Goal: Information Seeking & Learning: Find specific fact

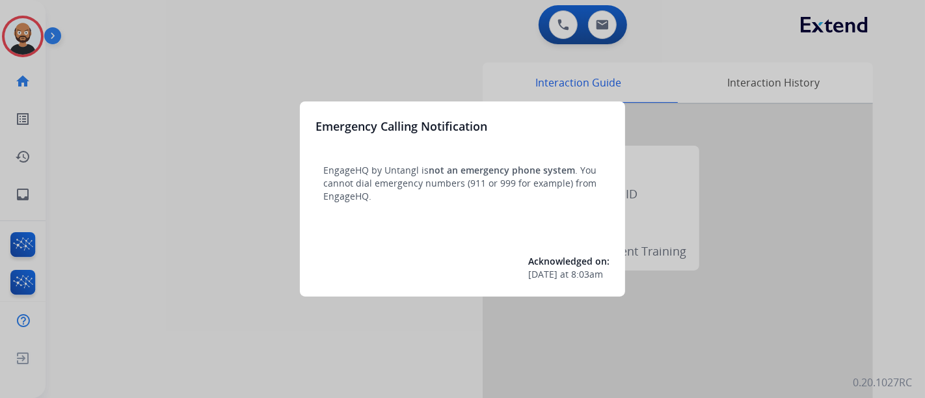
click at [152, 114] on div at bounding box center [462, 199] width 925 height 398
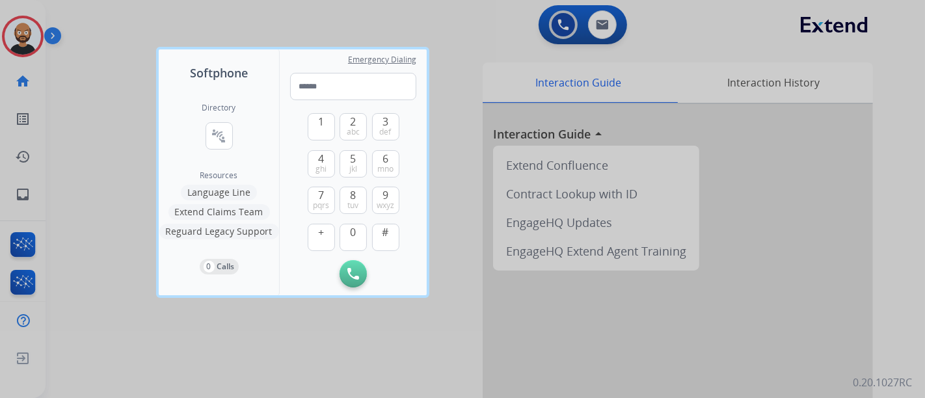
click at [110, 91] on div at bounding box center [462, 199] width 925 height 398
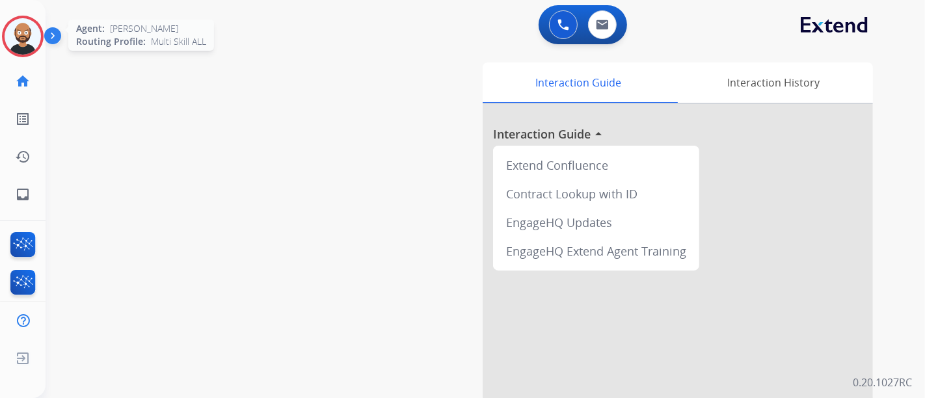
click at [25, 33] on img at bounding box center [23, 36] width 36 height 36
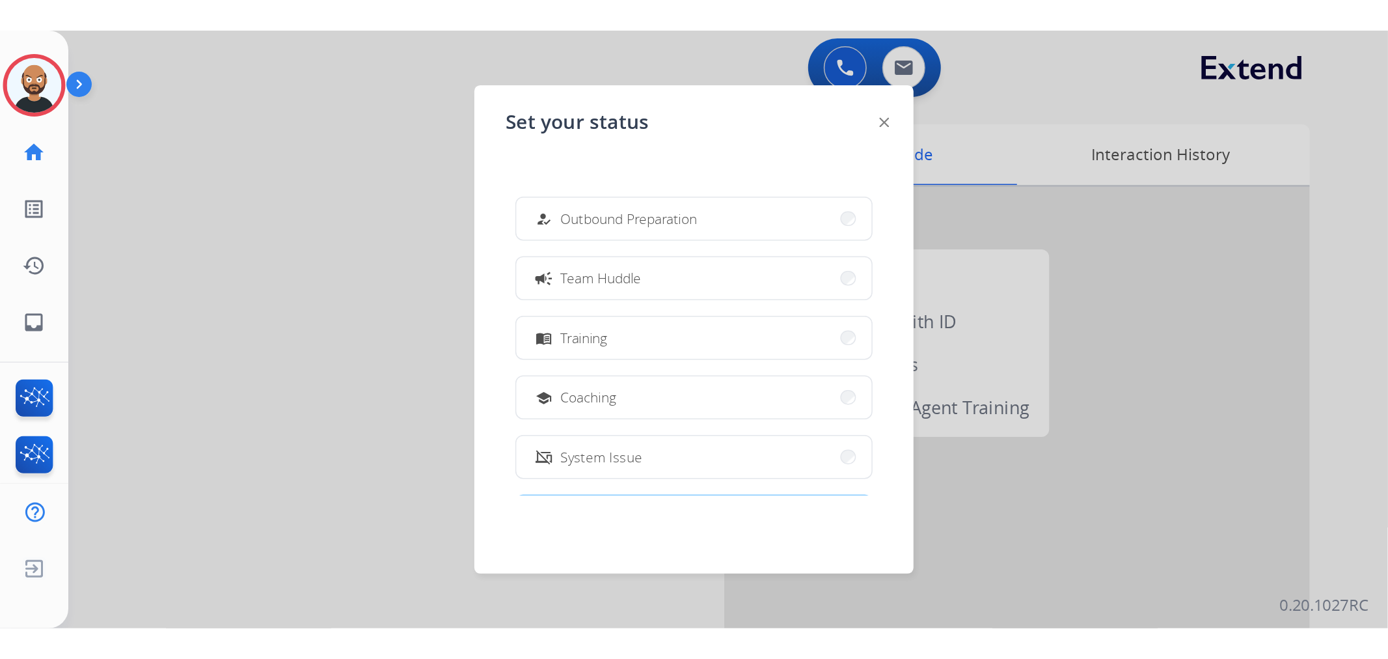
scroll to position [245, 0]
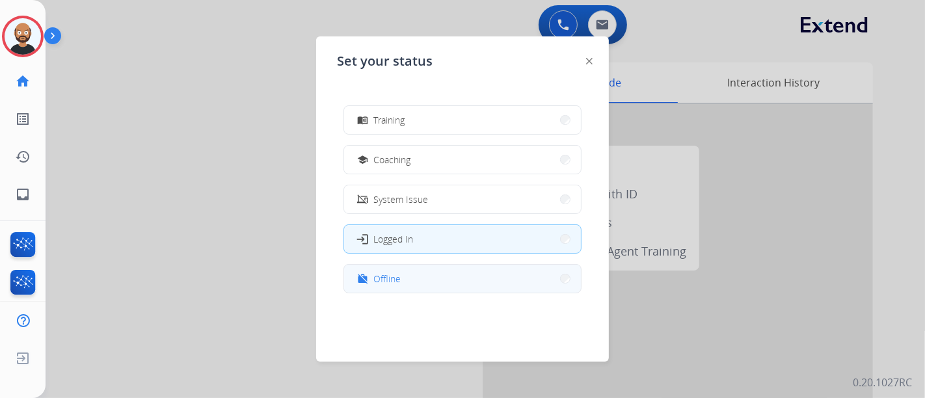
click at [461, 269] on button "work_off Offline" at bounding box center [462, 279] width 237 height 28
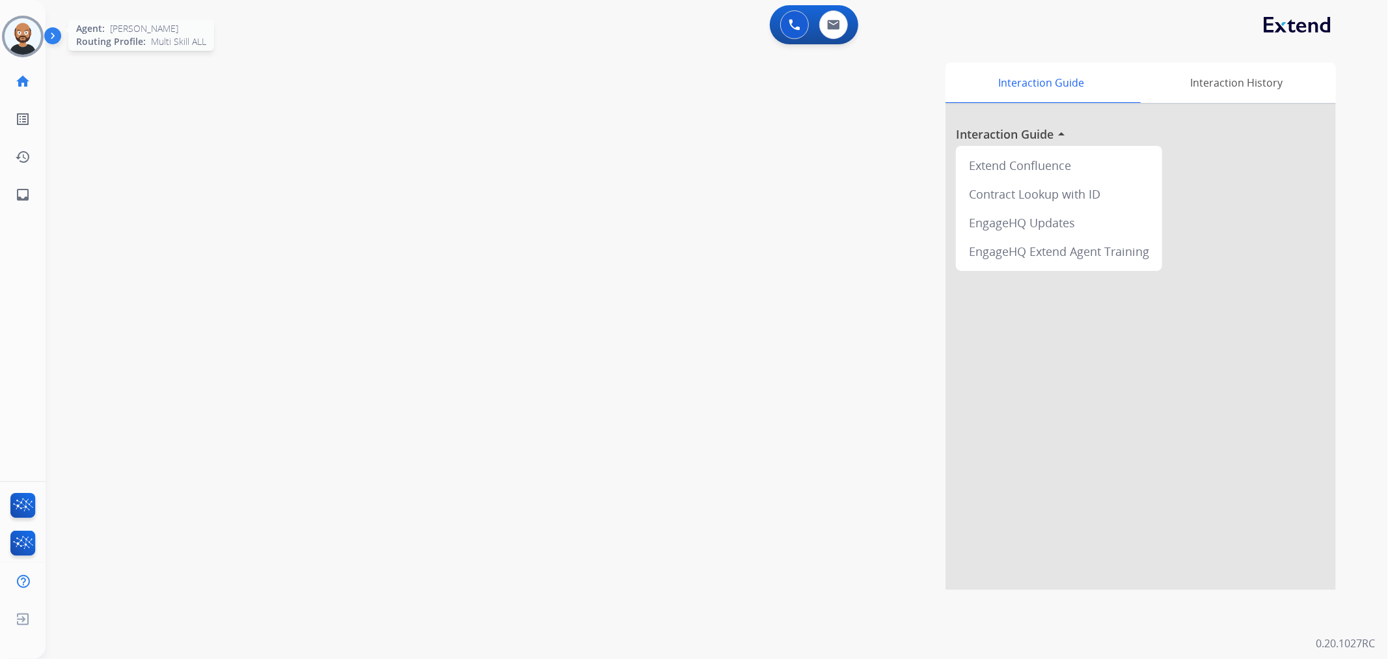
click at [26, 44] on img at bounding box center [23, 36] width 36 height 36
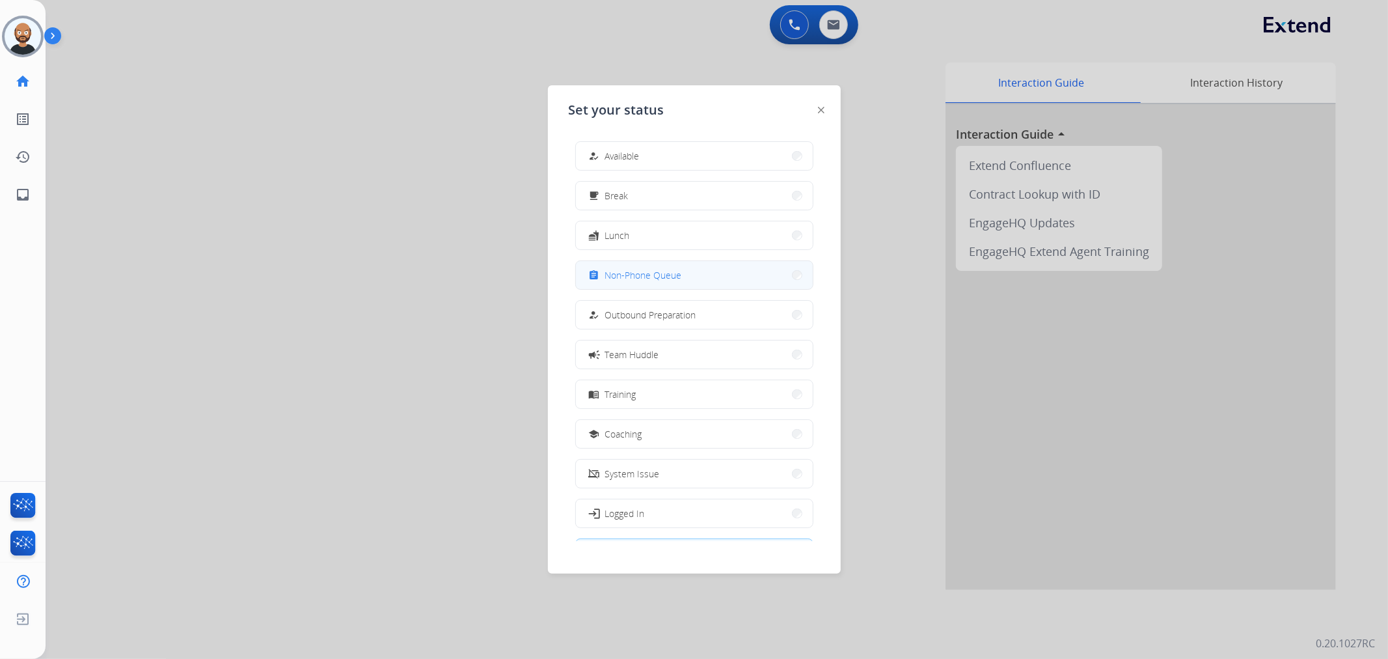
click at [671, 284] on button "assignment Non-Phone Queue" at bounding box center [694, 275] width 237 height 28
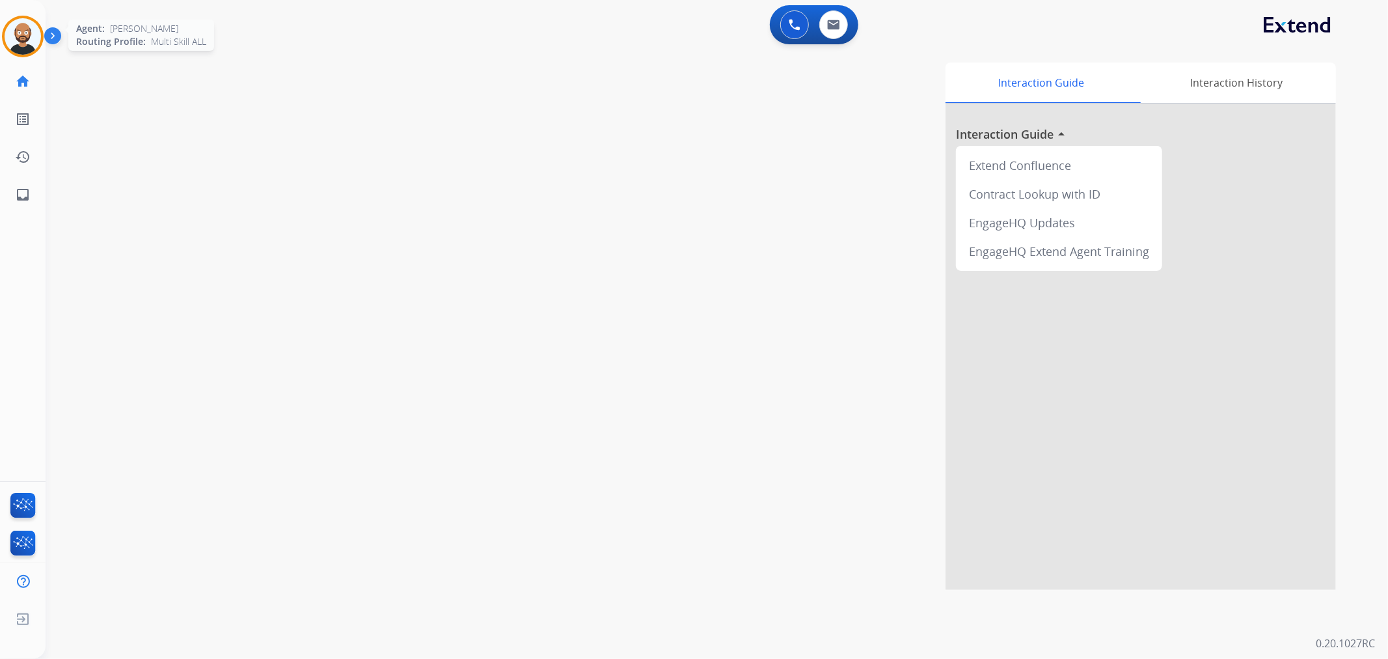
click at [22, 37] on img at bounding box center [23, 36] width 36 height 36
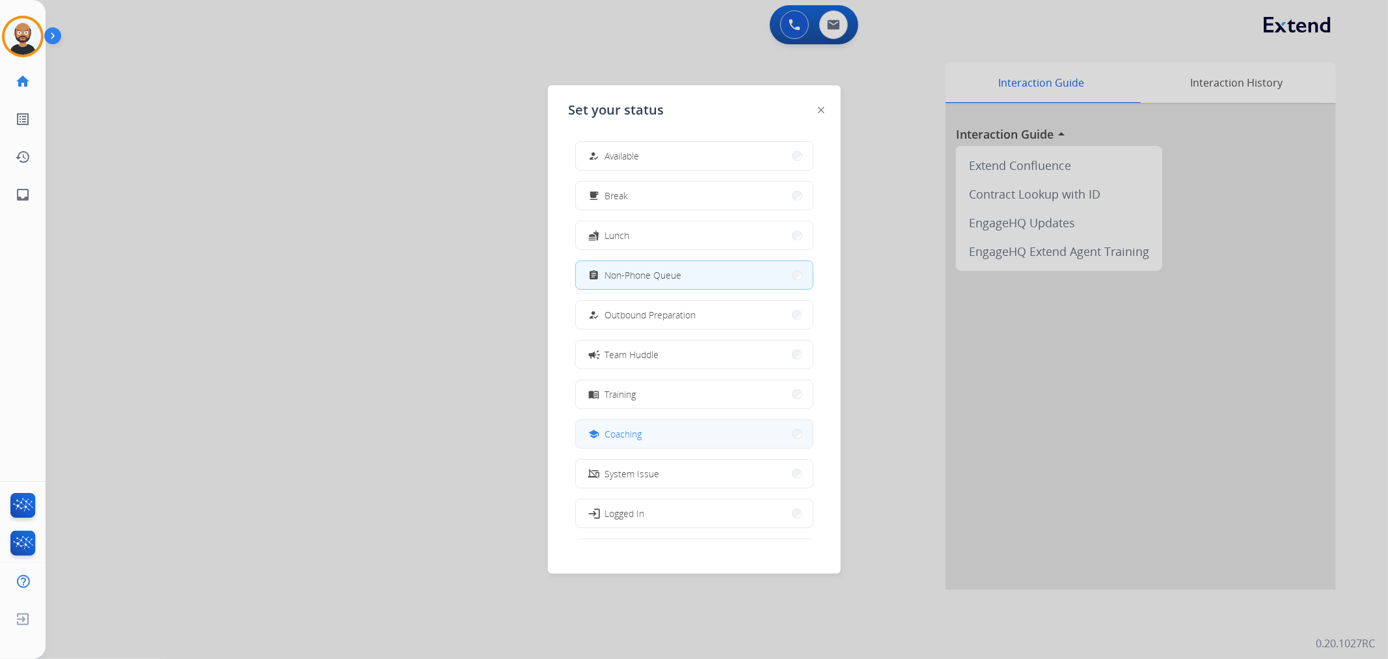
scroll to position [43, 0]
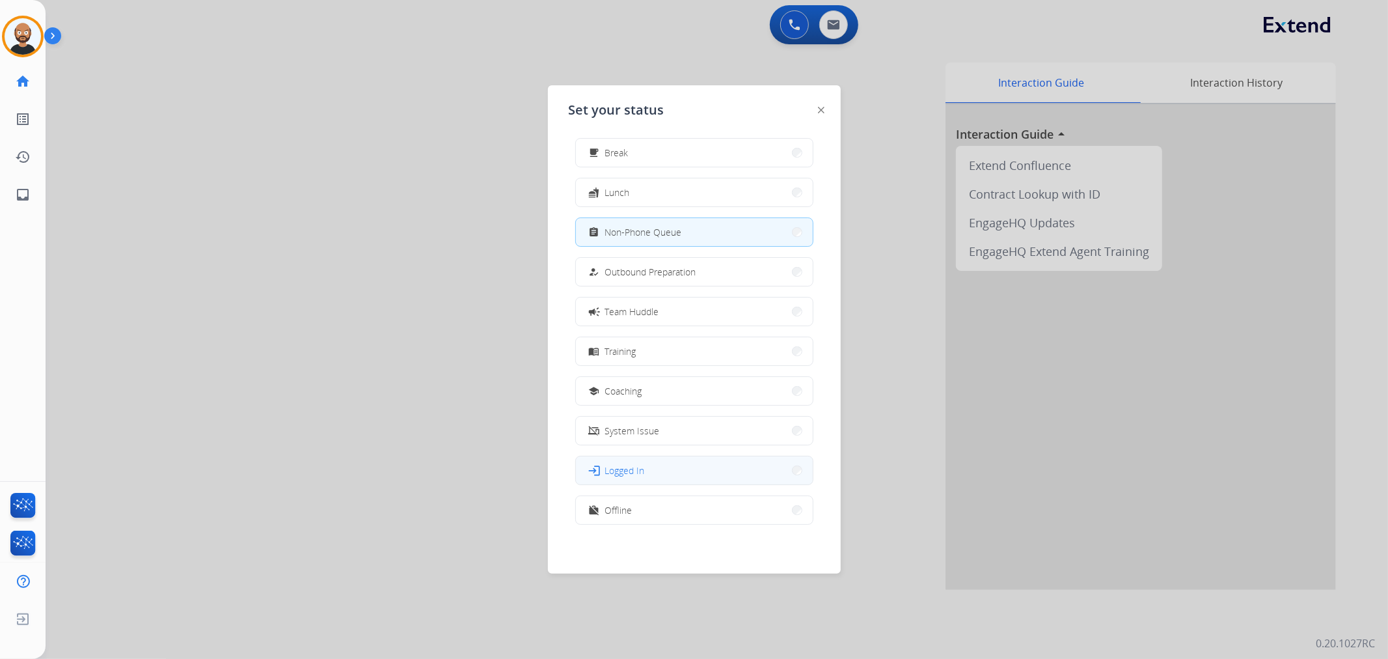
click at [657, 398] on button "login Logged In" at bounding box center [694, 470] width 237 height 28
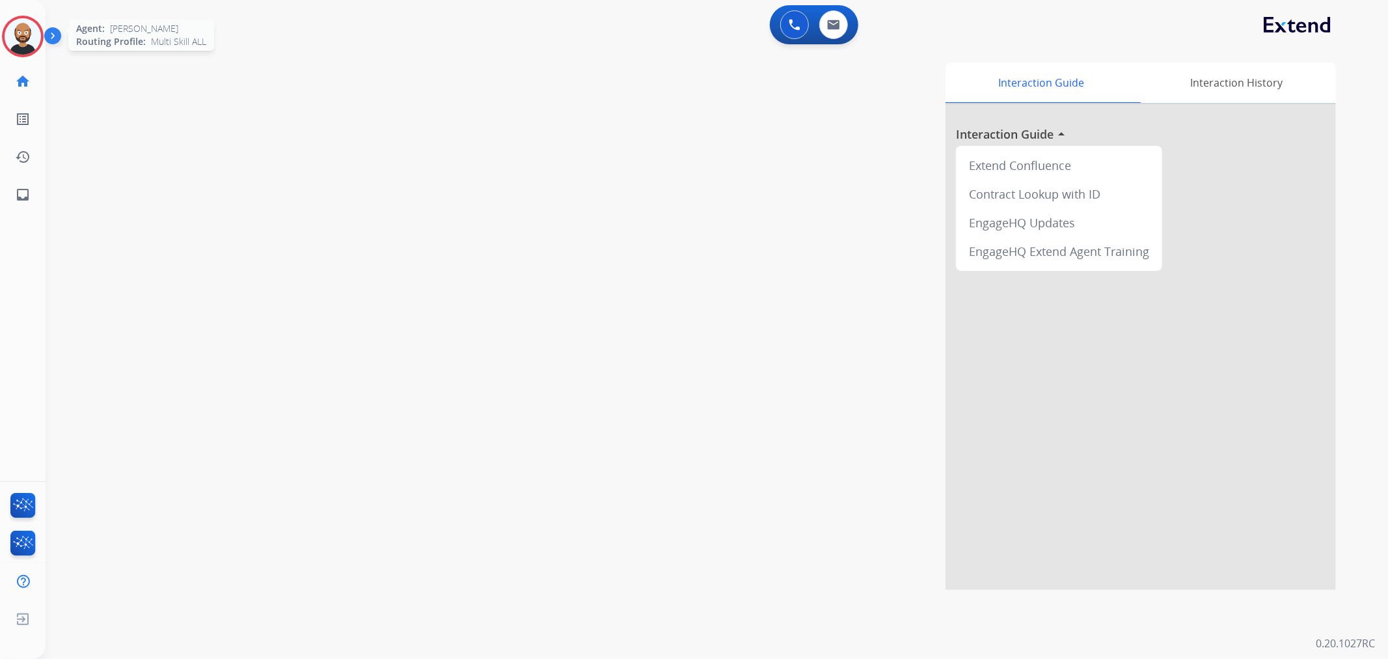
click at [21, 42] on img at bounding box center [23, 36] width 36 height 36
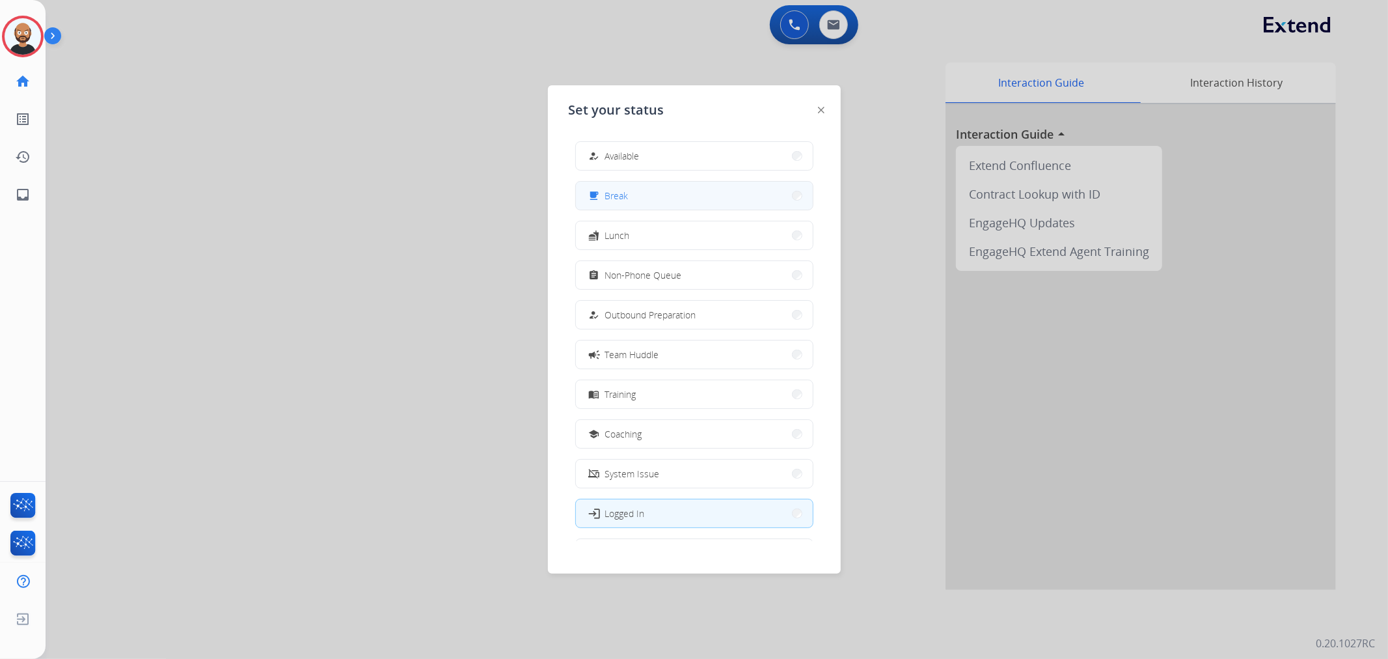
click at [648, 192] on button "free_breakfast Break" at bounding box center [694, 196] width 237 height 28
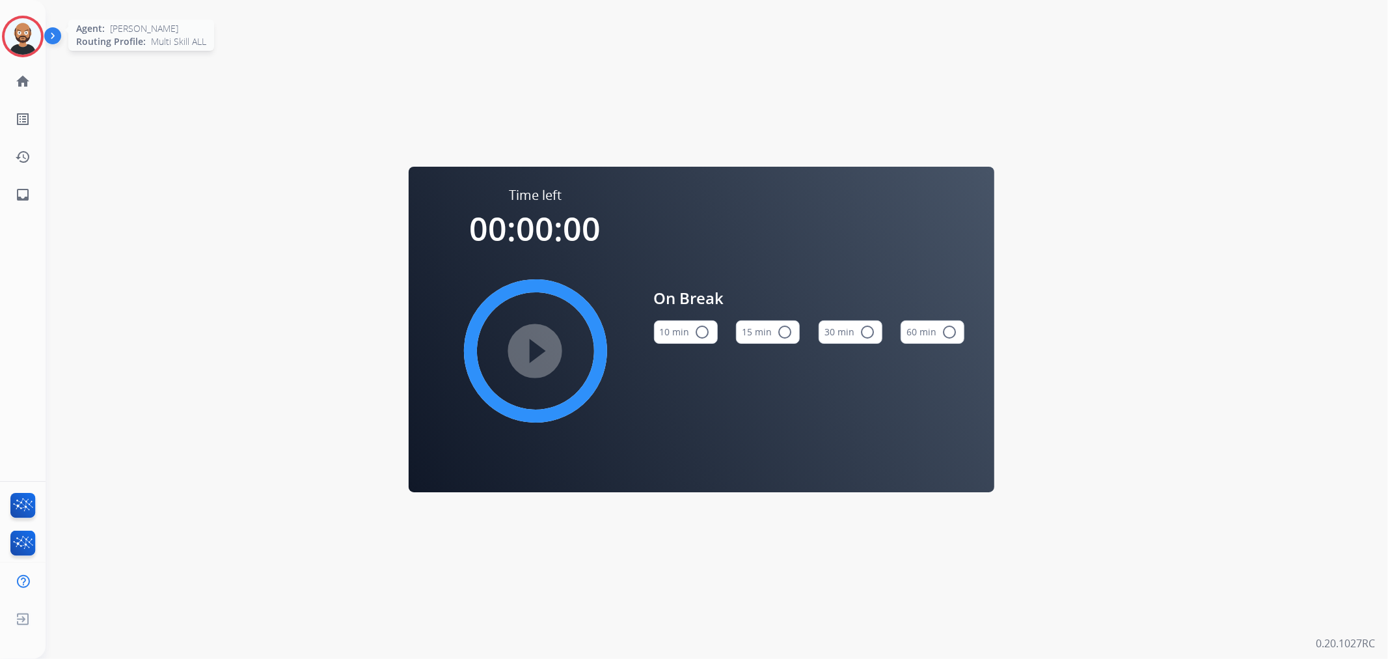
click at [3, 41] on div at bounding box center [23, 37] width 42 height 42
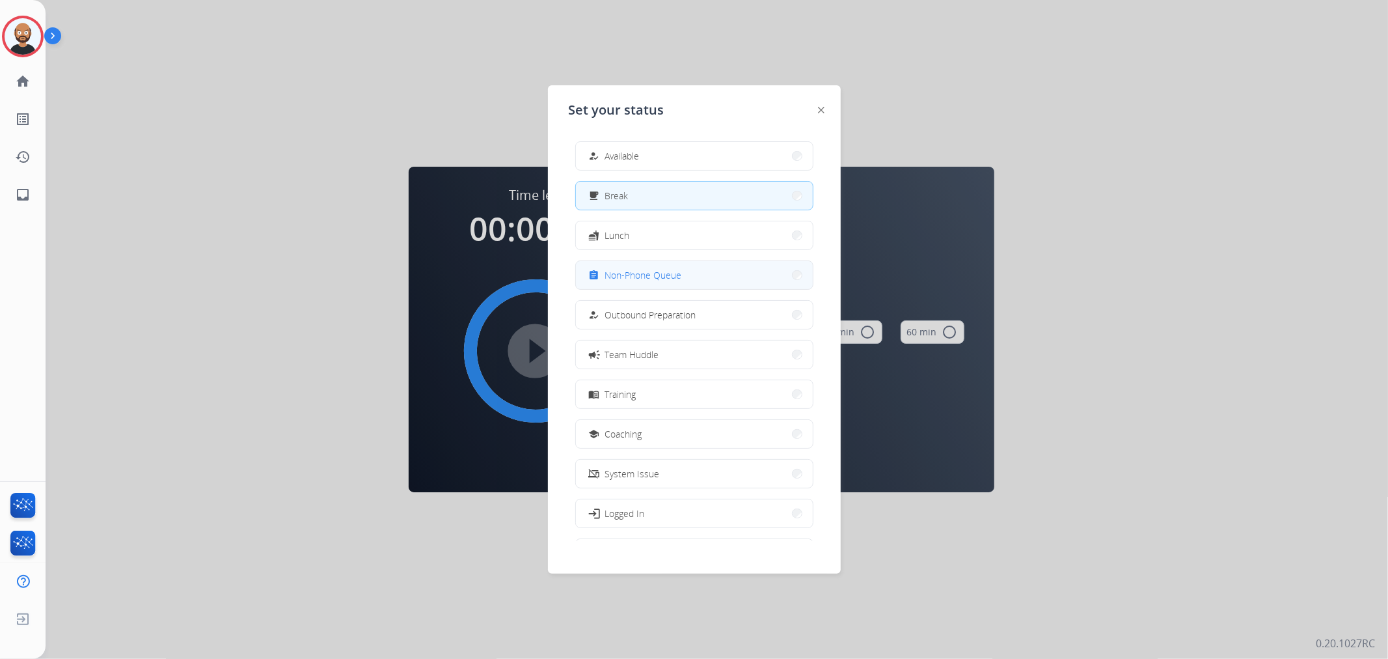
click at [687, 281] on button "assignment Non-Phone Queue" at bounding box center [694, 275] width 237 height 28
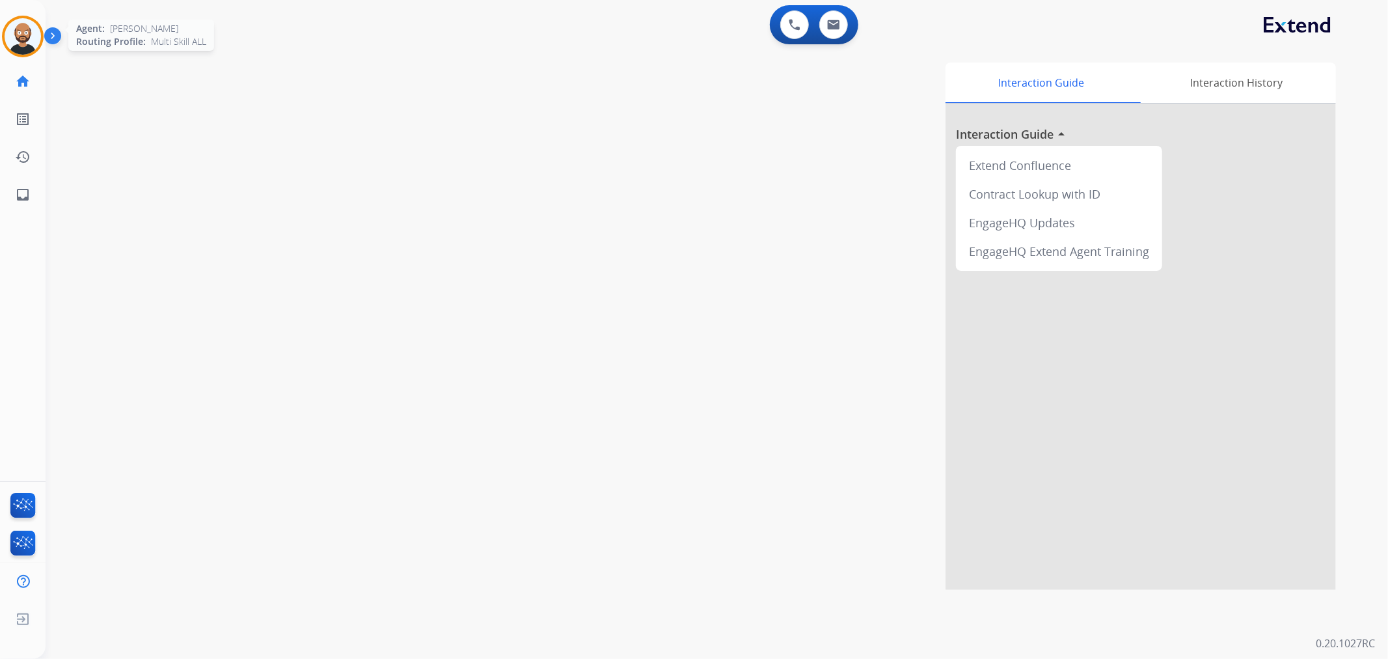
click at [23, 36] on img at bounding box center [23, 36] width 36 height 36
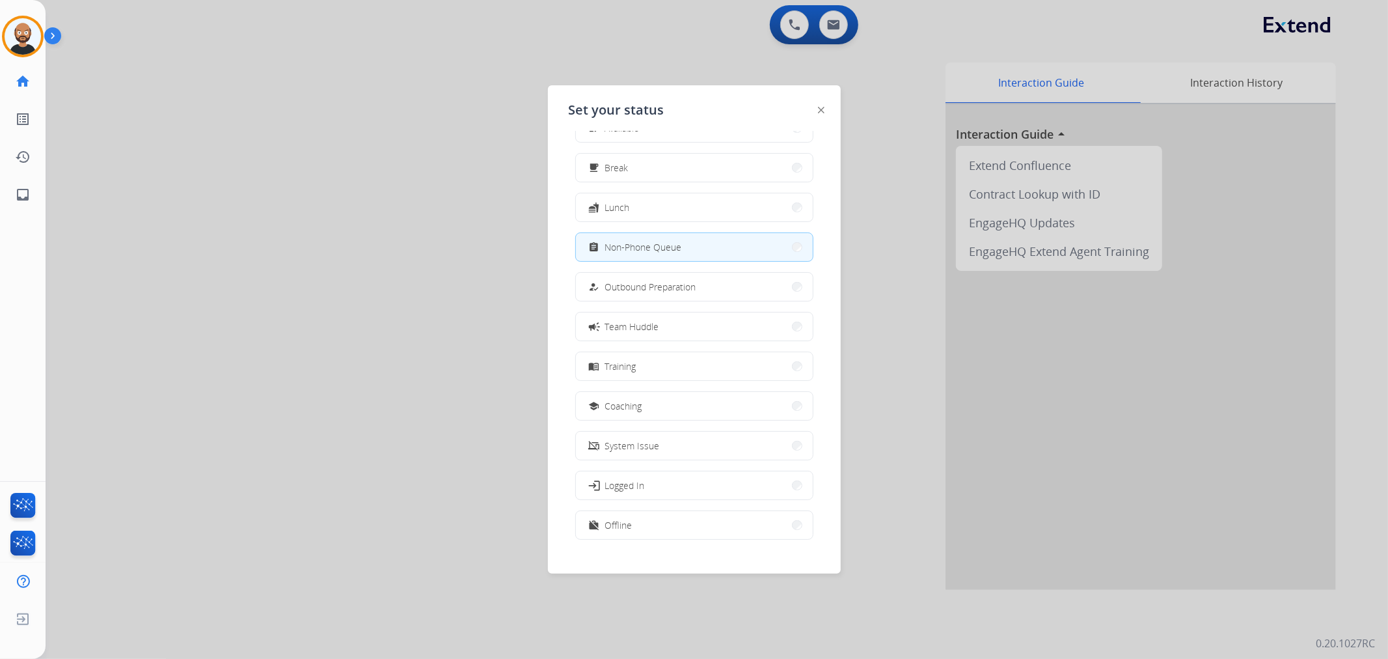
scroll to position [43, 0]
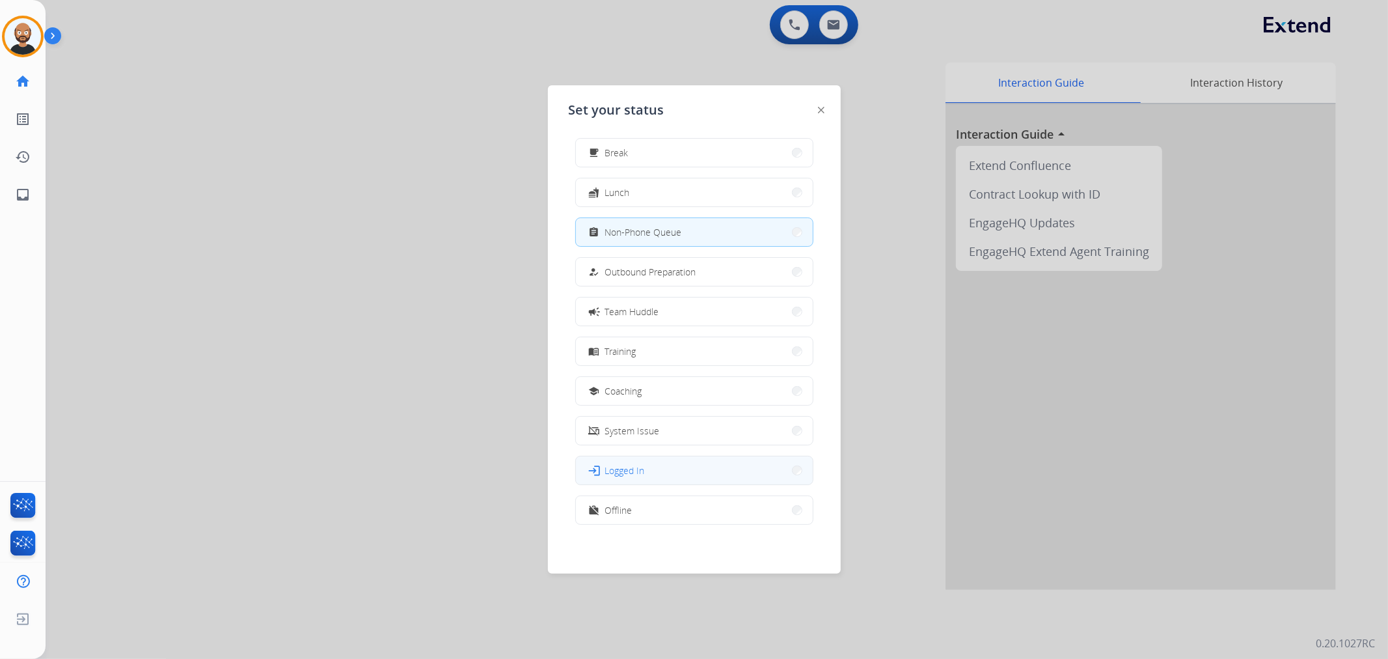
click at [694, 398] on button "login Logged In" at bounding box center [694, 470] width 237 height 28
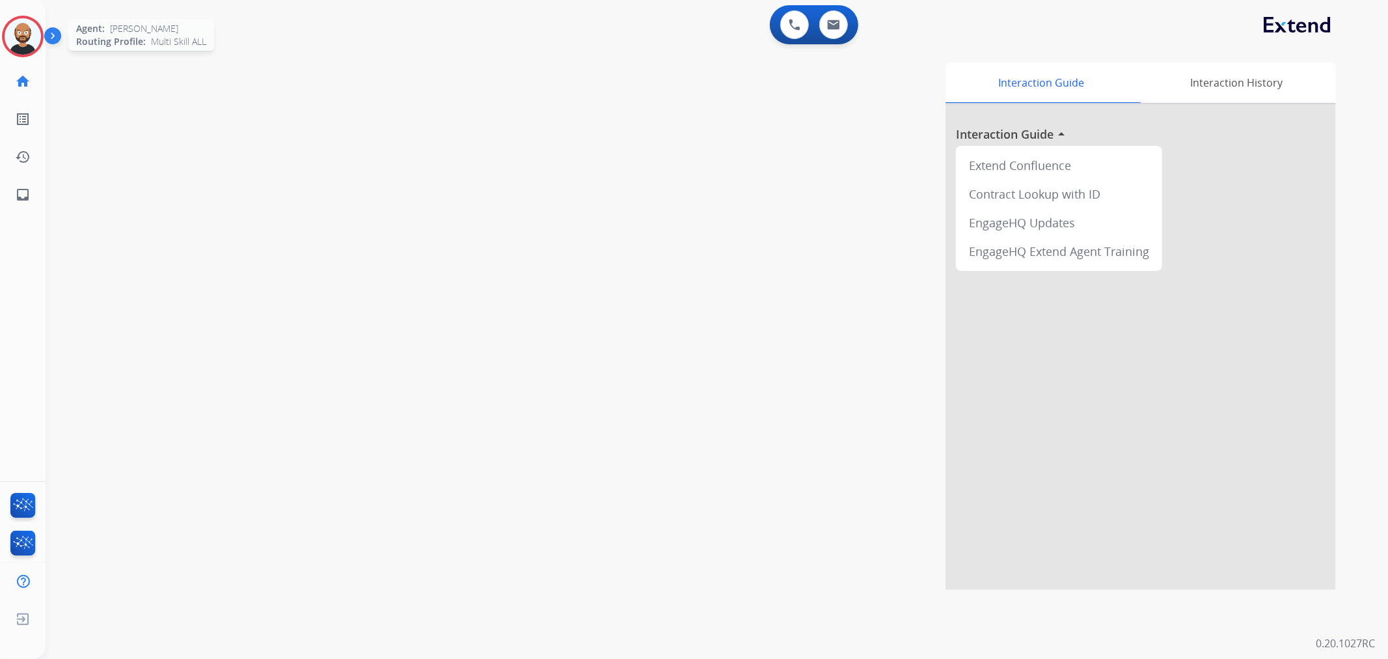
click at [27, 34] on img at bounding box center [23, 36] width 36 height 36
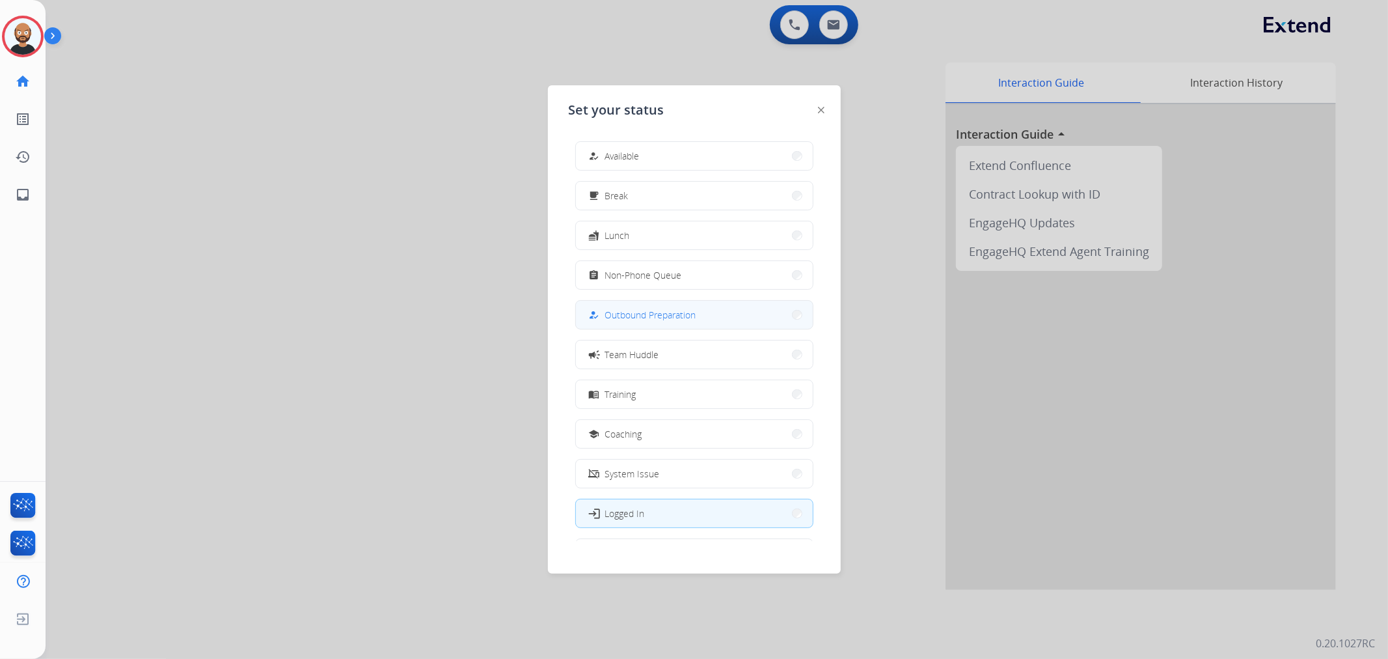
click at [688, 310] on span "Outbound Preparation" at bounding box center [650, 315] width 91 height 14
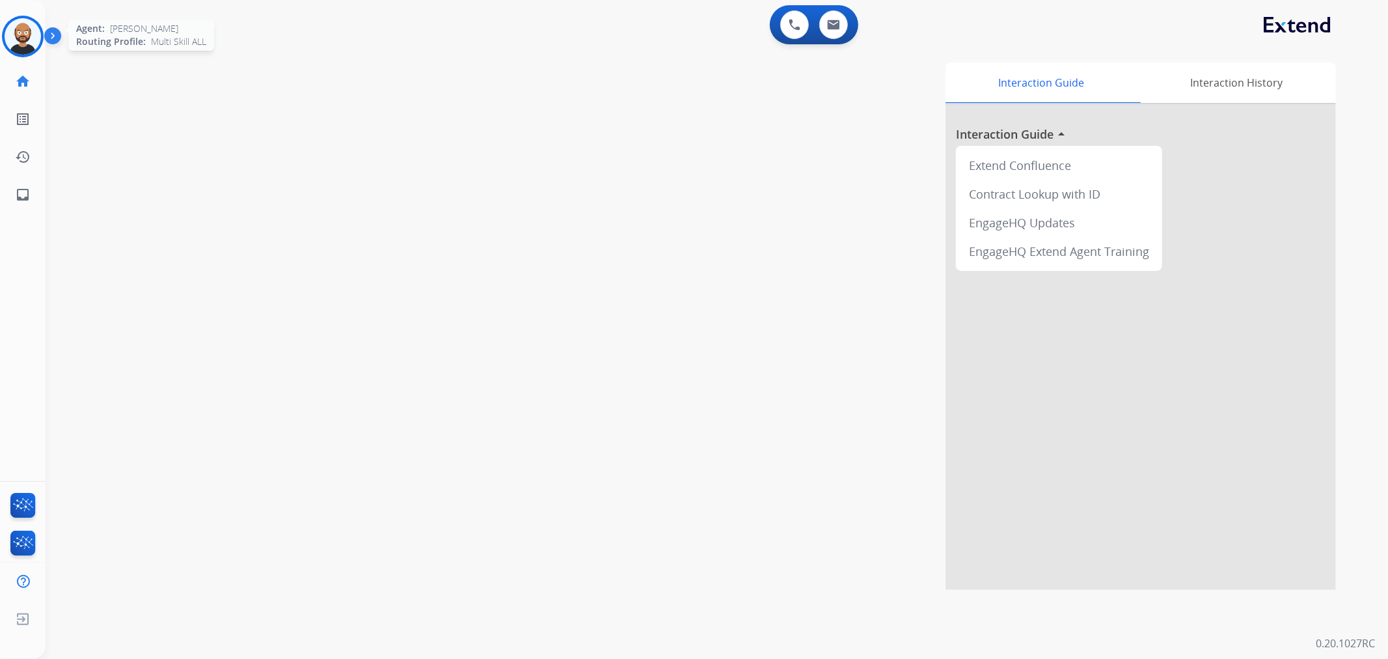
click at [8, 35] on img at bounding box center [23, 36] width 36 height 36
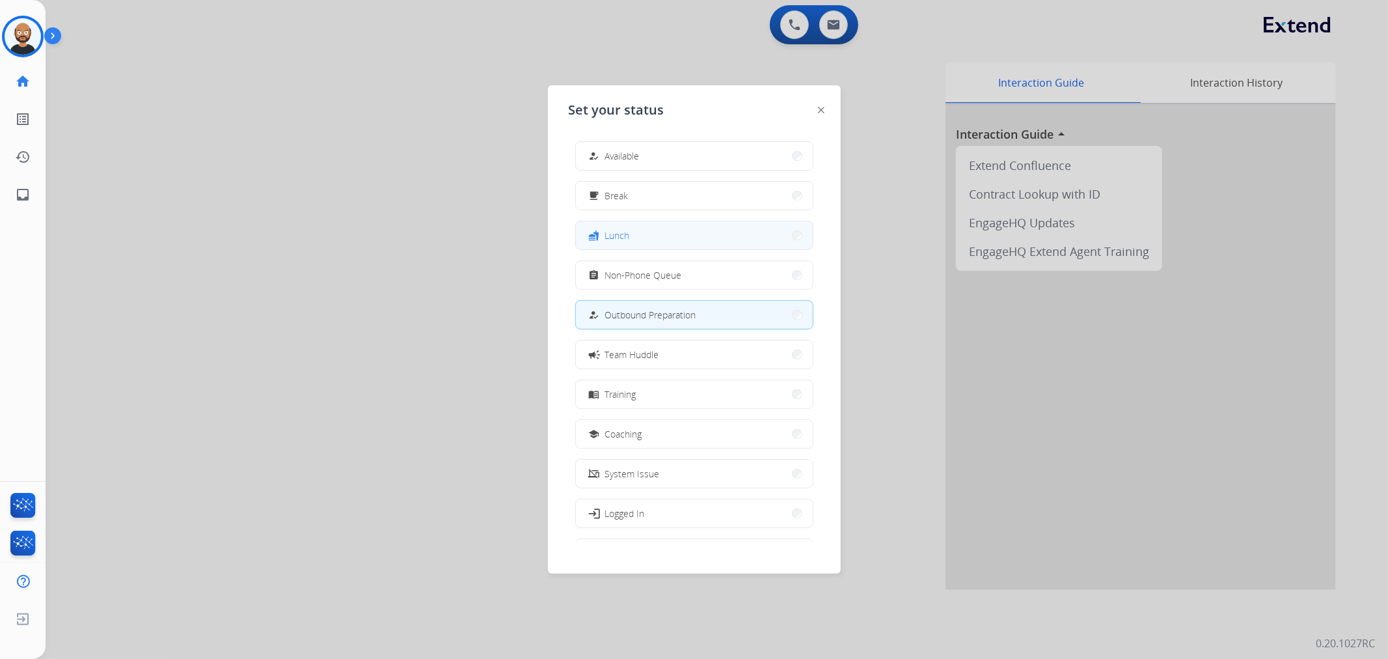
click at [664, 242] on button "fastfood Lunch" at bounding box center [694, 235] width 237 height 28
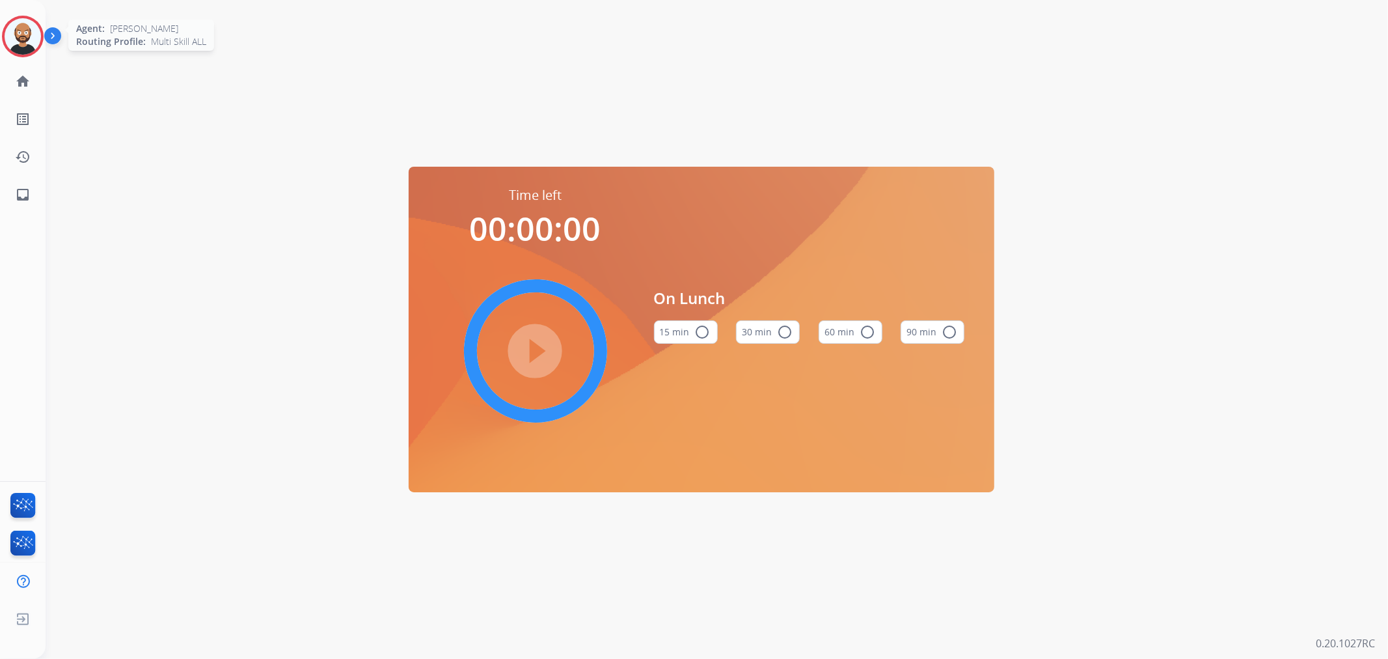
click at [25, 39] on img at bounding box center [23, 36] width 36 height 36
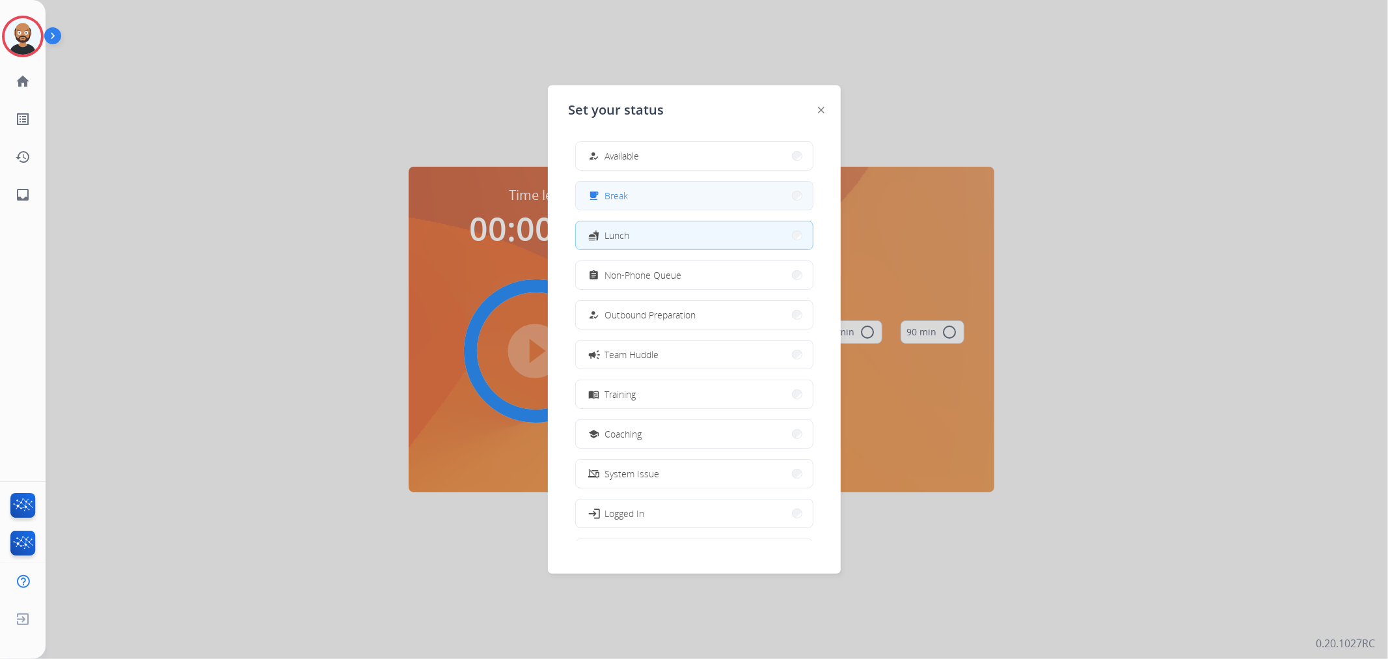
click at [633, 200] on button "free_breakfast Break" at bounding box center [694, 196] width 237 height 28
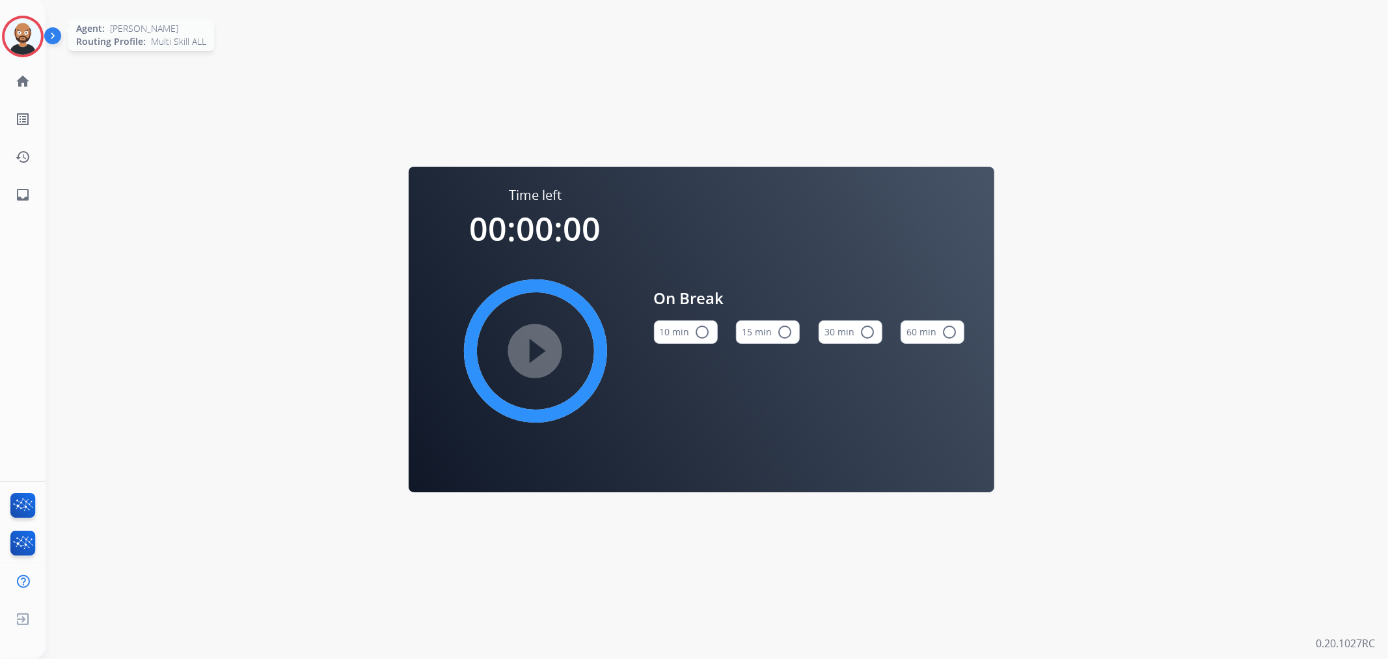
click at [29, 40] on img at bounding box center [23, 36] width 36 height 36
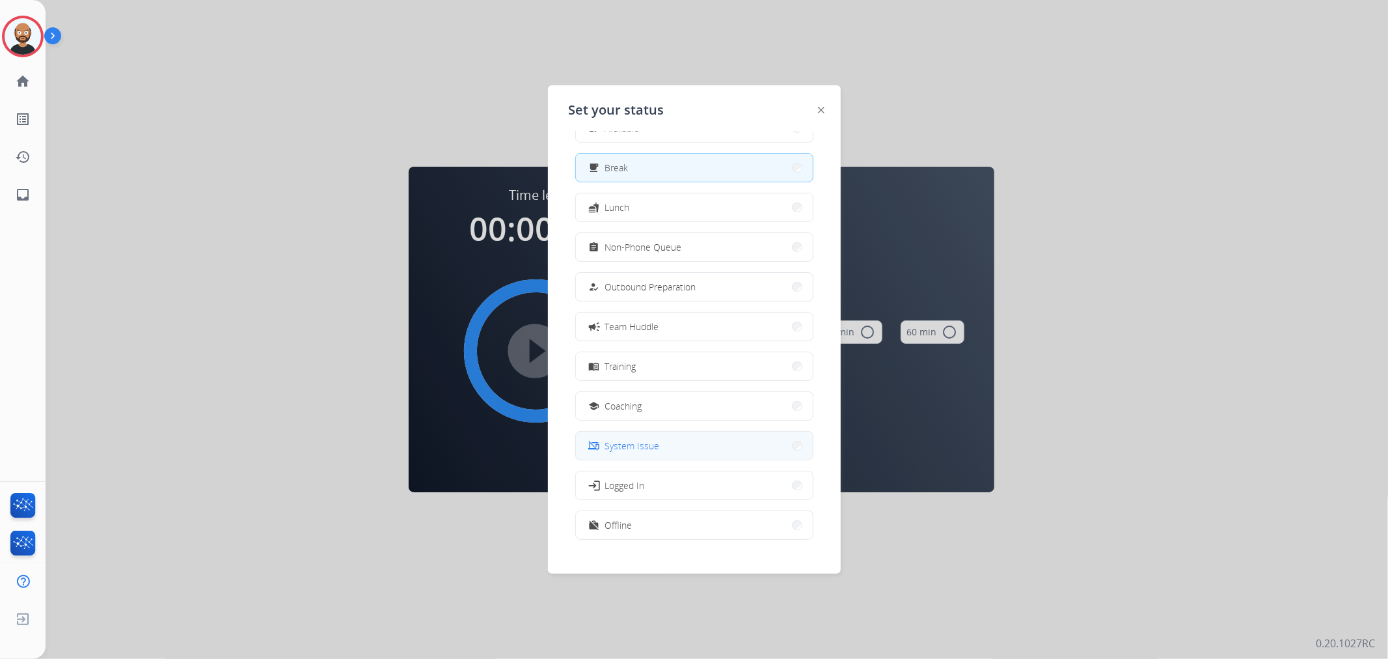
scroll to position [43, 0]
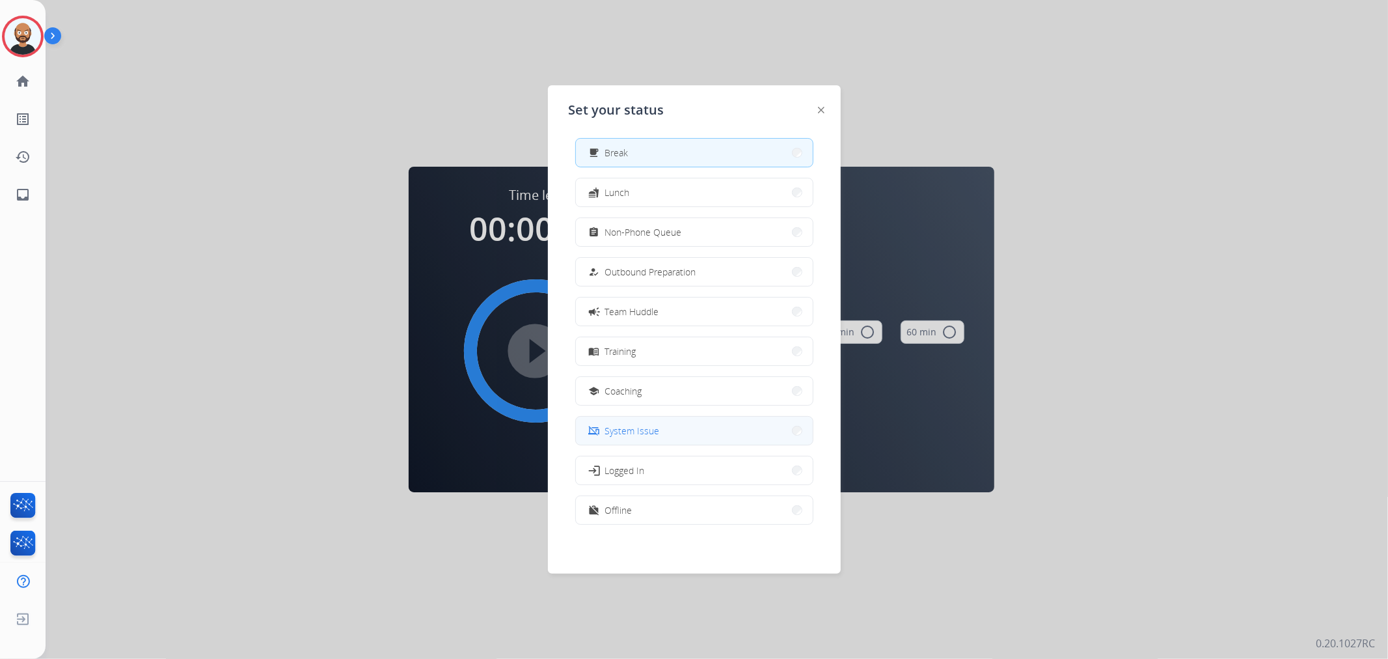
click at [671, 398] on button "phonelink_off System Issue" at bounding box center [694, 431] width 237 height 28
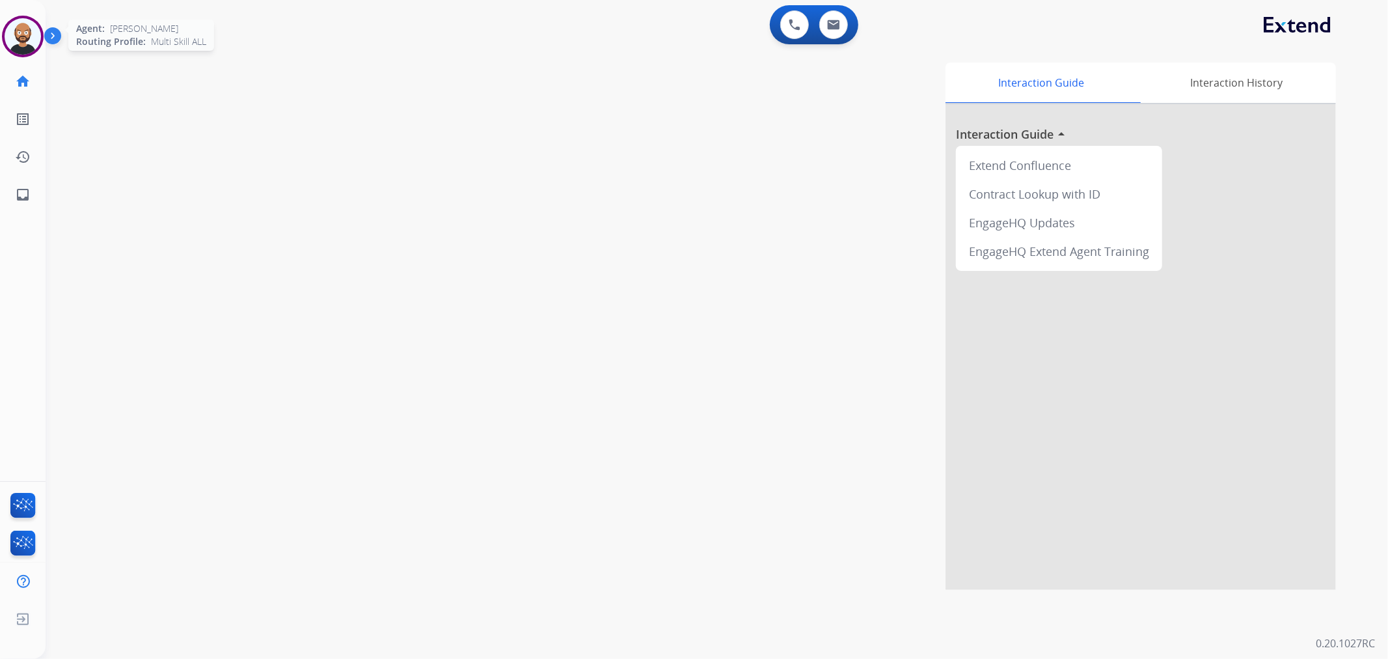
click at [35, 42] on img at bounding box center [23, 36] width 36 height 36
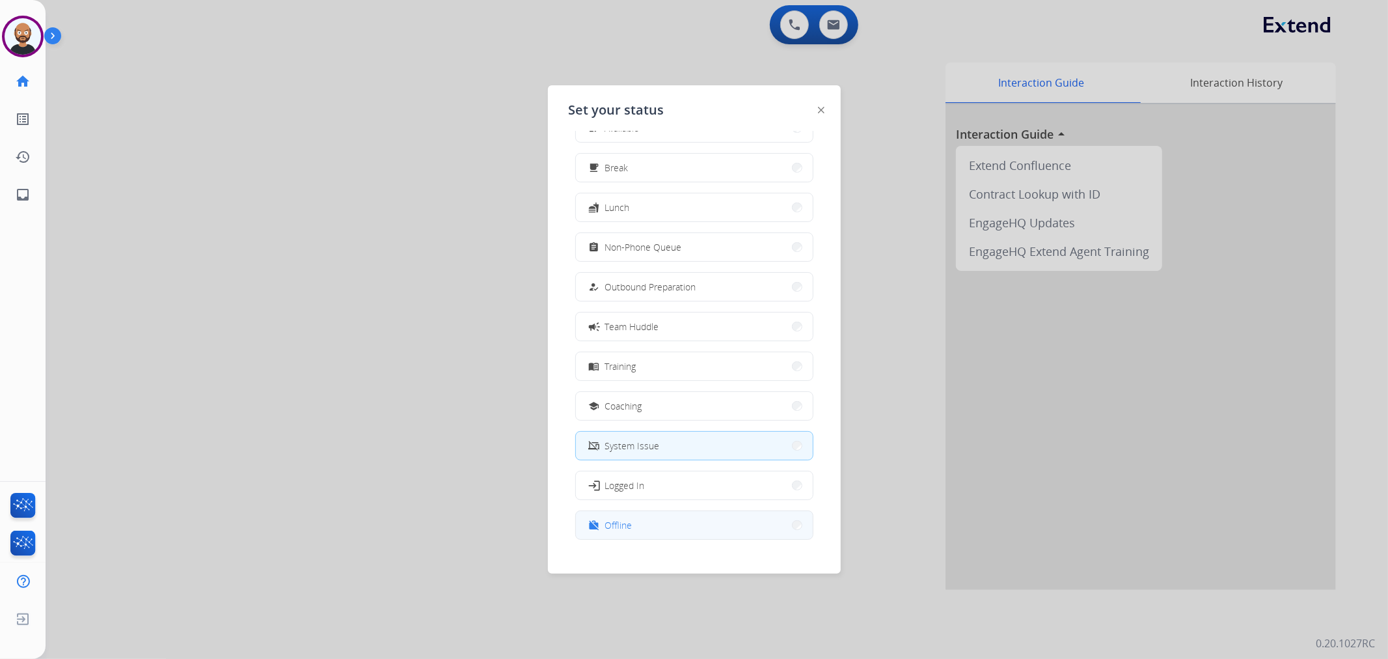
scroll to position [43, 0]
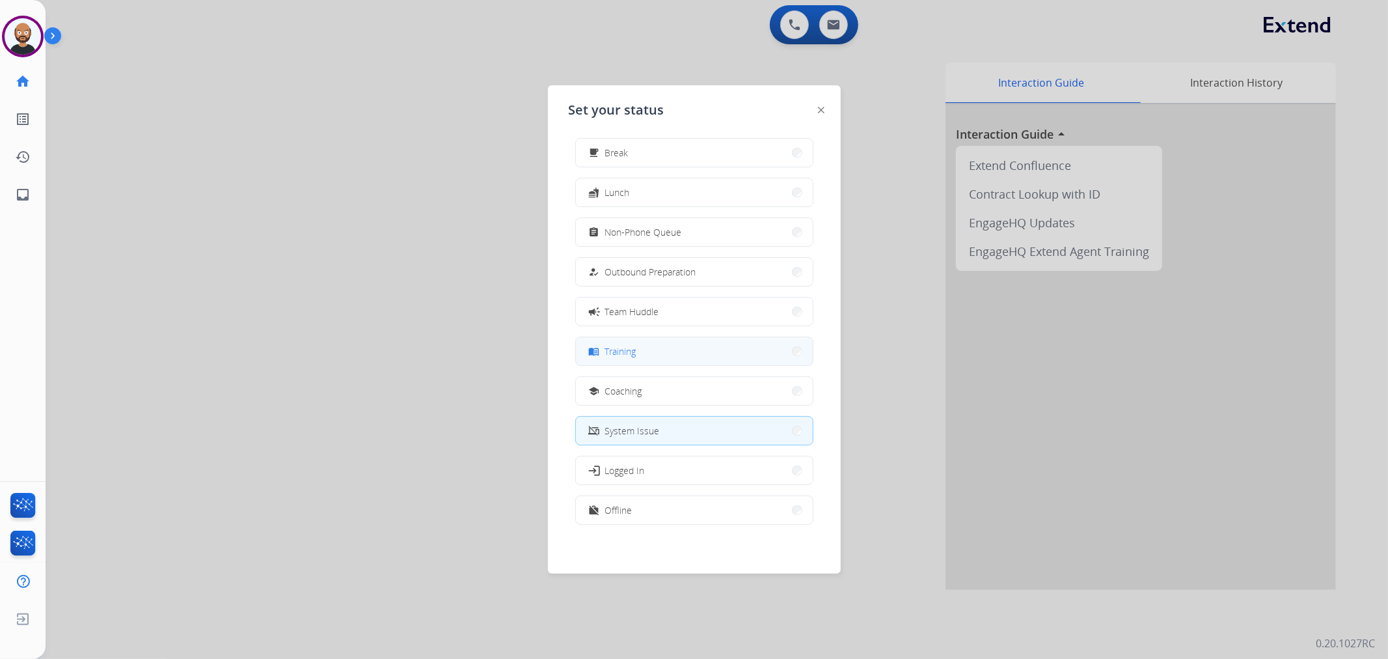
click at [663, 347] on button "menu_book Training" at bounding box center [694, 351] width 237 height 28
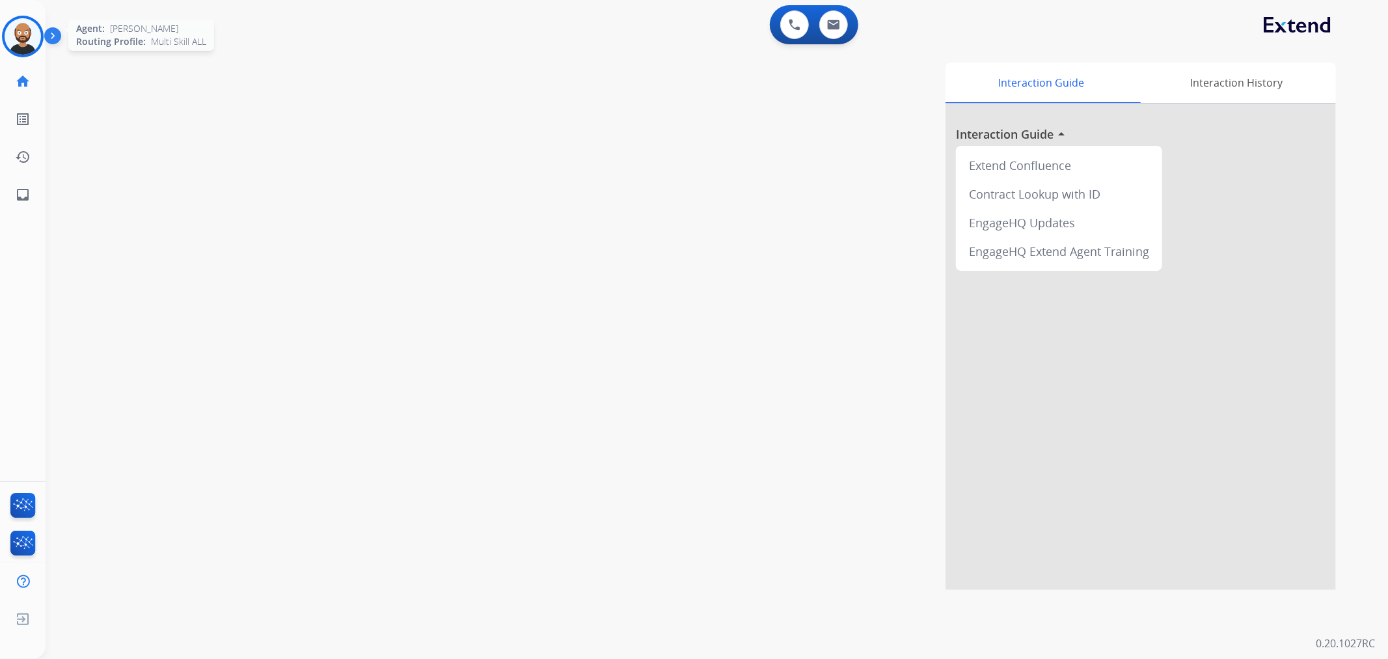
click at [8, 42] on img at bounding box center [23, 36] width 36 height 36
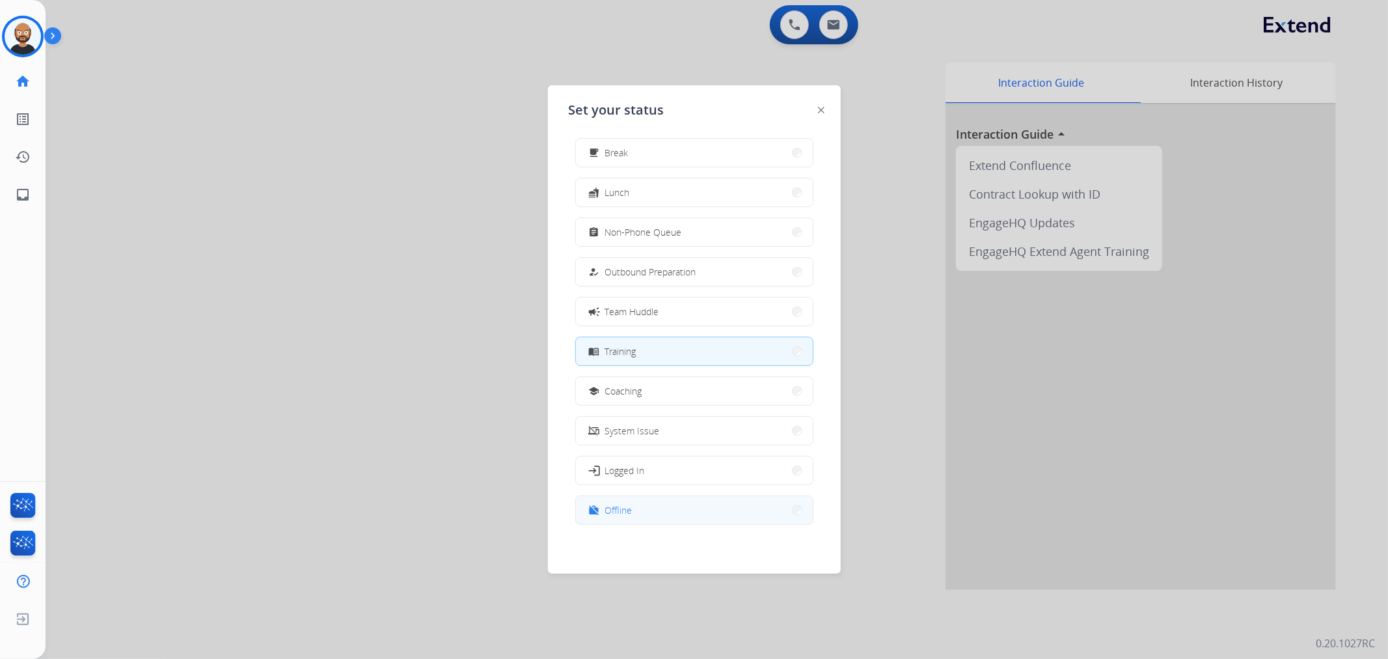
click at [707, 398] on button "work_off Offline" at bounding box center [694, 510] width 237 height 28
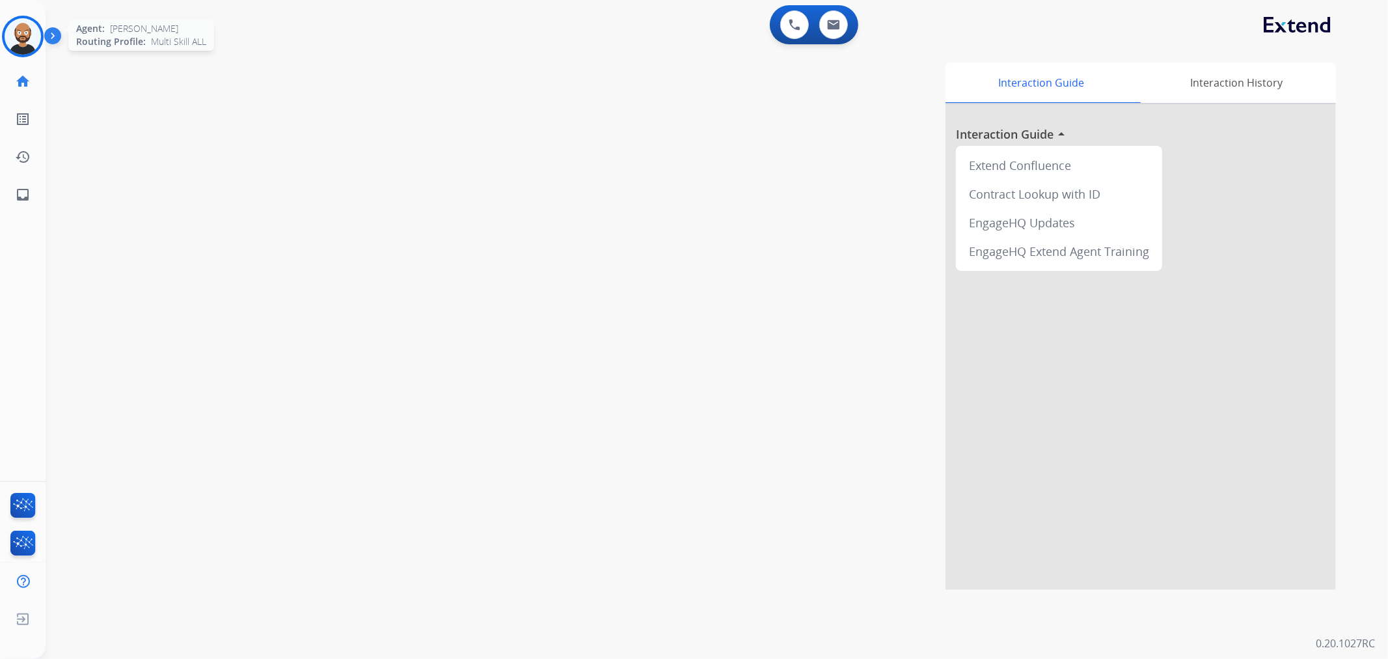
click at [10, 26] on img at bounding box center [23, 36] width 36 height 36
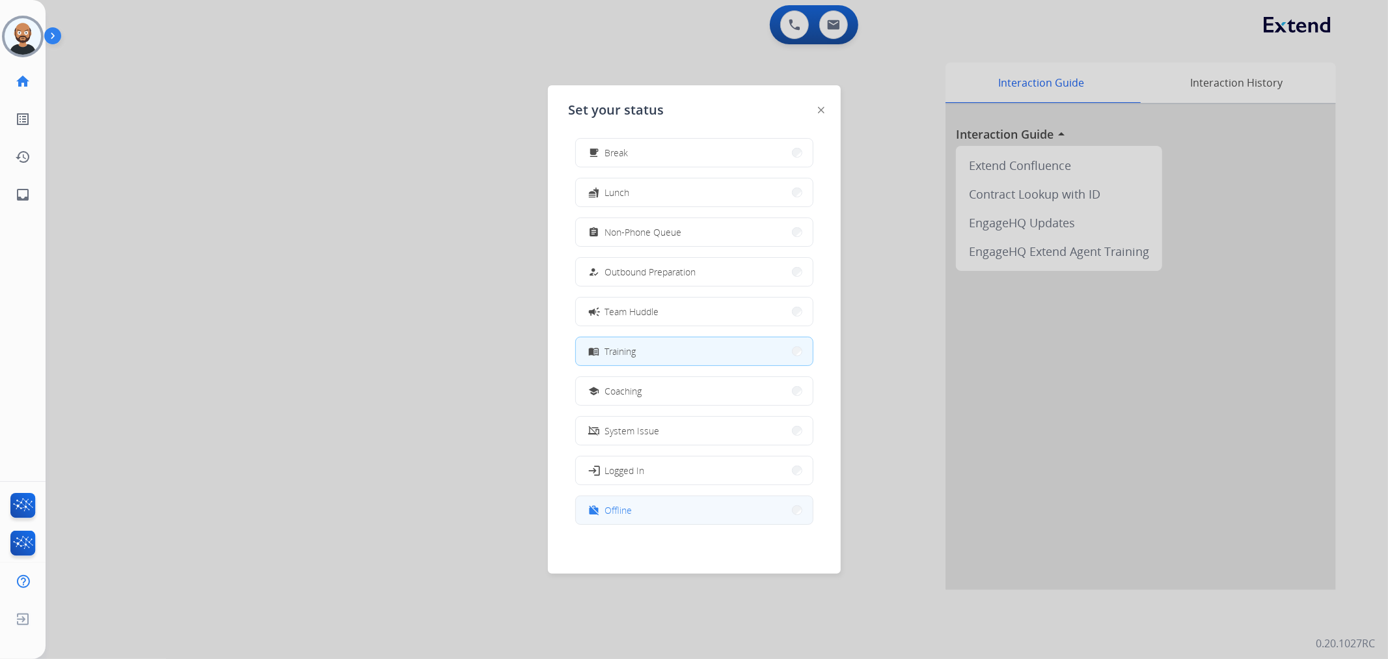
click at [694, 398] on button "work_off Offline" at bounding box center [694, 510] width 237 height 28
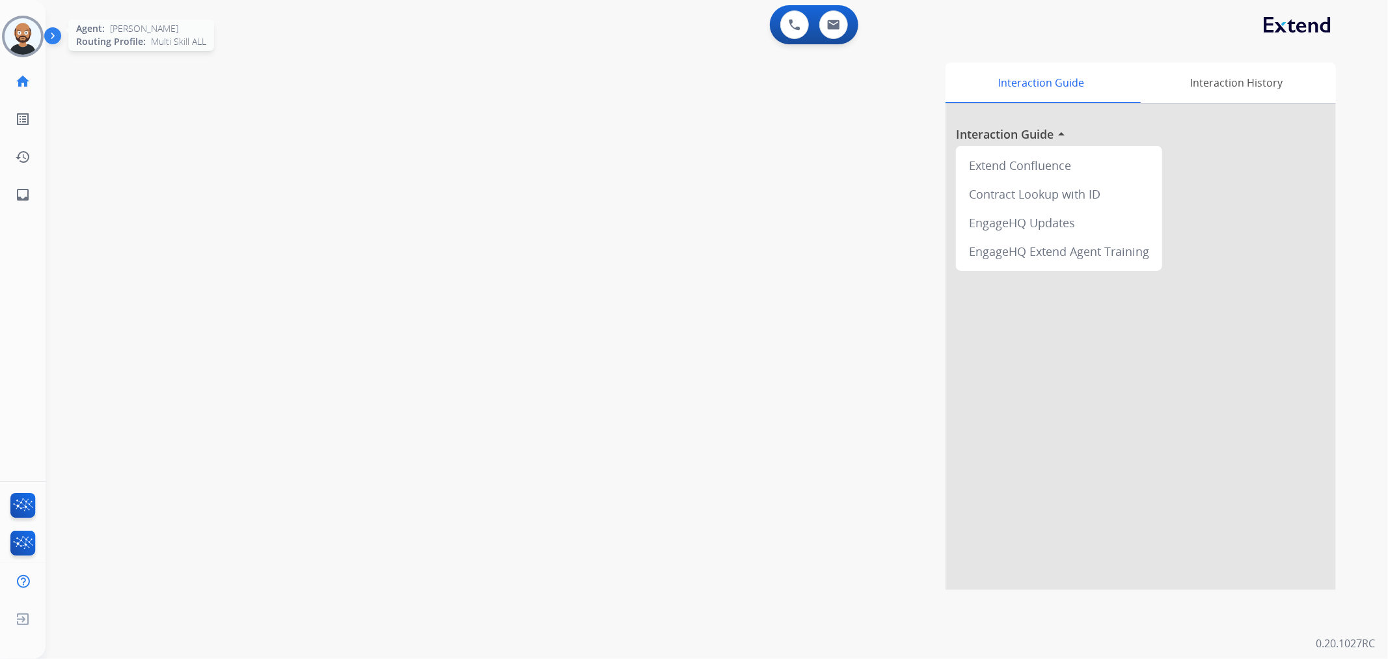
click at [26, 40] on img at bounding box center [23, 36] width 36 height 36
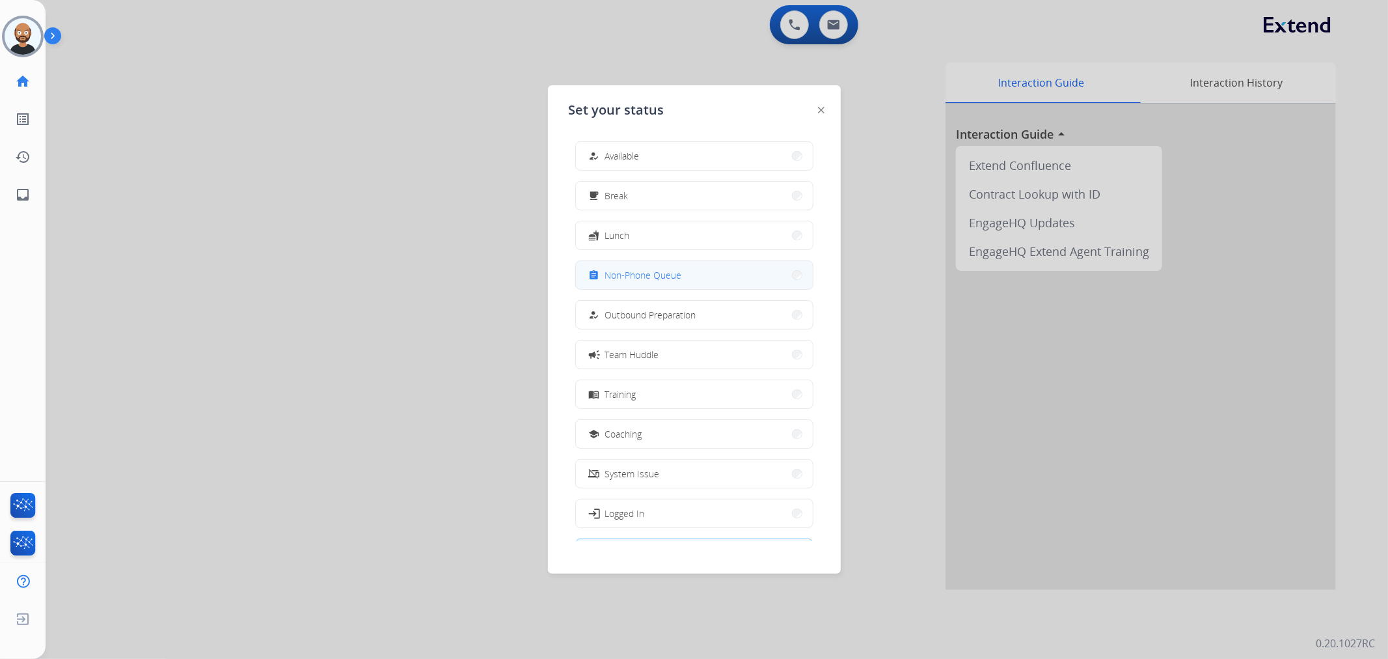
click at [653, 269] on span "Non-Phone Queue" at bounding box center [643, 275] width 77 height 14
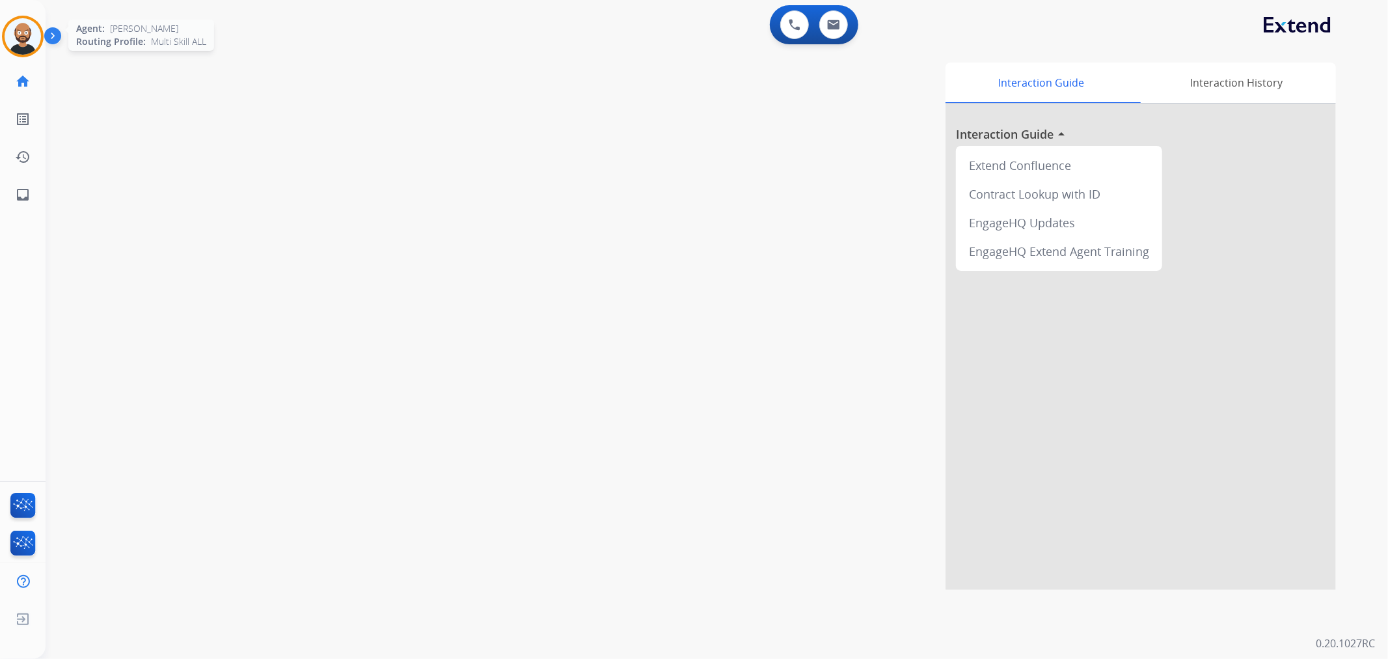
click at [28, 41] on img at bounding box center [23, 36] width 36 height 36
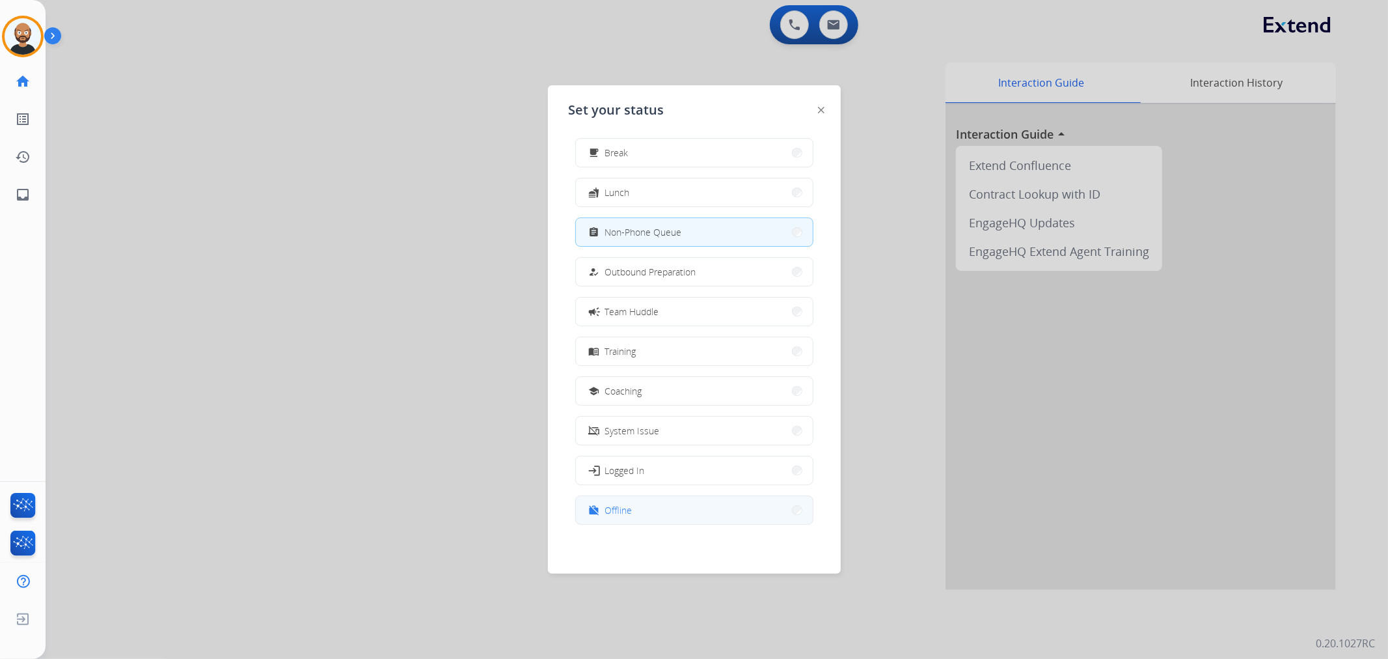
click at [646, 398] on button "work_off Offline" at bounding box center [694, 510] width 237 height 28
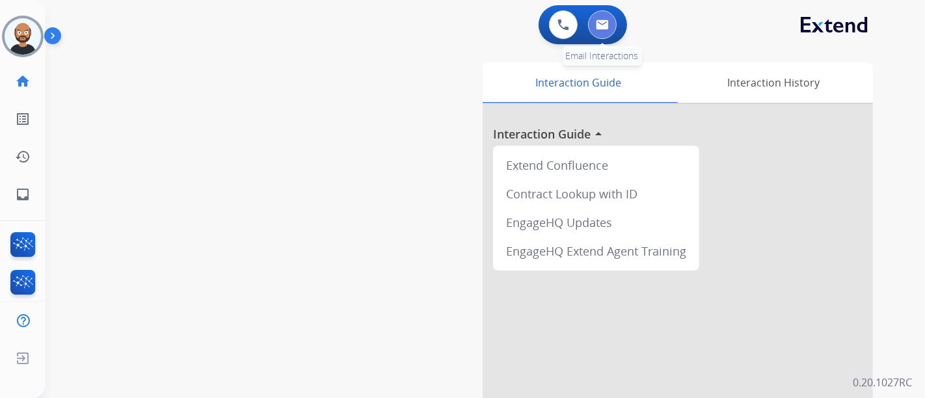
click at [607, 22] on img at bounding box center [602, 25] width 13 height 10
select select "**********"
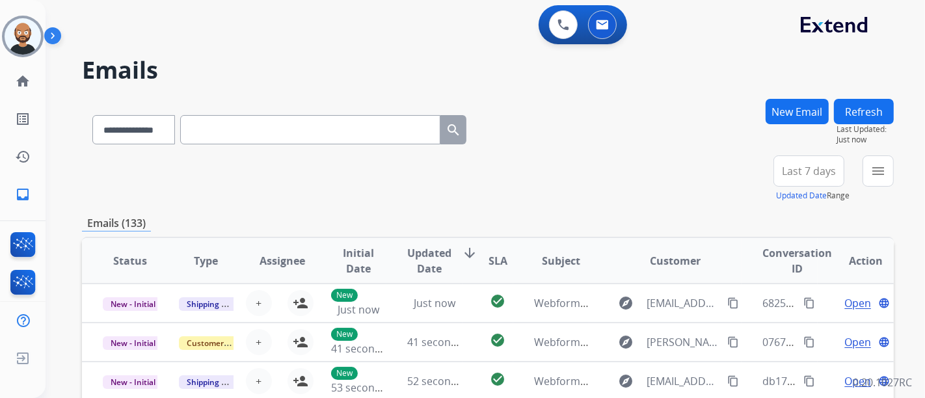
click at [230, 133] on input "text" at bounding box center [310, 129] width 260 height 29
paste input "**********"
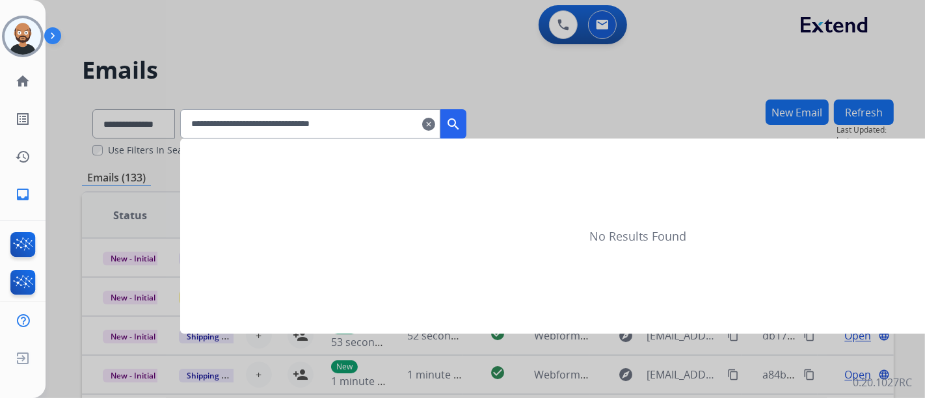
click at [461, 124] on mat-icon "search" at bounding box center [454, 124] width 16 height 16
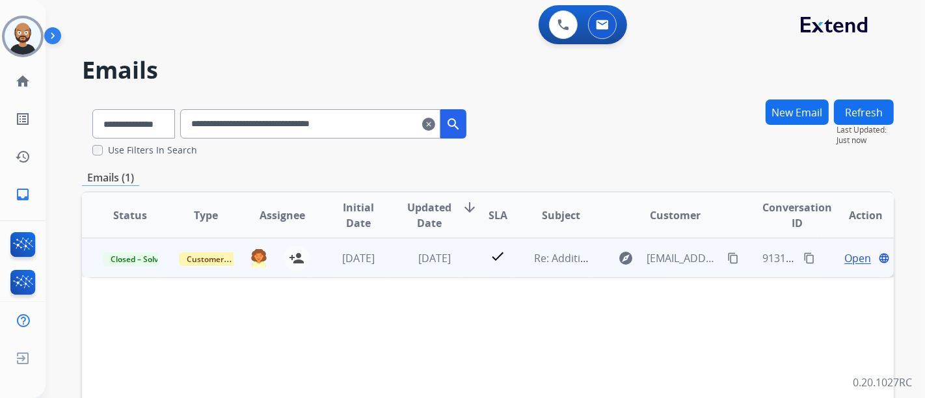
click at [845, 256] on span "Open" at bounding box center [858, 259] width 27 height 16
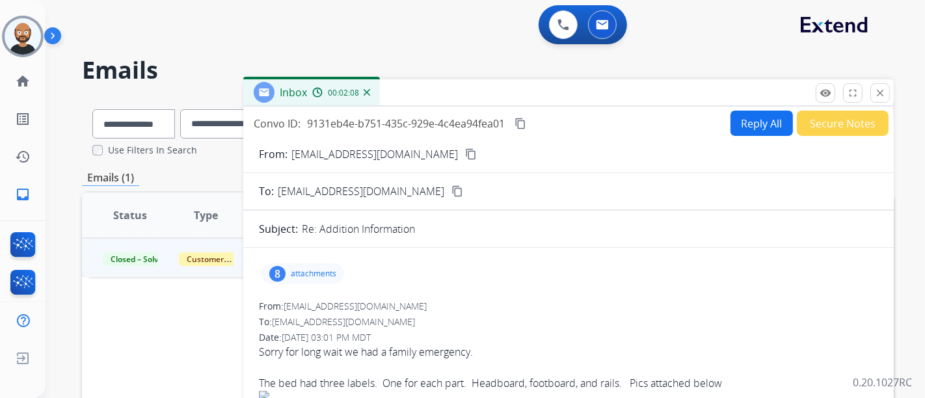
click at [465, 152] on mat-icon "content_copy" at bounding box center [471, 154] width 12 height 12
drag, startPoint x: 877, startPoint y: 90, endPoint x: 781, endPoint y: 115, distance: 98.8
click at [877, 90] on mat-icon "close" at bounding box center [881, 93] width 12 height 12
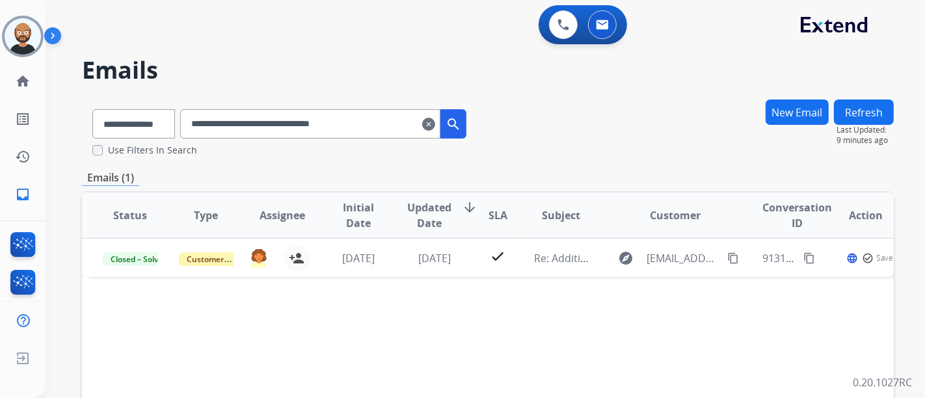
click at [310, 120] on input "**********" at bounding box center [310, 123] width 260 height 29
paste input "text"
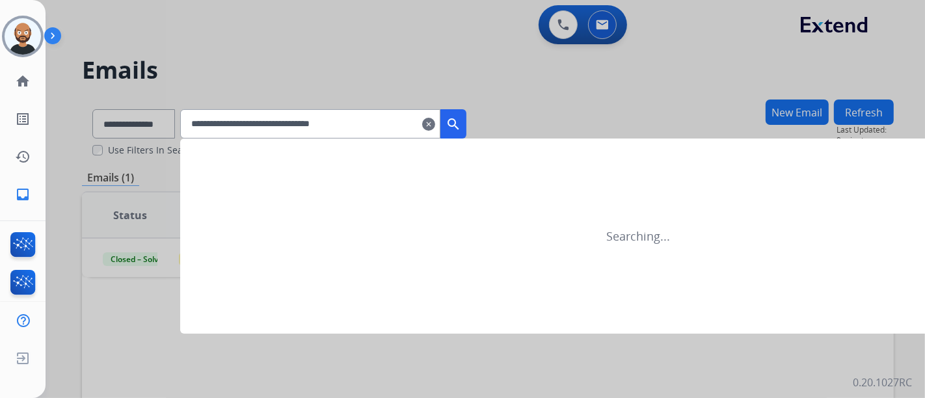
click at [467, 120] on button "search" at bounding box center [454, 123] width 26 height 29
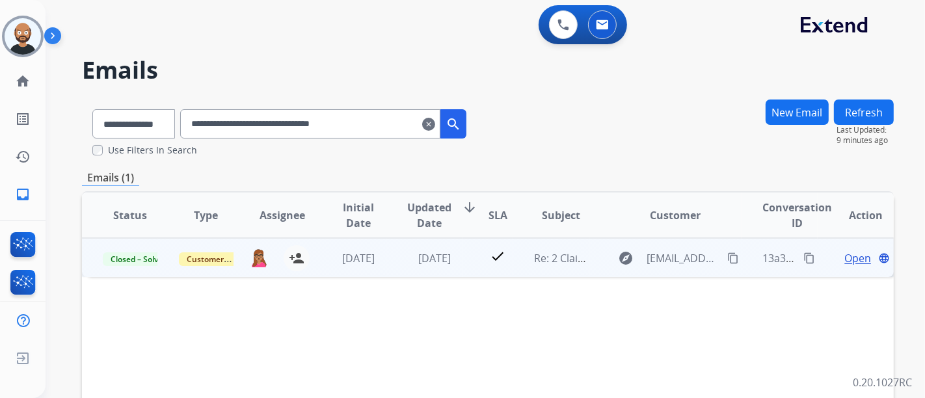
click at [851, 262] on span "Open" at bounding box center [858, 259] width 27 height 16
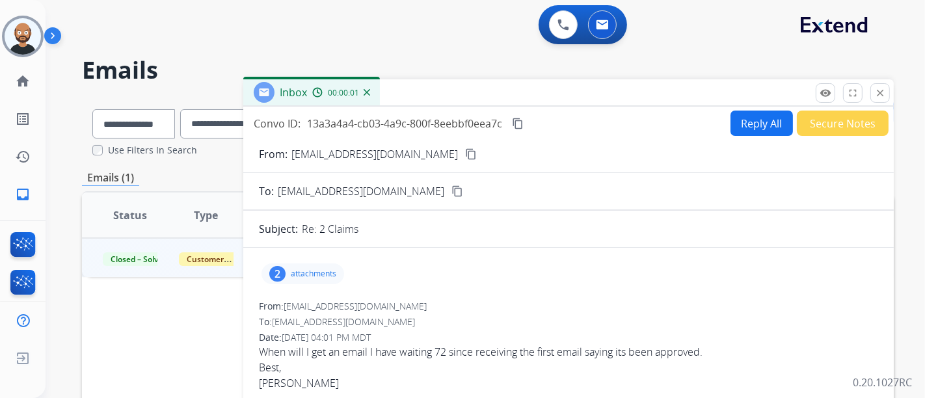
drag, startPoint x: 851, startPoint y: 262, endPoint x: 530, endPoint y: 220, distance: 324.2
click at [530, 221] on div "Re: 2 Claims" at bounding box center [590, 229] width 577 height 16
click at [465, 151] on mat-icon "content_copy" at bounding box center [471, 154] width 12 height 12
drag, startPoint x: 877, startPoint y: 97, endPoint x: 773, endPoint y: 118, distance: 106.3
click at [877, 97] on mat-icon "close" at bounding box center [881, 93] width 12 height 12
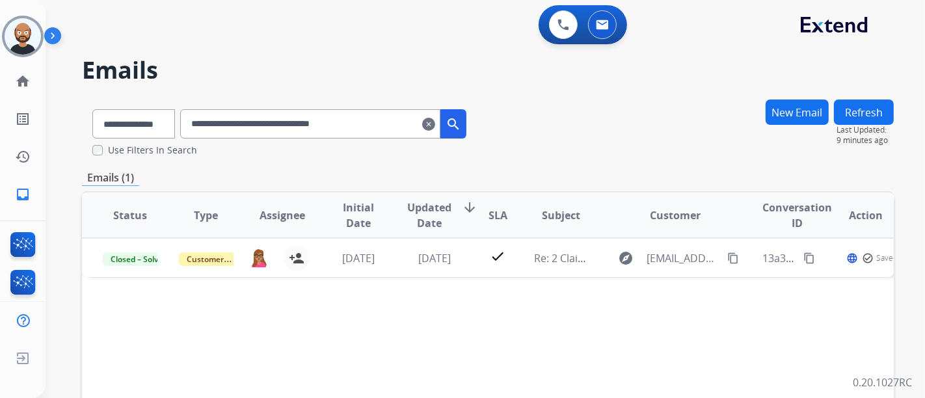
click at [281, 103] on div "**********" at bounding box center [279, 121] width 395 height 45
click at [281, 111] on input "**********" at bounding box center [310, 123] width 260 height 29
paste input "text"
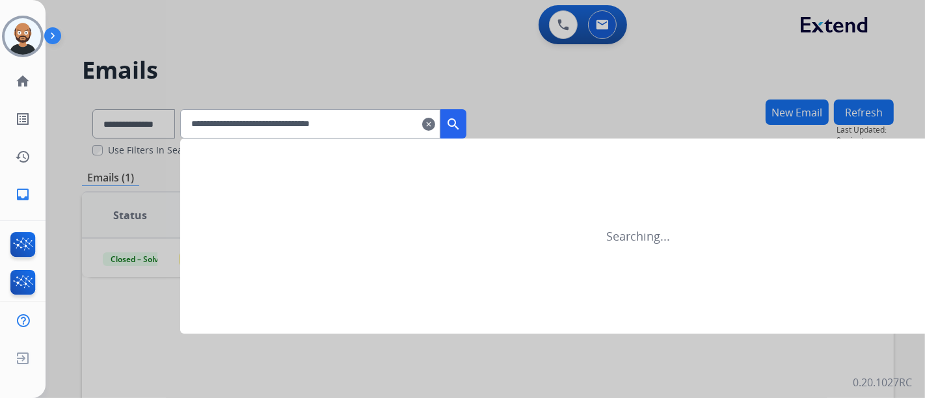
click at [461, 118] on mat-icon "search" at bounding box center [454, 124] width 16 height 16
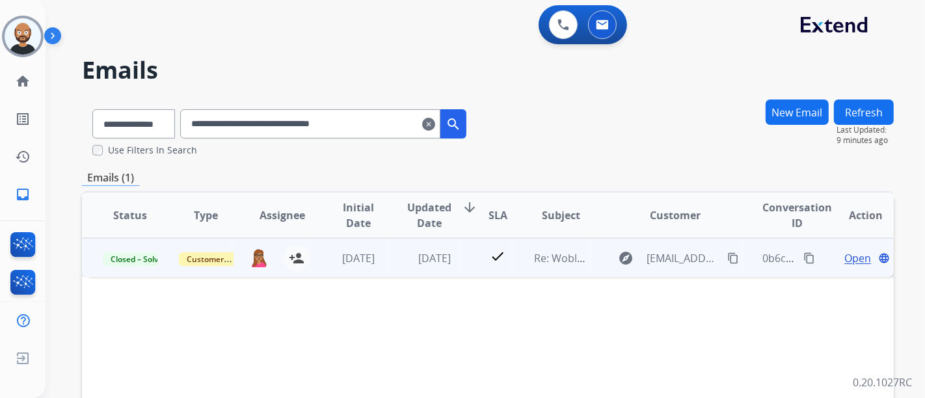
click at [851, 258] on span "Open" at bounding box center [858, 259] width 27 height 16
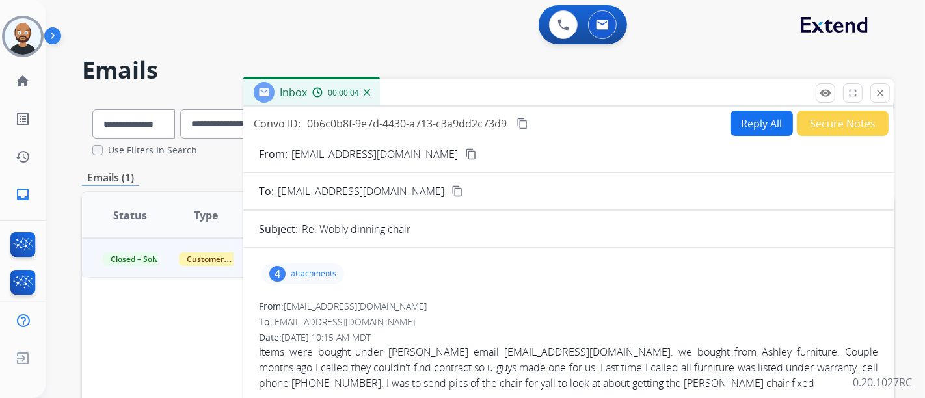
click at [465, 152] on mat-icon "content_copy" at bounding box center [471, 154] width 12 height 12
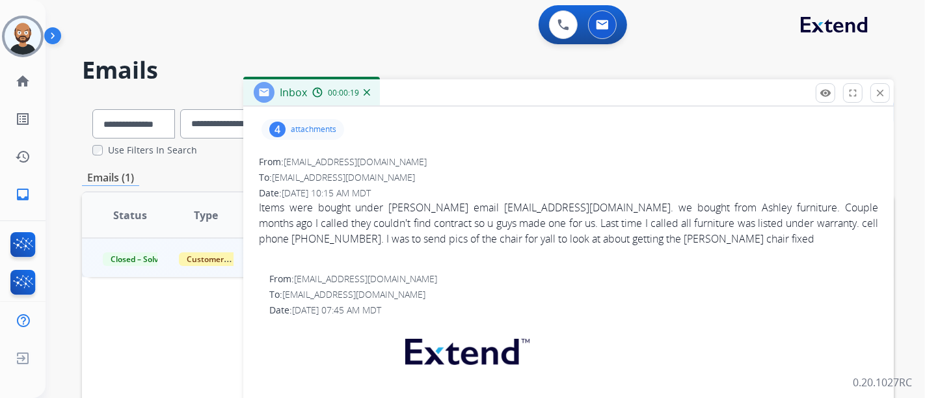
click at [329, 121] on div "4 attachments" at bounding box center [303, 129] width 83 height 21
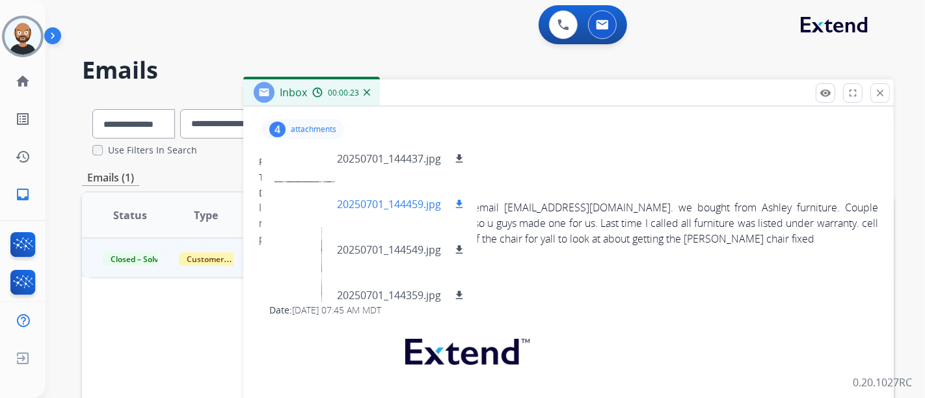
scroll to position [0, 0]
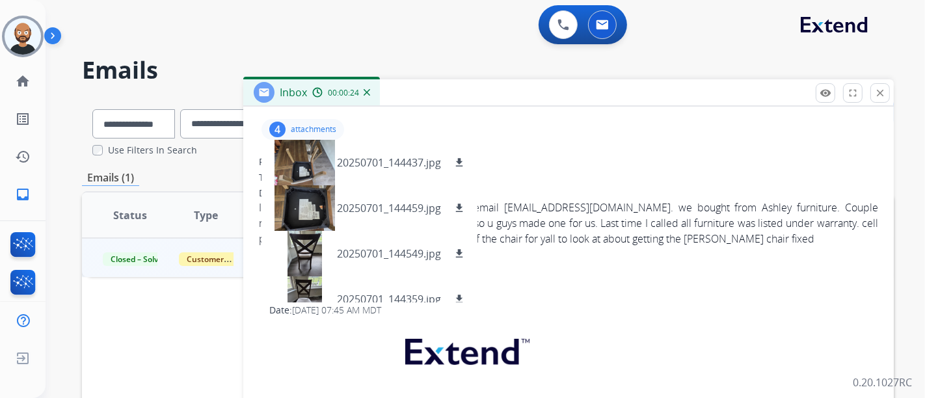
click at [305, 135] on div "4 attachments 20250701_144437.jpg download 20250701_144459.jpg download 2025070…" at bounding box center [303, 129] width 83 height 21
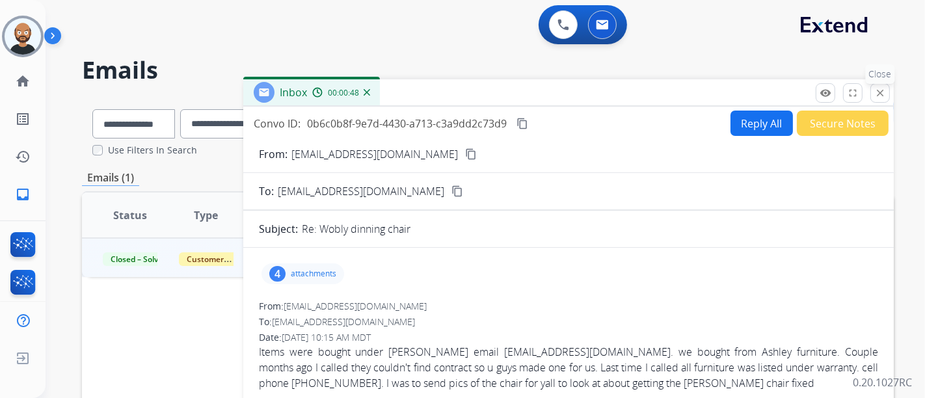
click at [880, 86] on button "close Close" at bounding box center [881, 93] width 20 height 20
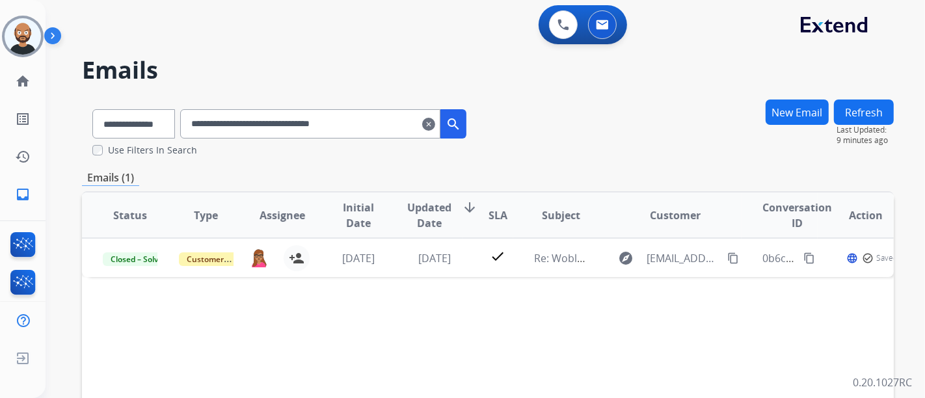
click at [344, 121] on input "**********" at bounding box center [310, 123] width 260 height 29
paste input "text"
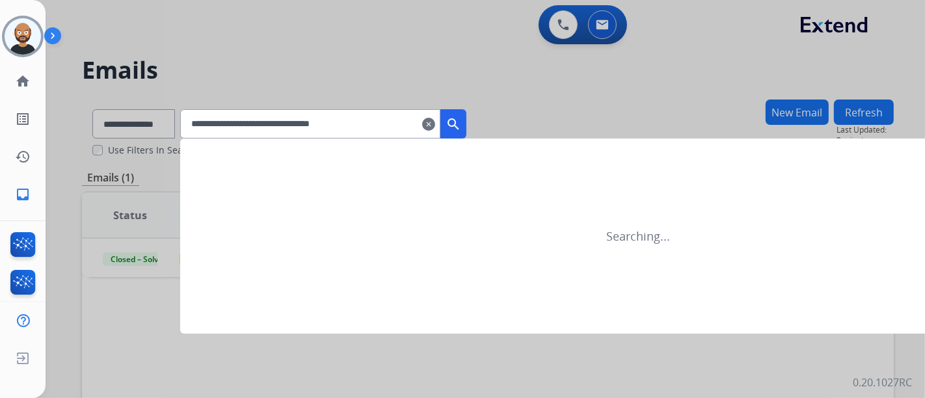
click at [461, 121] on mat-icon "search" at bounding box center [454, 124] width 16 height 16
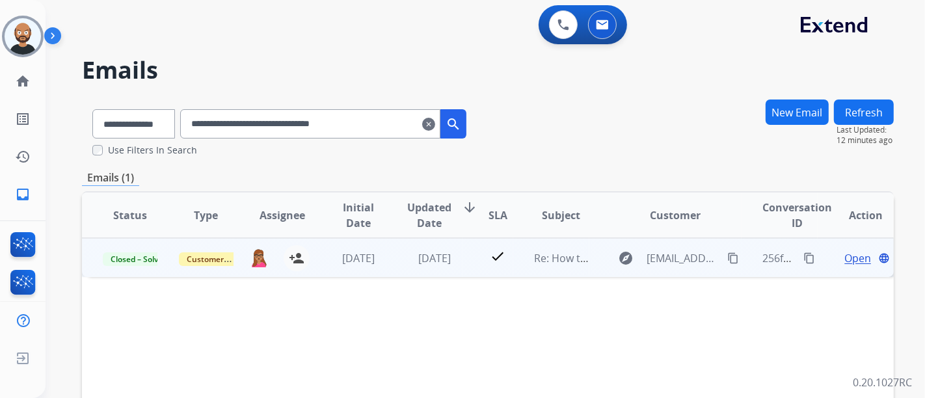
click at [845, 259] on span "Open" at bounding box center [858, 259] width 27 height 16
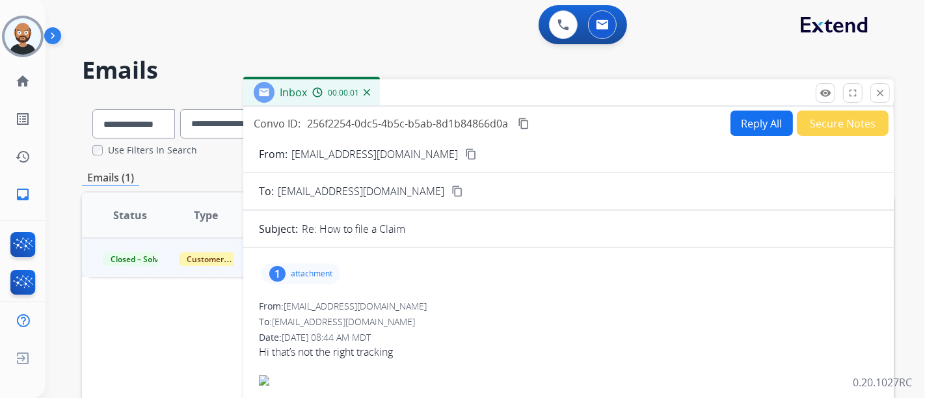
click at [409, 155] on div "From: alexthecreat@gmail.com content_copy" at bounding box center [568, 154] width 651 height 16
click at [465, 153] on mat-icon "content_copy" at bounding box center [471, 154] width 12 height 12
click at [877, 86] on button "close Close" at bounding box center [881, 93] width 20 height 20
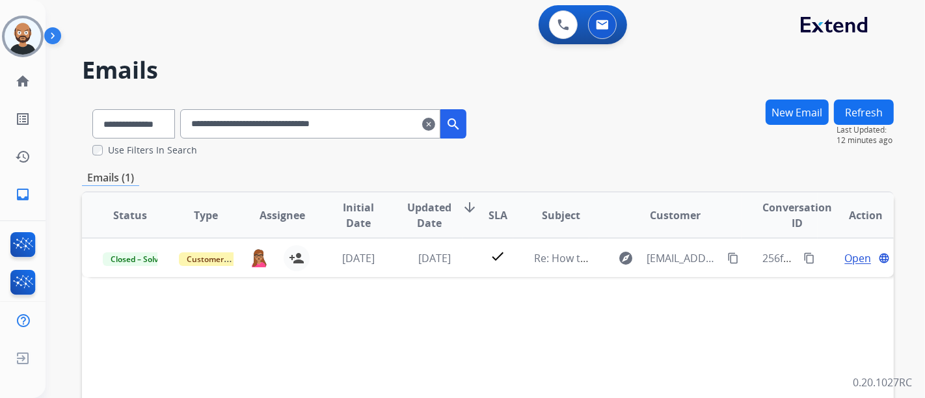
click at [356, 123] on input "**********" at bounding box center [310, 123] width 260 height 29
paste input "text"
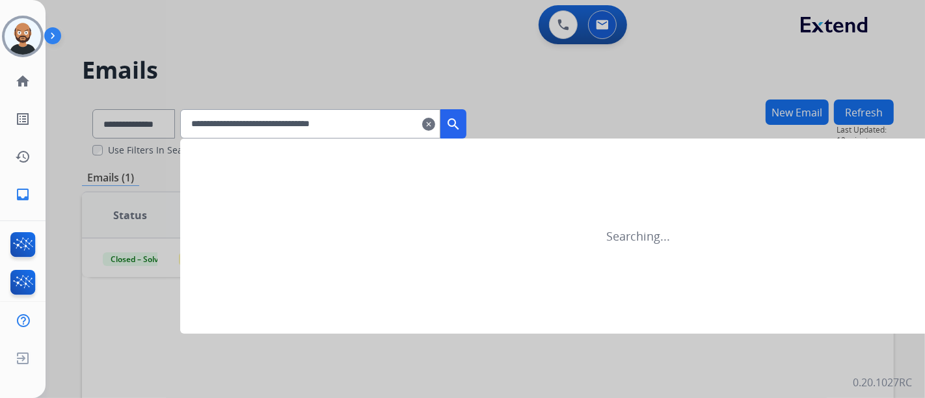
click at [461, 116] on mat-icon "search" at bounding box center [454, 124] width 16 height 16
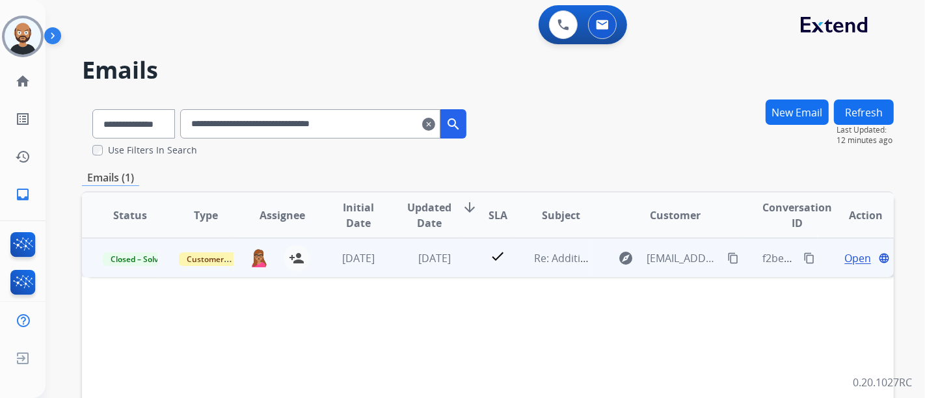
click at [845, 257] on span "Open" at bounding box center [858, 259] width 27 height 16
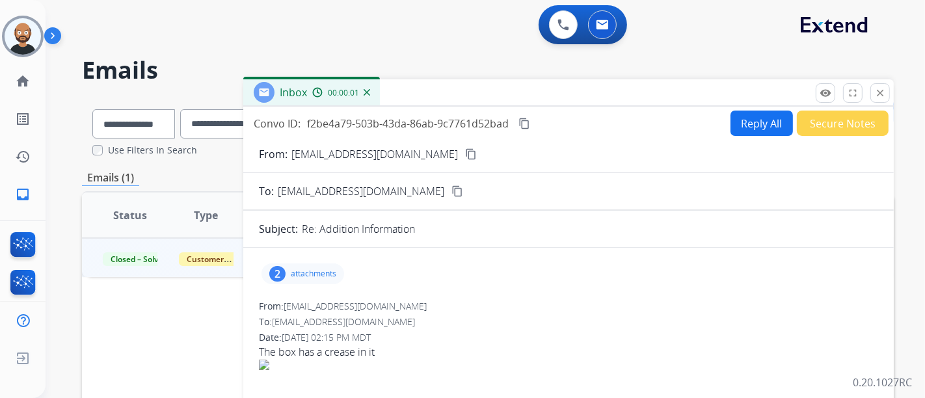
click at [465, 153] on mat-icon "content_copy" at bounding box center [471, 154] width 12 height 12
drag, startPoint x: 879, startPoint y: 91, endPoint x: 866, endPoint y: 93, distance: 12.5
click at [878, 91] on mat-icon "close" at bounding box center [881, 93] width 12 height 12
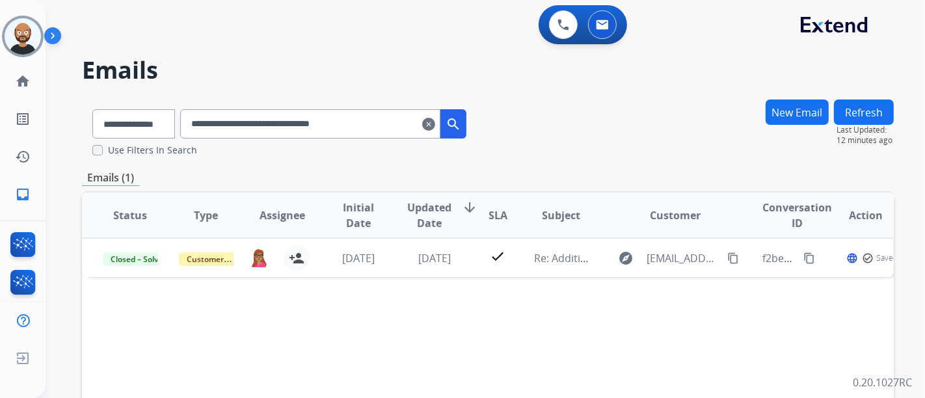
click at [355, 124] on input "**********" at bounding box center [310, 123] width 260 height 29
paste input "text"
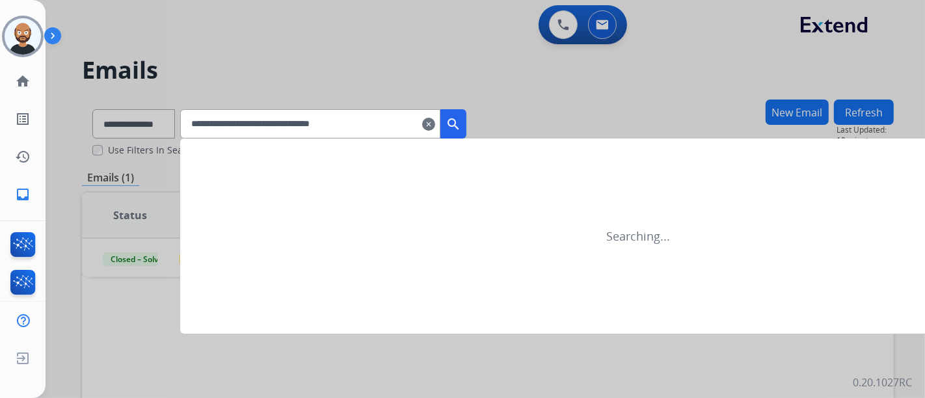
type input "**********"
click at [461, 116] on mat-icon "search" at bounding box center [454, 124] width 16 height 16
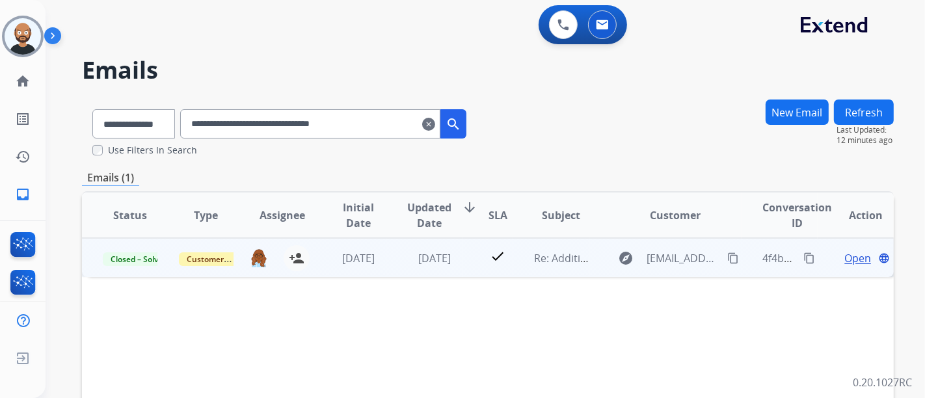
click at [845, 259] on span "Open" at bounding box center [858, 259] width 27 height 16
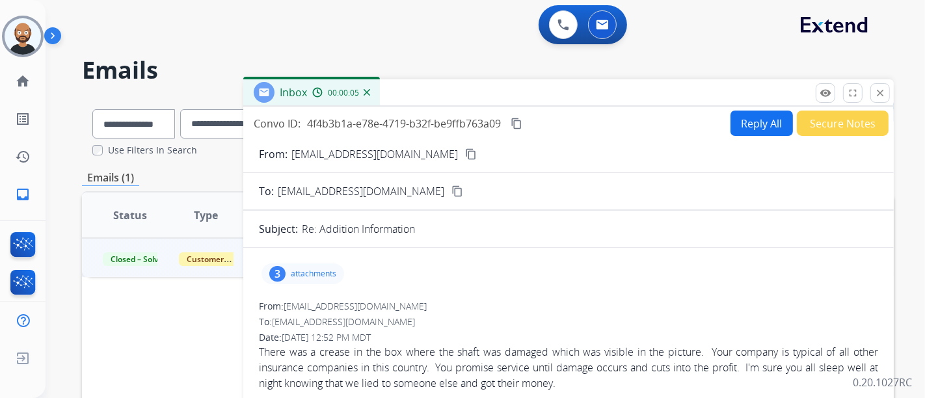
click at [465, 154] on mat-icon "content_copy" at bounding box center [471, 154] width 12 height 12
click at [883, 90] on mat-icon "close" at bounding box center [881, 93] width 12 height 12
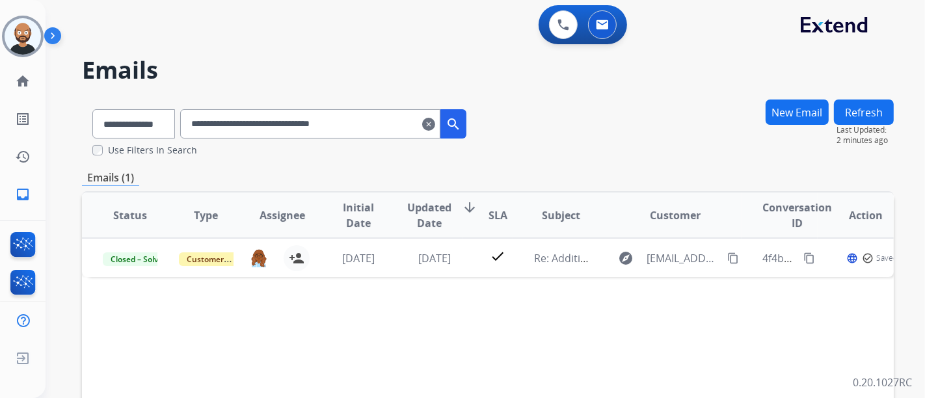
click at [361, 129] on input "**********" at bounding box center [310, 123] width 260 height 29
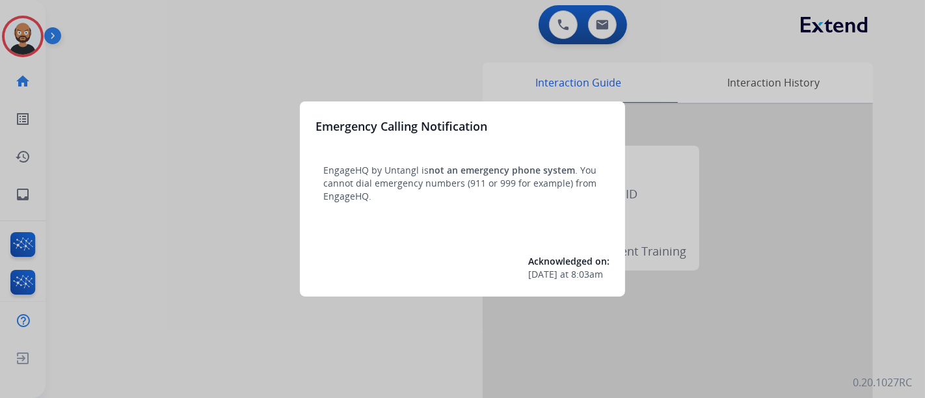
click at [197, 98] on div at bounding box center [462, 199] width 925 height 398
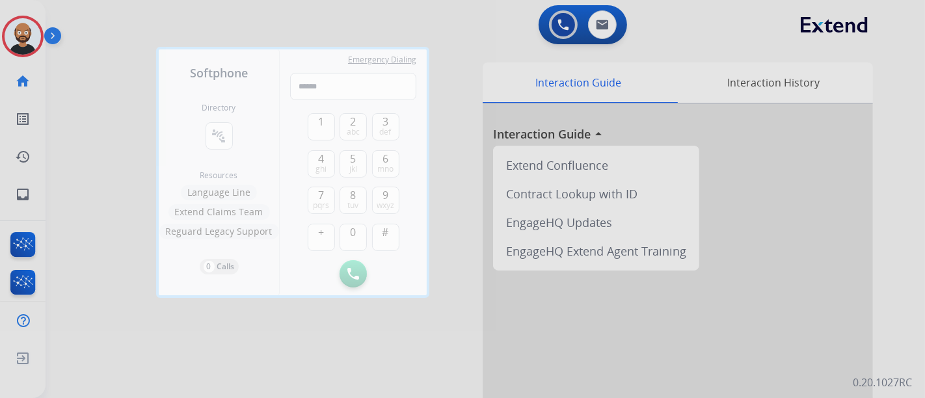
click at [131, 96] on div at bounding box center [462, 199] width 925 height 398
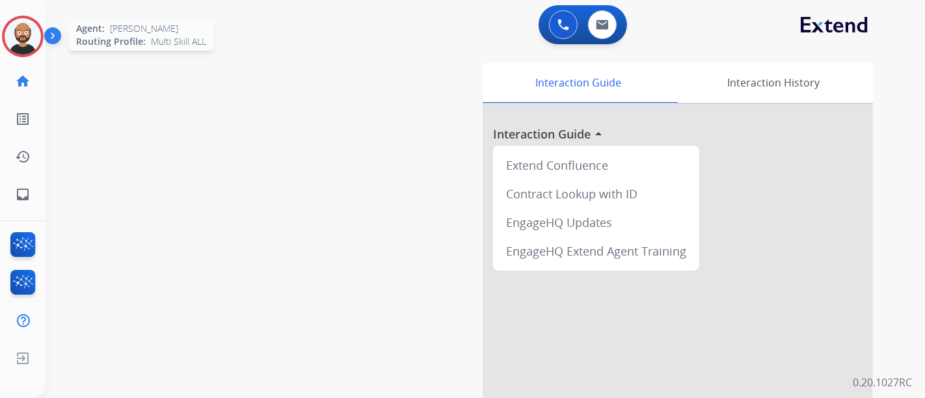
click at [15, 38] on img at bounding box center [23, 36] width 36 height 36
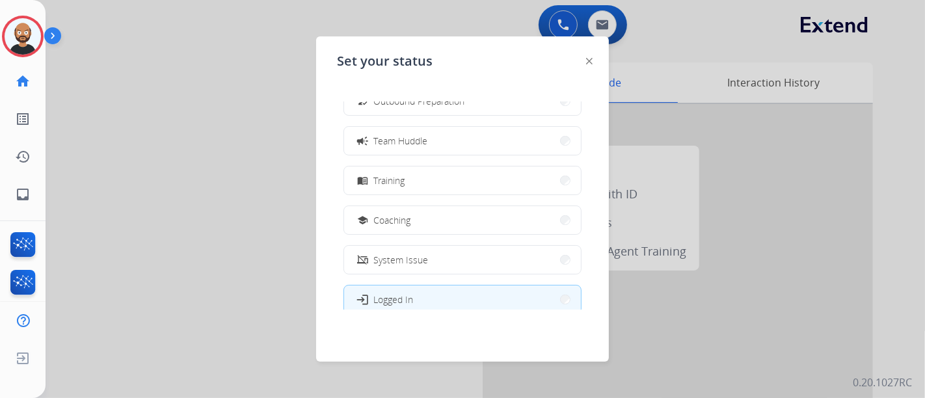
scroll to position [245, 0]
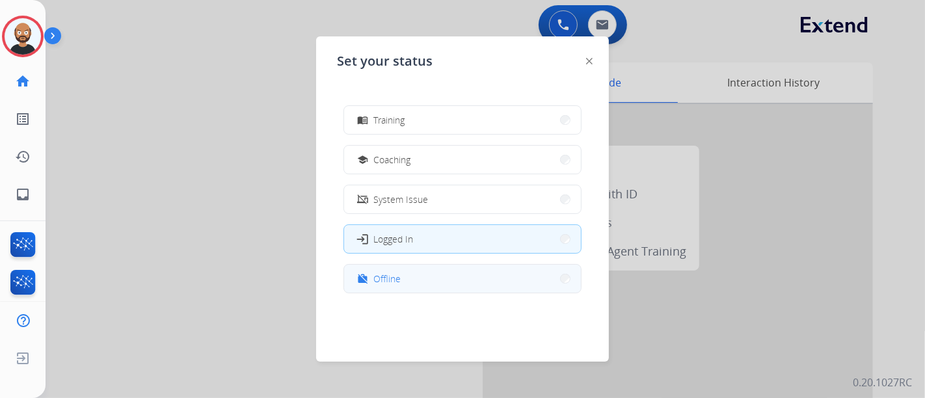
click at [467, 286] on button "work_off Offline" at bounding box center [462, 279] width 237 height 28
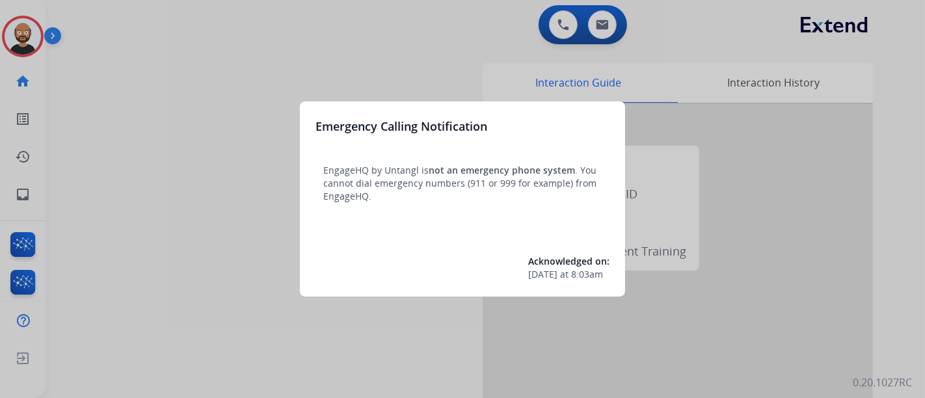
click at [399, 49] on div at bounding box center [462, 199] width 925 height 398
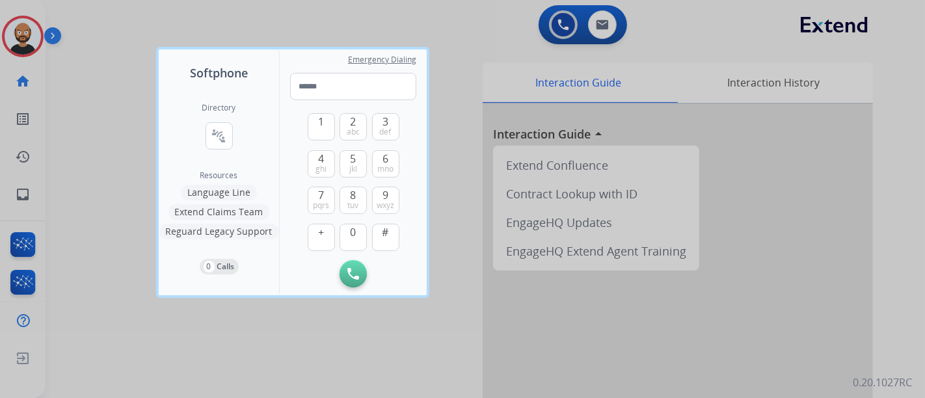
click at [110, 107] on div at bounding box center [462, 199] width 925 height 398
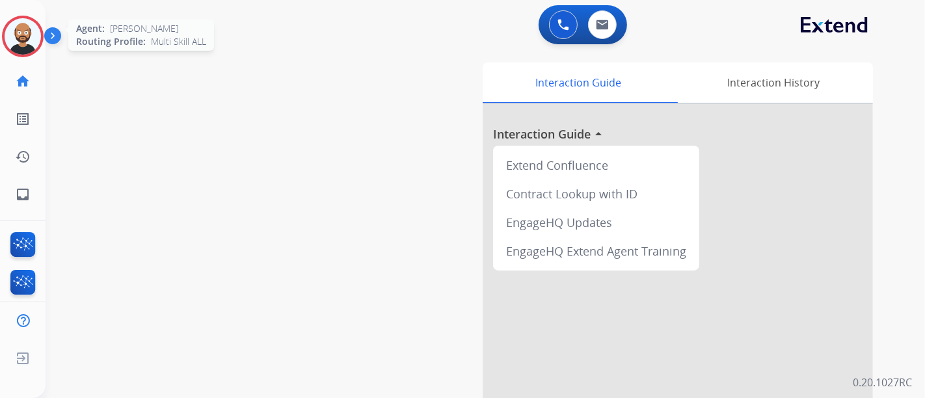
click at [16, 30] on img at bounding box center [23, 36] width 36 height 36
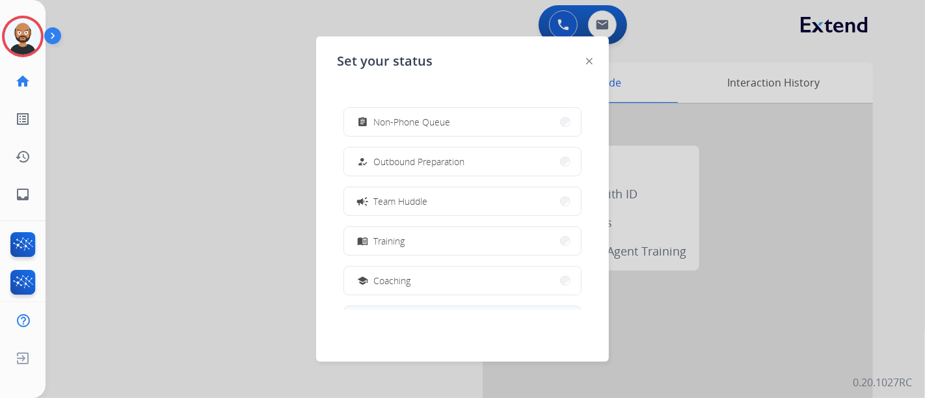
scroll to position [245, 0]
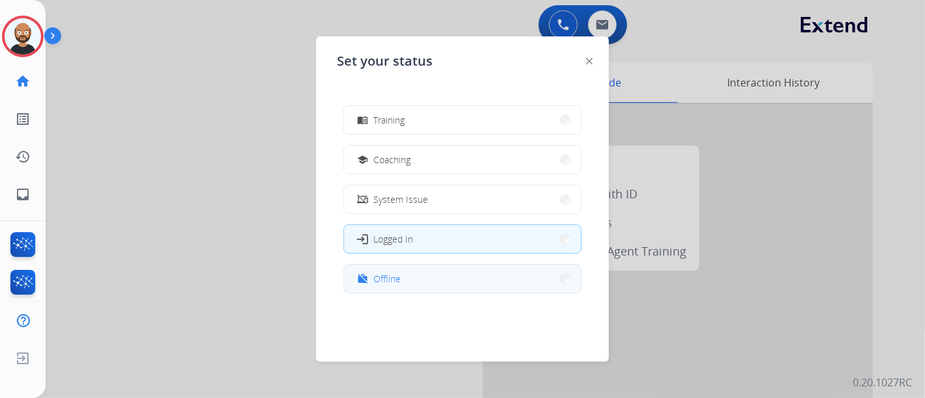
click at [424, 287] on button "work_off Offline" at bounding box center [462, 279] width 237 height 28
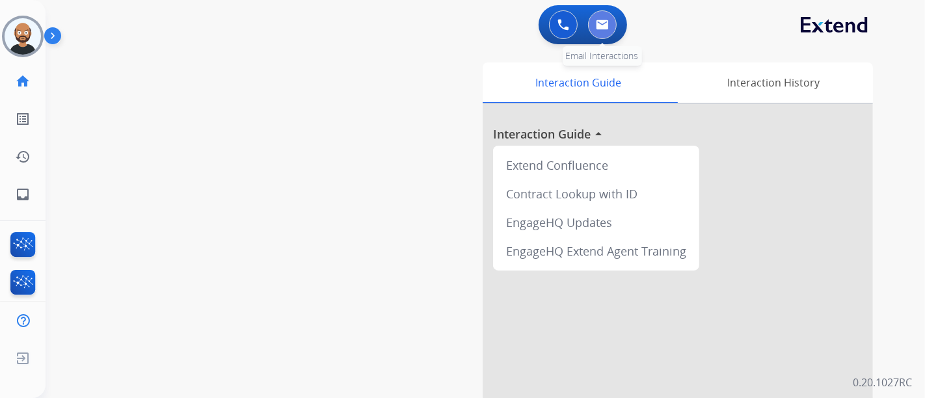
click at [608, 27] on img at bounding box center [602, 25] width 13 height 10
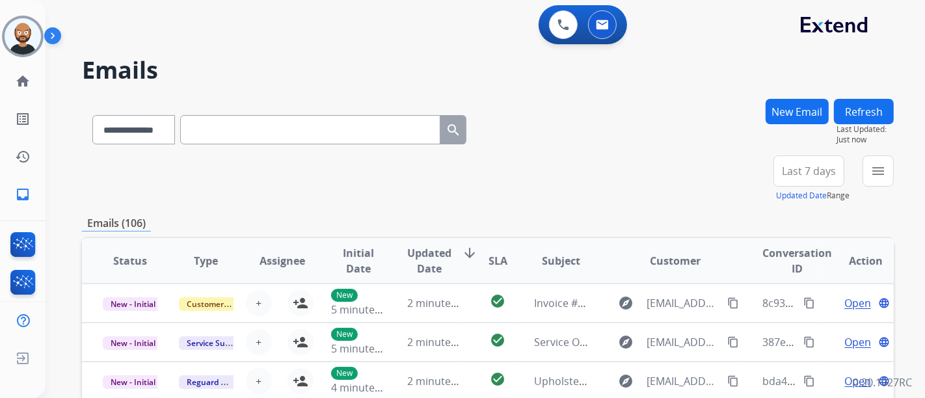
paste input "**********"
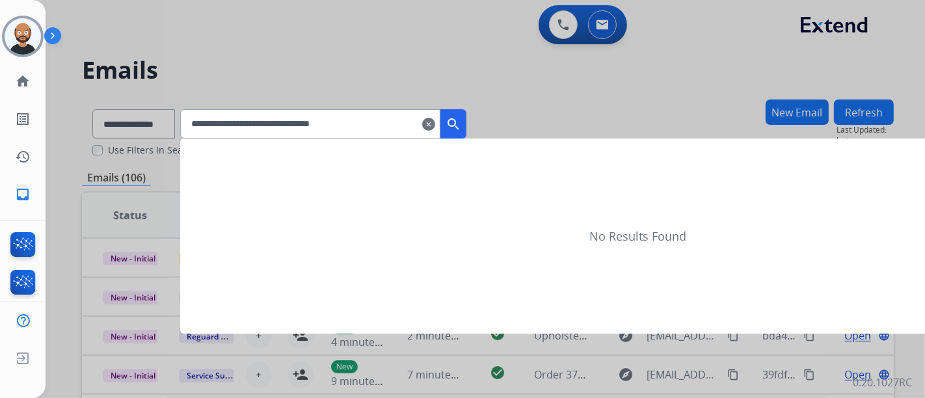
click at [467, 118] on button "search" at bounding box center [454, 123] width 26 height 29
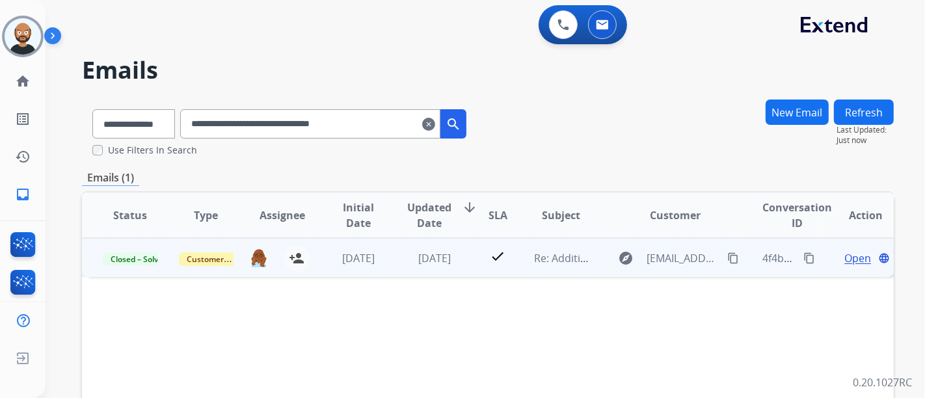
click at [847, 258] on span "Open" at bounding box center [858, 259] width 27 height 16
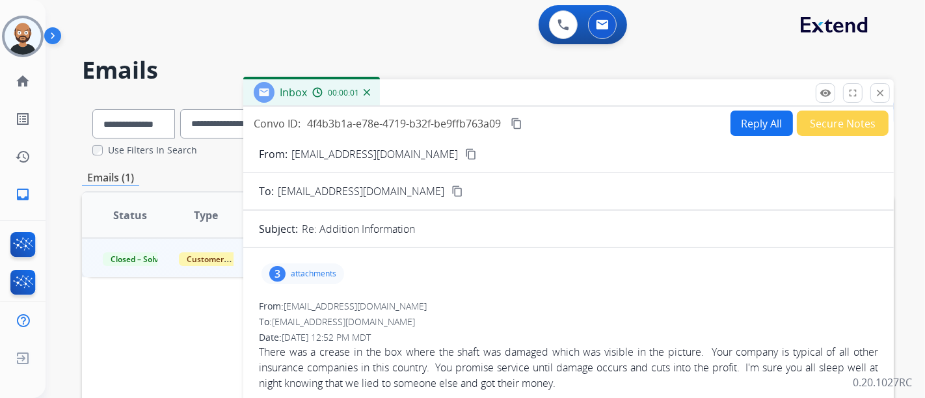
click at [465, 151] on mat-icon "content_copy" at bounding box center [471, 154] width 12 height 12
click at [880, 93] on mat-icon "close" at bounding box center [881, 93] width 12 height 12
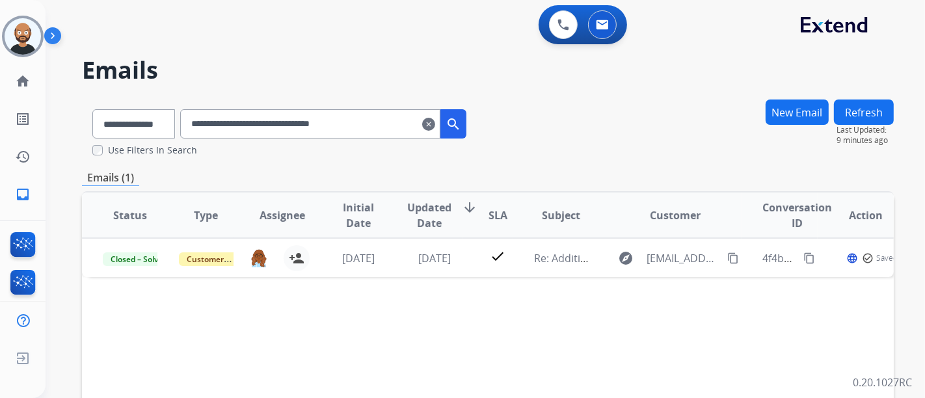
click at [303, 135] on input "**********" at bounding box center [310, 123] width 260 height 29
paste input "text"
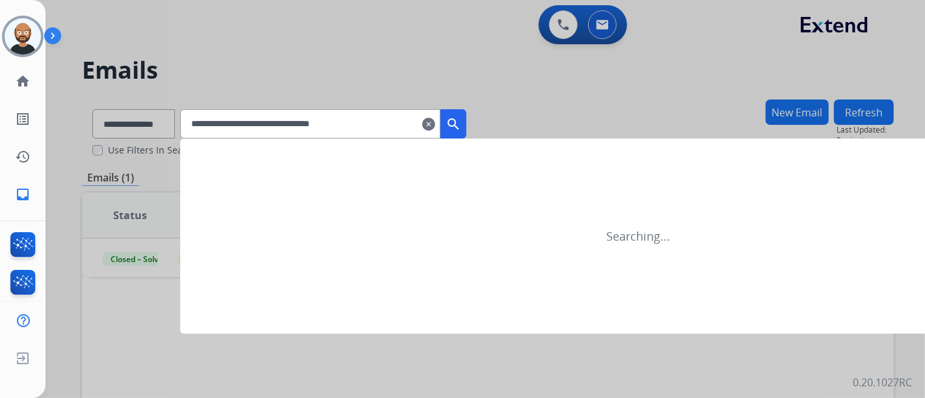
click at [461, 119] on mat-icon "search" at bounding box center [454, 124] width 16 height 16
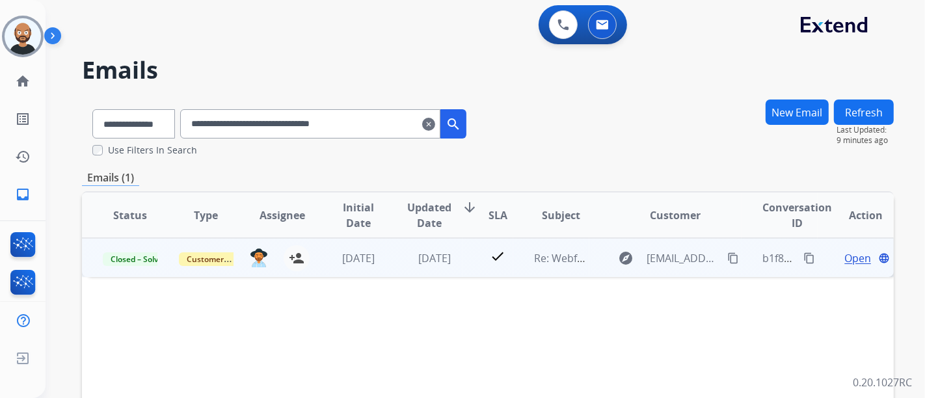
click at [851, 258] on span "Open" at bounding box center [858, 259] width 27 height 16
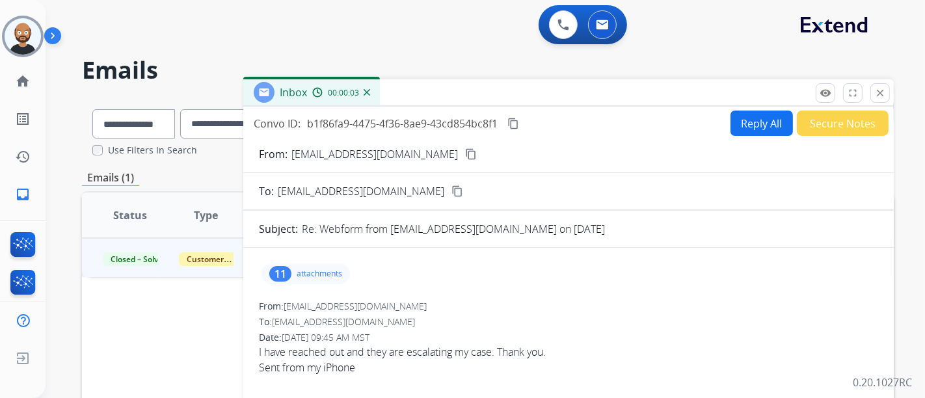
click at [521, 126] on button "content_copy" at bounding box center [514, 124] width 16 height 16
click at [465, 151] on mat-icon "content_copy" at bounding box center [471, 154] width 12 height 12
click at [882, 92] on mat-icon "close" at bounding box center [881, 93] width 12 height 12
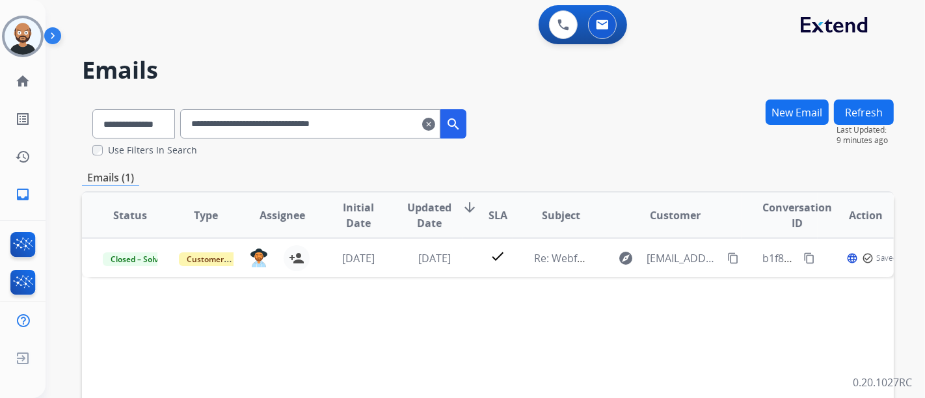
click at [269, 122] on input "**********" at bounding box center [310, 123] width 260 height 29
paste input "text"
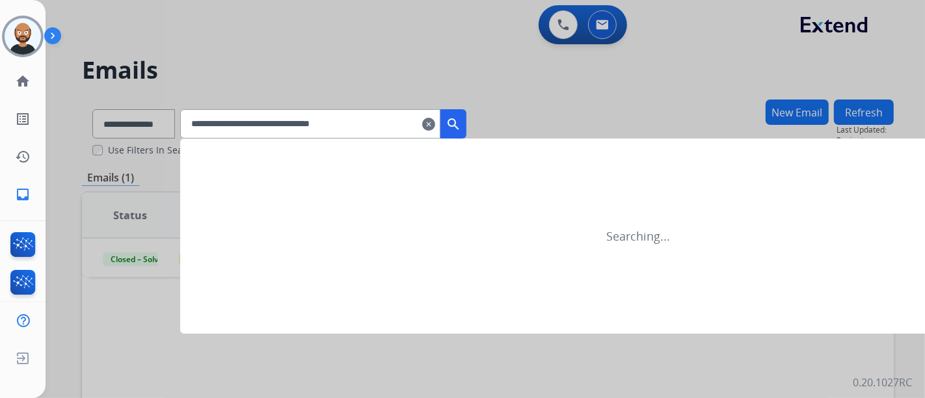
click at [461, 122] on mat-icon "search" at bounding box center [454, 124] width 16 height 16
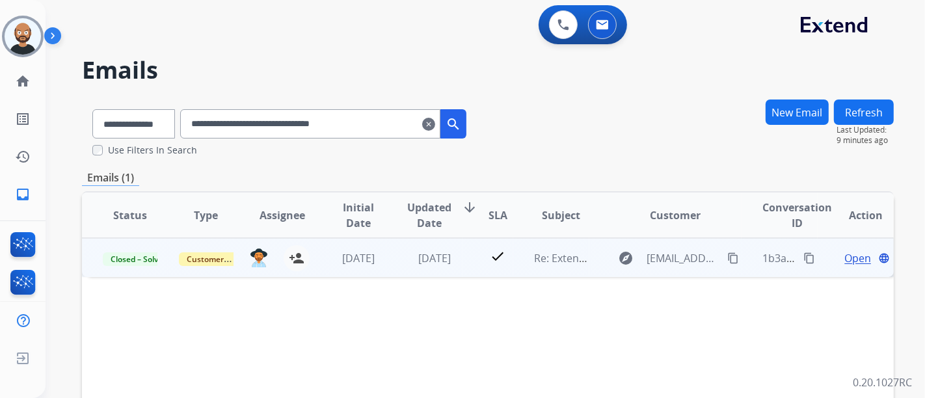
click at [853, 259] on span "Open" at bounding box center [858, 259] width 27 height 16
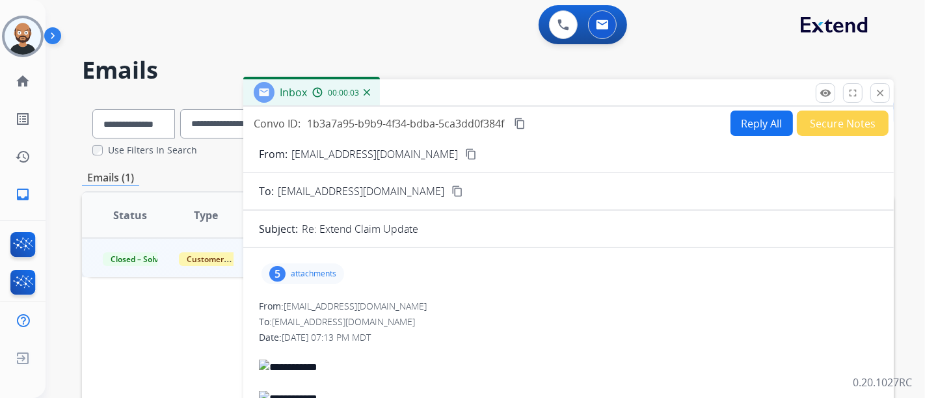
drag, startPoint x: 489, startPoint y: 172, endPoint x: 465, endPoint y: 174, distance: 24.2
click at [465, 155] on mat-icon "content_copy" at bounding box center [471, 154] width 12 height 12
drag, startPoint x: 875, startPoint y: 94, endPoint x: 760, endPoint y: 116, distance: 116.7
click at [875, 94] on mat-icon "close" at bounding box center [881, 93] width 12 height 12
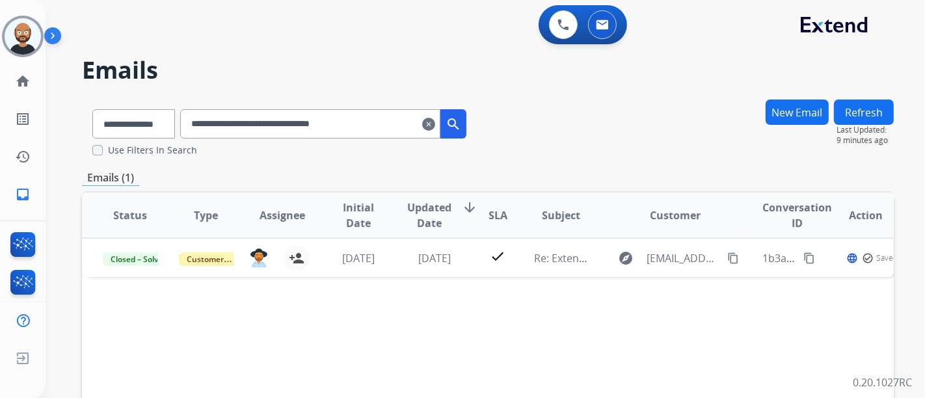
click at [361, 128] on input "**********" at bounding box center [310, 123] width 260 height 29
paste input "text"
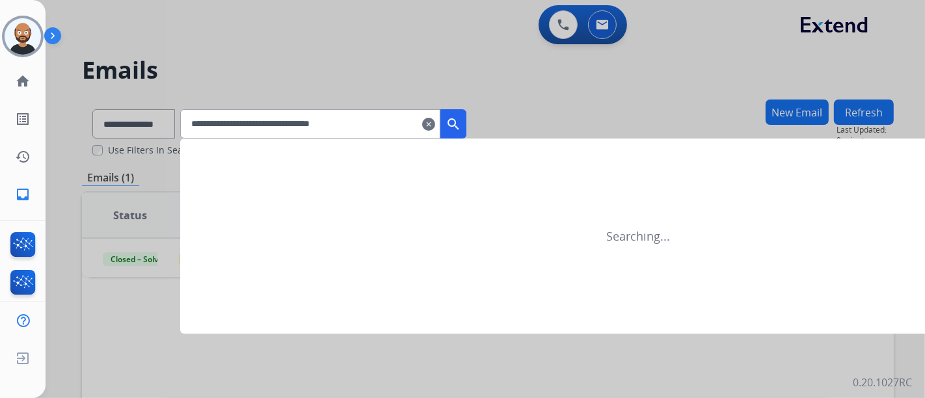
click at [461, 120] on mat-icon "search" at bounding box center [454, 124] width 16 height 16
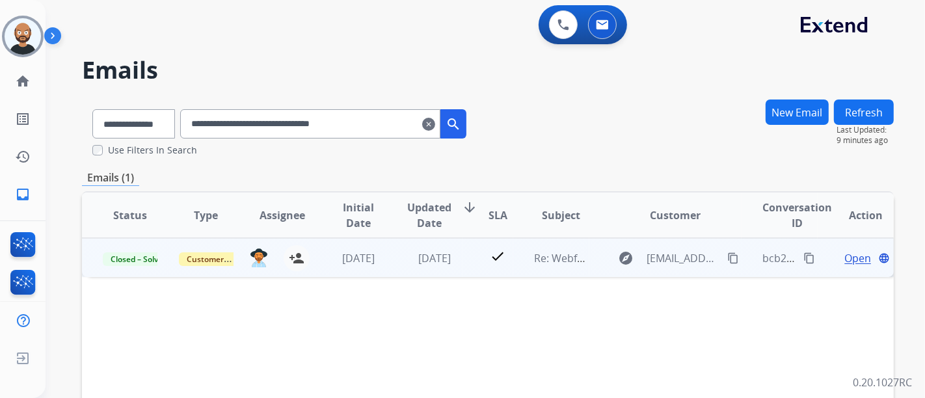
click at [845, 262] on span "Open" at bounding box center [858, 259] width 27 height 16
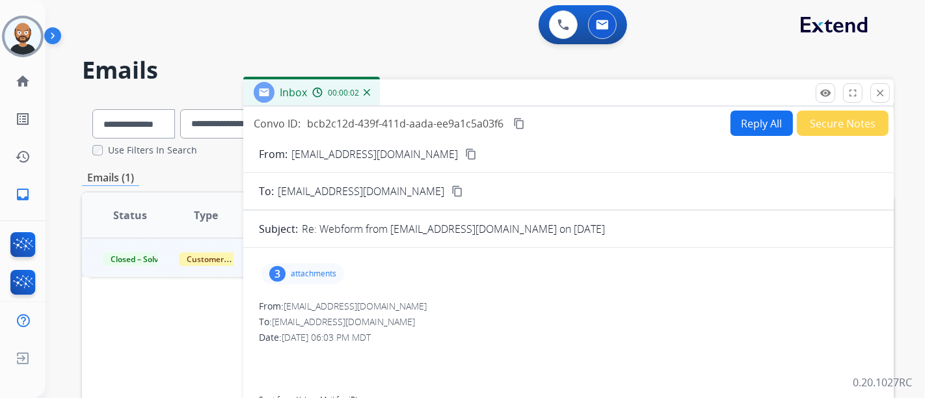
click at [465, 157] on mat-icon "content_copy" at bounding box center [471, 154] width 12 height 12
click at [875, 97] on mat-icon "close" at bounding box center [881, 93] width 12 height 12
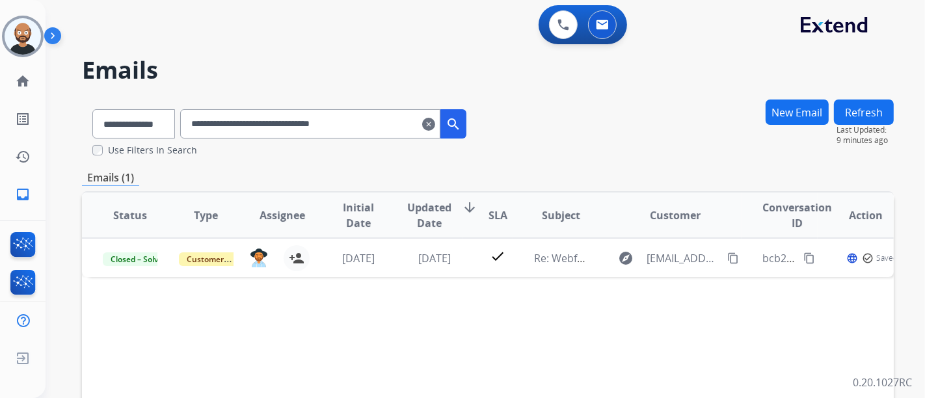
click at [323, 116] on input "**********" at bounding box center [310, 123] width 260 height 29
paste input "text"
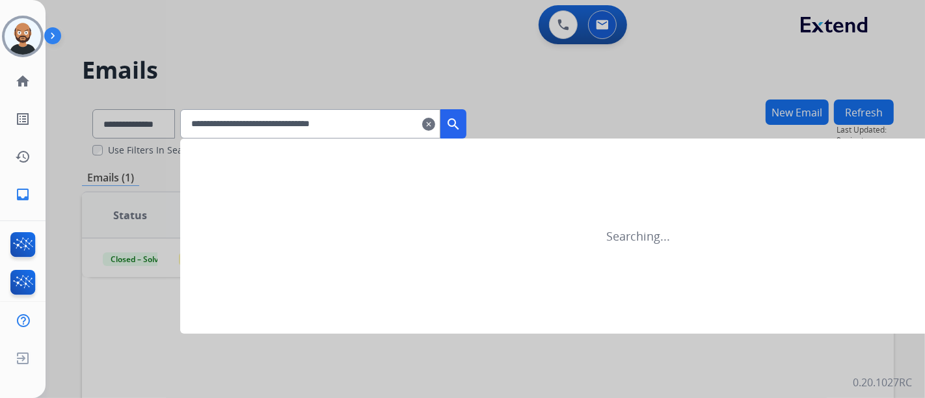
click at [467, 115] on button "search" at bounding box center [454, 123] width 26 height 29
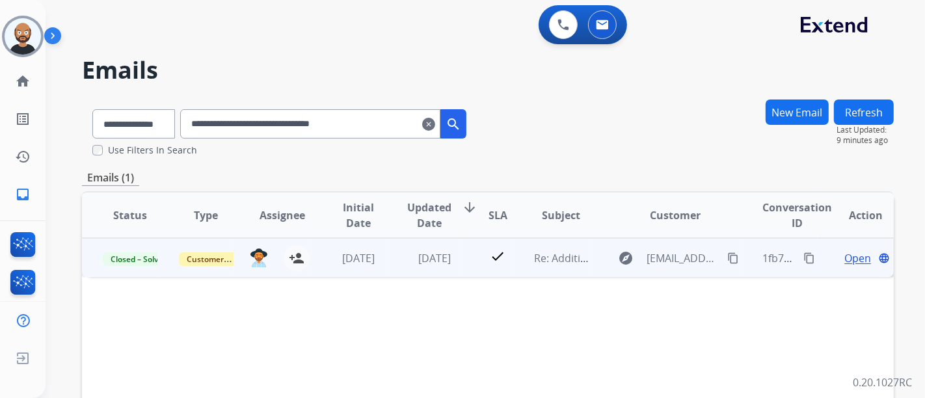
click at [845, 258] on span "Open" at bounding box center [858, 259] width 27 height 16
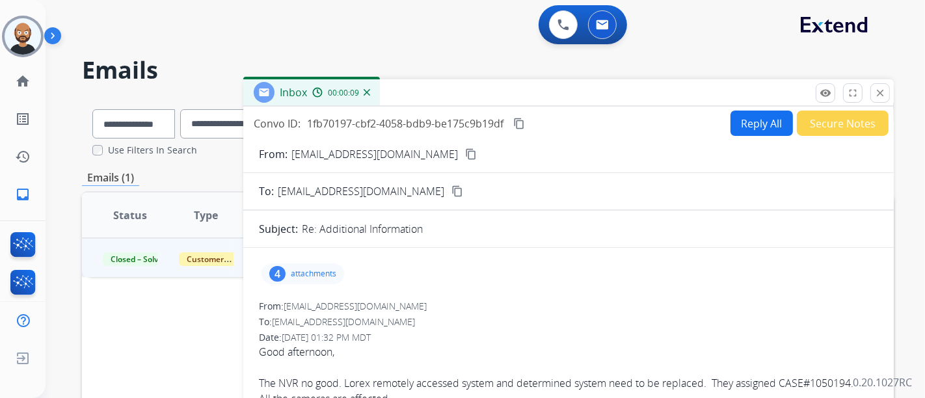
click at [465, 152] on mat-icon "content_copy" at bounding box center [471, 154] width 12 height 12
click at [878, 91] on mat-icon "close" at bounding box center [881, 93] width 12 height 12
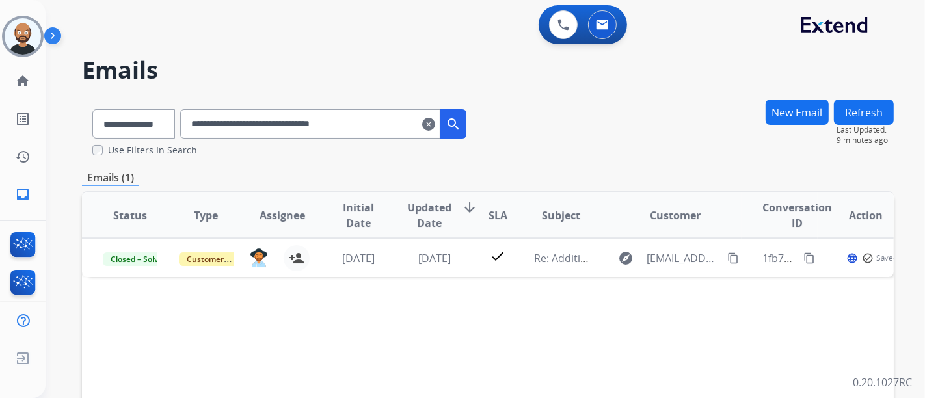
click at [323, 124] on input "**********" at bounding box center [310, 123] width 260 height 29
paste input "text"
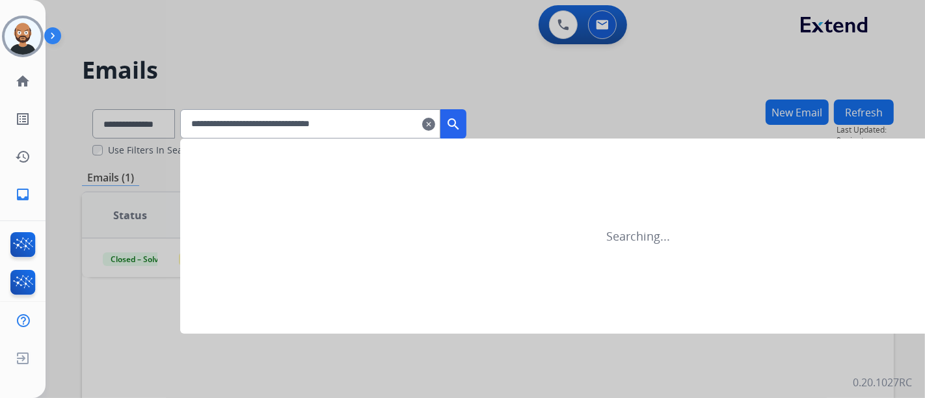
click at [461, 118] on mat-icon "search" at bounding box center [454, 124] width 16 height 16
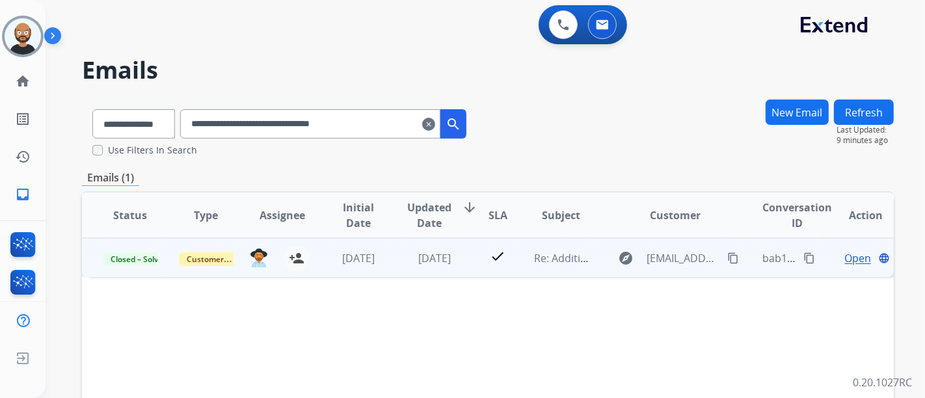
click at [848, 254] on span "Open" at bounding box center [858, 259] width 27 height 16
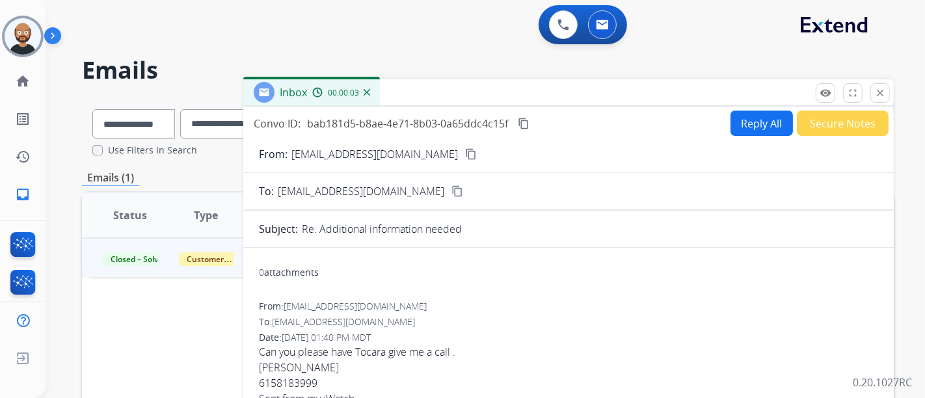
click at [465, 154] on mat-icon "content_copy" at bounding box center [471, 154] width 12 height 12
click at [875, 94] on mat-icon "close" at bounding box center [881, 93] width 12 height 12
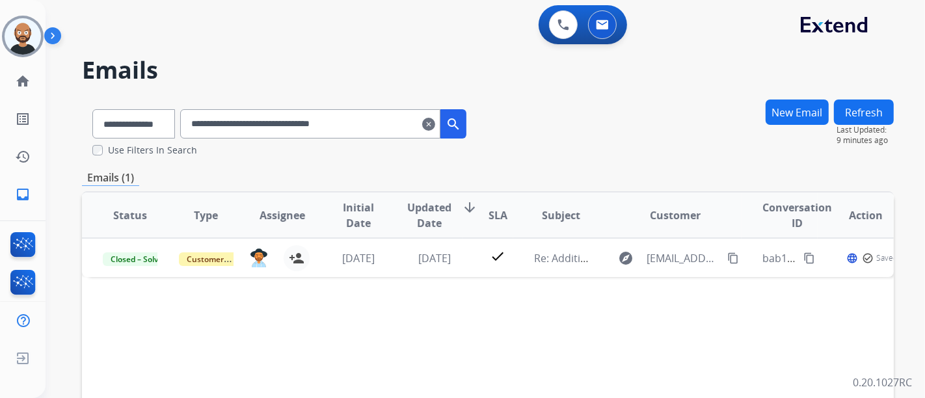
click at [338, 125] on input "**********" at bounding box center [310, 123] width 260 height 29
paste input "text"
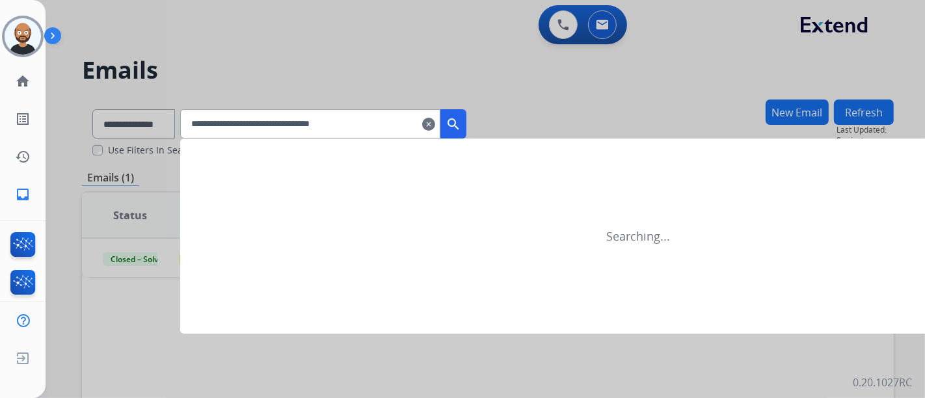
click at [461, 125] on mat-icon "search" at bounding box center [454, 124] width 16 height 16
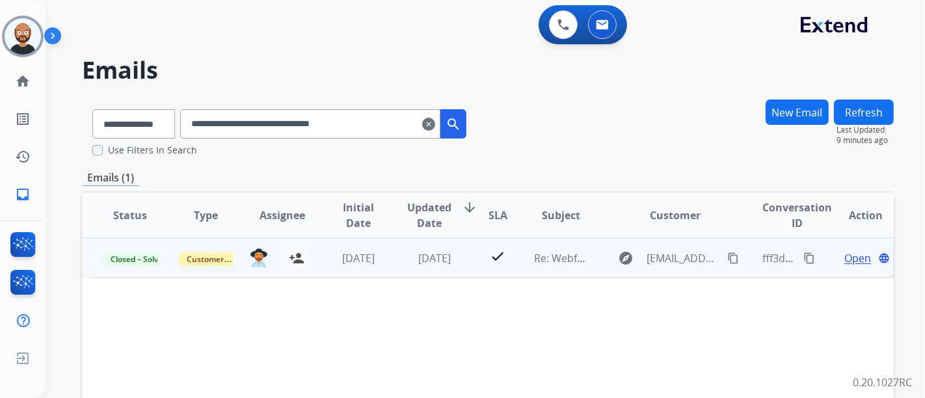
click at [845, 258] on span "Open" at bounding box center [858, 259] width 27 height 16
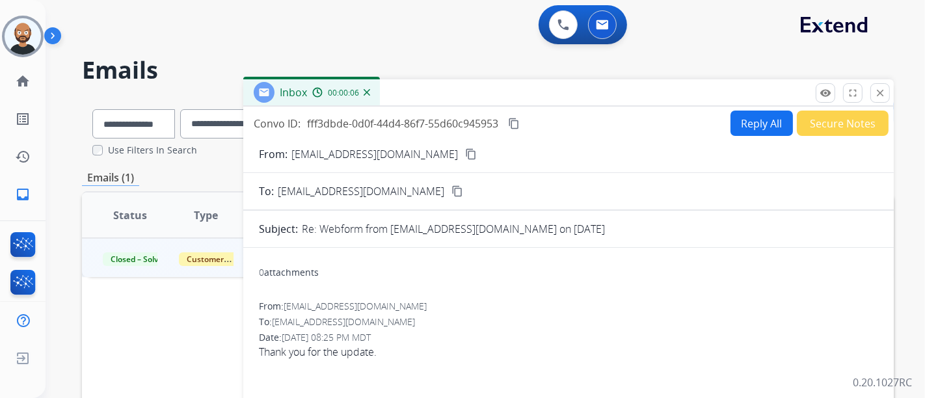
click at [465, 150] on mat-icon "content_copy" at bounding box center [471, 154] width 12 height 12
click at [883, 89] on mat-icon "close" at bounding box center [881, 93] width 12 height 12
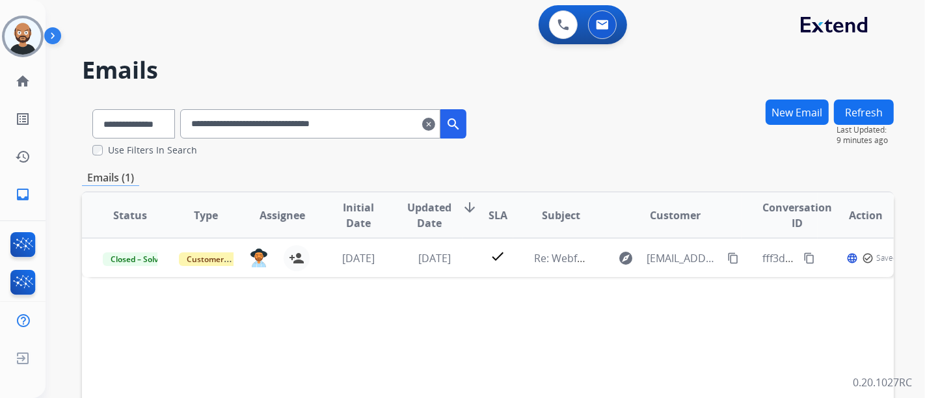
click at [290, 122] on input "**********" at bounding box center [310, 123] width 260 height 29
click at [291, 122] on input "**********" at bounding box center [310, 123] width 260 height 29
click at [286, 124] on input "**********" at bounding box center [310, 123] width 260 height 29
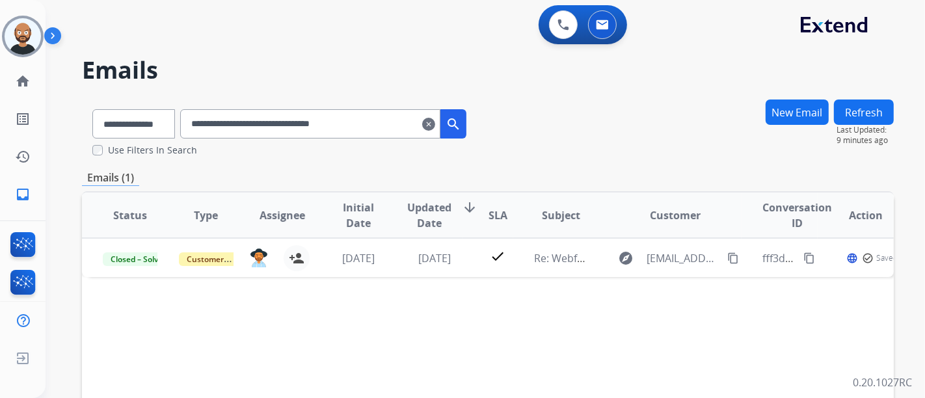
paste input "text"
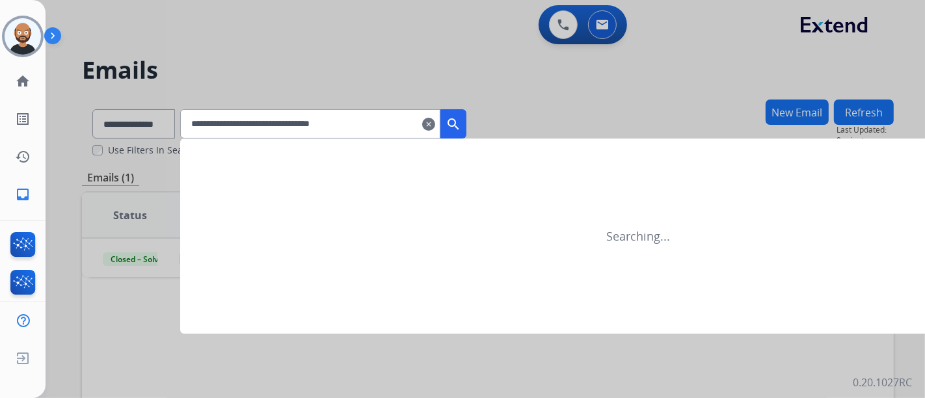
click at [461, 124] on mat-icon "search" at bounding box center [454, 124] width 16 height 16
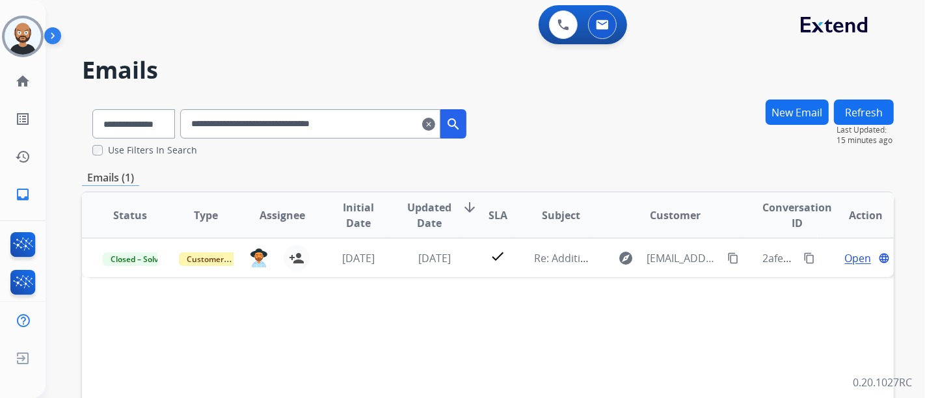
click at [313, 130] on input "**********" at bounding box center [310, 123] width 260 height 29
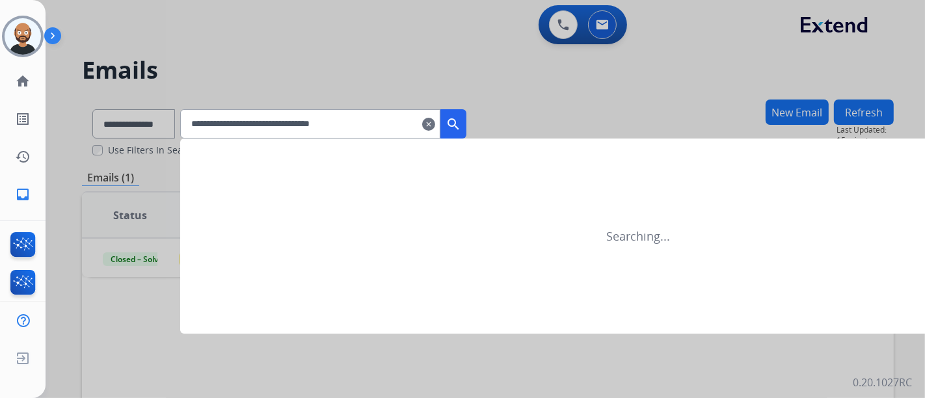
click at [461, 122] on mat-icon "search" at bounding box center [454, 124] width 16 height 16
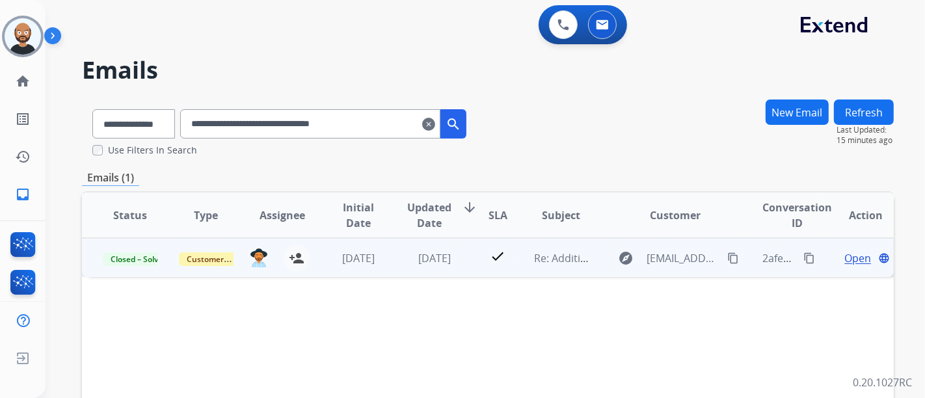
click at [845, 260] on span "Open" at bounding box center [858, 259] width 27 height 16
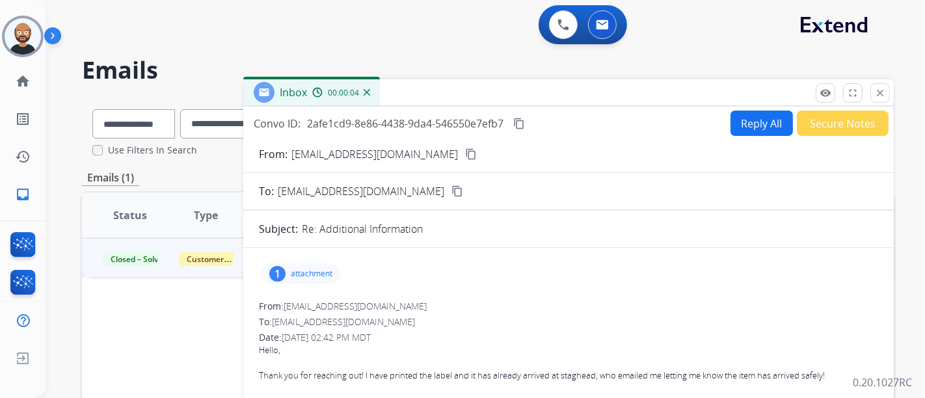
click at [465, 150] on mat-icon "content_copy" at bounding box center [471, 154] width 12 height 12
click at [881, 94] on mat-icon "close" at bounding box center [881, 93] width 12 height 12
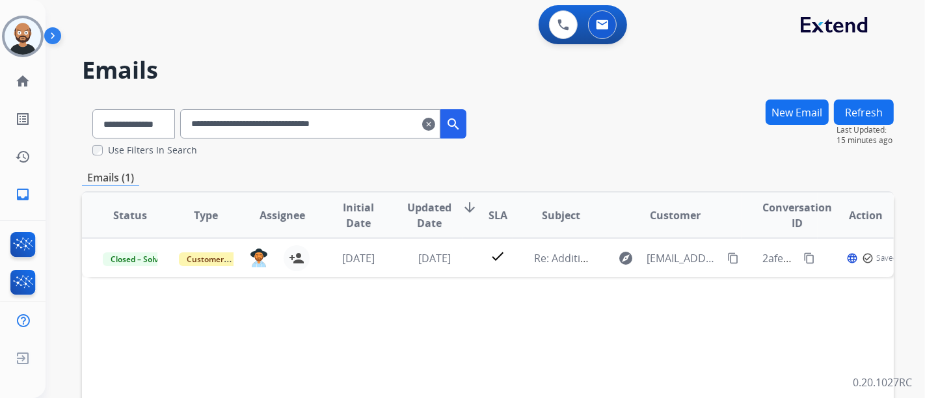
click at [314, 122] on input "**********" at bounding box center [310, 123] width 260 height 29
paste input "text"
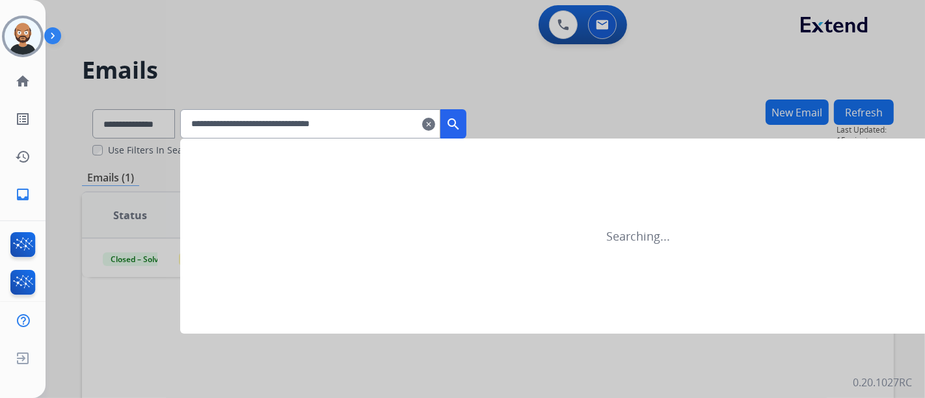
click at [466, 115] on button "search" at bounding box center [454, 123] width 26 height 29
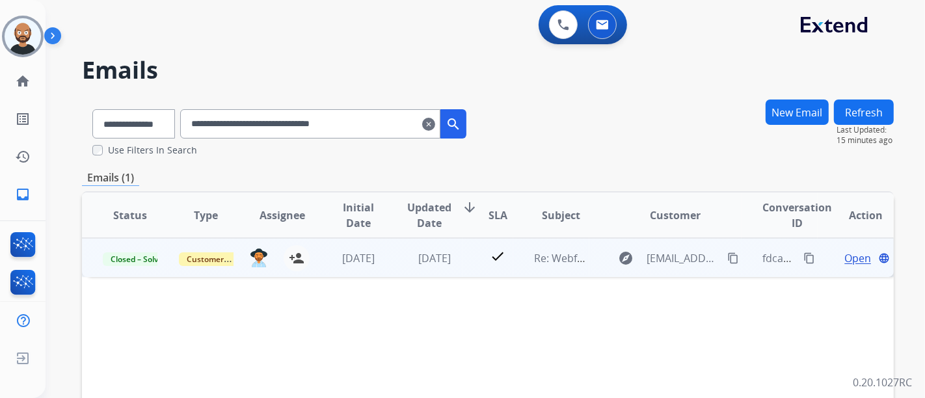
click at [855, 258] on span "Open" at bounding box center [858, 259] width 27 height 16
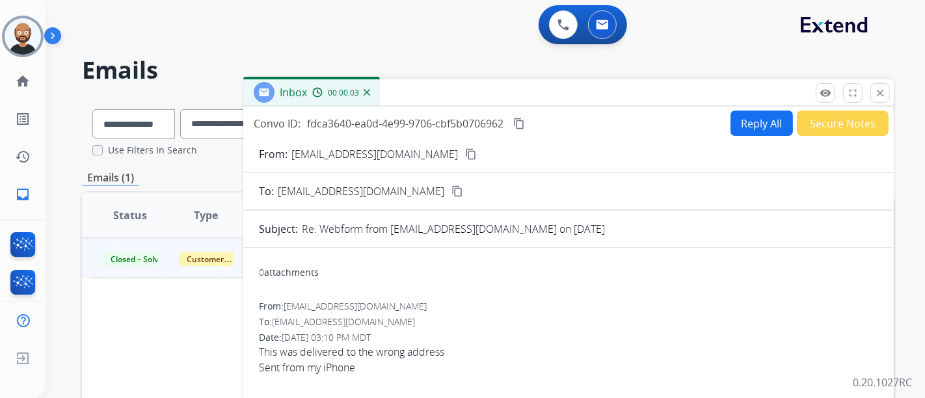
click at [465, 151] on mat-icon "content_copy" at bounding box center [471, 154] width 12 height 12
click at [882, 99] on button "close Close" at bounding box center [881, 93] width 20 height 20
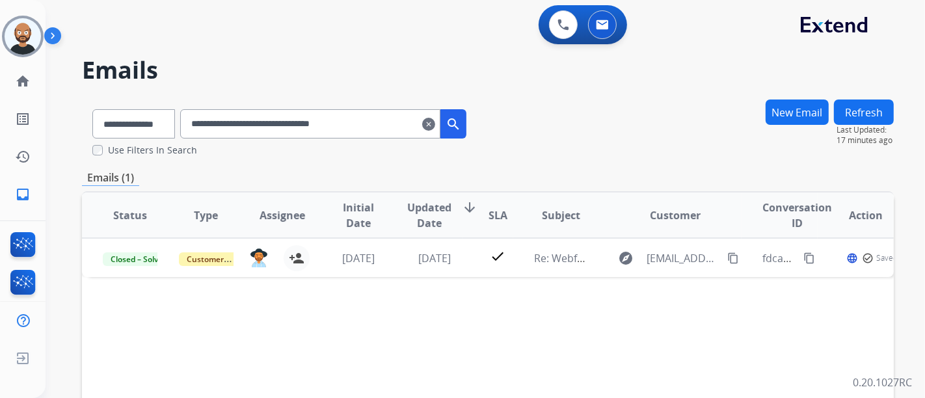
click at [277, 126] on input "**********" at bounding box center [310, 123] width 260 height 29
paste input "text"
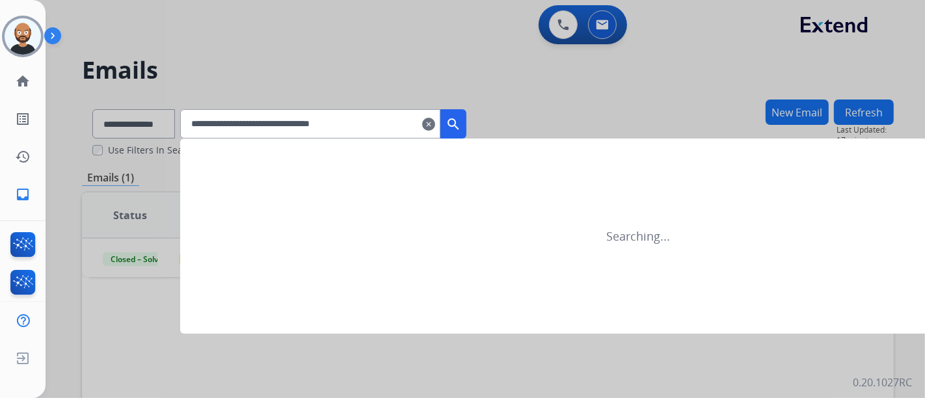
click at [461, 120] on mat-icon "search" at bounding box center [454, 124] width 16 height 16
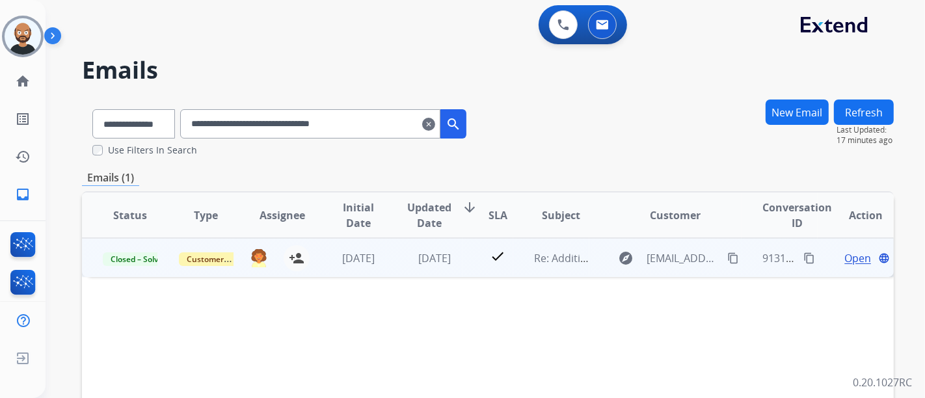
click at [847, 258] on span "Open" at bounding box center [858, 259] width 27 height 16
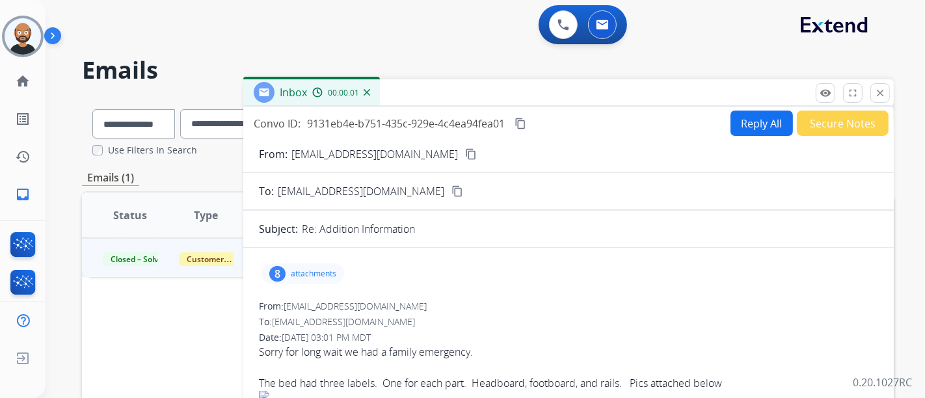
click at [465, 154] on mat-icon "content_copy" at bounding box center [471, 154] width 12 height 12
click at [878, 95] on mat-icon "close" at bounding box center [881, 93] width 12 height 12
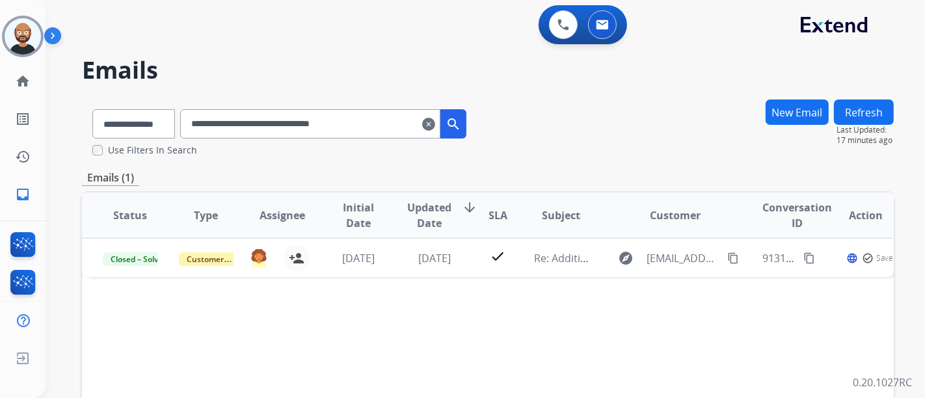
click at [234, 115] on input "**********" at bounding box center [310, 123] width 260 height 29
paste input "text"
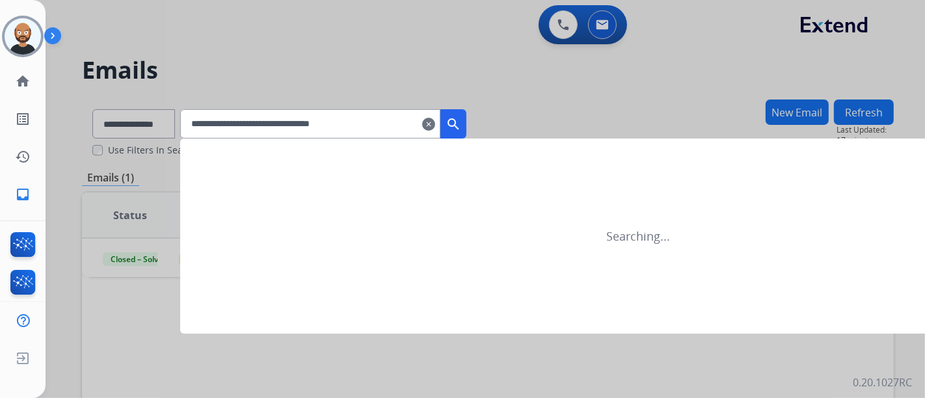
click at [461, 127] on mat-icon "search" at bounding box center [454, 124] width 16 height 16
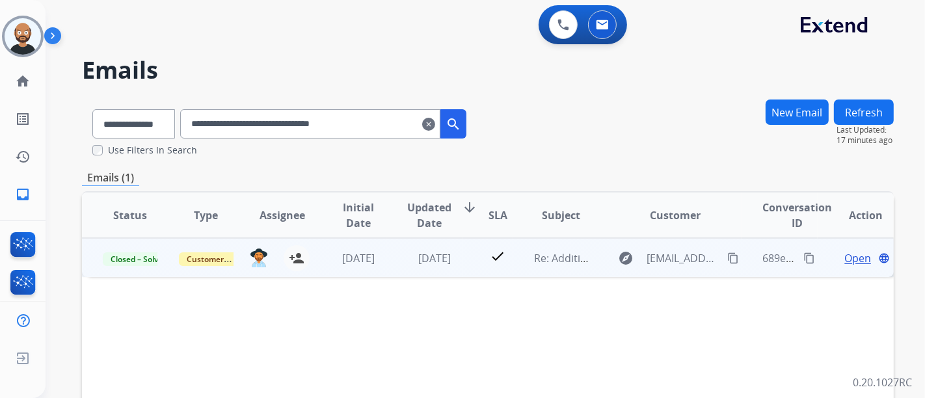
click at [846, 256] on span "Open" at bounding box center [858, 259] width 27 height 16
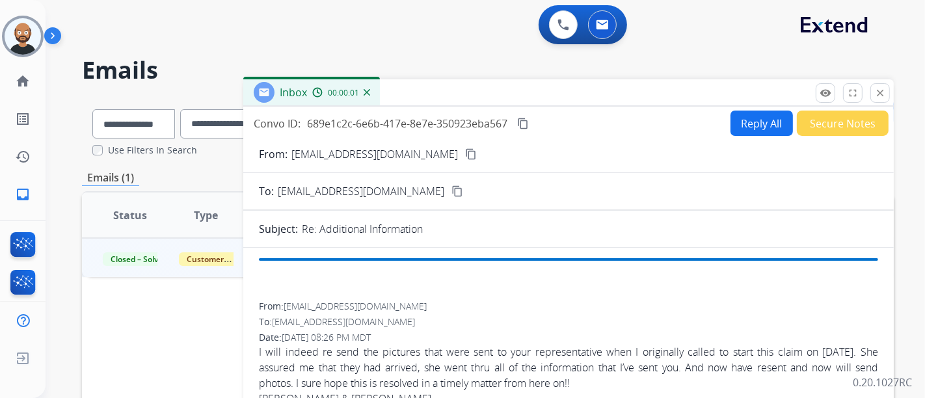
click at [465, 150] on mat-icon "content_copy" at bounding box center [471, 154] width 12 height 12
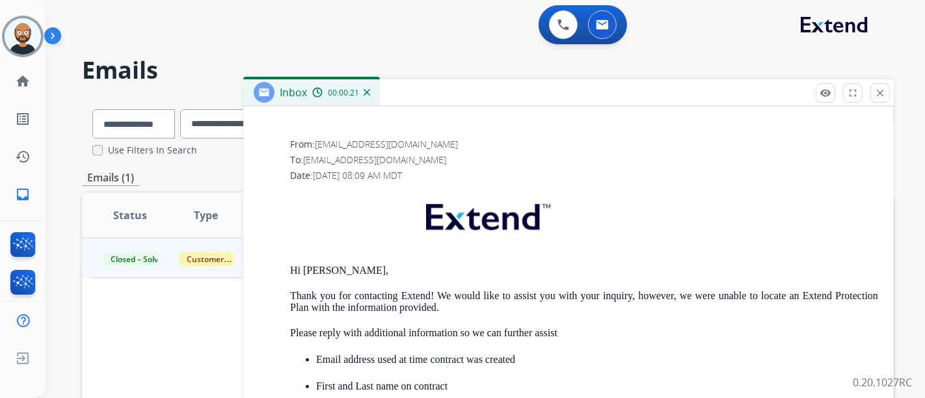
scroll to position [868, 0]
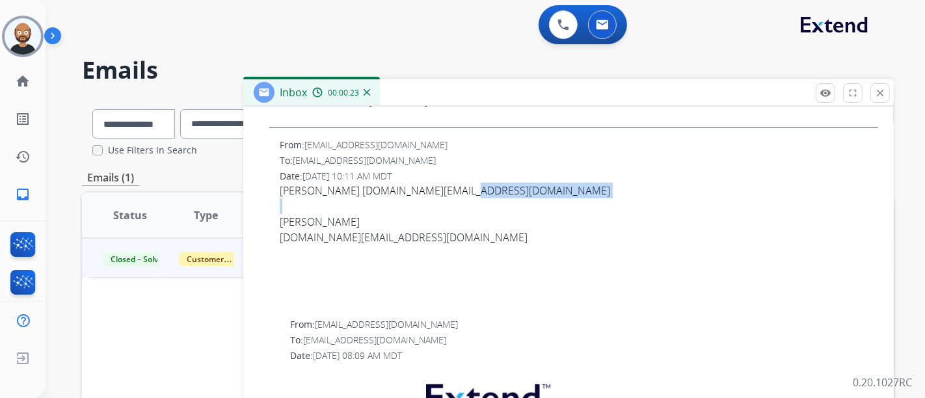
drag, startPoint x: 459, startPoint y: 184, endPoint x: 383, endPoint y: 197, distance: 77.9
click at [383, 197] on span "Steven Green sl511.green@gmail.com Steven Green Sl511.green@gmail.com" at bounding box center [579, 245] width 599 height 125
click at [400, 245] on div at bounding box center [579, 253] width 599 height 16
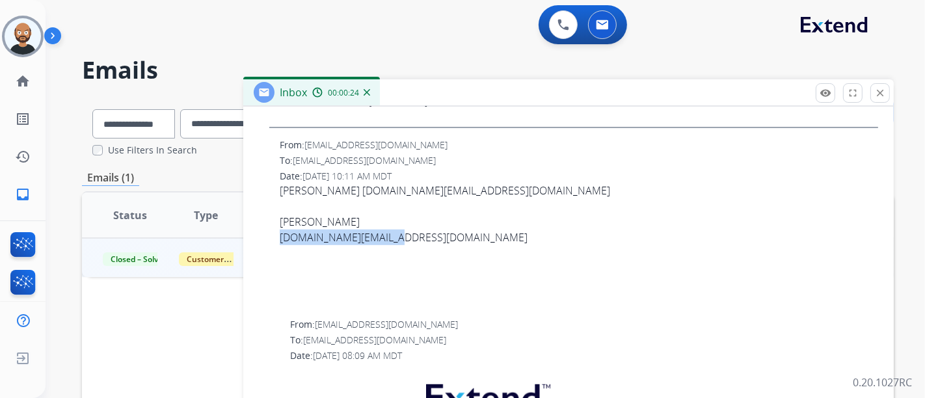
drag, startPoint x: 400, startPoint y: 235, endPoint x: 273, endPoint y: 241, distance: 126.4
click at [273, 241] on div "From: juliegreen13@gmail.com To: support@extend.com Date: 06/21/2025 - 10:11 AM…" at bounding box center [569, 223] width 620 height 169
copy div "Sl511.green@gmail.com"
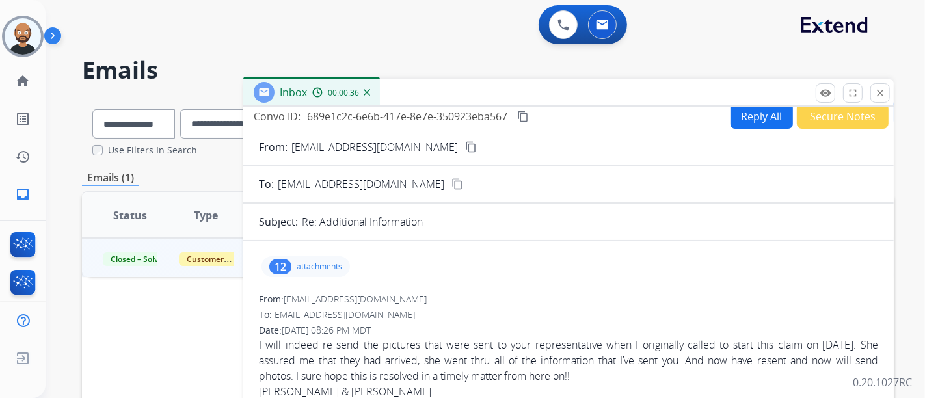
scroll to position [0, 0]
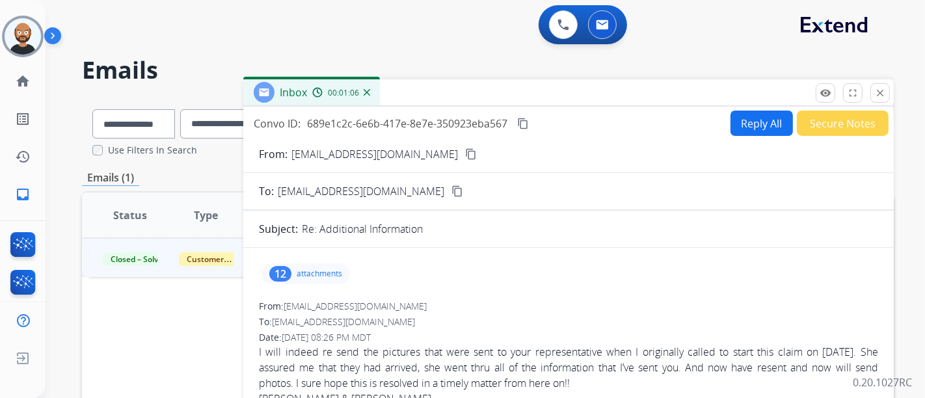
drag, startPoint x: 879, startPoint y: 88, endPoint x: 825, endPoint y: 98, distance: 55.7
click at [879, 88] on mat-icon "close" at bounding box center [881, 93] width 12 height 12
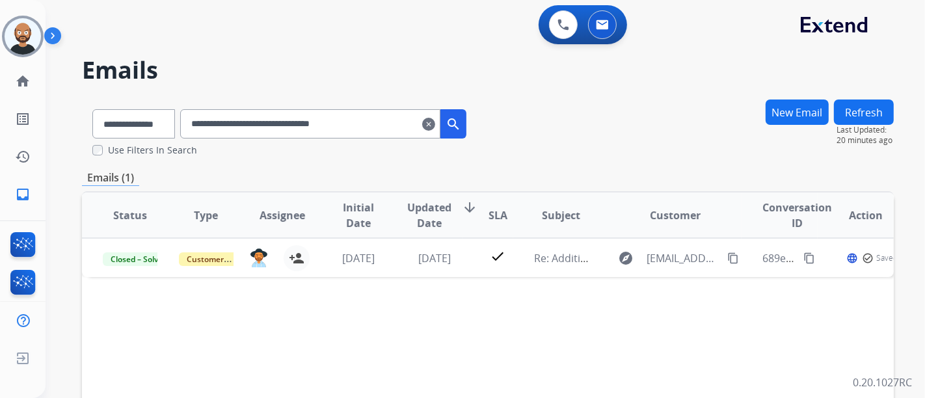
click at [318, 120] on input "**********" at bounding box center [310, 123] width 260 height 29
paste input "text"
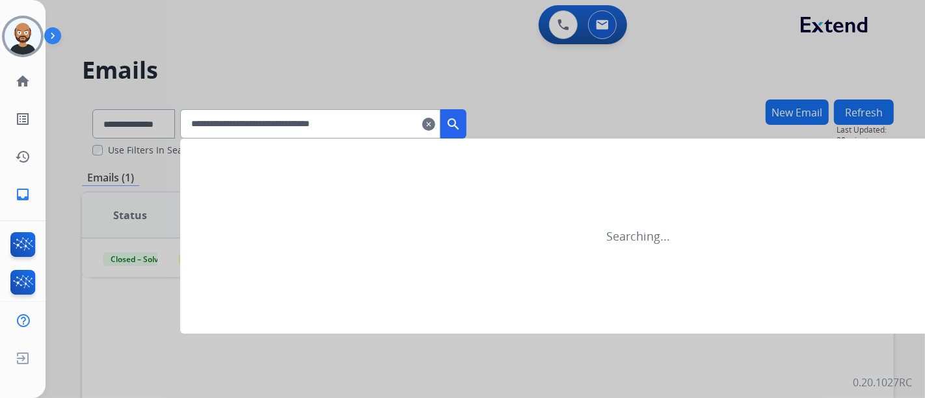
click at [461, 125] on mat-icon "search" at bounding box center [454, 124] width 16 height 16
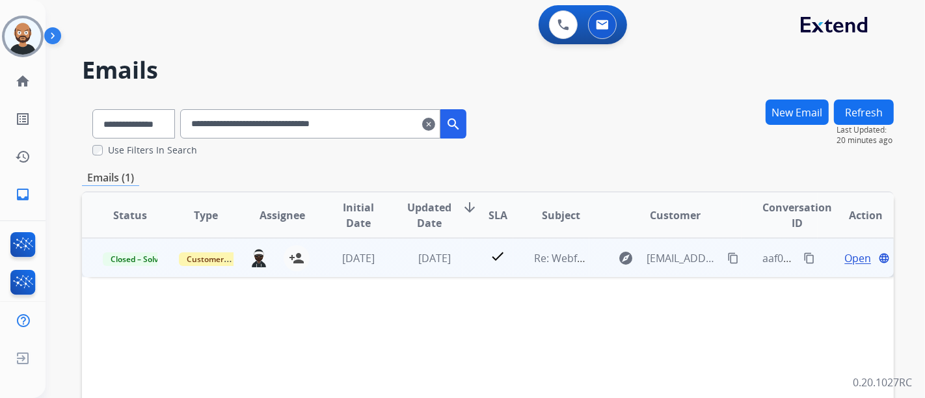
click at [845, 251] on span "Open" at bounding box center [858, 259] width 27 height 16
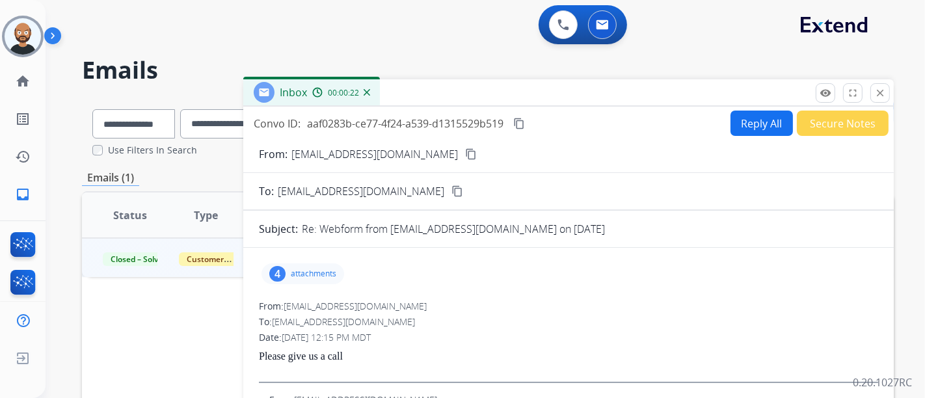
drag, startPoint x: 287, startPoint y: 268, endPoint x: 295, endPoint y: 310, distance: 43.1
click at [295, 310] on span "support@extend.com" at bounding box center [355, 306] width 143 height 12
drag, startPoint x: 372, startPoint y: 336, endPoint x: 258, endPoint y: 303, distance: 118.6
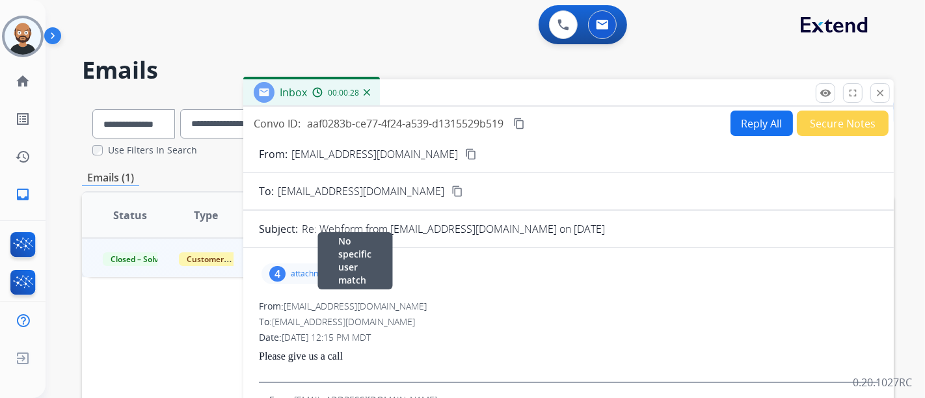
click at [259, 311] on div "From: support@extend.com No specific user match" at bounding box center [569, 306] width 620 height 13
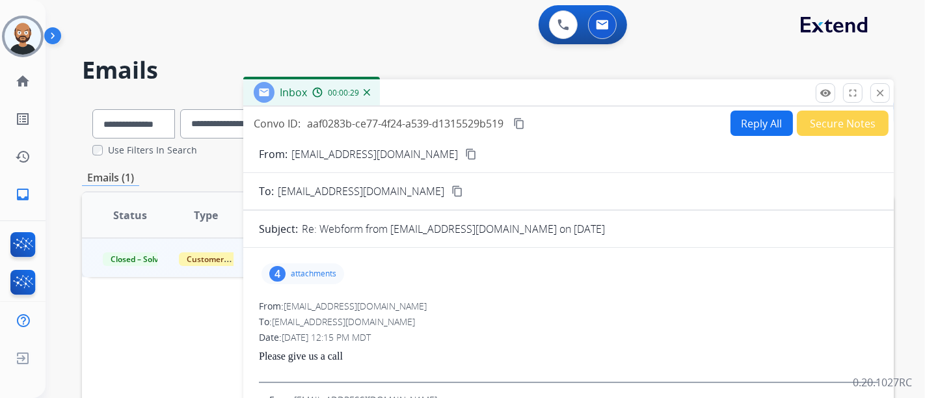
drag, startPoint x: 259, startPoint y: 301, endPoint x: 404, endPoint y: 341, distance: 150.0
click at [404, 341] on div "From: support@extend.com To: jonesaw@outlook.com Date: 07/31/2025 - 12:15 PM MD…" at bounding box center [569, 341] width 620 height 83
drag, startPoint x: 359, startPoint y: 358, endPoint x: 345, endPoint y: 356, distance: 13.8
click at [345, 356] on p "Please give us a call" at bounding box center [569, 357] width 620 height 12
click at [325, 355] on p "Please give us a call" at bounding box center [569, 357] width 620 height 12
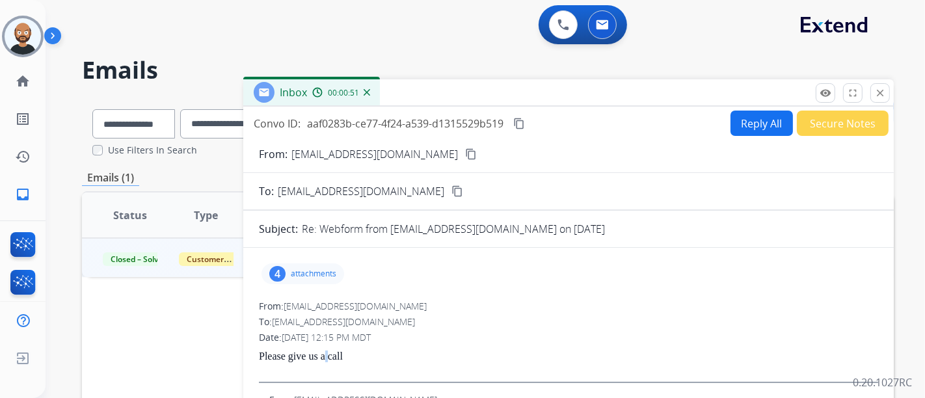
click at [325, 355] on p "Please give us a call" at bounding box center [569, 357] width 620 height 12
click at [318, 354] on p "Please give us a call" at bounding box center [569, 357] width 620 height 12
click at [305, 354] on p "Please give us a call" at bounding box center [569, 357] width 620 height 12
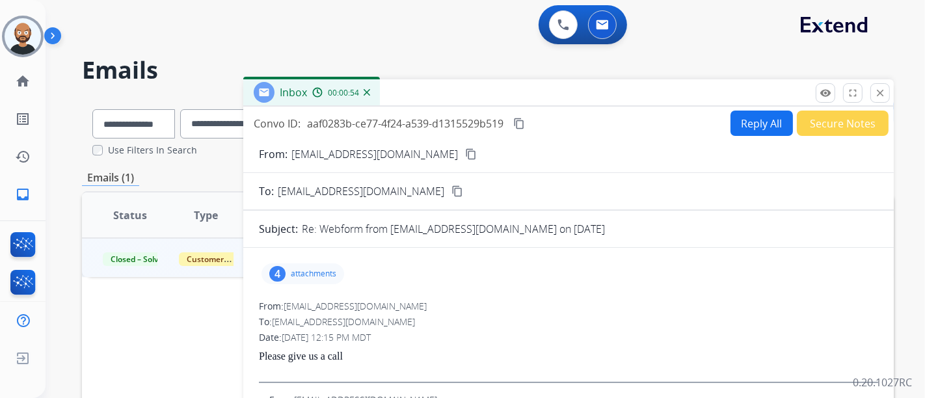
click at [286, 354] on p "Please give us a call" at bounding box center [569, 357] width 620 height 12
click at [465, 153] on mat-icon "content_copy" at bounding box center [471, 154] width 12 height 12
click at [452, 185] on mat-icon "content_copy" at bounding box center [458, 191] width 12 height 12
drag, startPoint x: 866, startPoint y: 81, endPoint x: 877, endPoint y: 85, distance: 12.0
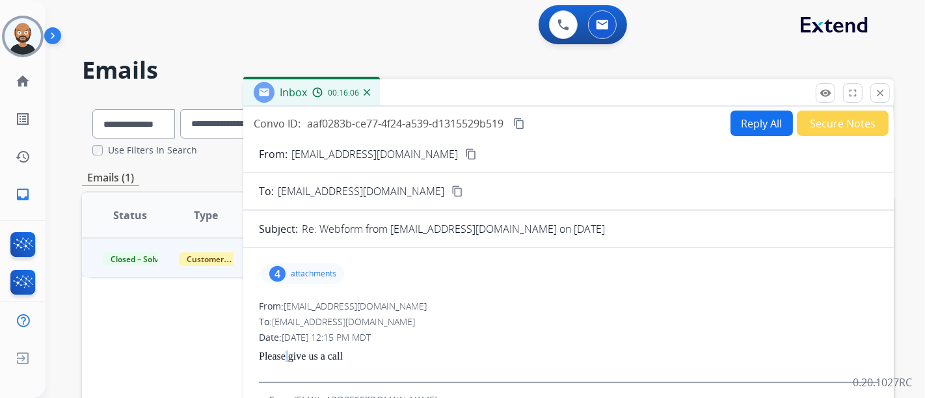
click at [866, 81] on p "Close" at bounding box center [880, 74] width 29 height 20
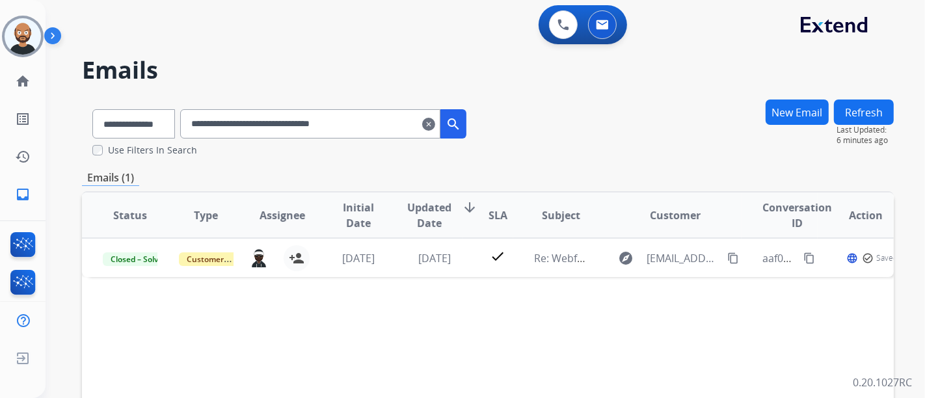
click at [370, 124] on input "**********" at bounding box center [310, 123] width 260 height 29
paste input "text"
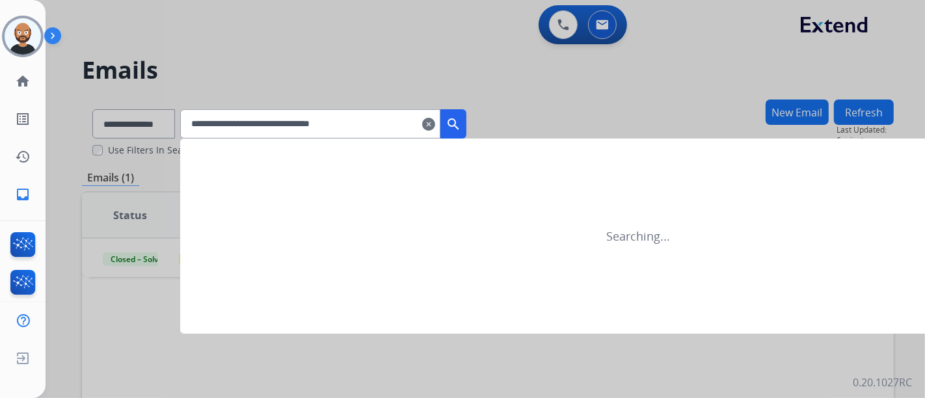
click at [461, 122] on mat-icon "search" at bounding box center [454, 124] width 16 height 16
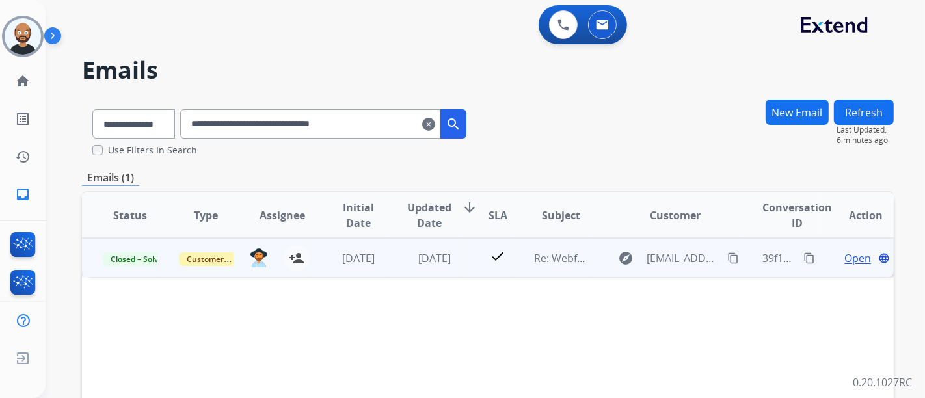
click at [847, 260] on span "Open" at bounding box center [858, 259] width 27 height 16
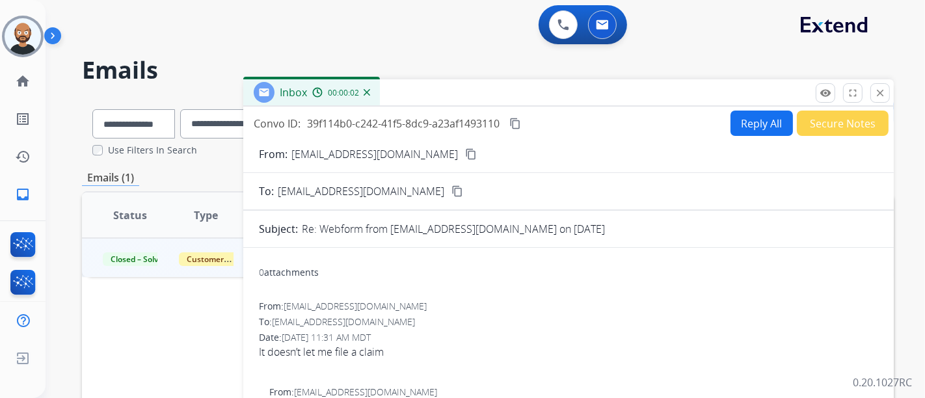
click at [465, 157] on mat-icon "content_copy" at bounding box center [471, 154] width 12 height 12
click at [881, 92] on mat-icon "close" at bounding box center [881, 93] width 12 height 12
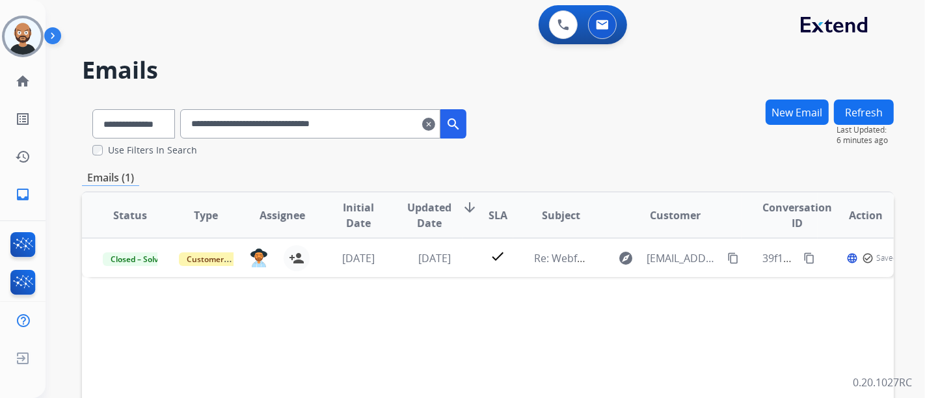
click at [290, 124] on input "**********" at bounding box center [310, 123] width 260 height 29
paste input "text"
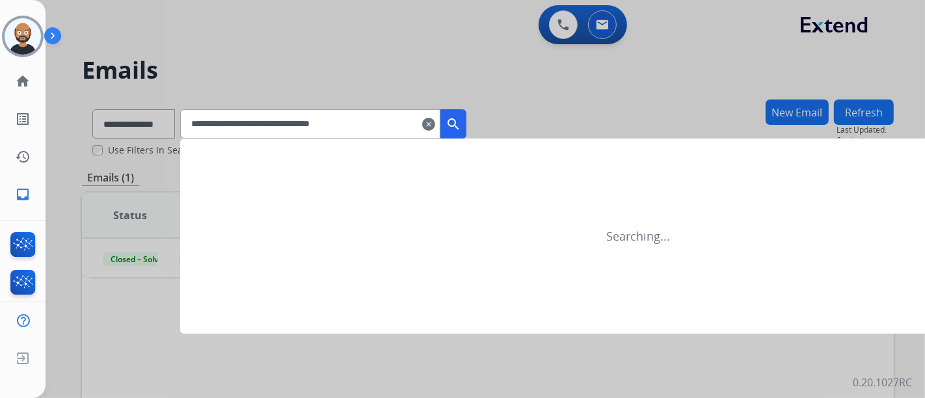
click at [467, 117] on div "**********" at bounding box center [323, 123] width 286 height 29
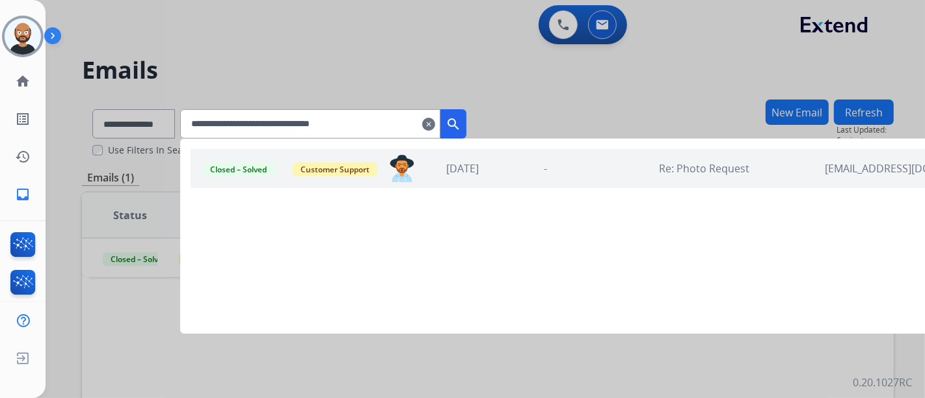
click at [461, 119] on mat-icon "search" at bounding box center [454, 124] width 16 height 16
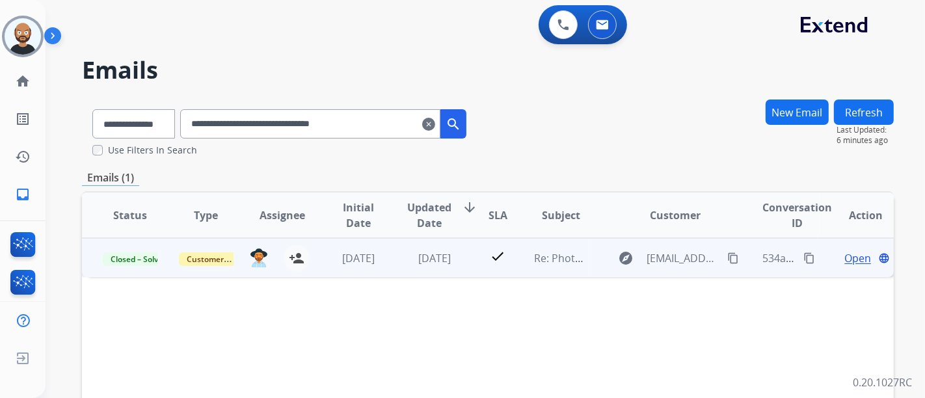
click at [849, 253] on span "Open" at bounding box center [858, 259] width 27 height 16
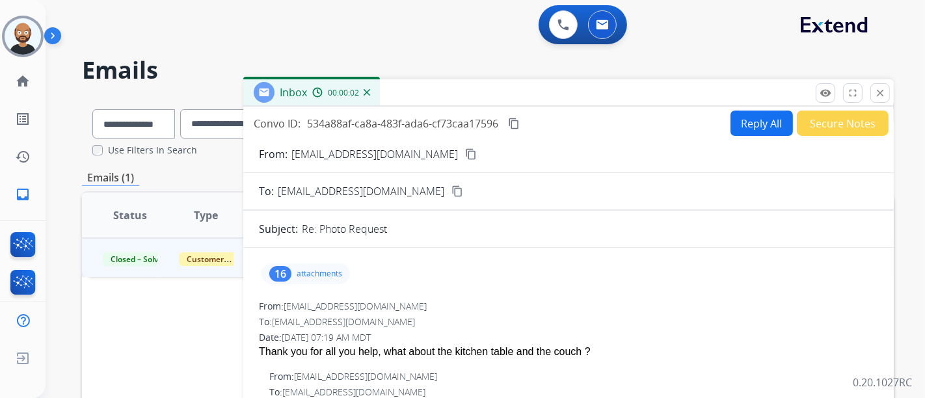
click at [465, 150] on mat-icon "content_copy" at bounding box center [471, 154] width 12 height 12
drag, startPoint x: 874, startPoint y: 92, endPoint x: 750, endPoint y: 114, distance: 125.6
click at [874, 92] on button "close Close" at bounding box center [881, 93] width 20 height 20
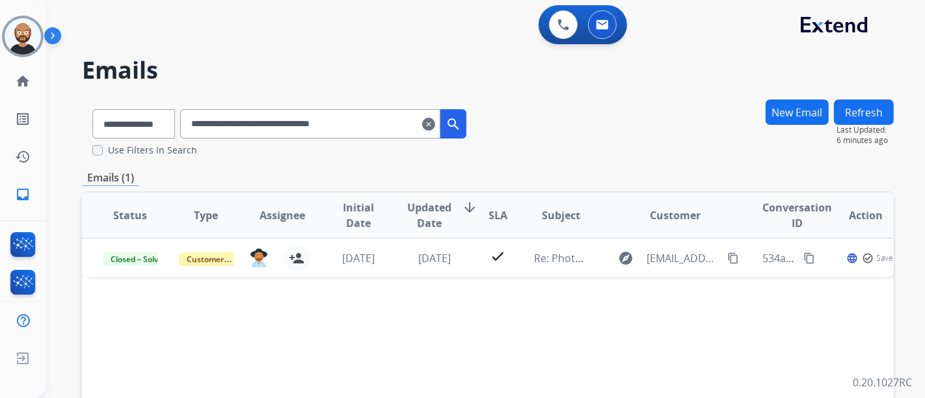
click at [317, 111] on input "**********" at bounding box center [310, 123] width 260 height 29
paste input "text"
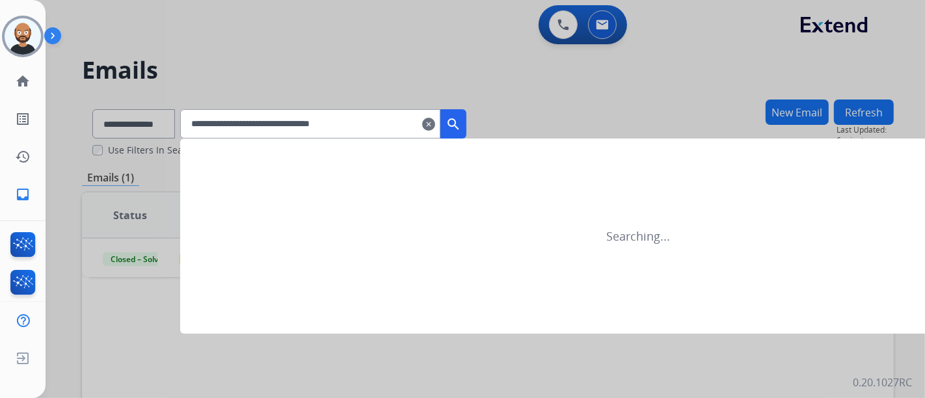
click at [461, 116] on mat-icon "search" at bounding box center [454, 124] width 16 height 16
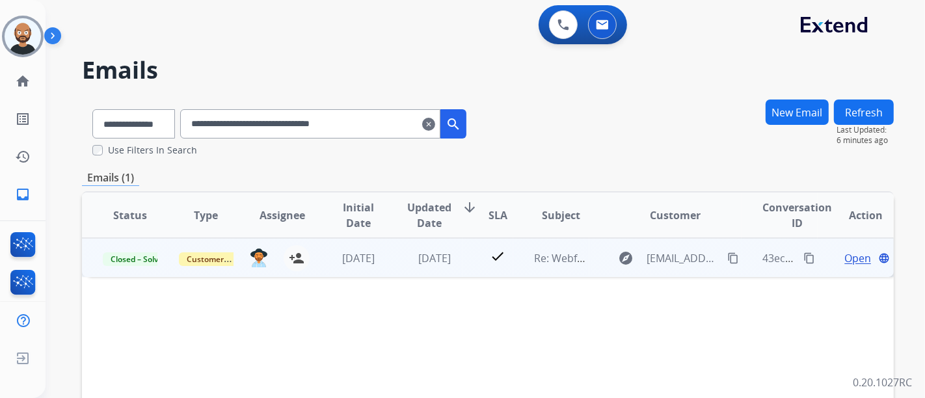
click at [845, 257] on span "Open" at bounding box center [858, 259] width 27 height 16
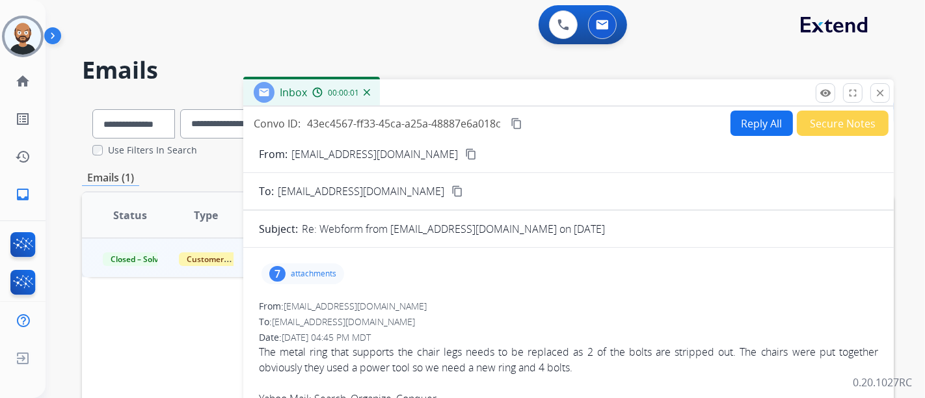
click at [465, 151] on mat-icon "content_copy" at bounding box center [471, 154] width 12 height 12
drag, startPoint x: 883, startPoint y: 89, endPoint x: 691, endPoint y: 149, distance: 200.7
click at [883, 89] on mat-icon "close" at bounding box center [881, 93] width 12 height 12
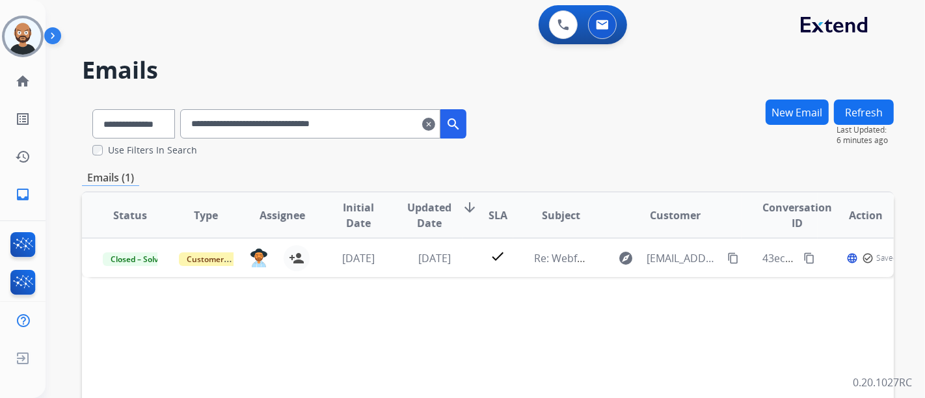
click at [240, 127] on input "**********" at bounding box center [310, 123] width 260 height 29
paste input "text"
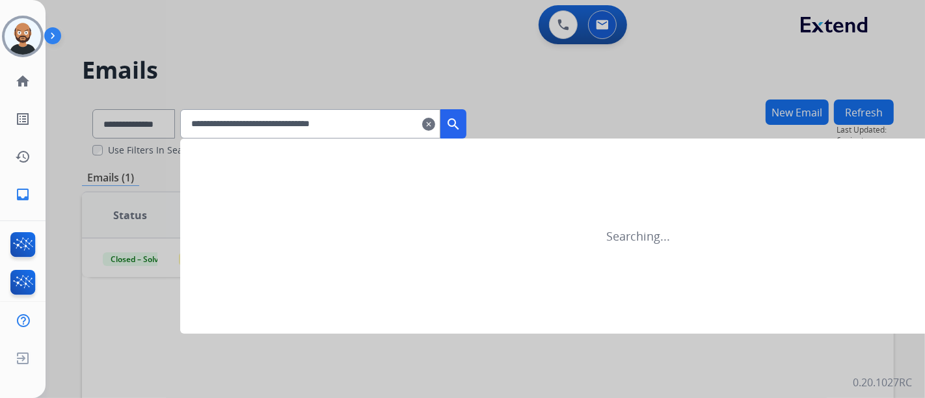
click at [467, 129] on button "search" at bounding box center [454, 123] width 26 height 29
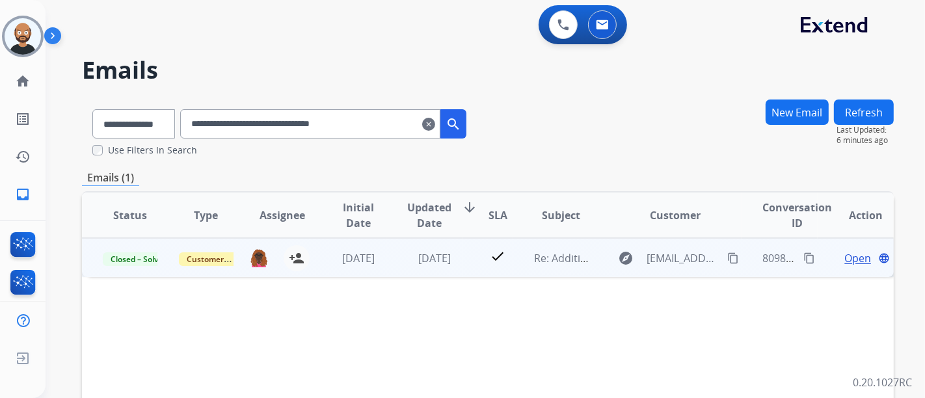
click at [845, 254] on span "Open" at bounding box center [858, 259] width 27 height 16
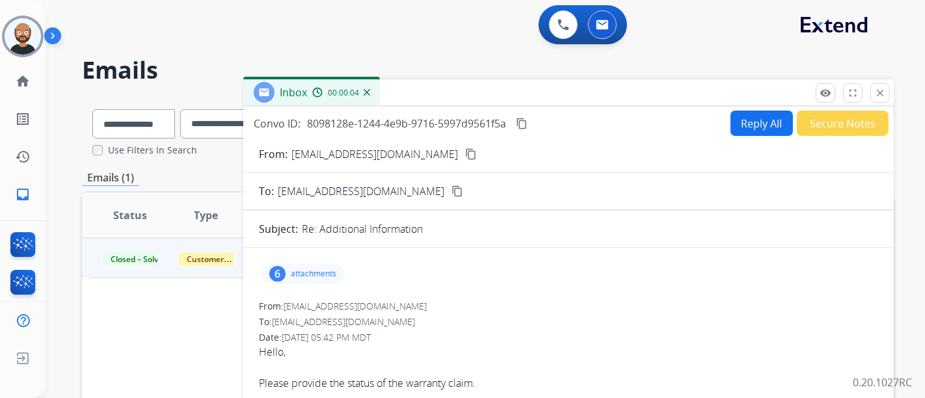
click at [465, 155] on mat-icon "content_copy" at bounding box center [471, 154] width 12 height 12
click at [882, 89] on mat-icon "close" at bounding box center [881, 93] width 12 height 12
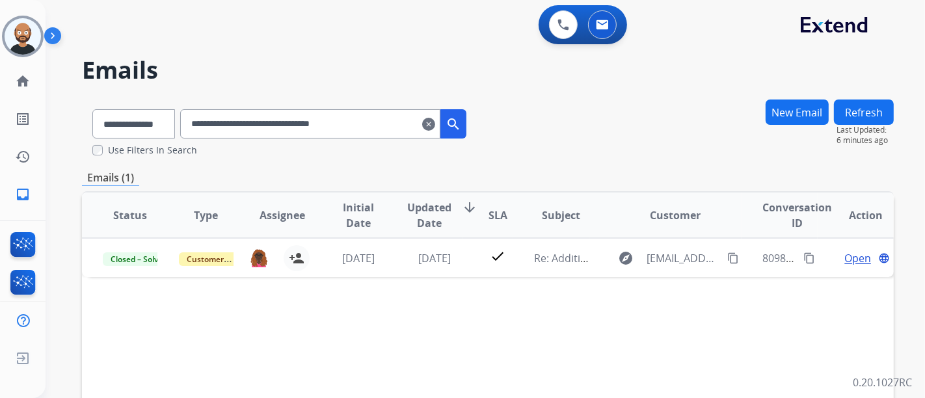
click at [290, 109] on div "**********" at bounding box center [279, 121] width 395 height 45
click at [292, 116] on input "**********" at bounding box center [310, 123] width 260 height 29
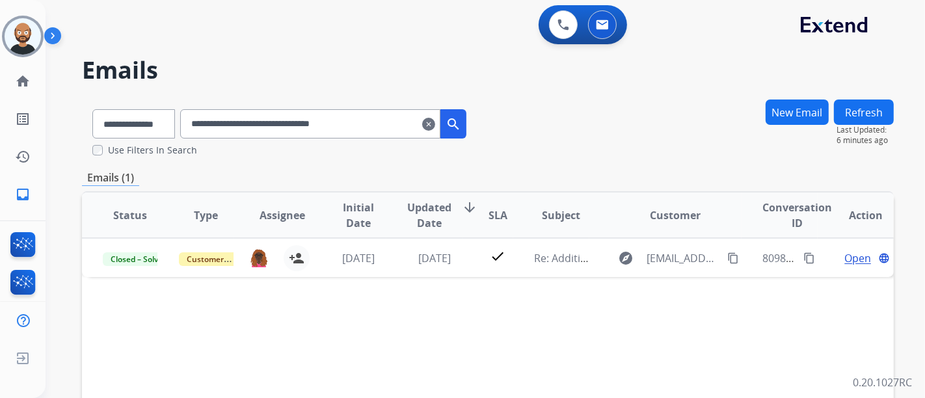
paste input "text"
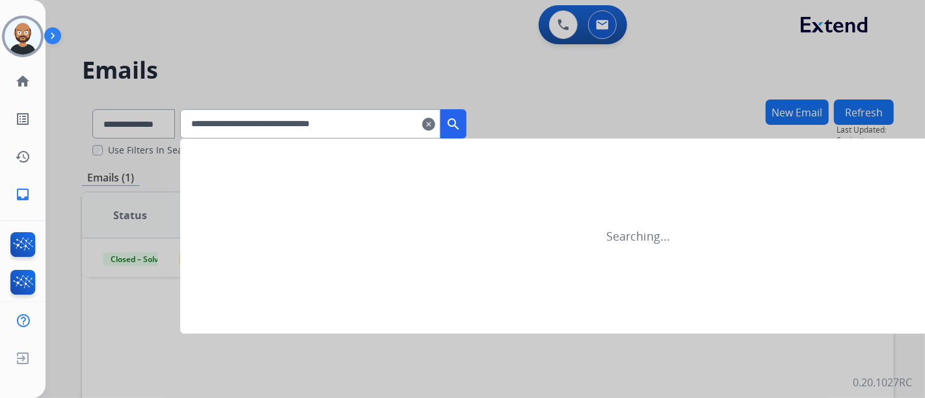
click at [461, 125] on mat-icon "search" at bounding box center [454, 124] width 16 height 16
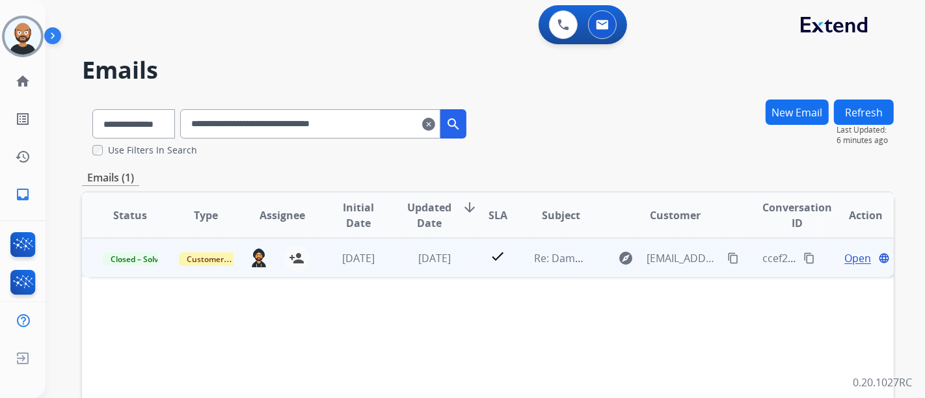
click at [851, 254] on span "Open" at bounding box center [858, 259] width 27 height 16
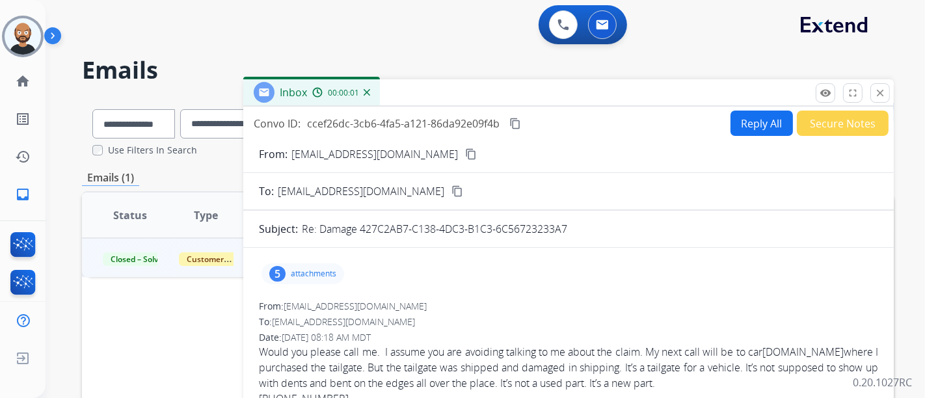
click at [465, 151] on mat-icon "content_copy" at bounding box center [471, 154] width 12 height 12
drag, startPoint x: 877, startPoint y: 91, endPoint x: 768, endPoint y: 109, distance: 110.7
click at [877, 91] on mat-icon "close" at bounding box center [881, 93] width 12 height 12
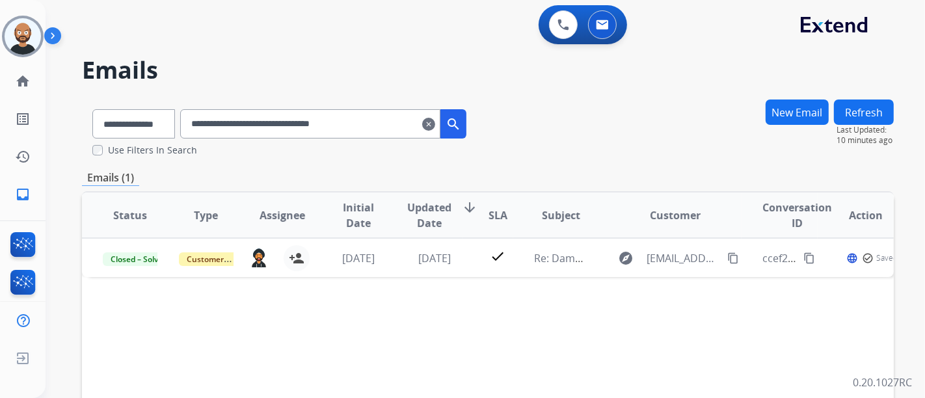
click at [353, 124] on input "**********" at bounding box center [310, 123] width 260 height 29
paste input "text"
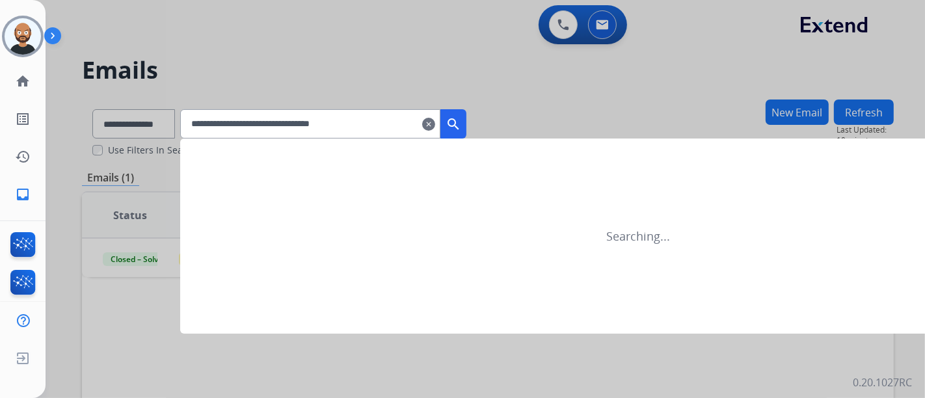
click at [461, 120] on mat-icon "search" at bounding box center [454, 124] width 16 height 16
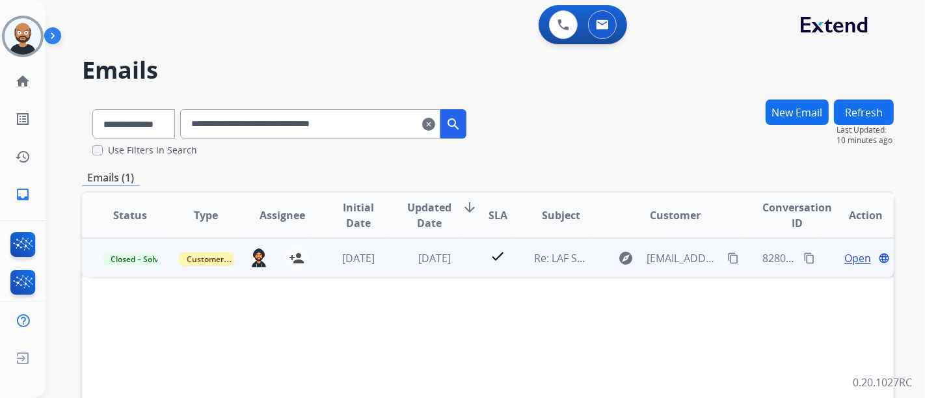
click at [845, 254] on span "Open" at bounding box center [858, 259] width 27 height 16
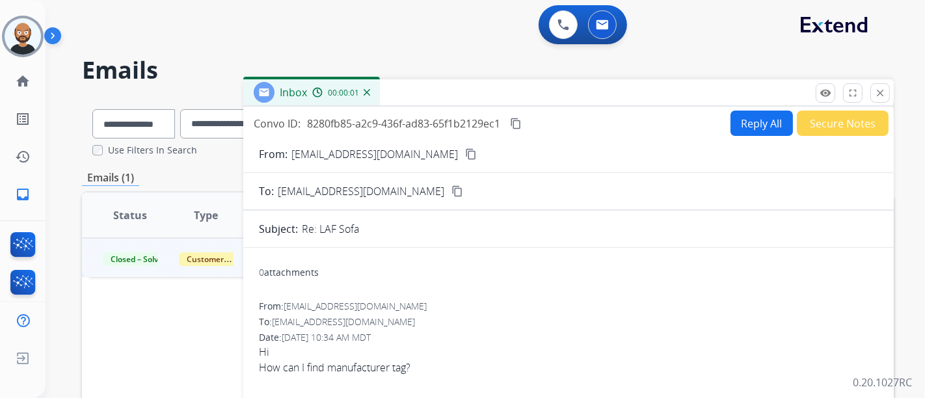
click at [465, 156] on mat-icon "content_copy" at bounding box center [471, 154] width 12 height 12
click at [875, 94] on mat-icon "close" at bounding box center [881, 93] width 12 height 12
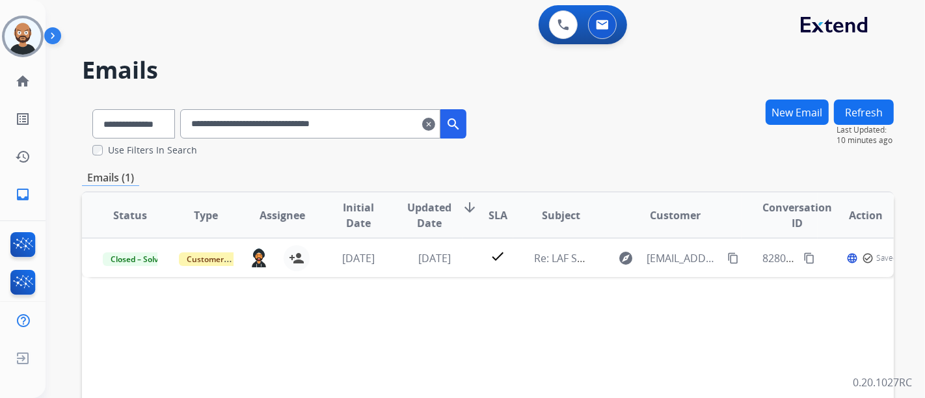
click at [257, 125] on input "**********" at bounding box center [310, 123] width 260 height 29
paste input "text"
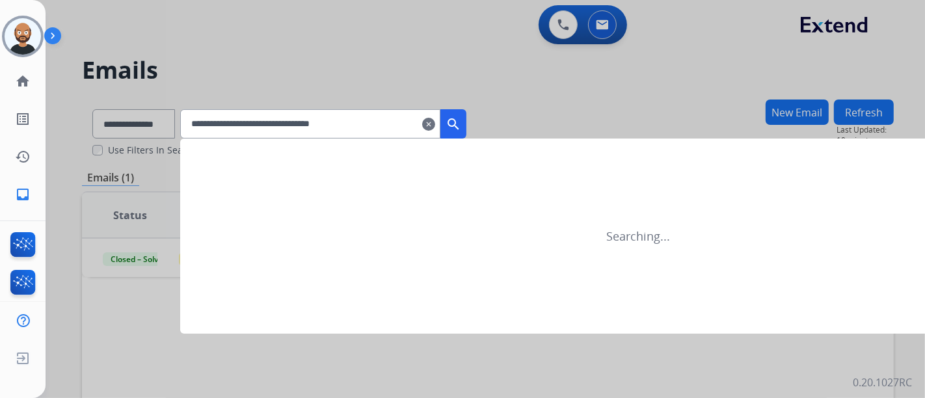
type input "**********"
click at [461, 122] on mat-icon "search" at bounding box center [454, 124] width 16 height 16
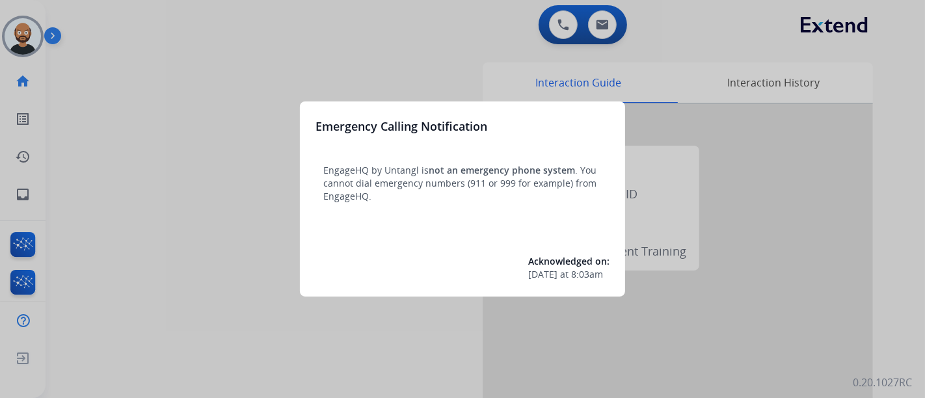
click at [249, 130] on div at bounding box center [462, 199] width 925 height 398
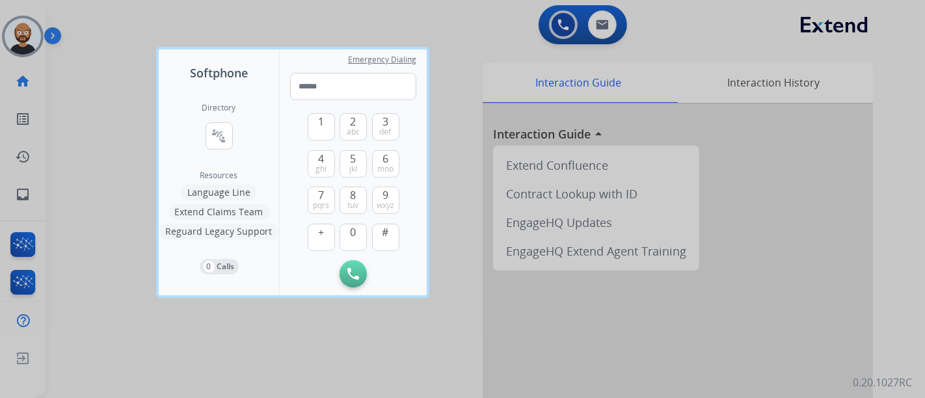
click at [92, 114] on div at bounding box center [462, 199] width 925 height 398
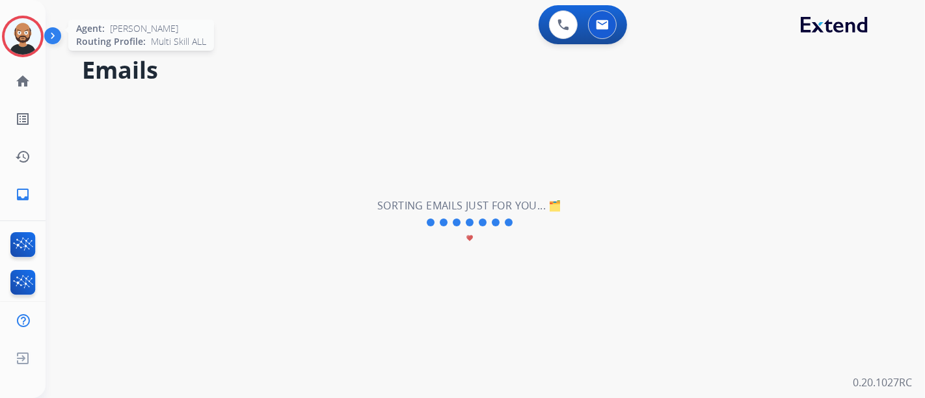
click at [26, 48] on img at bounding box center [23, 36] width 36 height 36
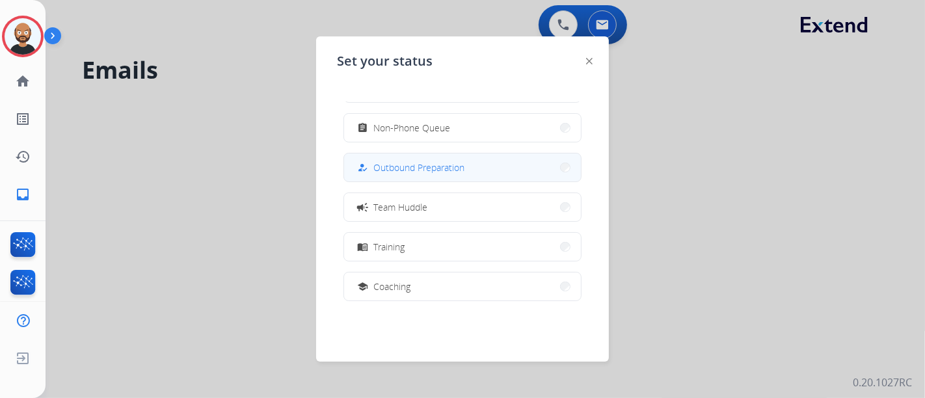
scroll to position [245, 0]
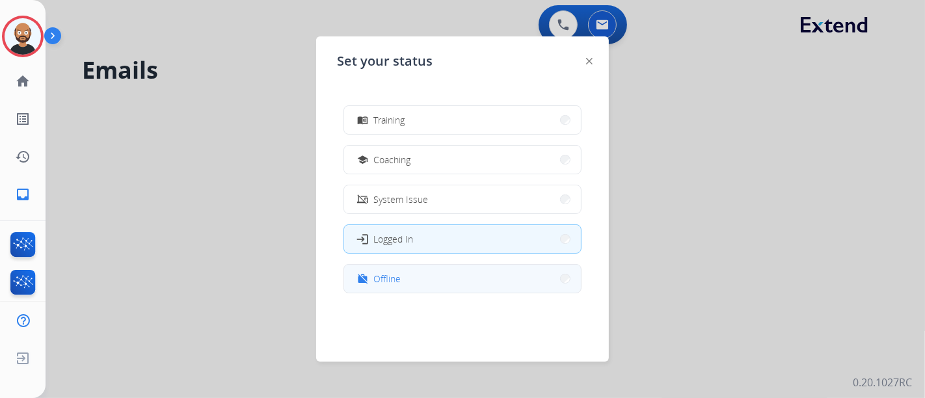
click at [433, 283] on button "work_off Offline" at bounding box center [462, 279] width 237 height 28
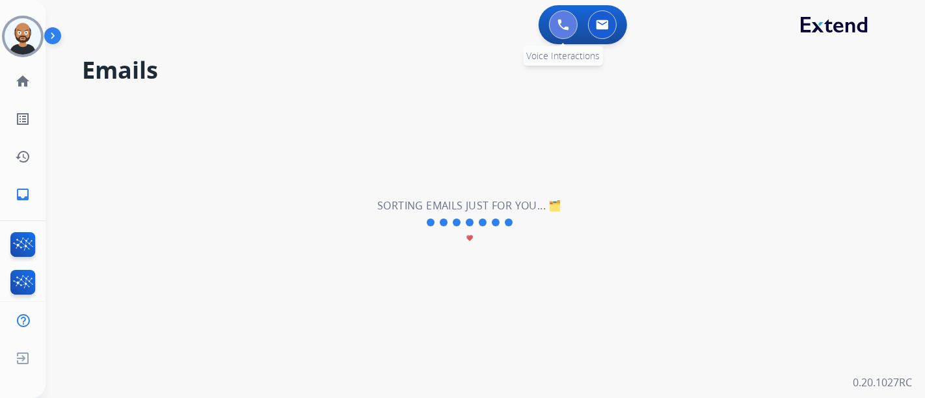
click at [555, 27] on button at bounding box center [563, 24] width 29 height 29
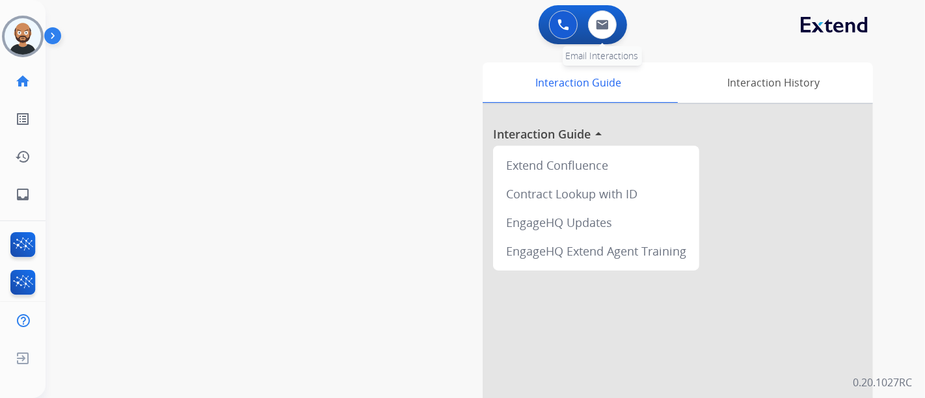
click at [586, 29] on div "0 Email Interactions" at bounding box center [602, 24] width 39 height 29
click at [593, 29] on button at bounding box center [602, 24] width 29 height 29
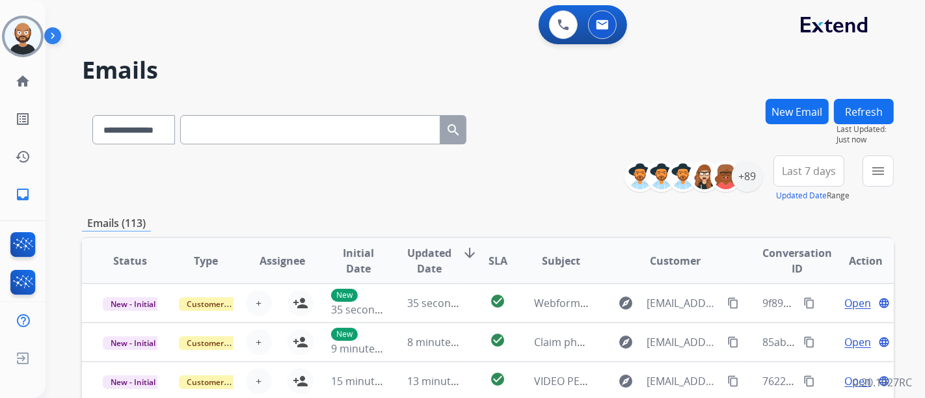
click at [288, 131] on input "text" at bounding box center [310, 129] width 260 height 29
paste input "**********"
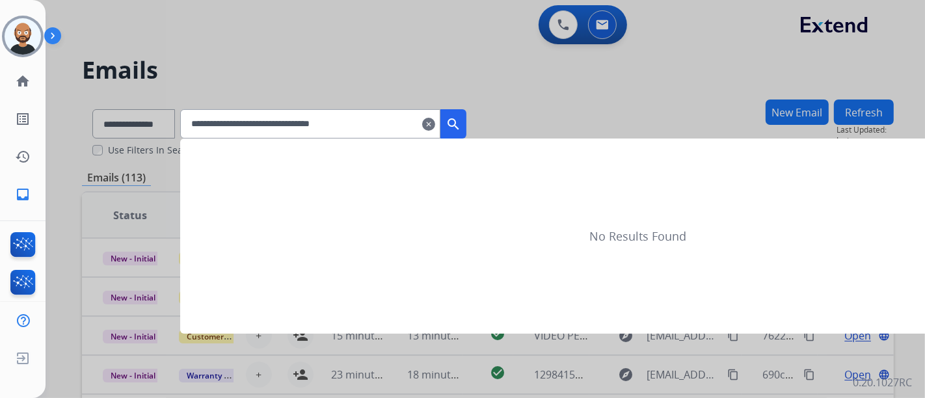
click at [461, 116] on button "search" at bounding box center [454, 123] width 26 height 29
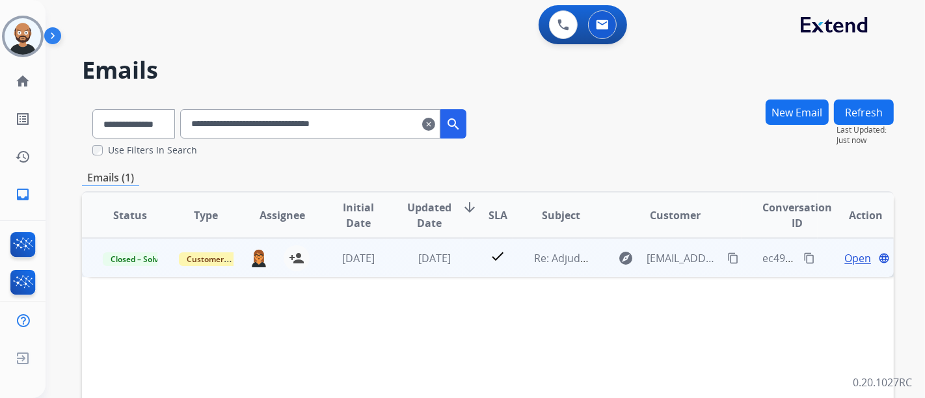
click at [845, 255] on span "Open" at bounding box center [858, 259] width 27 height 16
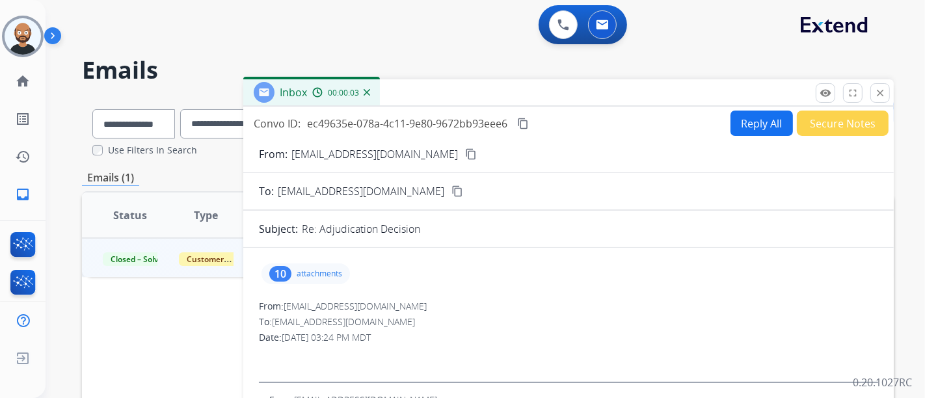
click at [452, 194] on mat-icon "content_copy" at bounding box center [458, 191] width 12 height 12
drag, startPoint x: 885, startPoint y: 94, endPoint x: 879, endPoint y: 95, distance: 6.6
click at [885, 93] on mat-icon "close" at bounding box center [881, 93] width 12 height 12
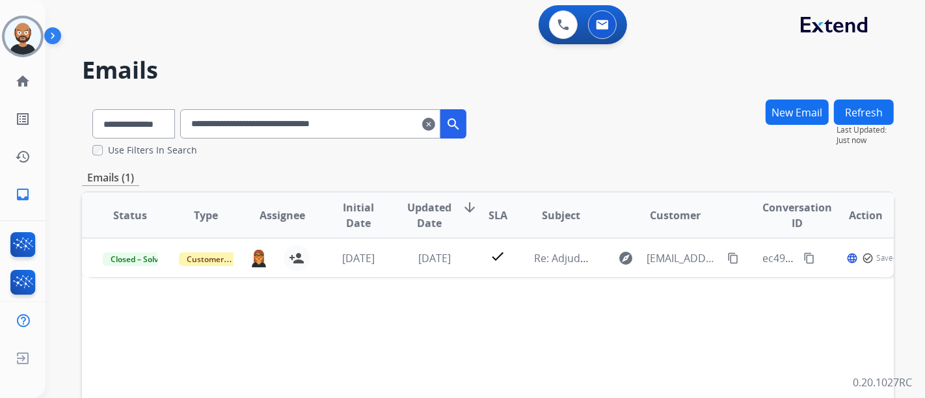
click at [342, 128] on input "**********" at bounding box center [310, 123] width 260 height 29
paste input "text"
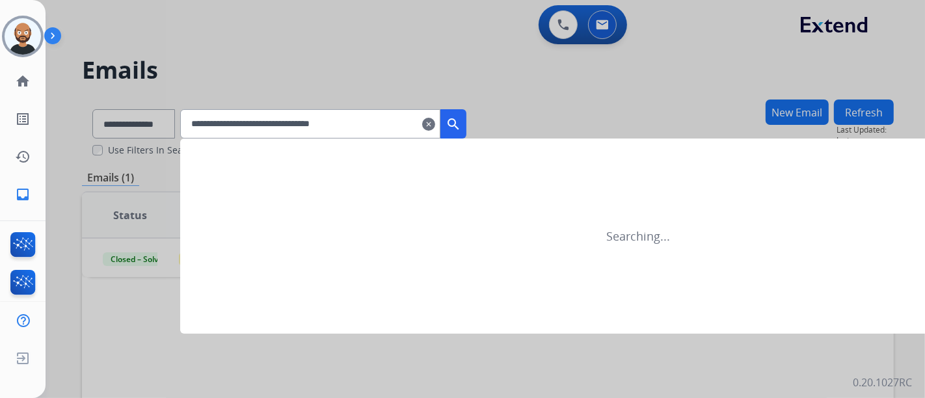
click at [461, 123] on mat-icon "search" at bounding box center [454, 124] width 16 height 16
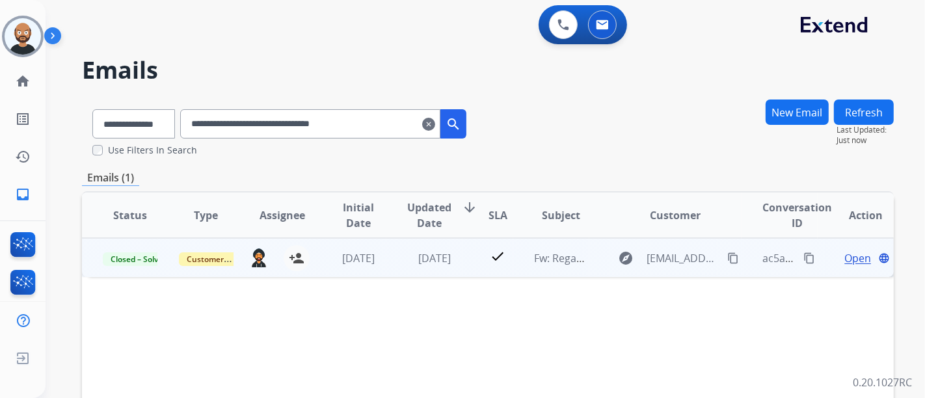
click at [845, 255] on span "Open" at bounding box center [858, 259] width 27 height 16
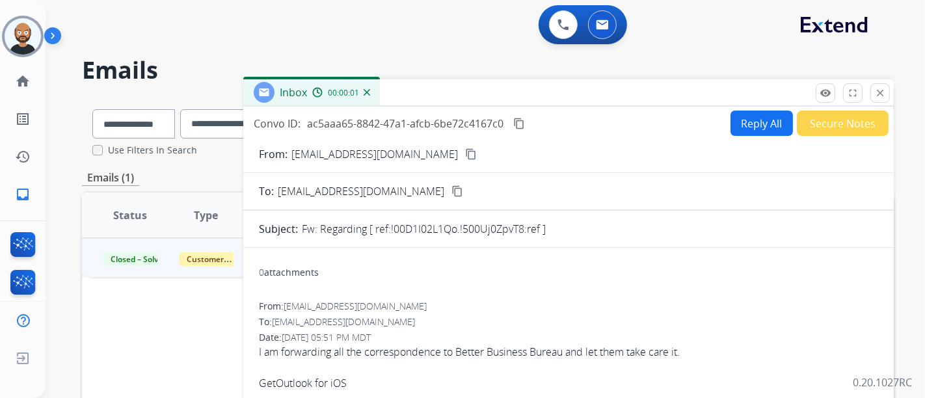
click at [465, 151] on mat-icon "content_copy" at bounding box center [471, 154] width 12 height 12
click at [838, 118] on button "Secure Notes" at bounding box center [843, 123] width 92 height 25
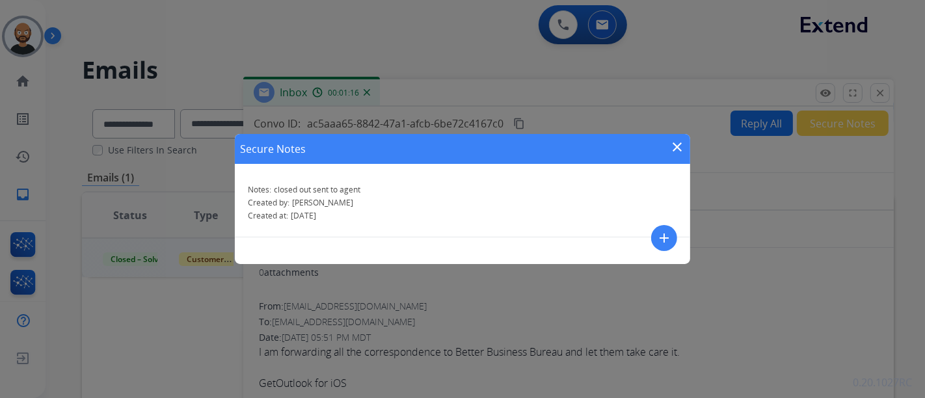
click at [665, 146] on div "Secure Notes close" at bounding box center [463, 149] width 456 height 30
click at [677, 143] on mat-icon "close" at bounding box center [678, 147] width 16 height 16
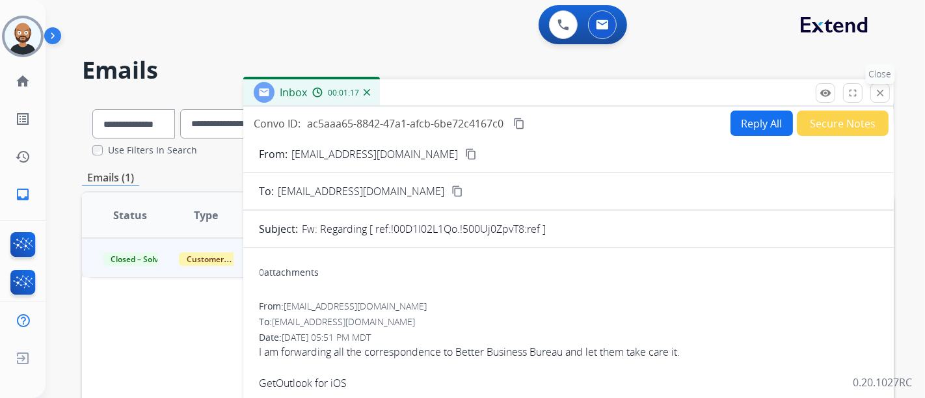
click at [877, 94] on mat-icon "close" at bounding box center [881, 93] width 12 height 12
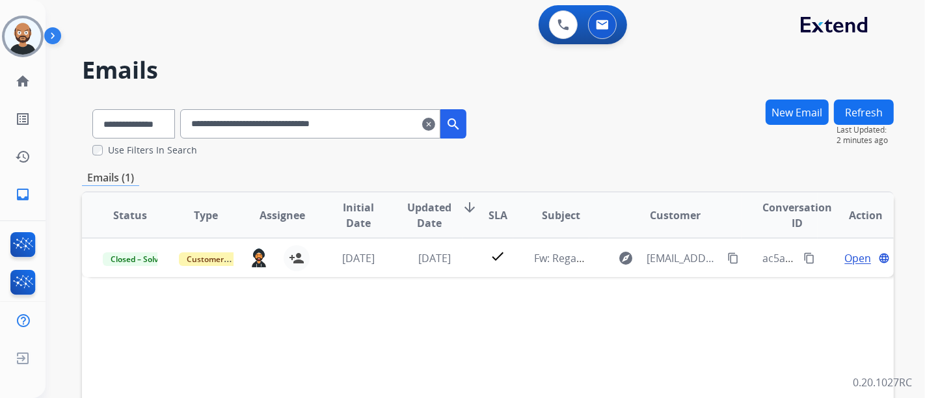
click at [305, 125] on input "**********" at bounding box center [310, 123] width 260 height 29
paste input "text"
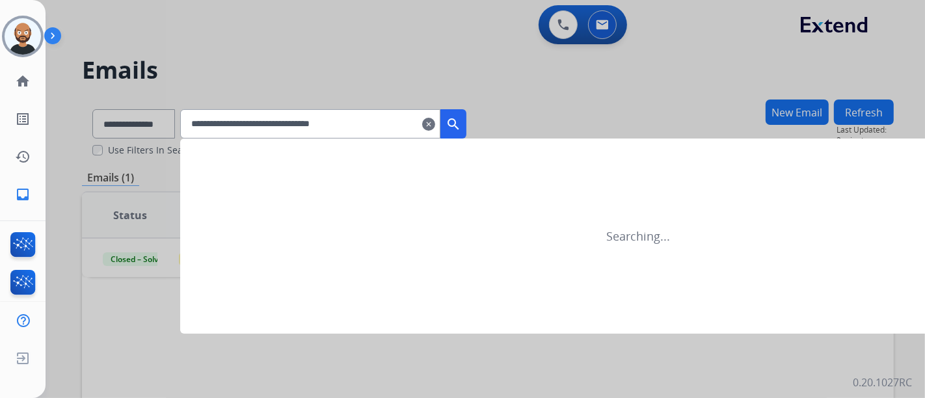
click at [461, 119] on mat-icon "search" at bounding box center [454, 124] width 16 height 16
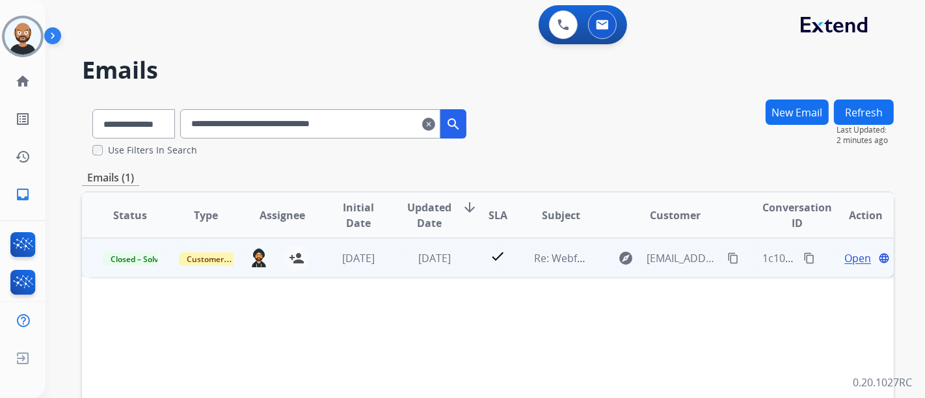
click at [854, 255] on span "Open" at bounding box center [858, 259] width 27 height 16
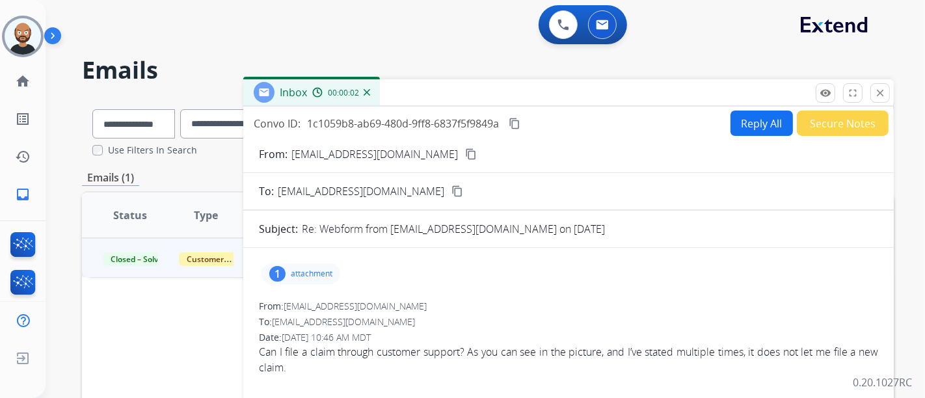
click at [465, 154] on mat-icon "content_copy" at bounding box center [471, 154] width 12 height 12
click at [465, 151] on mat-icon "content_copy" at bounding box center [471, 154] width 12 height 12
drag, startPoint x: 877, startPoint y: 88, endPoint x: 853, endPoint y: 95, distance: 25.1
click at [877, 88] on mat-icon "close" at bounding box center [881, 93] width 12 height 12
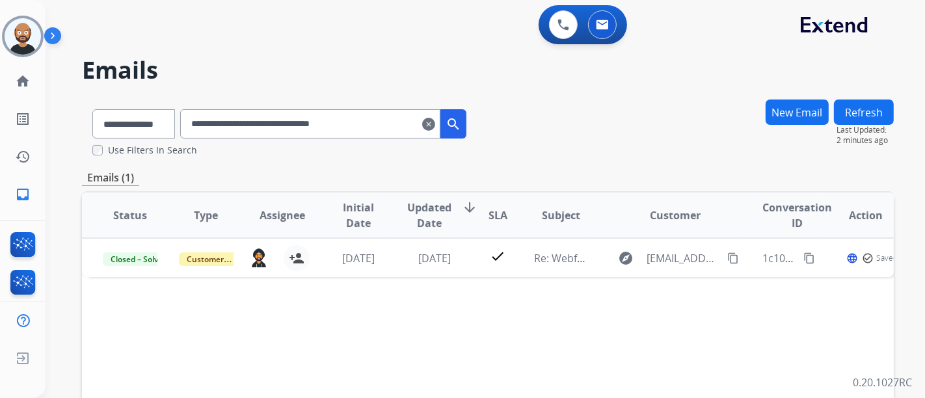
click at [377, 130] on input "**********" at bounding box center [310, 123] width 260 height 29
paste input "text"
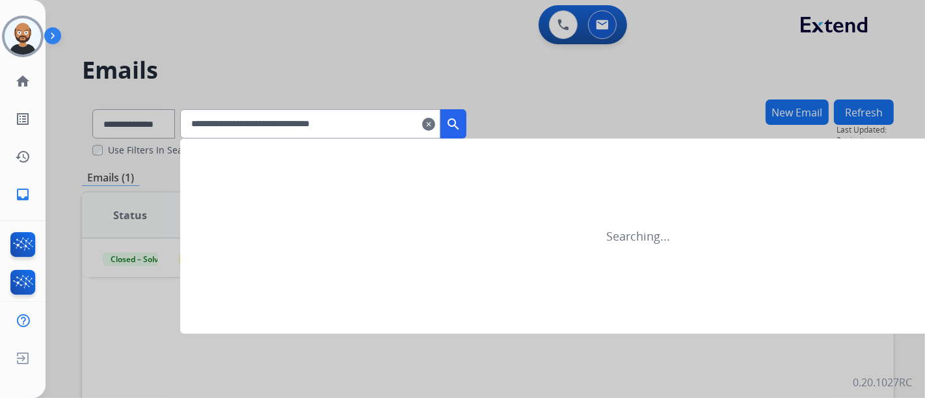
click at [461, 126] on mat-icon "search" at bounding box center [454, 124] width 16 height 16
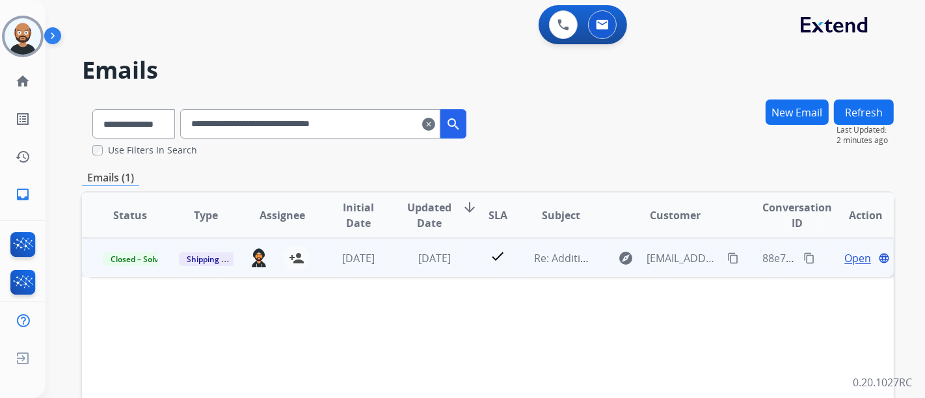
click at [846, 258] on span "Open" at bounding box center [858, 259] width 27 height 16
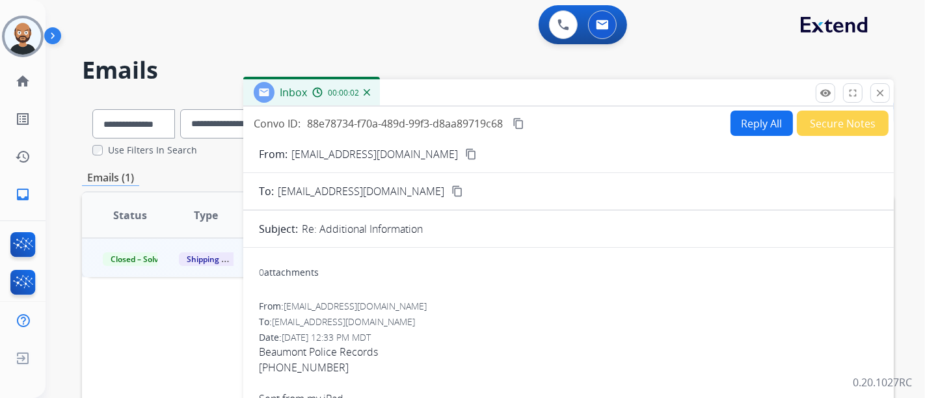
click at [465, 155] on mat-icon "content_copy" at bounding box center [471, 154] width 12 height 12
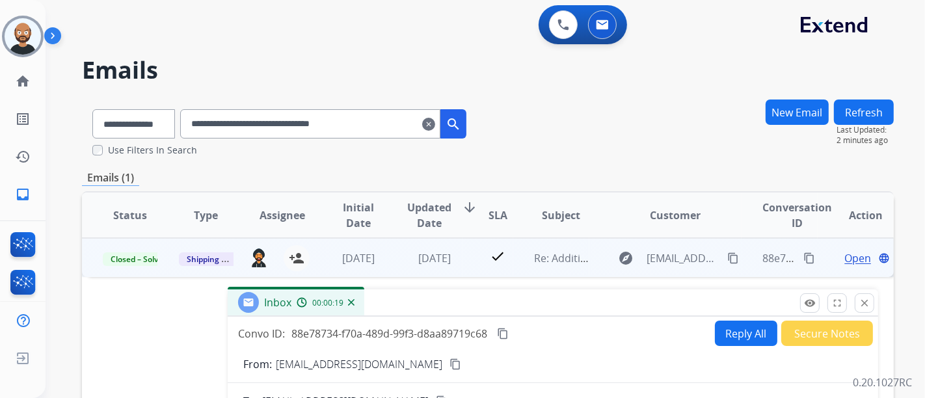
drag, startPoint x: 426, startPoint y: 95, endPoint x: 410, endPoint y: 305, distance: 210.1
click at [410, 305] on div "Inbox 00:00:19" at bounding box center [553, 303] width 651 height 27
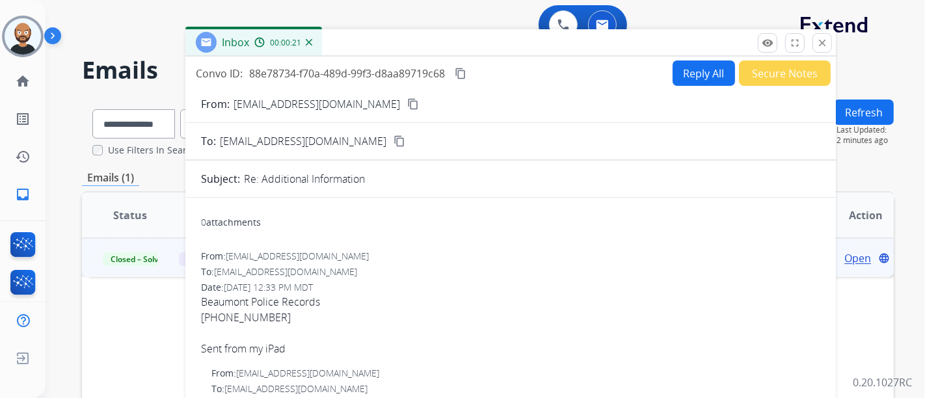
drag, startPoint x: 451, startPoint y: 299, endPoint x: 409, endPoint y: 38, distance: 263.7
click at [409, 38] on div "Inbox 00:00:21" at bounding box center [510, 42] width 651 height 27
drag, startPoint x: 830, startPoint y: 46, endPoint x: 820, endPoint y: 49, distance: 10.3
click at [830, 46] on button "close Close" at bounding box center [823, 43] width 20 height 20
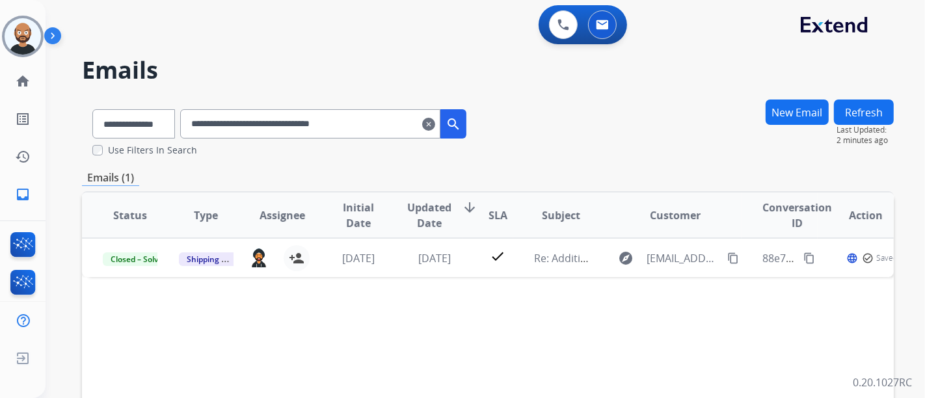
click at [328, 135] on input "**********" at bounding box center [310, 123] width 260 height 29
paste input "text"
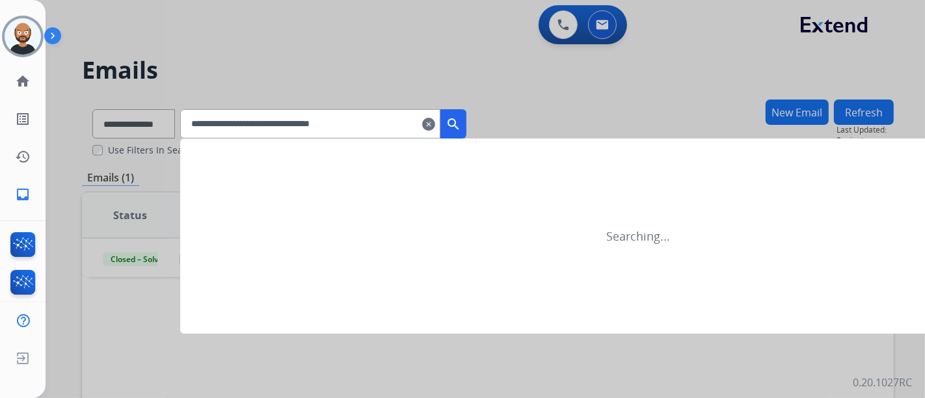
click at [461, 126] on mat-icon "search" at bounding box center [454, 124] width 16 height 16
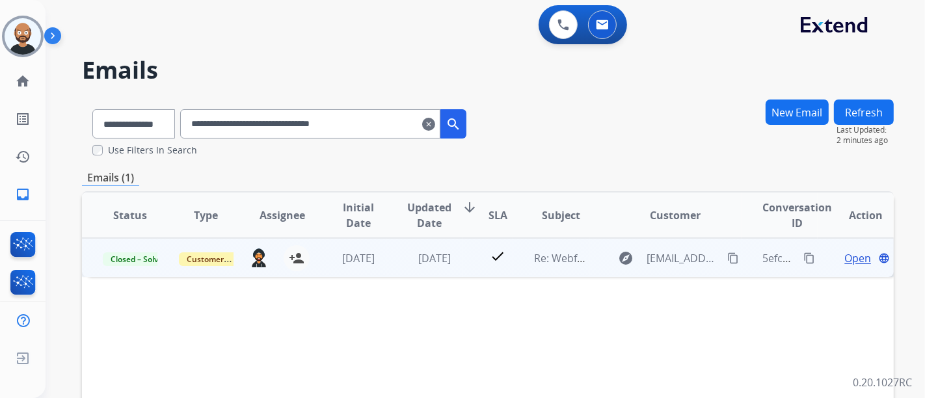
click at [845, 255] on span "Open" at bounding box center [858, 259] width 27 height 16
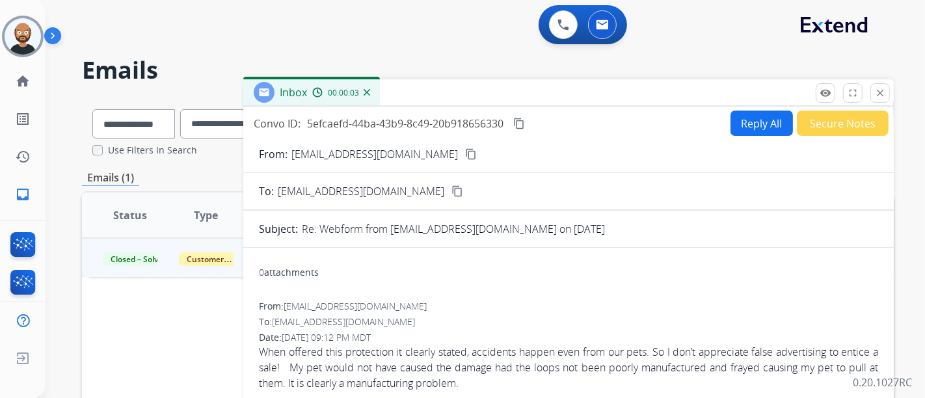
click at [465, 148] on mat-icon "content_copy" at bounding box center [471, 154] width 12 height 12
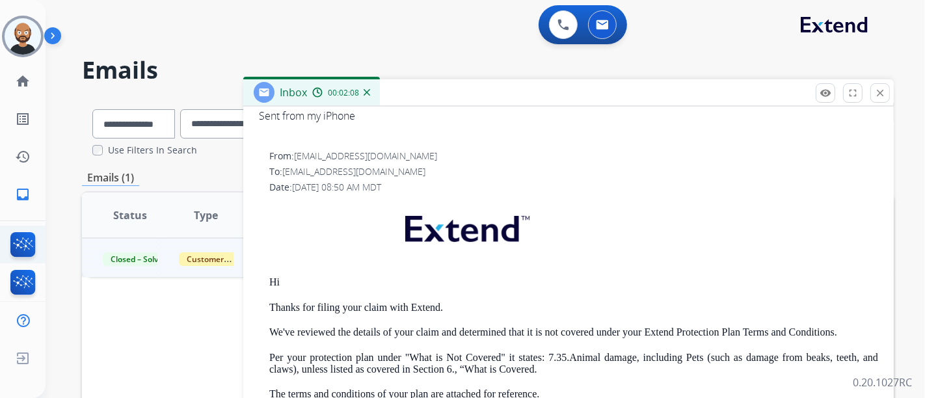
scroll to position [289, 0]
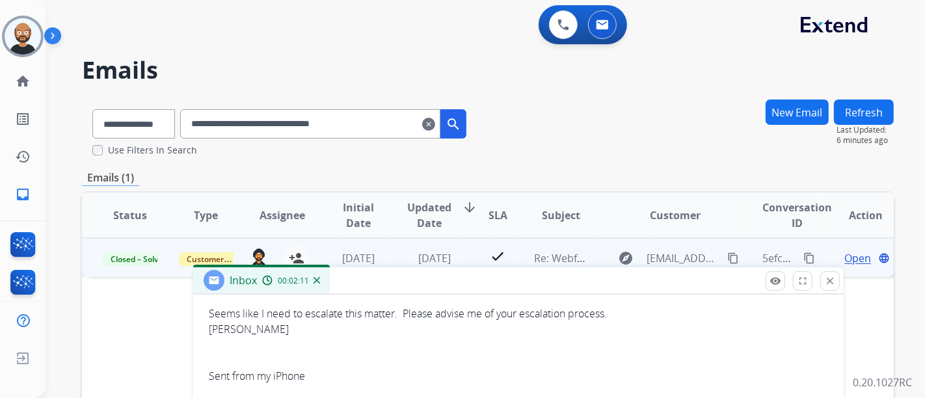
drag, startPoint x: 394, startPoint y: 92, endPoint x: 302, endPoint y: 281, distance: 210.5
click at [336, 295] on div "Inbox 00:02:11" at bounding box center [518, 280] width 651 height 27
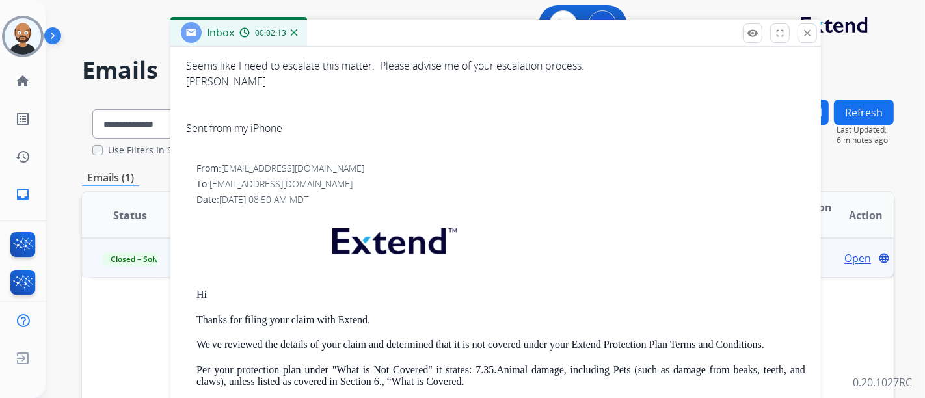
drag, startPoint x: 385, startPoint y: 249, endPoint x: 379, endPoint y: 27, distance: 222.0
click at [379, 27] on div "Inbox 00:02:13" at bounding box center [496, 33] width 651 height 27
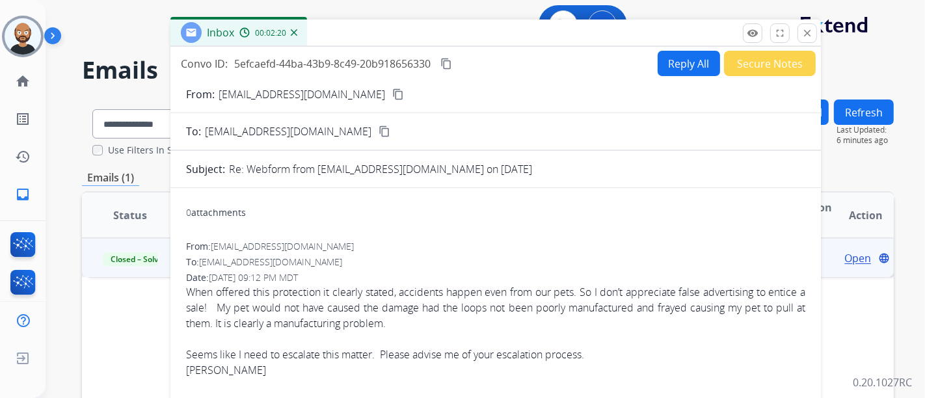
scroll to position [0, 0]
click at [801, 29] on button "close Close" at bounding box center [808, 33] width 20 height 20
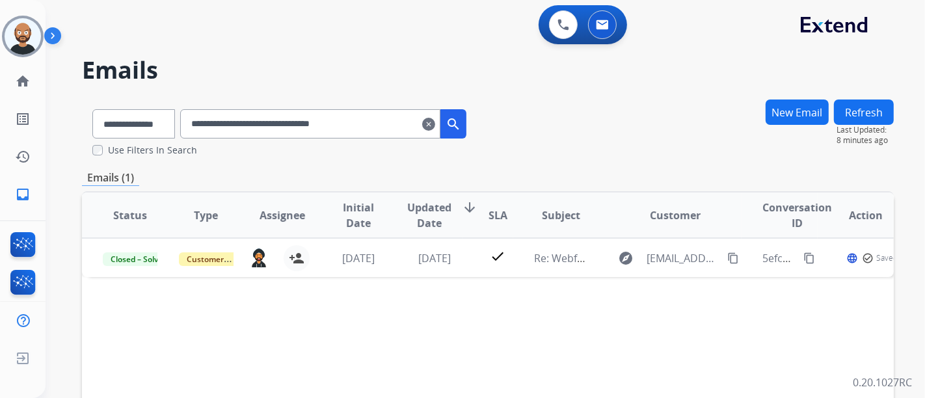
click at [370, 121] on input "**********" at bounding box center [310, 123] width 260 height 29
paste input "text"
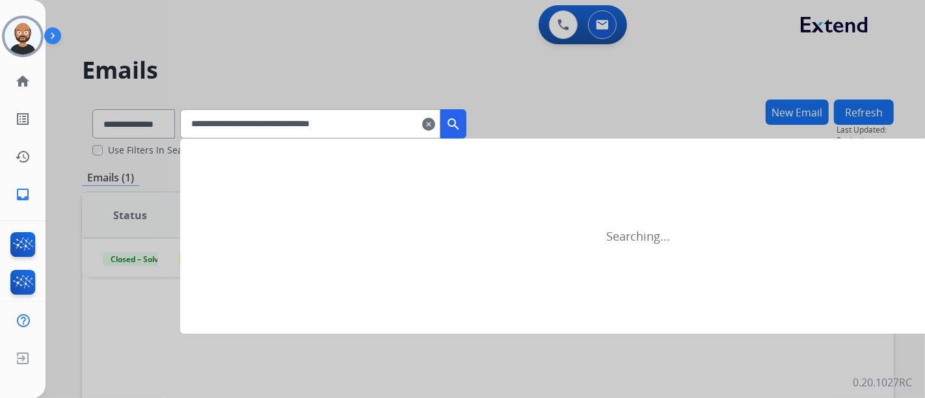
click at [461, 126] on mat-icon "search" at bounding box center [454, 124] width 16 height 16
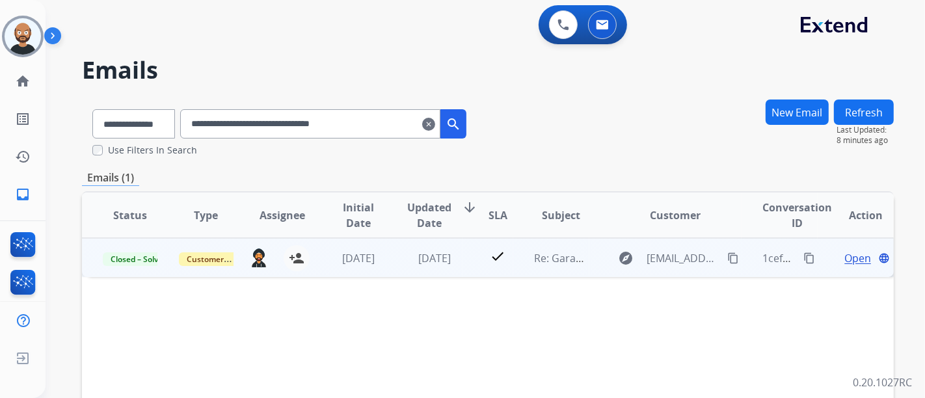
click at [845, 254] on span "Open" at bounding box center [858, 259] width 27 height 16
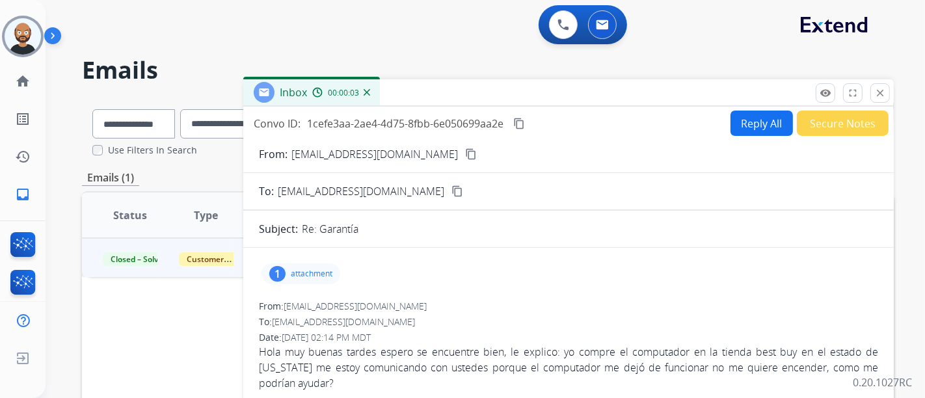
click at [465, 151] on mat-icon "content_copy" at bounding box center [471, 154] width 12 height 12
drag, startPoint x: 873, startPoint y: 90, endPoint x: 851, endPoint y: 96, distance: 22.9
click at [873, 90] on button "close Close" at bounding box center [881, 93] width 20 height 20
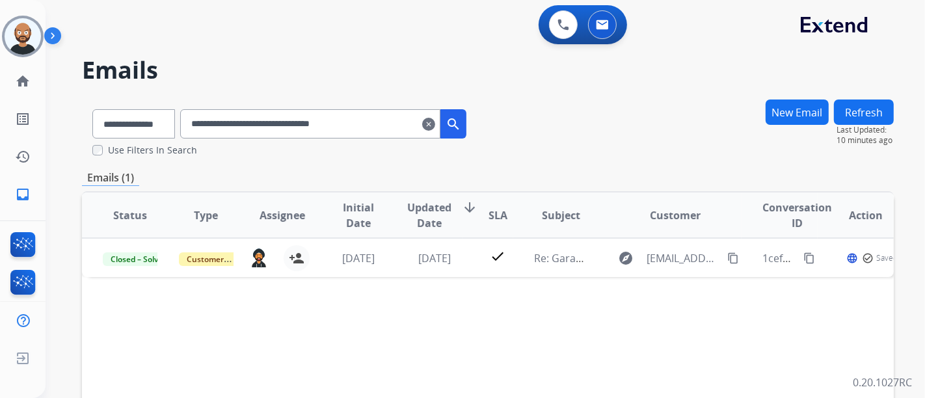
click at [379, 123] on input "**********" at bounding box center [310, 123] width 260 height 29
paste input "text"
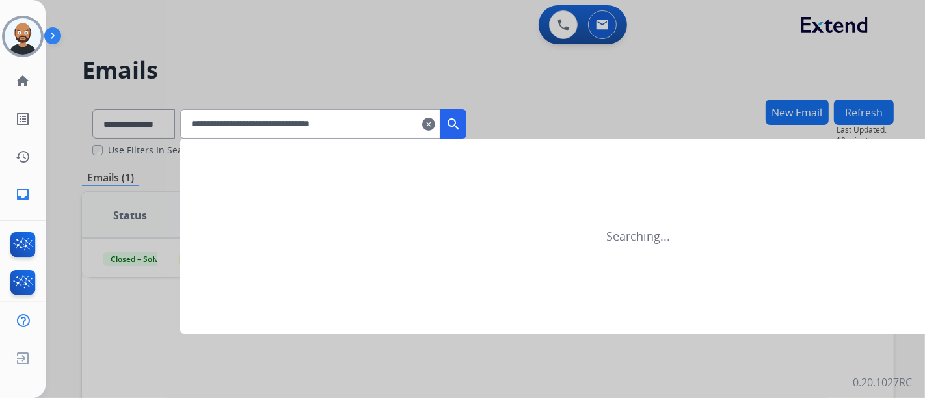
click at [461, 118] on mat-icon "search" at bounding box center [454, 124] width 16 height 16
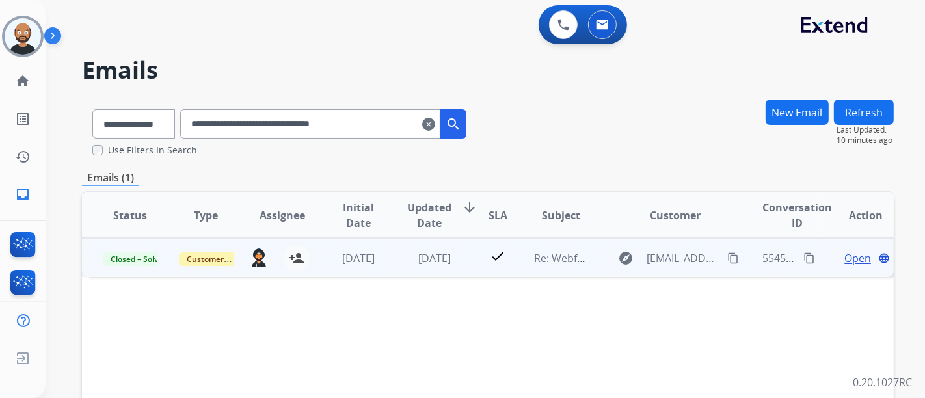
click at [846, 259] on span "Open" at bounding box center [858, 259] width 27 height 16
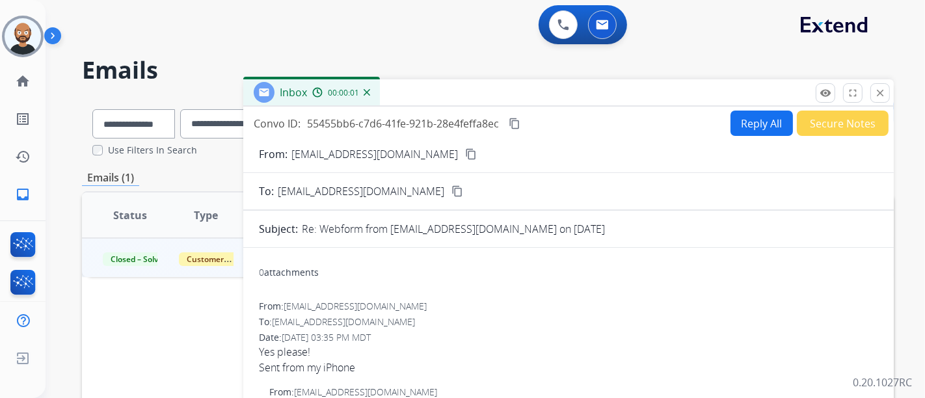
click at [465, 154] on mat-icon "content_copy" at bounding box center [471, 154] width 12 height 12
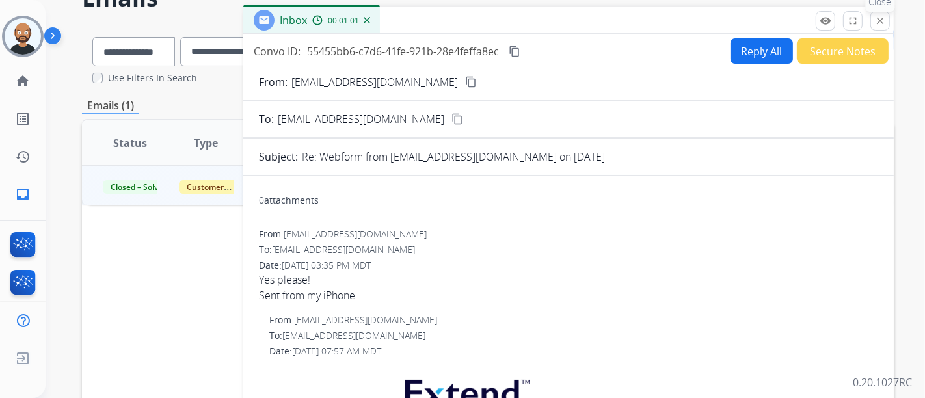
click at [877, 17] on mat-icon "close" at bounding box center [881, 21] width 12 height 12
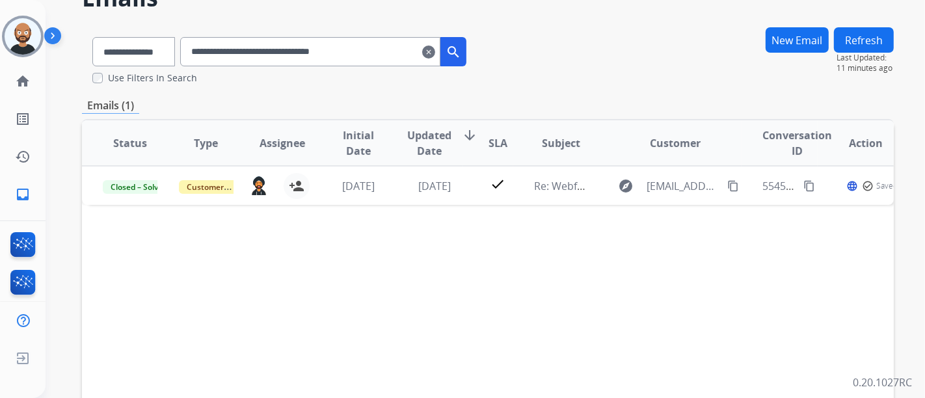
click at [307, 50] on input "**********" at bounding box center [310, 51] width 260 height 29
paste input "text"
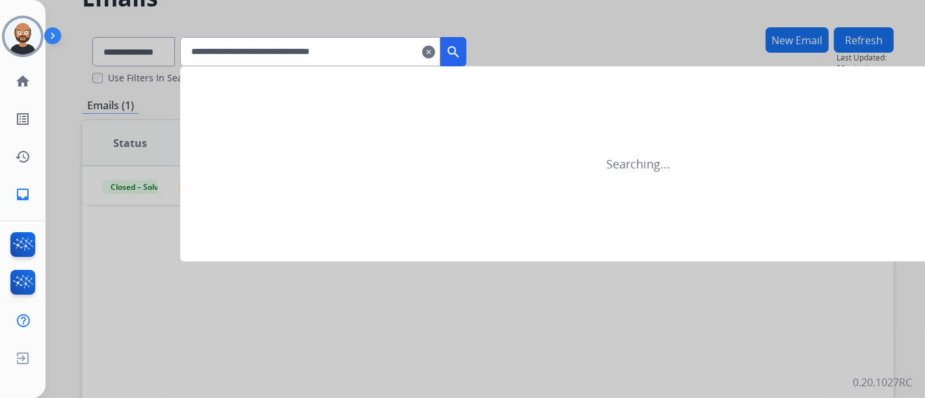
click at [461, 49] on mat-icon "search" at bounding box center [454, 52] width 16 height 16
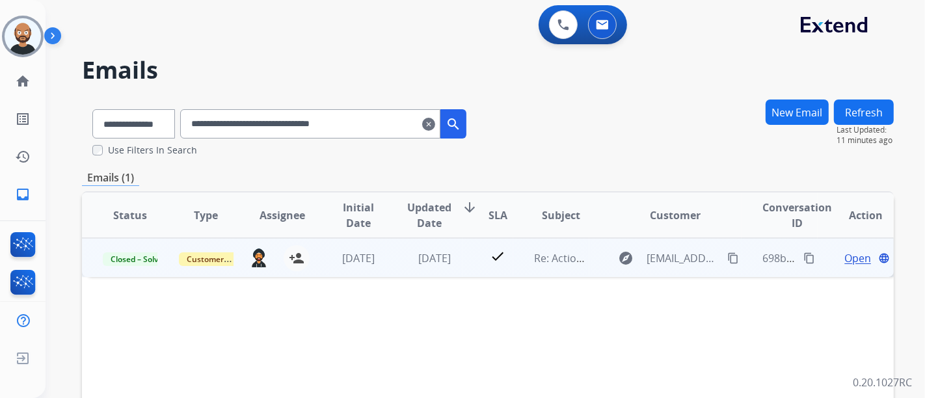
click at [849, 257] on span "Open" at bounding box center [858, 259] width 27 height 16
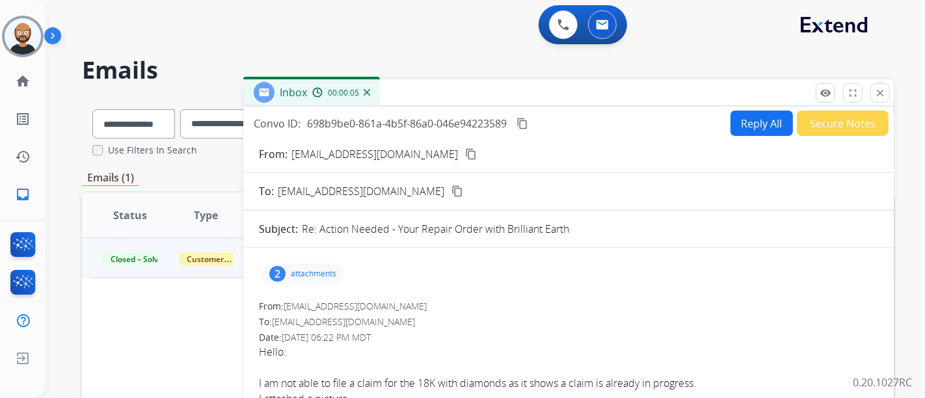
click at [465, 155] on mat-icon "content_copy" at bounding box center [471, 154] width 12 height 12
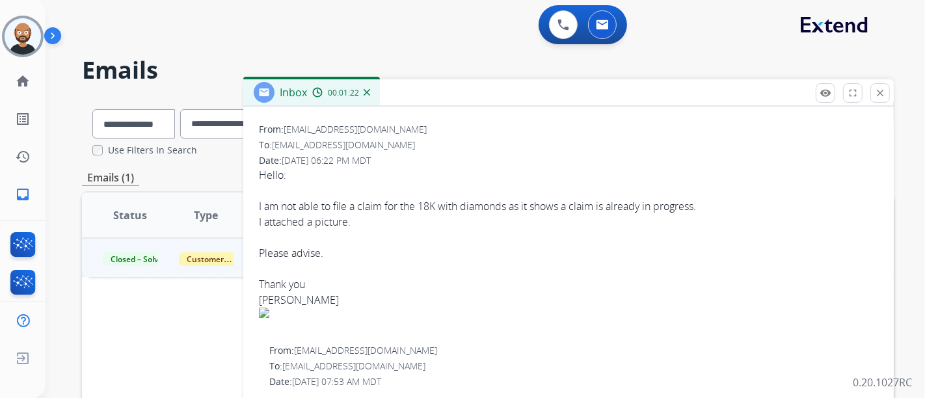
scroll to position [72, 0]
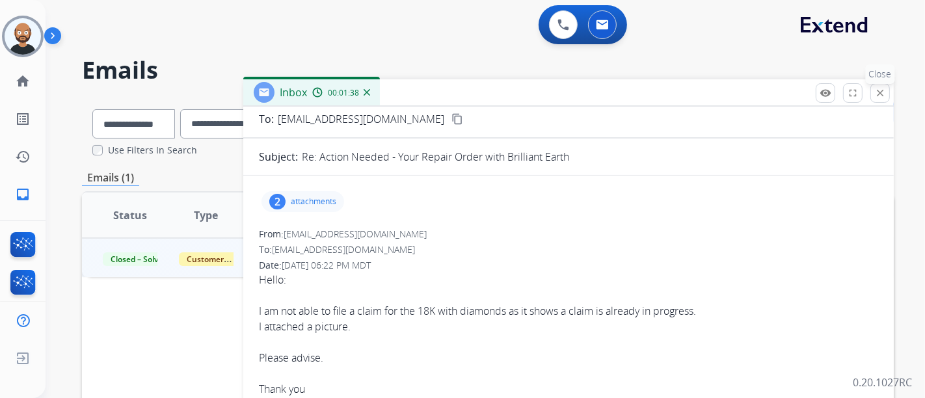
click at [873, 88] on button "close Close" at bounding box center [881, 93] width 20 height 20
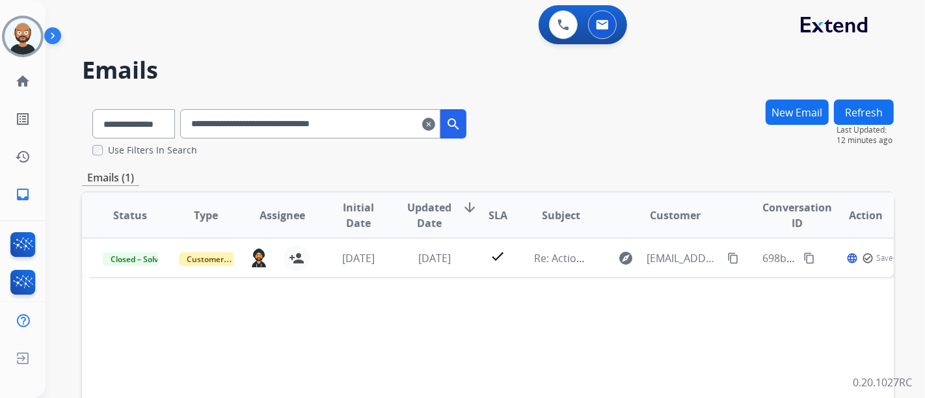
click at [347, 125] on input "**********" at bounding box center [310, 123] width 260 height 29
paste input "text"
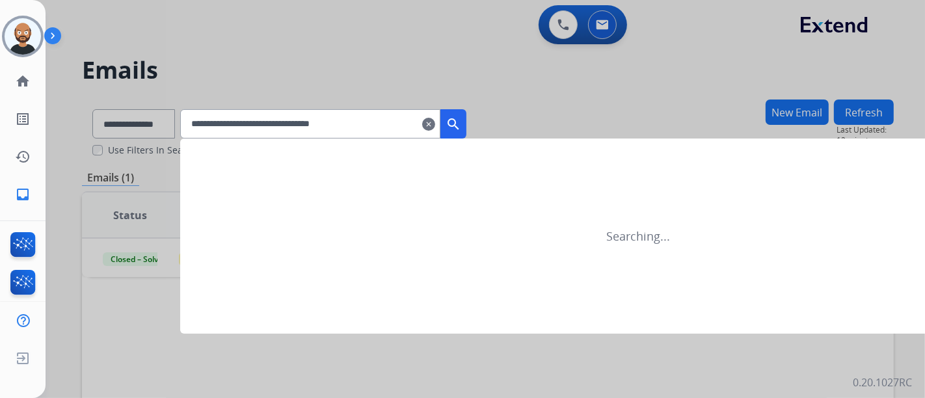
click at [461, 124] on mat-icon "search" at bounding box center [454, 124] width 16 height 16
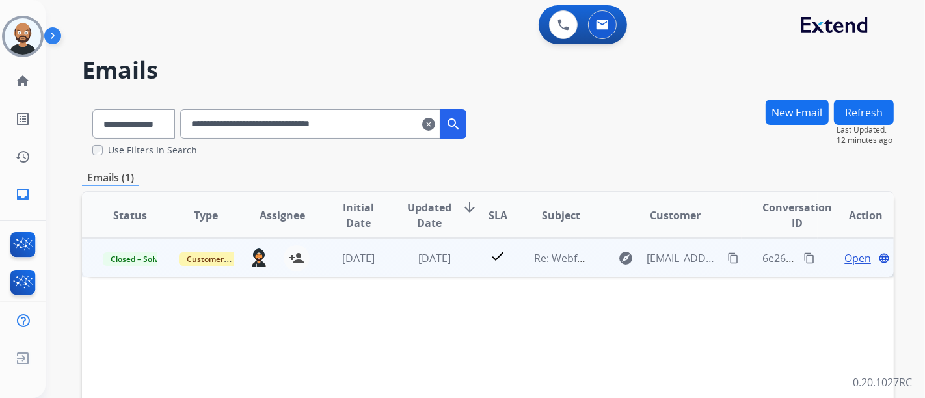
click at [845, 258] on span "Open" at bounding box center [858, 259] width 27 height 16
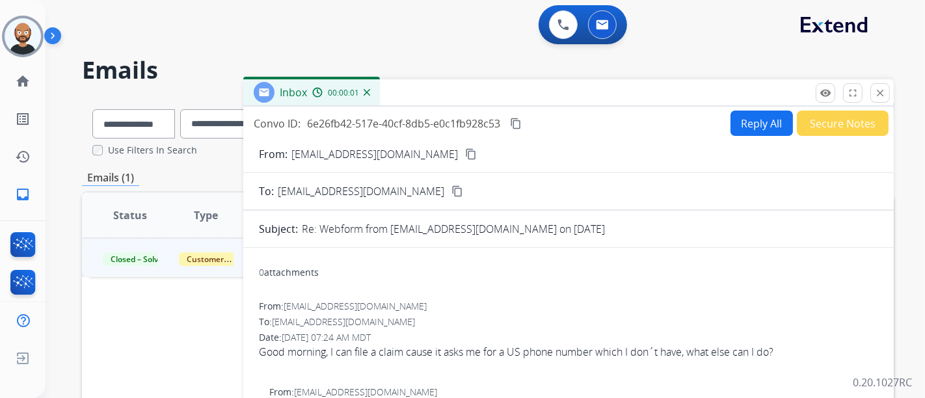
click at [465, 150] on mat-icon "content_copy" at bounding box center [471, 154] width 12 height 12
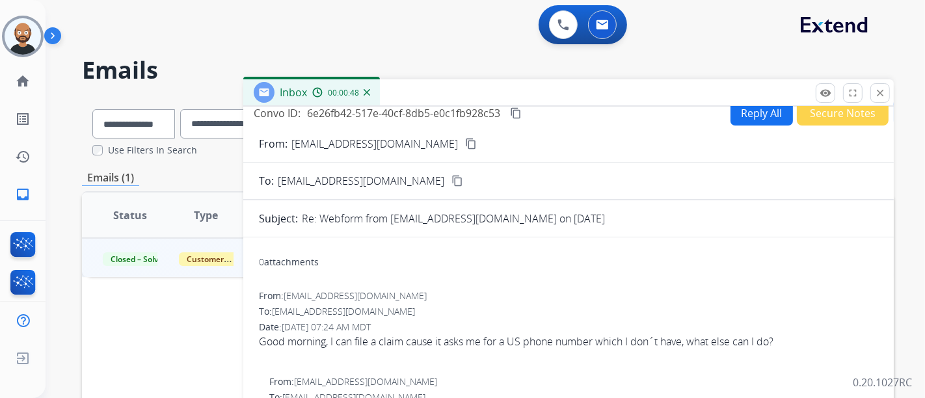
scroll to position [0, 0]
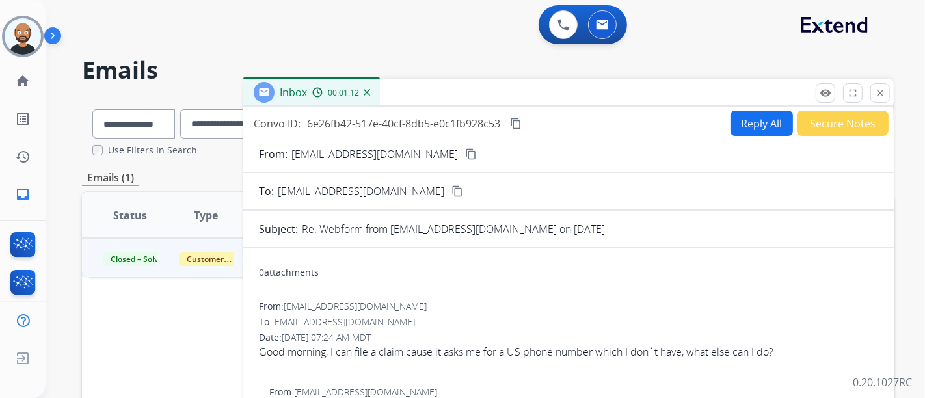
drag, startPoint x: 880, startPoint y: 88, endPoint x: 870, endPoint y: 92, distance: 10.5
click at [881, 88] on mat-icon "close" at bounding box center [881, 93] width 12 height 12
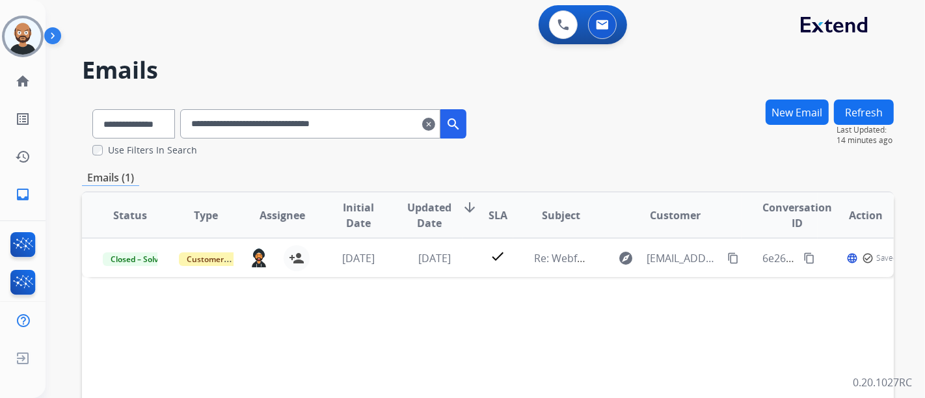
click at [392, 120] on input "**********" at bounding box center [310, 123] width 260 height 29
paste input "text"
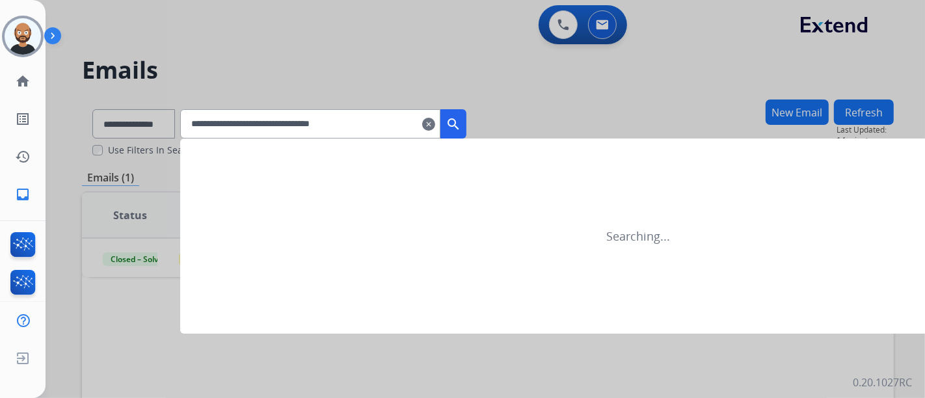
click at [461, 117] on mat-icon "search" at bounding box center [454, 124] width 16 height 16
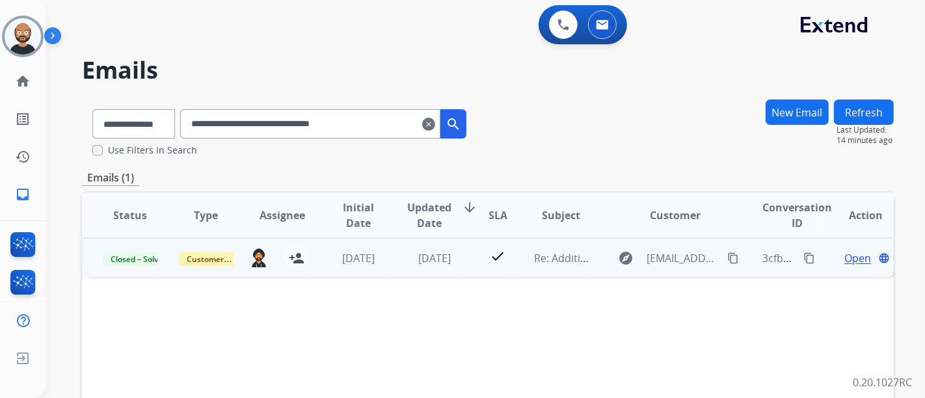
click at [845, 259] on span "Open" at bounding box center [858, 259] width 27 height 16
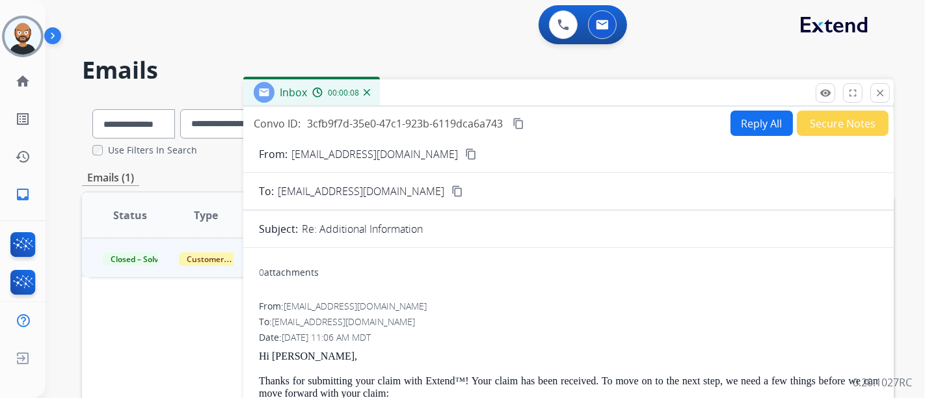
click at [452, 191] on mat-icon "content_copy" at bounding box center [458, 191] width 12 height 12
click at [883, 102] on button "close Close" at bounding box center [881, 93] width 20 height 20
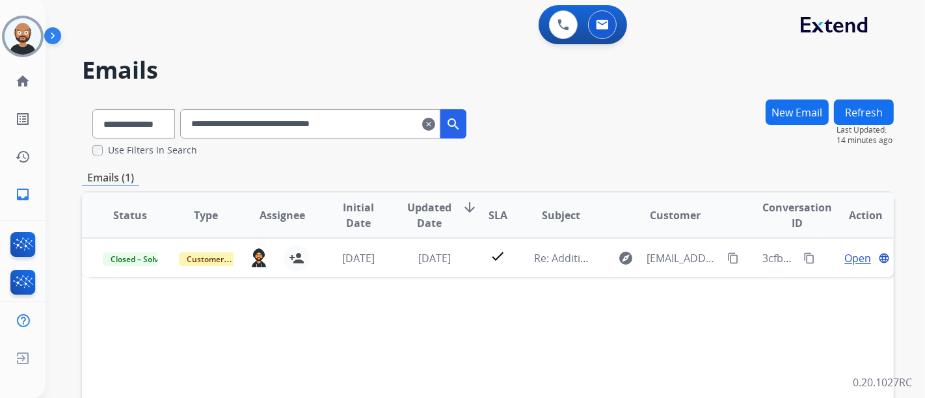
click at [363, 118] on input "**********" at bounding box center [310, 123] width 260 height 29
paste input "text"
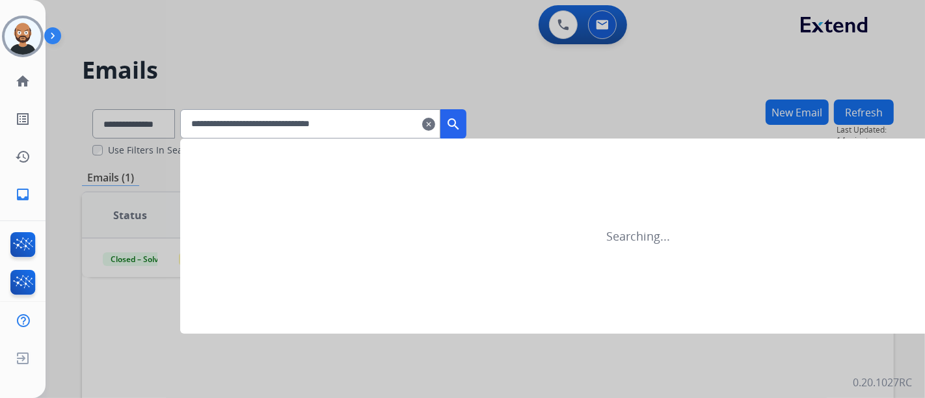
click at [461, 122] on mat-icon "search" at bounding box center [454, 124] width 16 height 16
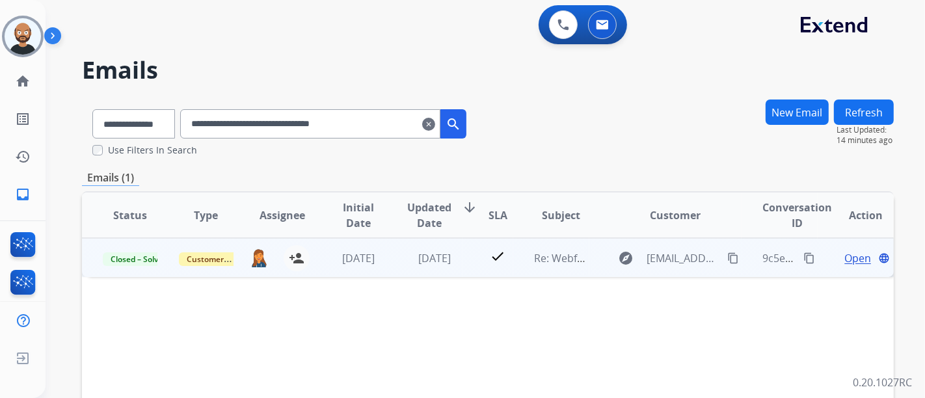
click at [850, 257] on span "Open" at bounding box center [858, 259] width 27 height 16
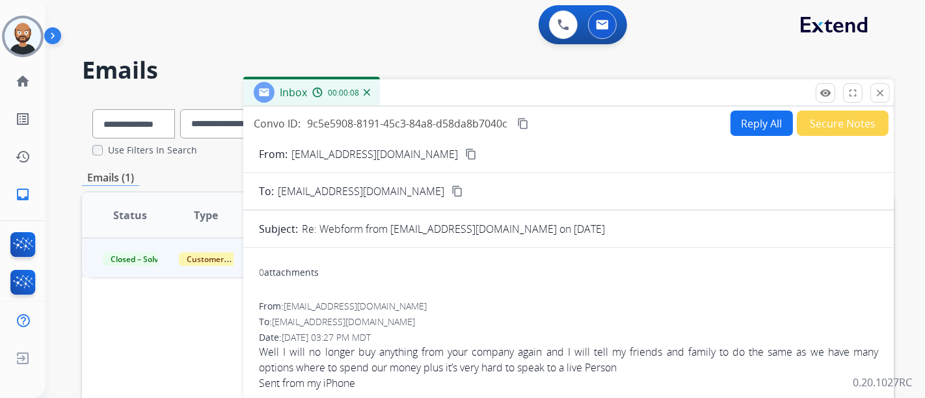
click at [465, 154] on mat-icon "content_copy" at bounding box center [471, 154] width 12 height 12
click at [463, 146] on button "content_copy" at bounding box center [471, 154] width 16 height 16
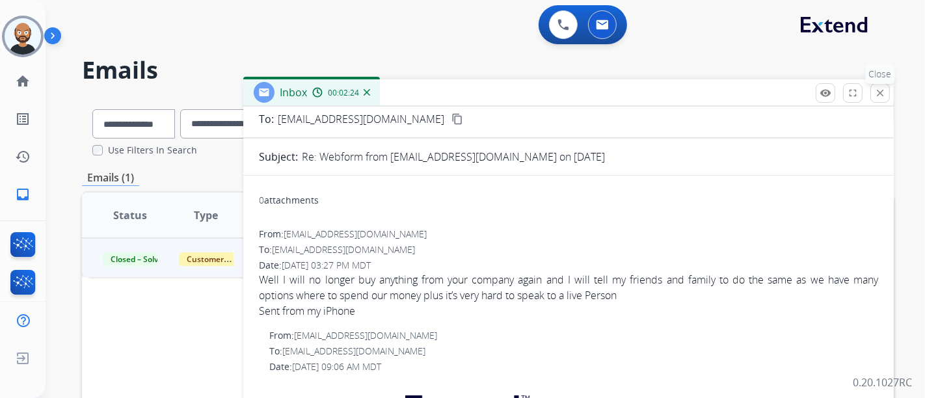
click at [883, 90] on mat-icon "close" at bounding box center [881, 93] width 12 height 12
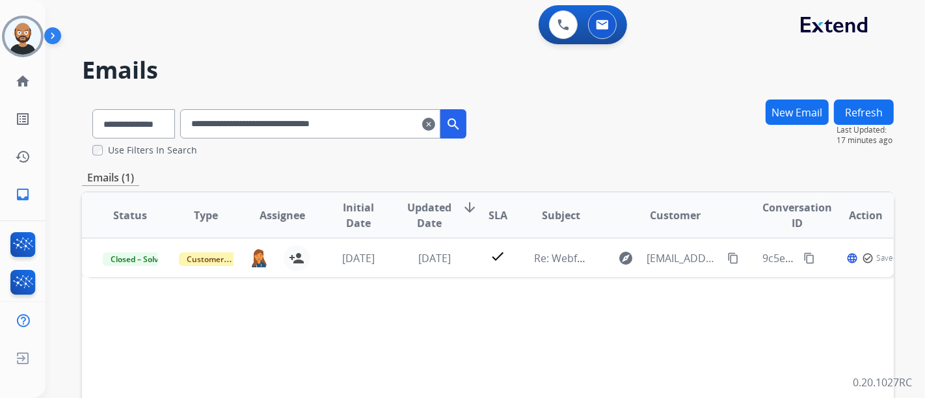
click at [274, 116] on input "**********" at bounding box center [310, 123] width 260 height 29
paste input "text"
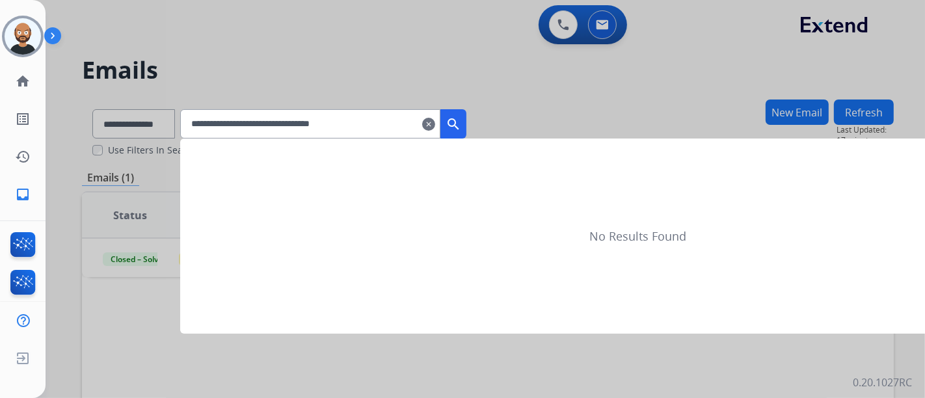
click at [461, 122] on button "search" at bounding box center [454, 123] width 26 height 29
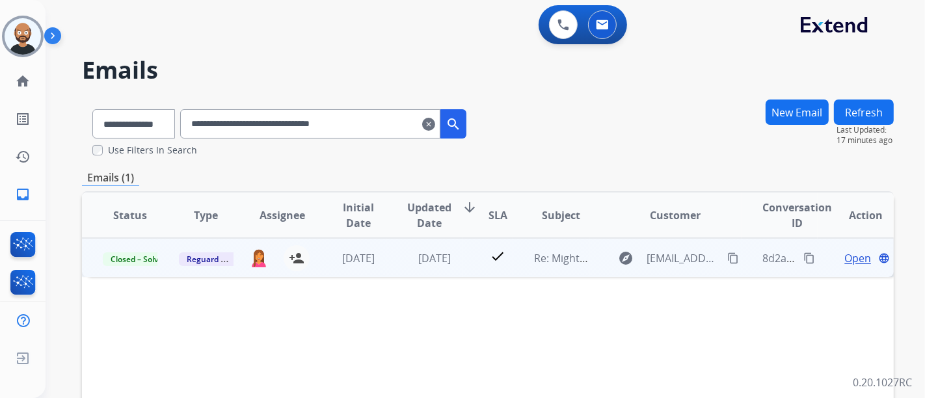
click at [845, 259] on span "Open" at bounding box center [858, 259] width 27 height 16
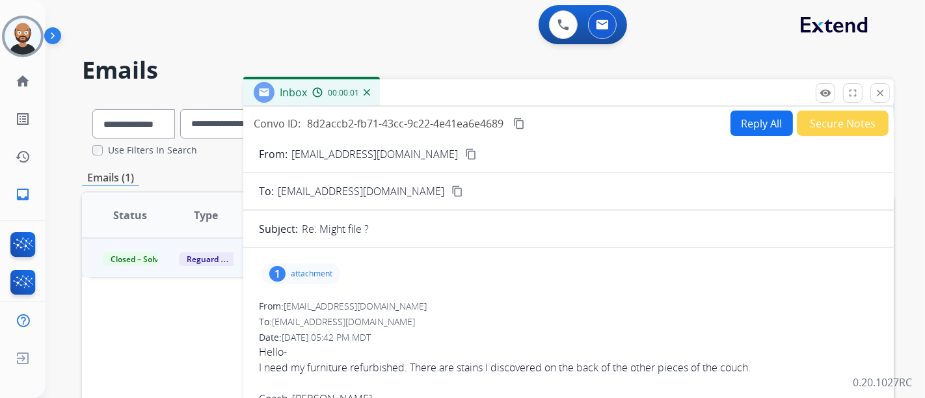
click at [465, 154] on mat-icon "content_copy" at bounding box center [471, 154] width 12 height 12
drag, startPoint x: 883, startPoint y: 87, endPoint x: 799, endPoint y: 127, distance: 92.9
click at [883, 87] on mat-icon "close" at bounding box center [881, 93] width 12 height 12
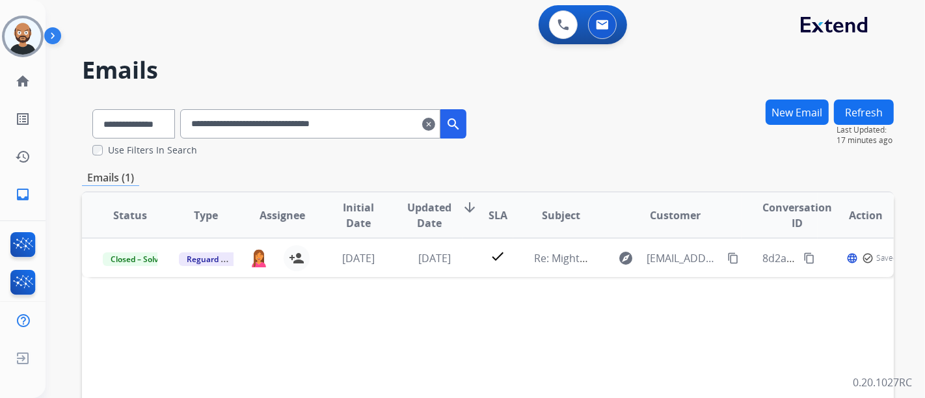
click at [338, 118] on input "**********" at bounding box center [310, 123] width 260 height 29
paste input "text"
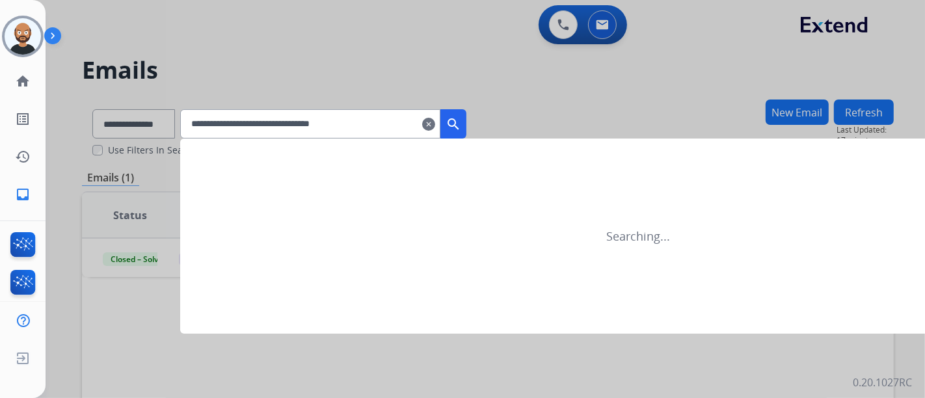
click at [467, 121] on button "search" at bounding box center [454, 123] width 26 height 29
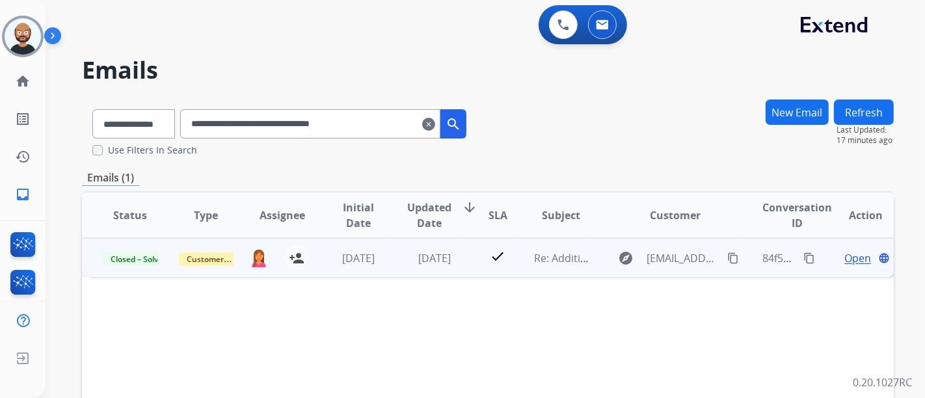
click at [845, 257] on span "Open" at bounding box center [858, 259] width 27 height 16
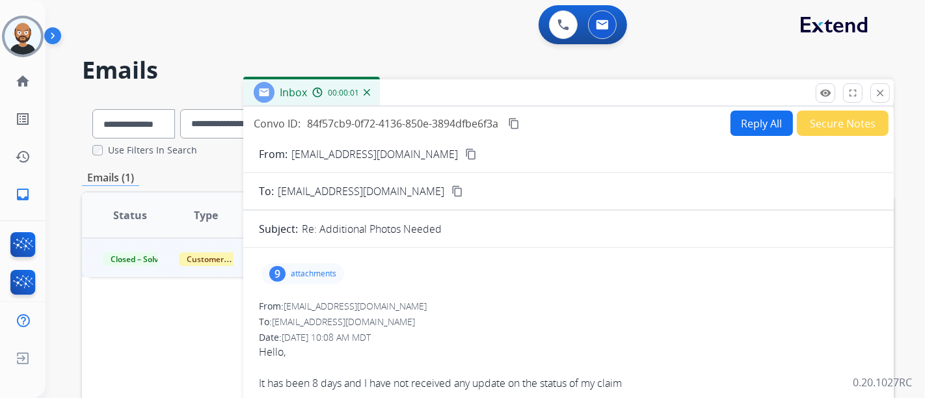
click at [465, 149] on mat-icon "content_copy" at bounding box center [471, 154] width 12 height 12
drag, startPoint x: 876, startPoint y: 90, endPoint x: 465, endPoint y: 116, distance: 412.1
click at [875, 90] on mat-icon "close" at bounding box center [881, 93] width 12 height 12
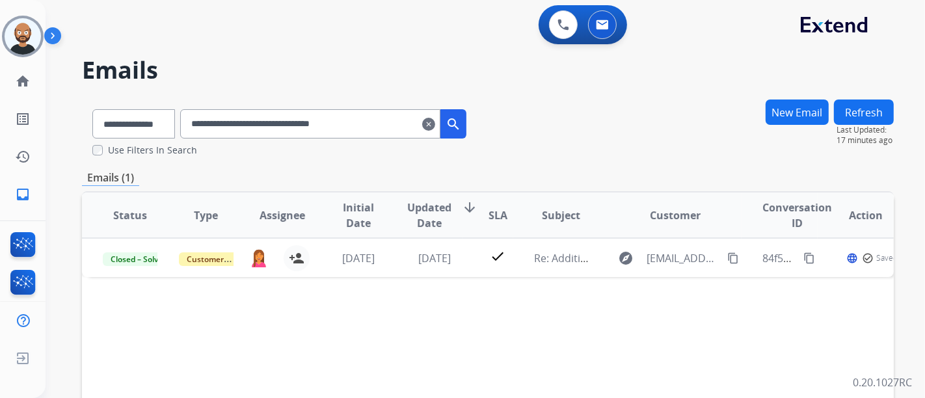
click at [254, 129] on input "**********" at bounding box center [310, 123] width 260 height 29
paste input "text"
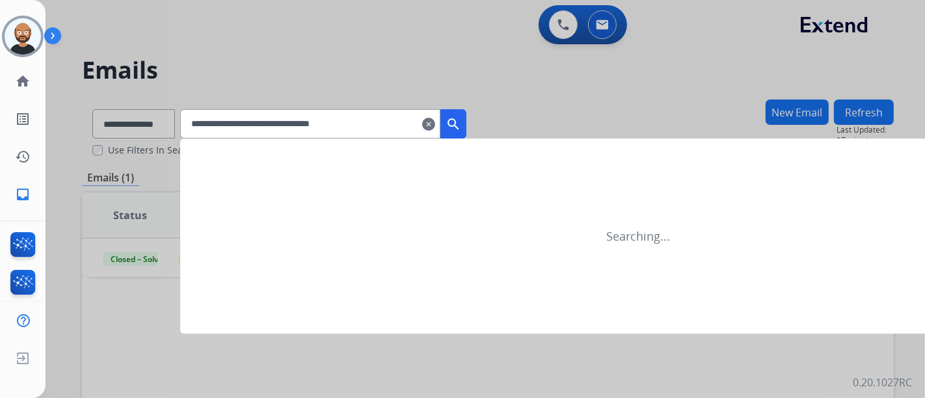
click at [461, 121] on mat-icon "search" at bounding box center [454, 124] width 16 height 16
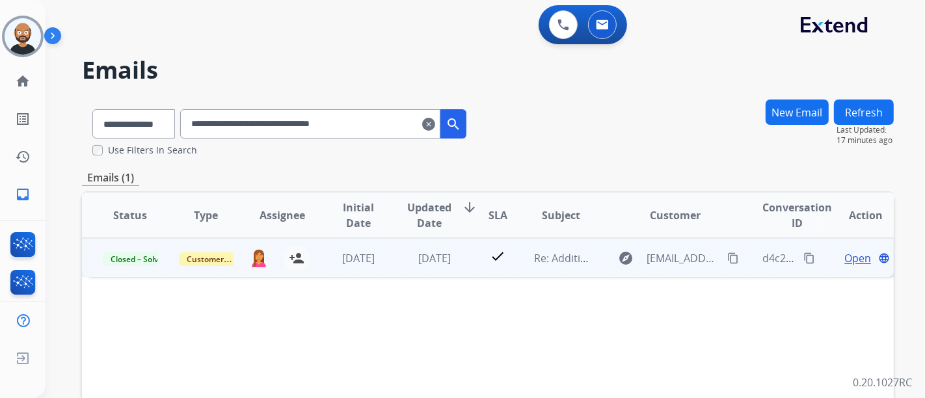
click at [846, 255] on span "Open" at bounding box center [858, 259] width 27 height 16
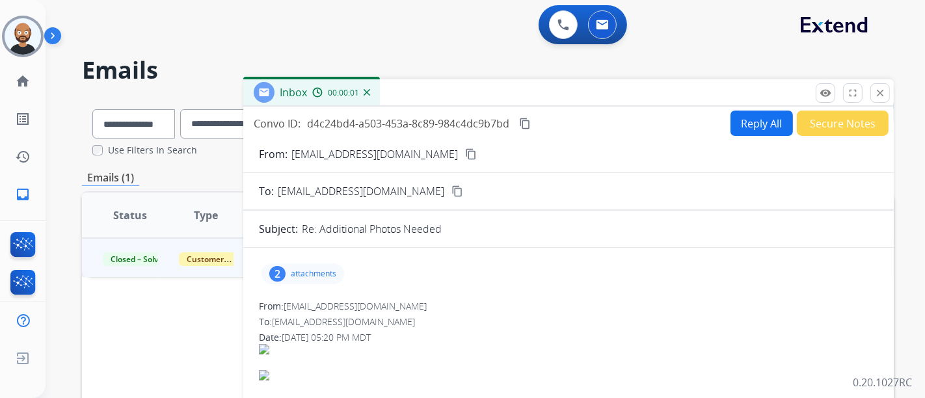
click at [463, 148] on button "content_copy" at bounding box center [471, 154] width 16 height 16
click at [877, 86] on button "close Close" at bounding box center [881, 93] width 20 height 20
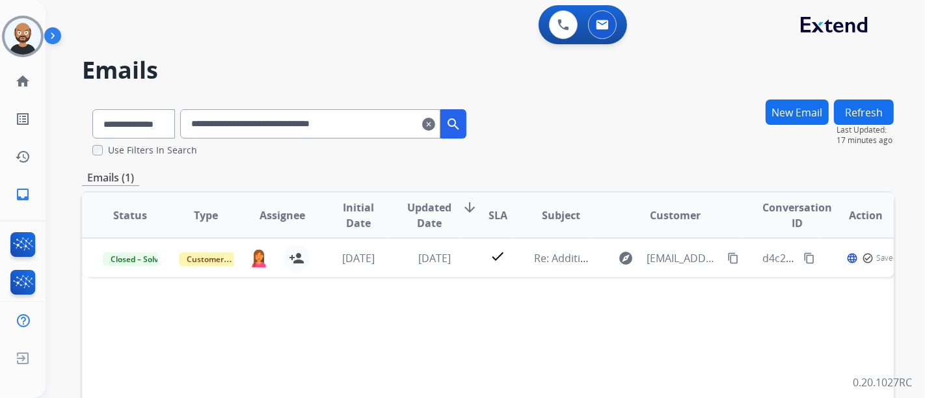
click at [356, 130] on input "**********" at bounding box center [310, 123] width 260 height 29
paste input "text"
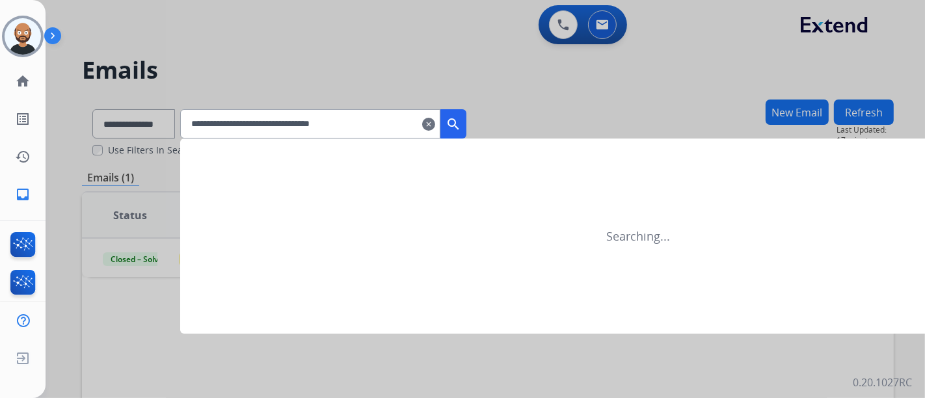
click at [461, 118] on mat-icon "search" at bounding box center [454, 124] width 16 height 16
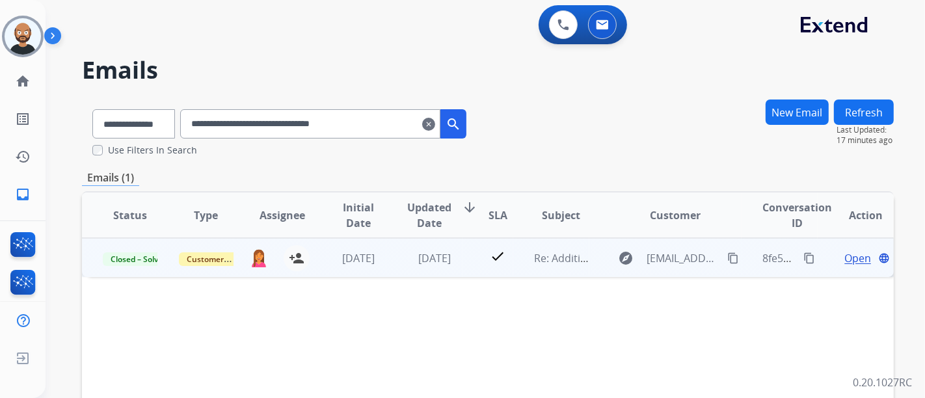
click at [845, 257] on span "Open" at bounding box center [858, 259] width 27 height 16
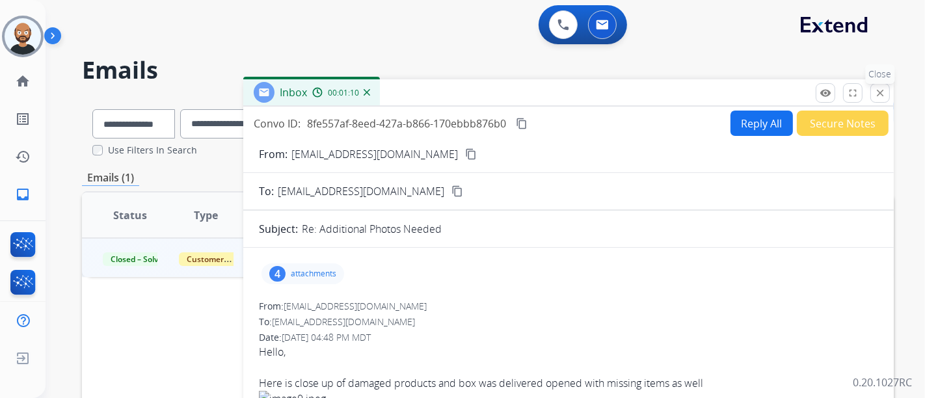
click at [884, 88] on mat-icon "close" at bounding box center [881, 93] width 12 height 12
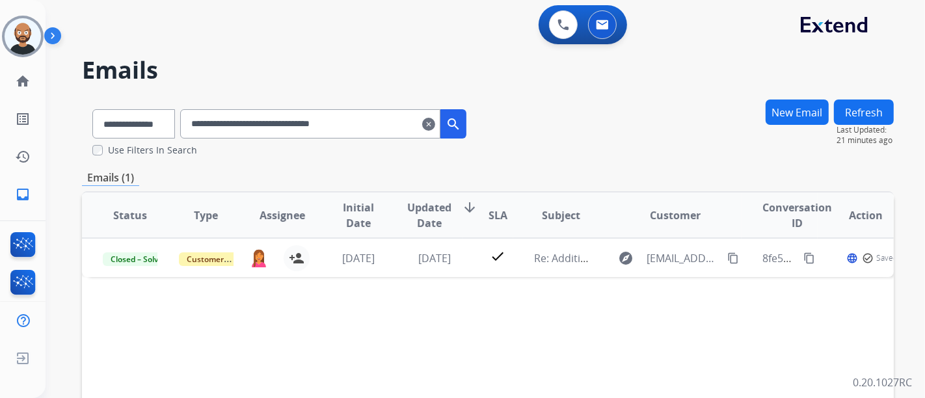
click at [318, 125] on input "**********" at bounding box center [310, 123] width 260 height 29
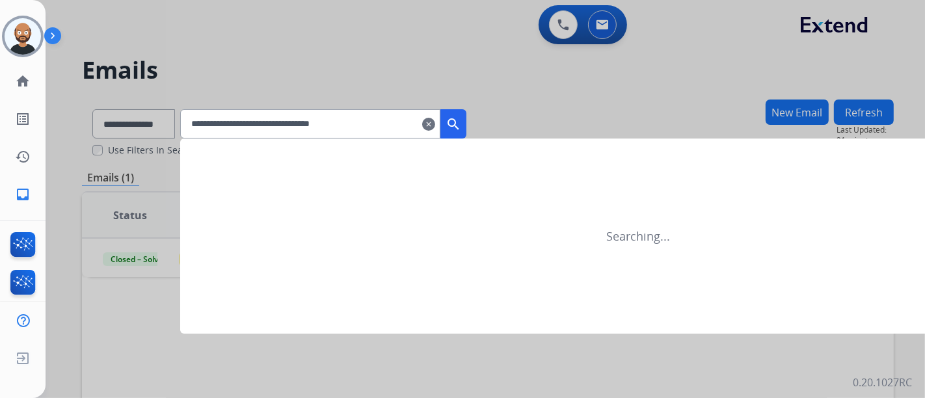
click at [461, 122] on mat-icon "search" at bounding box center [454, 124] width 16 height 16
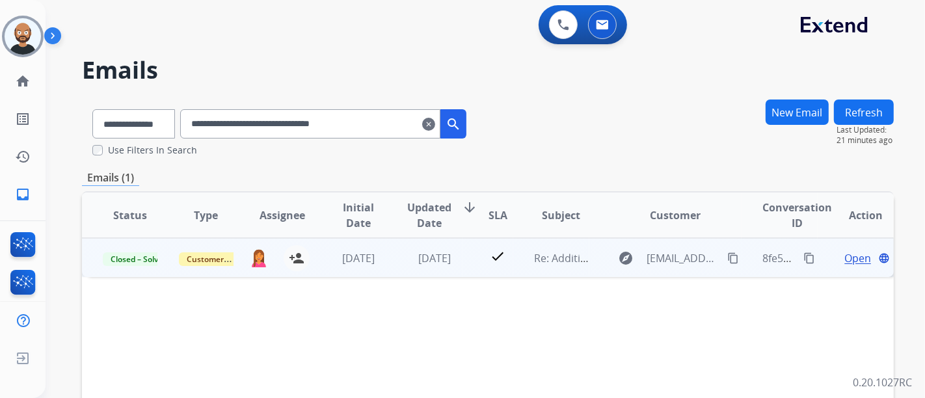
click at [845, 255] on span "Open" at bounding box center [858, 259] width 27 height 16
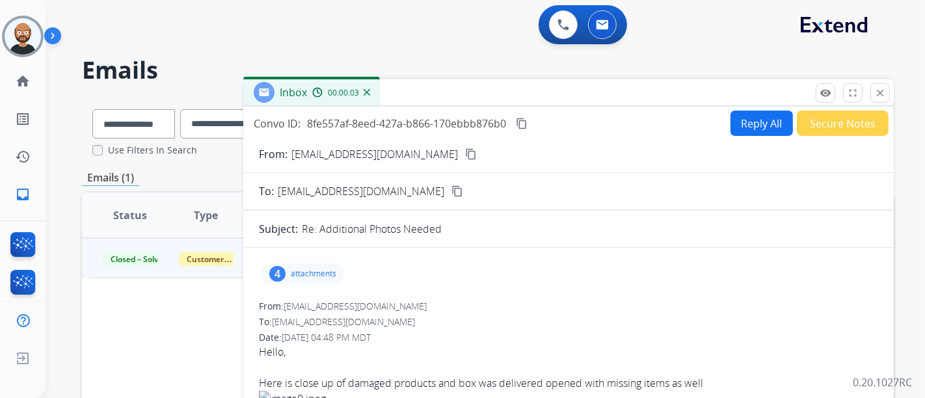
click at [465, 151] on mat-icon "content_copy" at bounding box center [471, 154] width 12 height 12
click at [322, 277] on p "attachments" at bounding box center [314, 274] width 46 height 10
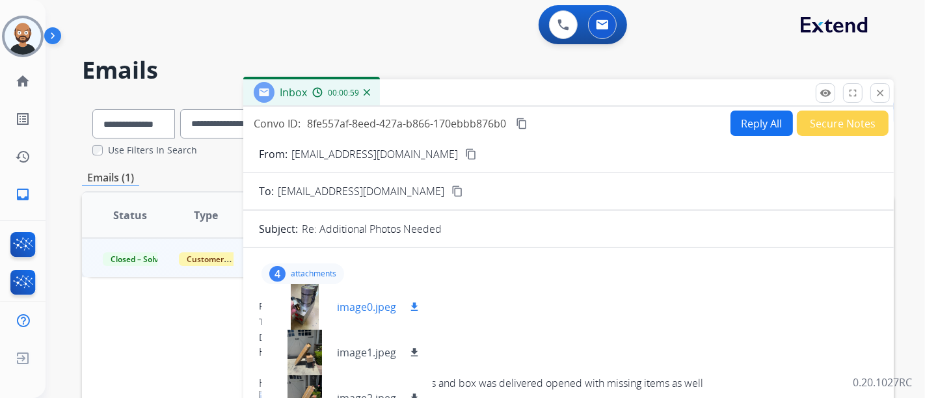
click at [308, 304] on div at bounding box center [304, 307] width 65 height 46
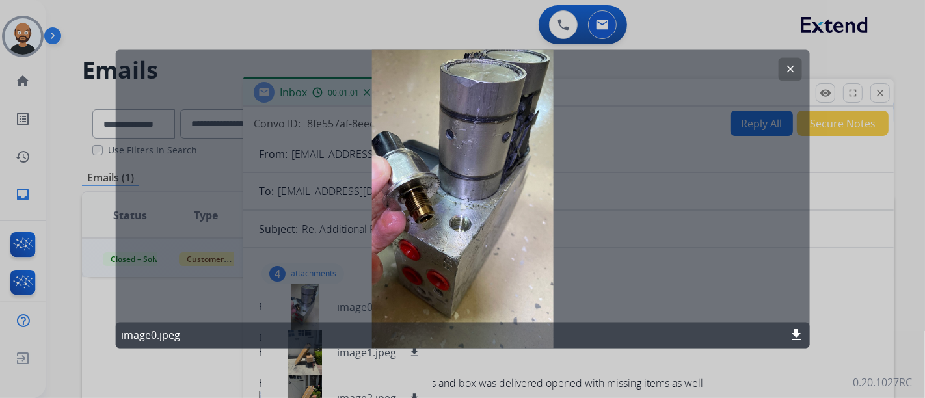
drag, startPoint x: 856, startPoint y: 235, endPoint x: 348, endPoint y: 341, distance: 519.2
click at [855, 235] on div at bounding box center [462, 199] width 925 height 398
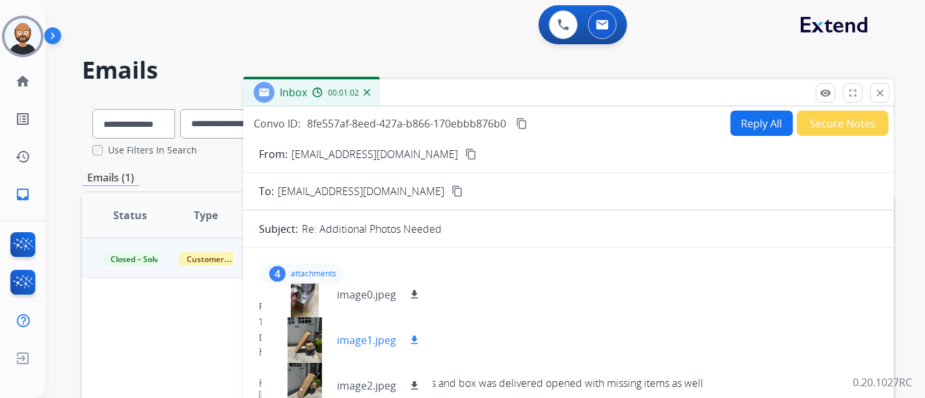
scroll to position [19, 0]
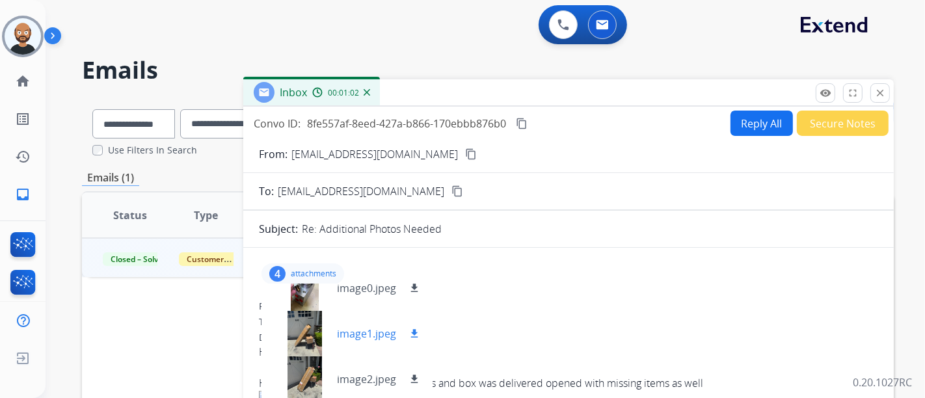
click at [295, 330] on div at bounding box center [304, 334] width 65 height 46
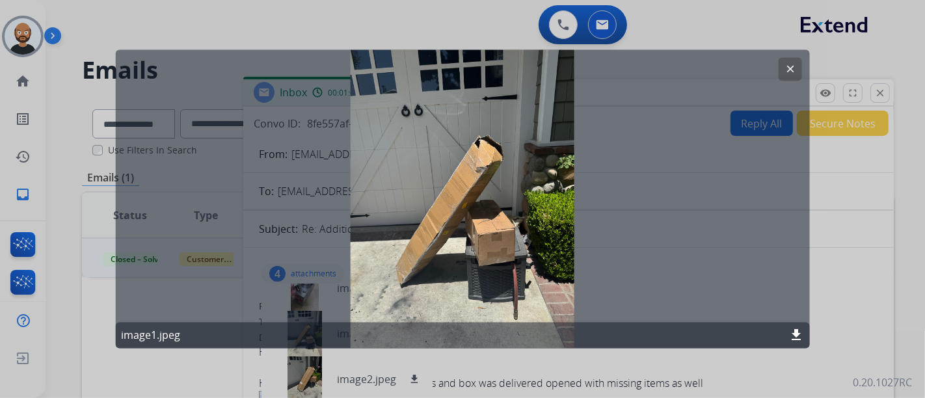
click at [853, 215] on div at bounding box center [462, 199] width 925 height 398
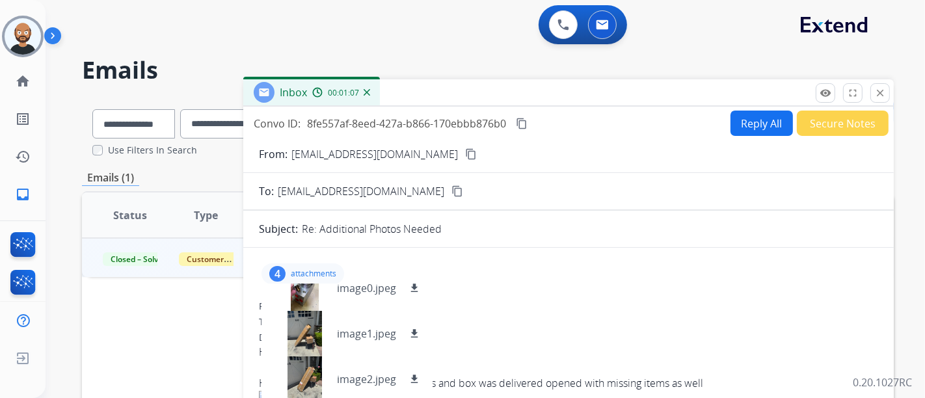
click at [297, 269] on p "attachments" at bounding box center [314, 274] width 46 height 10
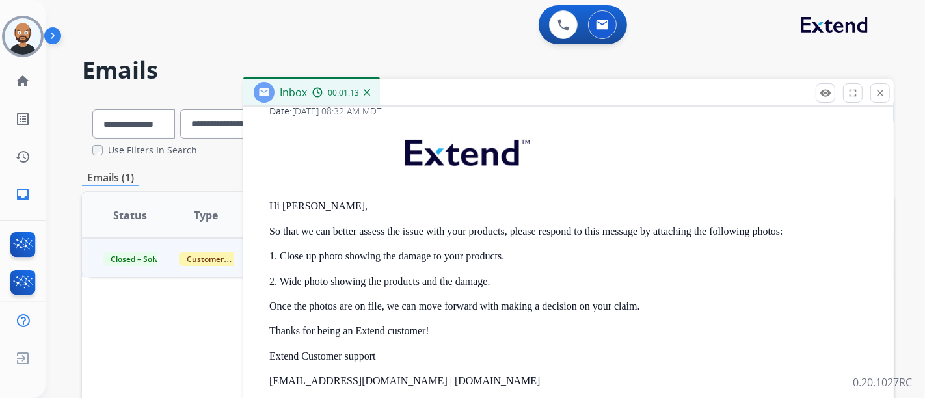
scroll to position [179, 0]
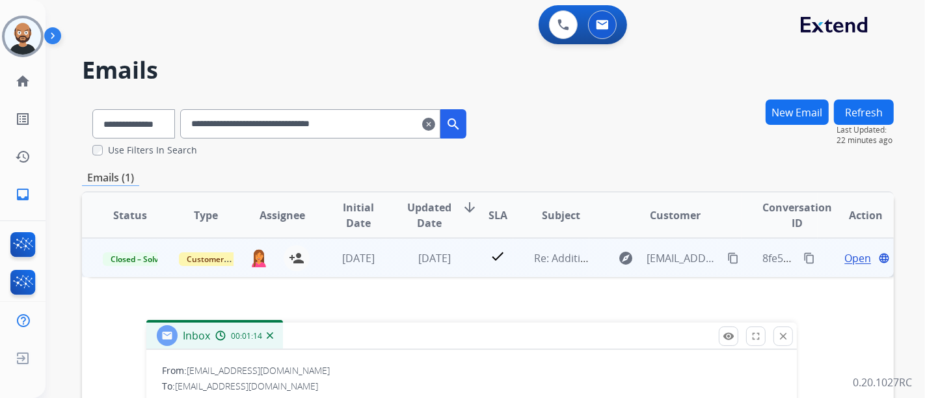
drag, startPoint x: 439, startPoint y: 88, endPoint x: 342, endPoint y: 331, distance: 262.0
click at [342, 331] on div "Inbox 00:01:14" at bounding box center [471, 336] width 651 height 27
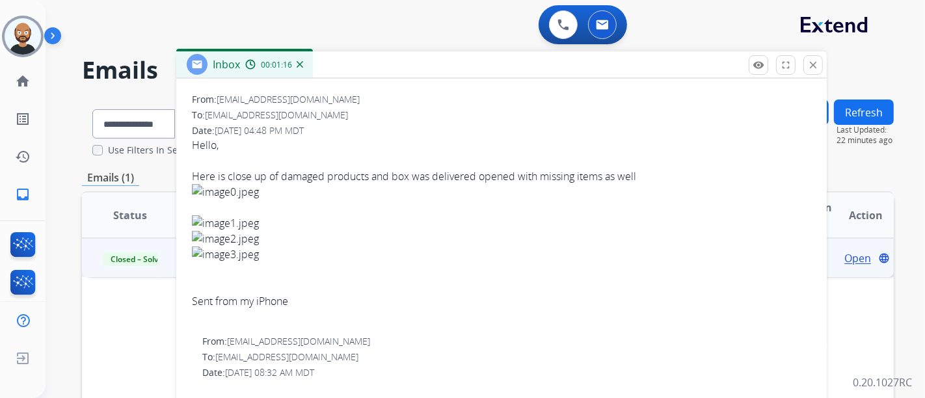
drag, startPoint x: 329, startPoint y: 322, endPoint x: 359, endPoint y: 51, distance: 272.4
click at [359, 51] on div "Inbox 00:01:16" at bounding box center [501, 64] width 651 height 27
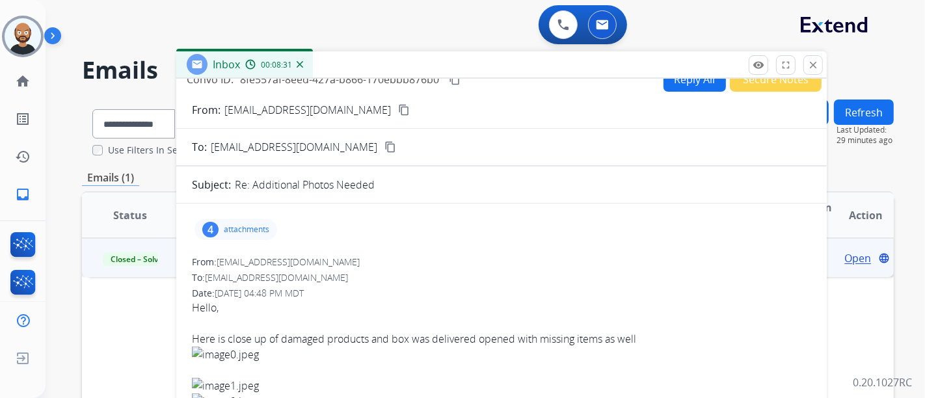
scroll to position [0, 0]
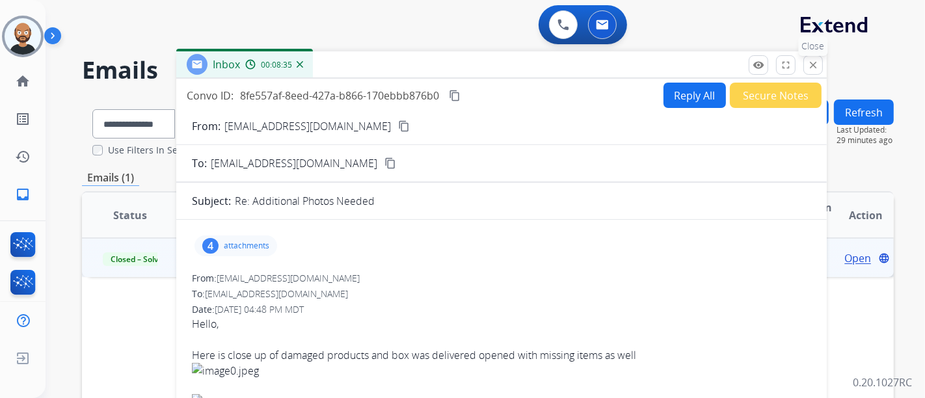
click at [807, 64] on button "close Close" at bounding box center [814, 65] width 20 height 20
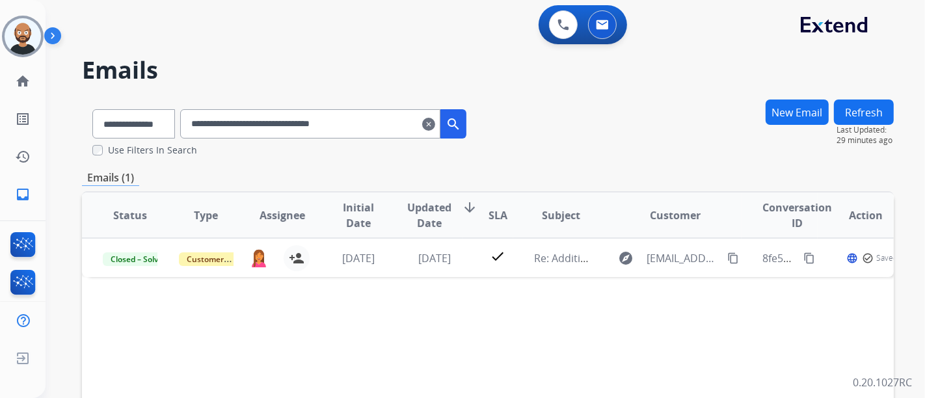
click at [305, 126] on input "**********" at bounding box center [310, 123] width 260 height 29
paste input "text"
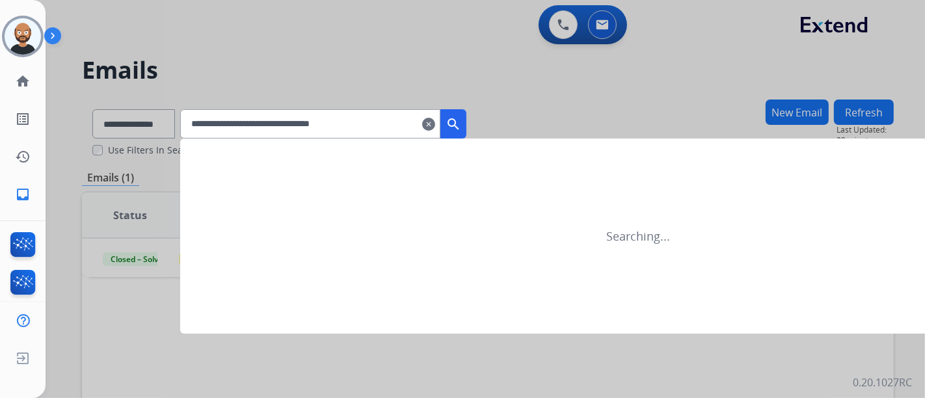
click at [461, 116] on mat-icon "search" at bounding box center [454, 124] width 16 height 16
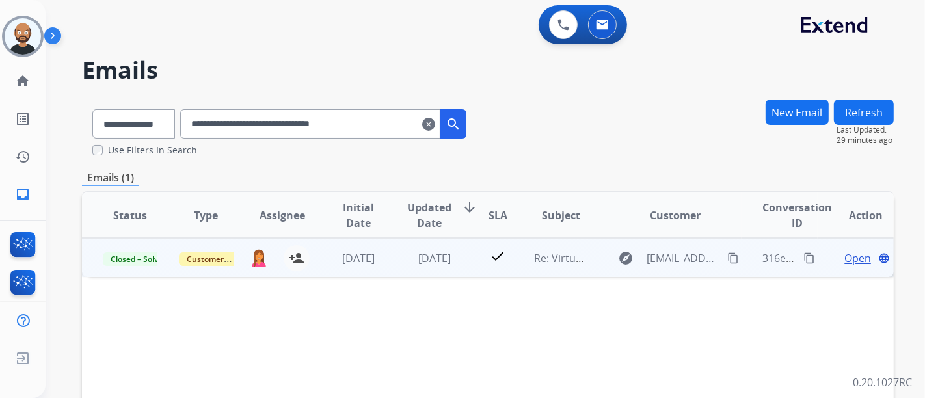
click at [728, 255] on mat-icon "content_copy" at bounding box center [734, 259] width 12 height 12
click at [845, 260] on span "Open" at bounding box center [858, 259] width 27 height 16
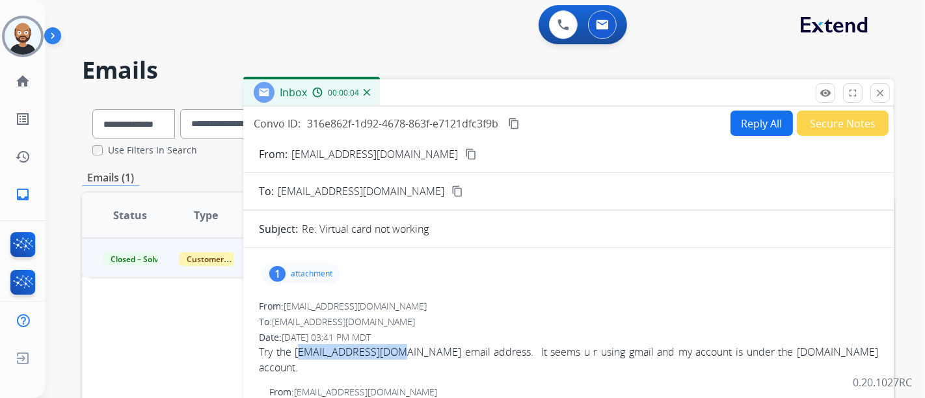
drag, startPoint x: 396, startPoint y: 350, endPoint x: 303, endPoint y: 350, distance: 93.7
click at [298, 355] on span "Try the fostage@outlook.com email address. It seems u r using gmail and my acco…" at bounding box center [569, 359] width 620 height 31
click at [303, 350] on span "Try the fostage@outlook.com email address. It seems u r using gmail and my acco…" at bounding box center [569, 359] width 620 height 31
drag, startPoint x: 294, startPoint y: 352, endPoint x: 396, endPoint y: 354, distance: 102.2
click at [396, 354] on span "Try the fostage@outlook.com email address. It seems u r using gmail and my acco…" at bounding box center [569, 359] width 620 height 31
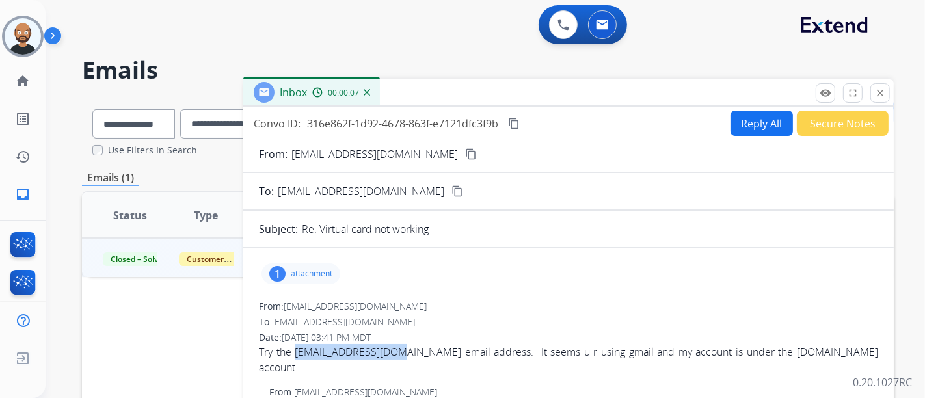
copy span "fostage@outlook.com"
drag, startPoint x: 879, startPoint y: 95, endPoint x: 544, endPoint y: 152, distance: 340.0
click at [879, 95] on mat-icon "close" at bounding box center [881, 93] width 12 height 12
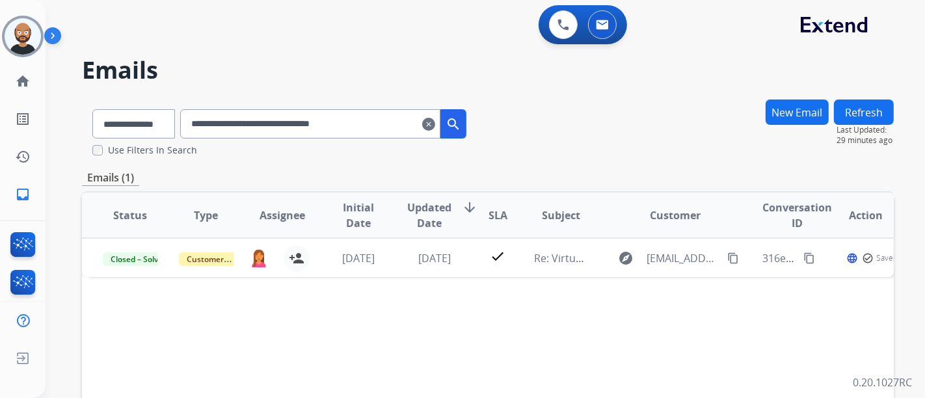
click at [277, 132] on input "**********" at bounding box center [310, 123] width 260 height 29
paste input "text"
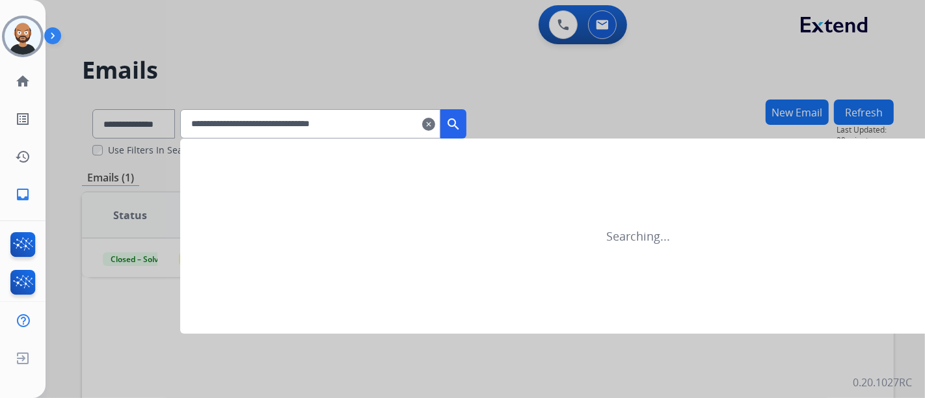
click at [461, 122] on mat-icon "search" at bounding box center [454, 124] width 16 height 16
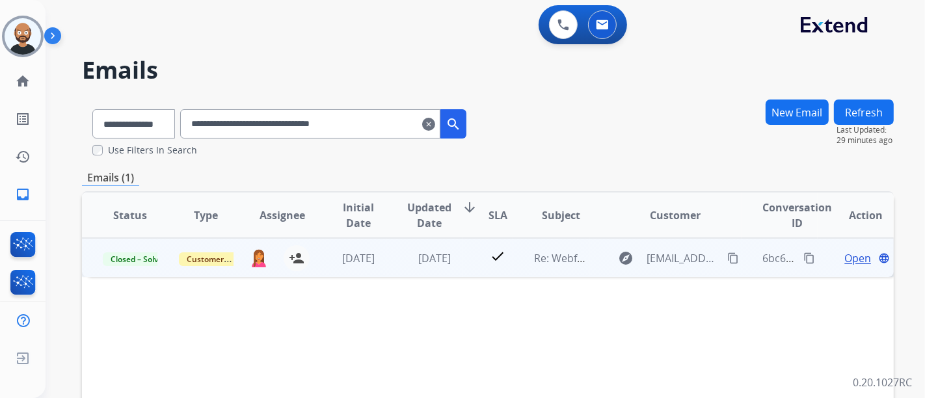
click at [845, 256] on span "Open" at bounding box center [858, 259] width 27 height 16
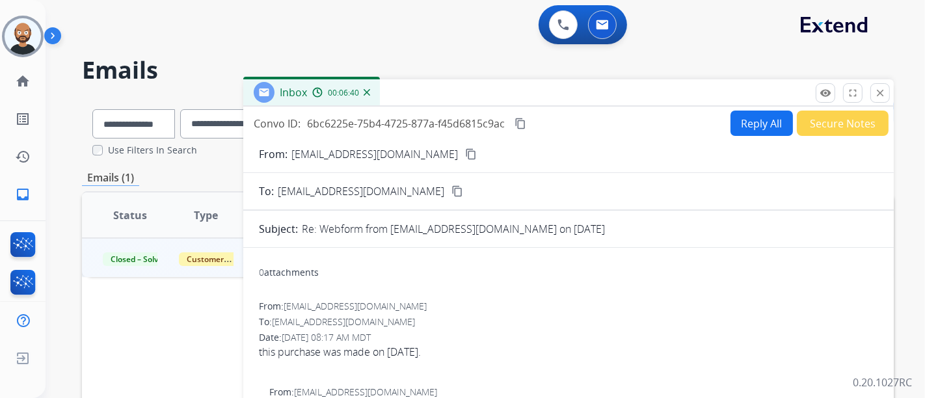
drag, startPoint x: 876, startPoint y: 90, endPoint x: 767, endPoint y: 104, distance: 110.3
click at [877, 90] on mat-icon "close" at bounding box center [881, 93] width 12 height 12
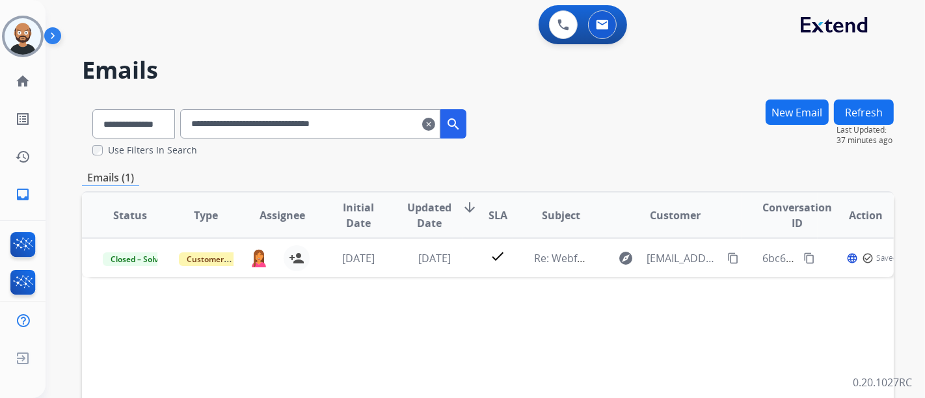
click at [280, 111] on input "**********" at bounding box center [310, 123] width 260 height 29
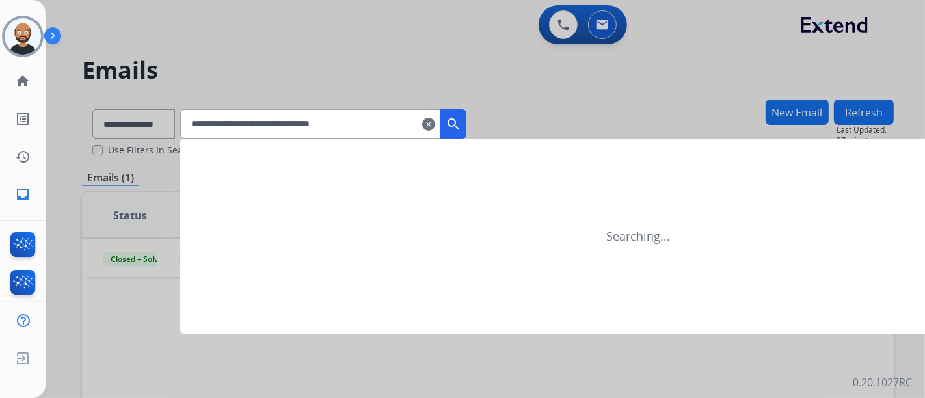
click at [467, 122] on button "search" at bounding box center [454, 123] width 26 height 29
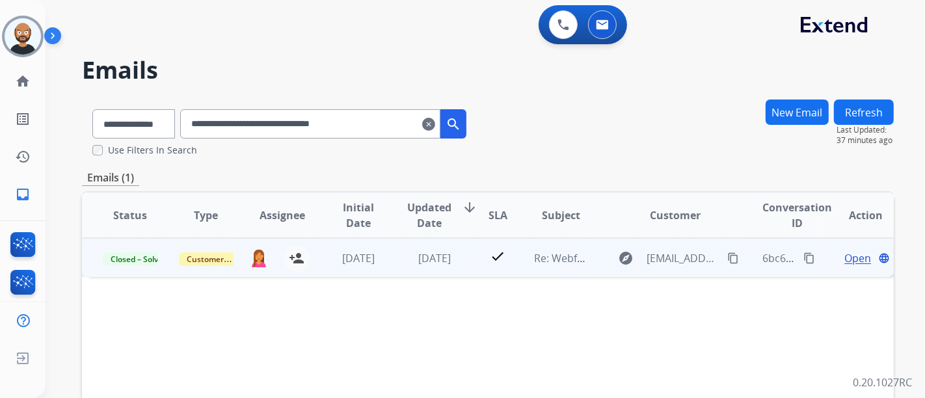
click at [851, 260] on span "Open" at bounding box center [858, 259] width 27 height 16
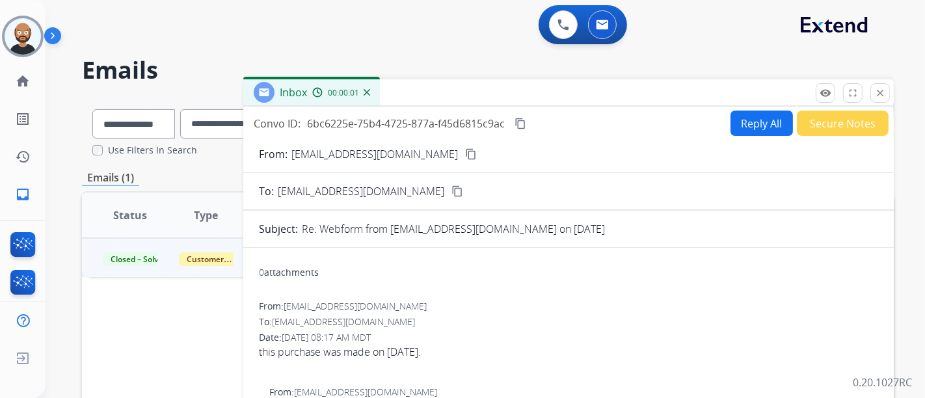
click at [465, 153] on mat-icon "content_copy" at bounding box center [471, 154] width 12 height 12
click at [881, 92] on mat-icon "close" at bounding box center [881, 93] width 12 height 12
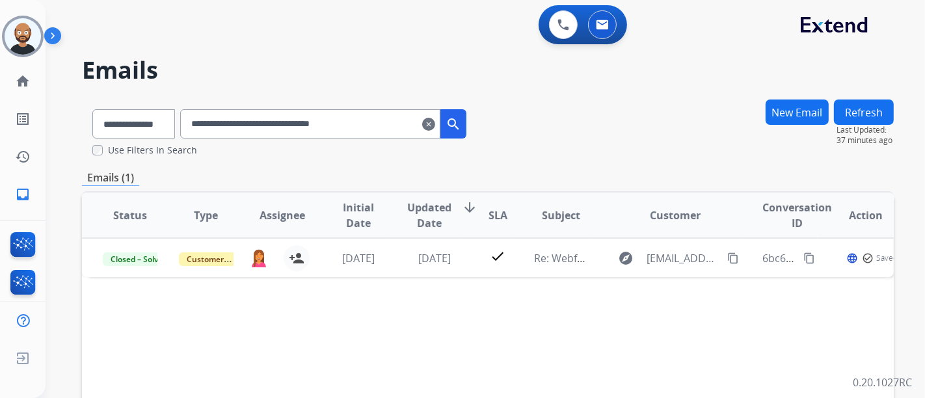
click at [355, 116] on input "**********" at bounding box center [310, 123] width 260 height 29
paste input "text"
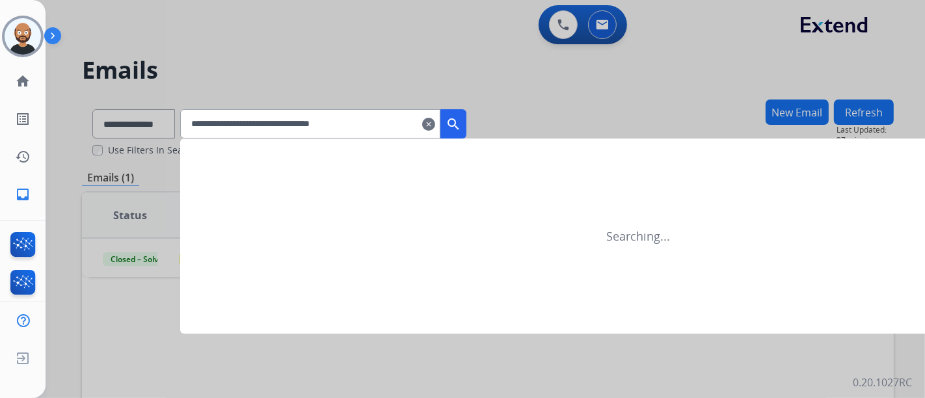
click at [461, 124] on mat-icon "search" at bounding box center [454, 124] width 16 height 16
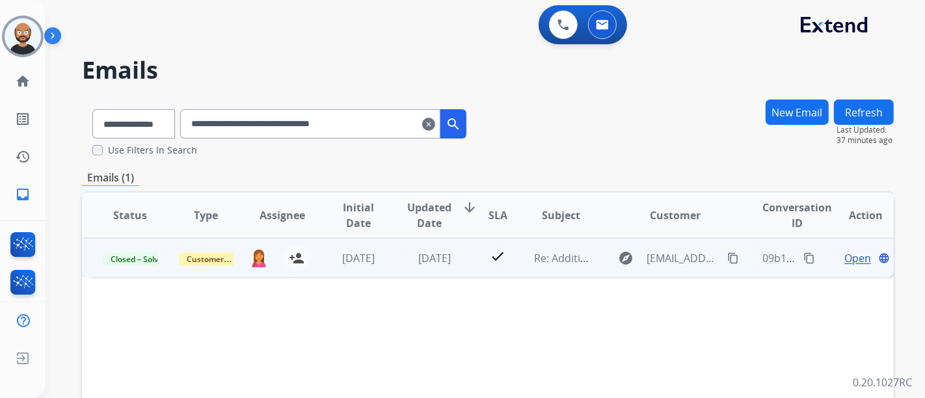
click at [846, 261] on span "Open" at bounding box center [858, 259] width 27 height 16
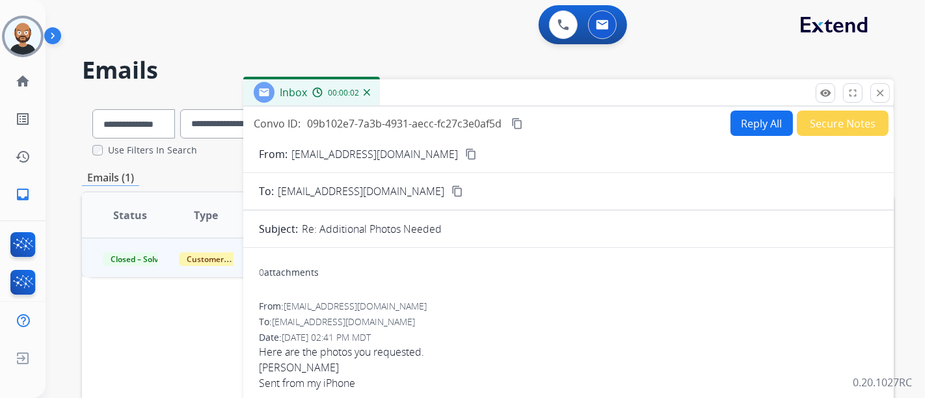
click at [465, 151] on mat-icon "content_copy" at bounding box center [471, 154] width 12 height 12
click at [878, 98] on mat-icon "close" at bounding box center [881, 93] width 12 height 12
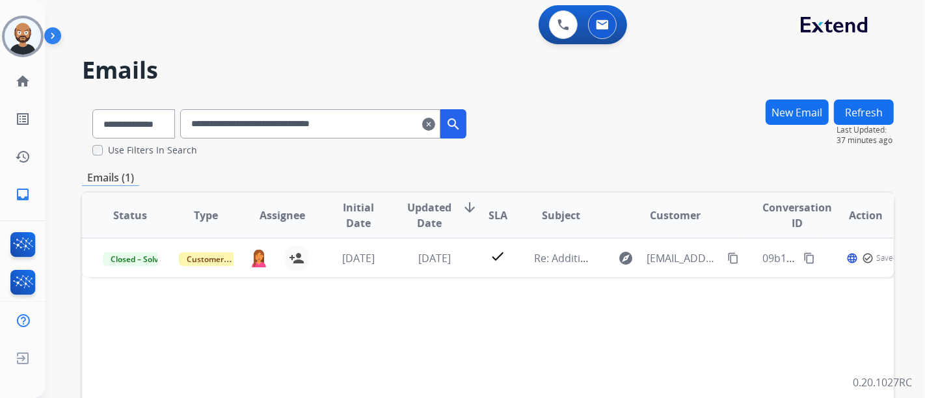
click at [394, 129] on input "**********" at bounding box center [310, 123] width 260 height 29
paste input "text"
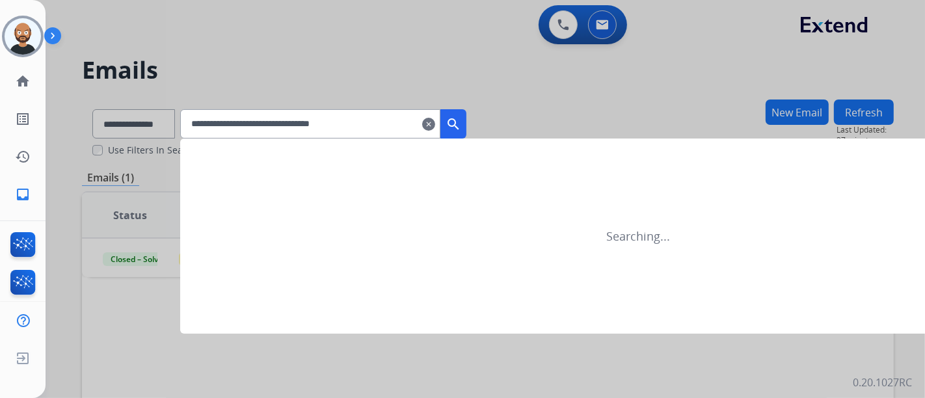
click at [461, 130] on mat-icon "search" at bounding box center [454, 124] width 16 height 16
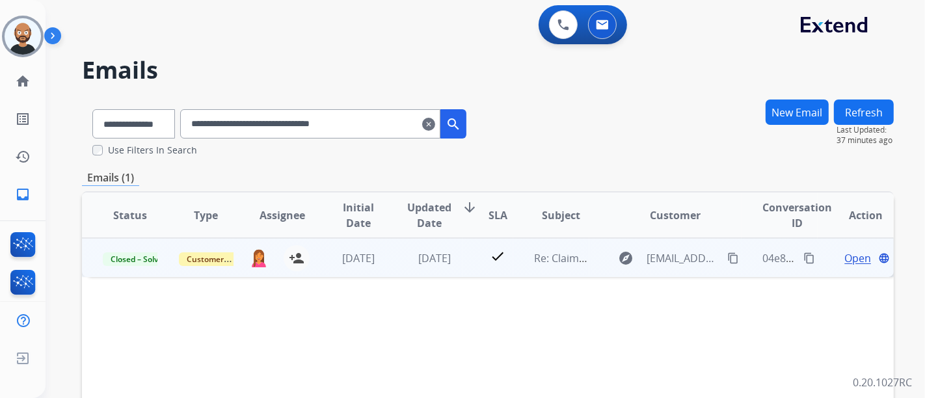
click at [847, 254] on span "Open" at bounding box center [858, 259] width 27 height 16
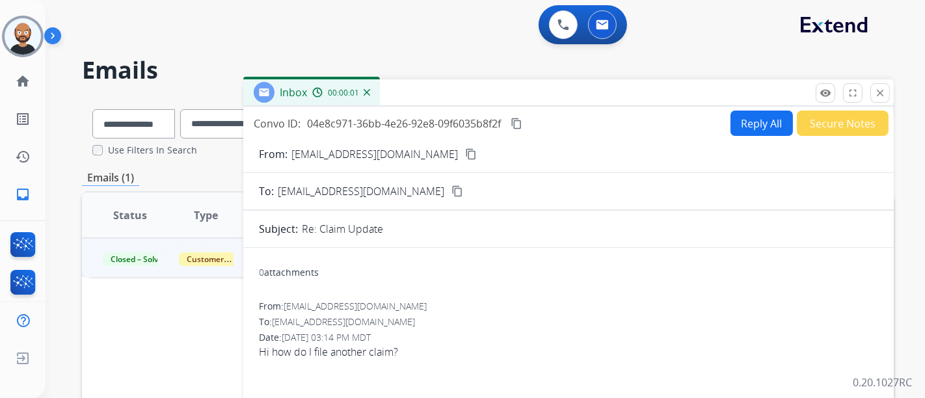
click at [465, 153] on mat-icon "content_copy" at bounding box center [471, 154] width 12 height 12
click at [883, 88] on mat-icon "close" at bounding box center [881, 93] width 12 height 12
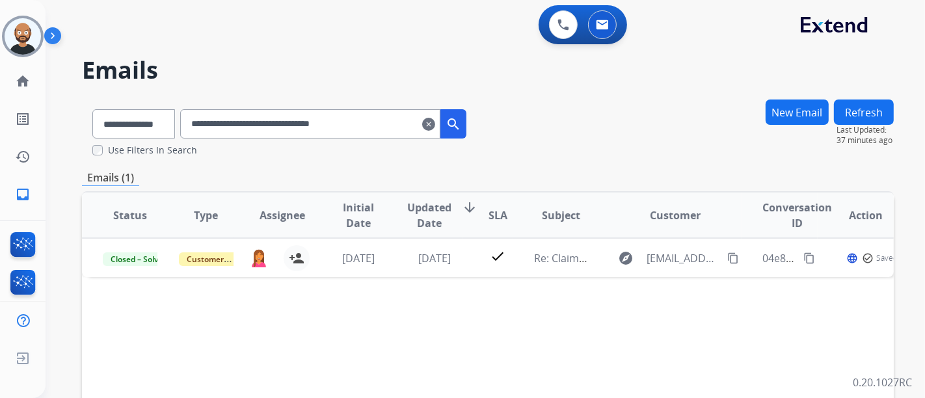
click at [321, 124] on input "**********" at bounding box center [310, 123] width 260 height 29
paste input "text"
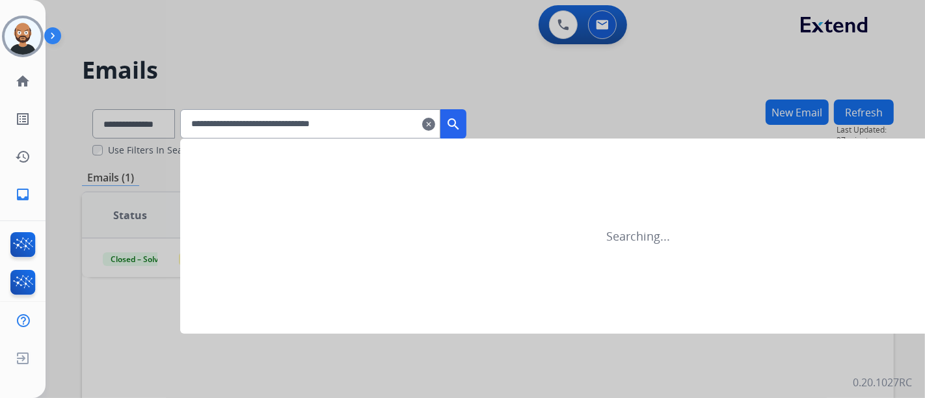
click at [467, 121] on button "search" at bounding box center [454, 123] width 26 height 29
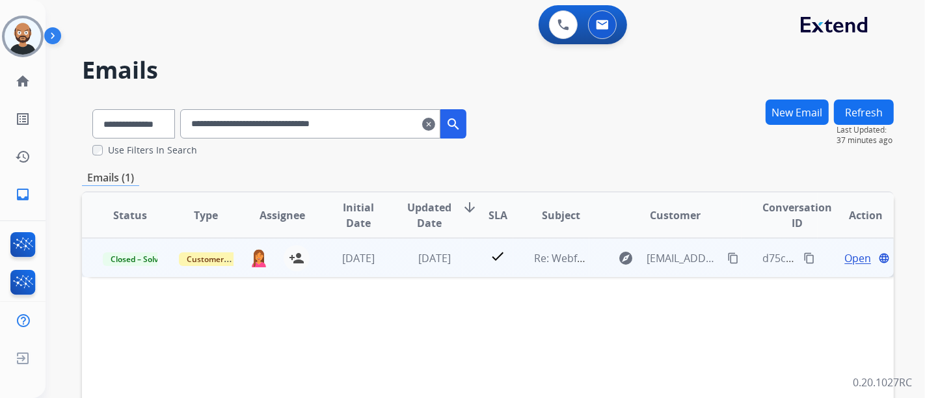
click at [857, 256] on span "Open" at bounding box center [858, 259] width 27 height 16
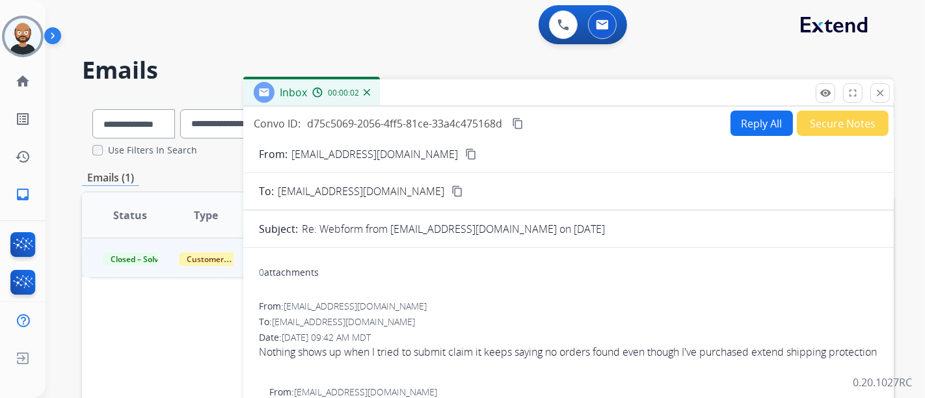
click at [465, 152] on mat-icon "content_copy" at bounding box center [471, 154] width 12 height 12
drag, startPoint x: 875, startPoint y: 92, endPoint x: 855, endPoint y: 94, distance: 19.6
click at [875, 92] on mat-icon "close" at bounding box center [881, 93] width 12 height 12
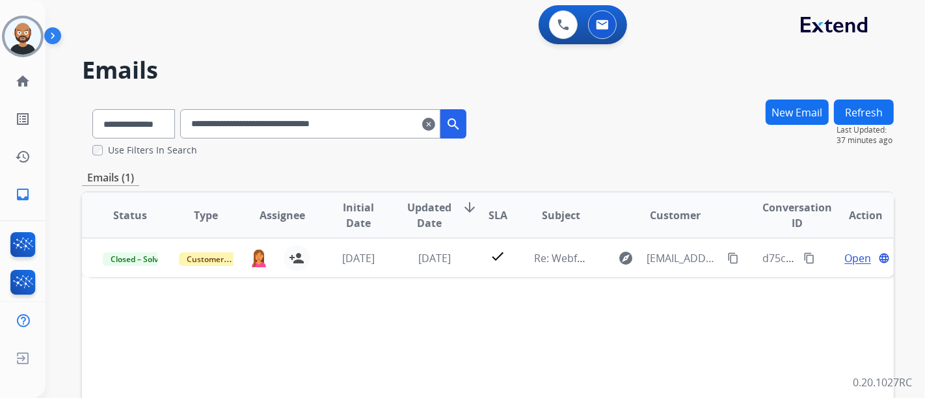
click at [317, 131] on input "**********" at bounding box center [310, 123] width 260 height 29
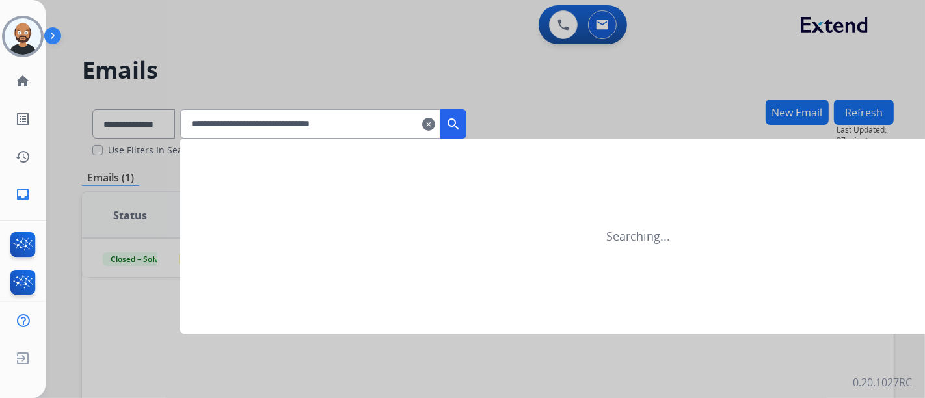
click at [461, 125] on mat-icon "search" at bounding box center [454, 124] width 16 height 16
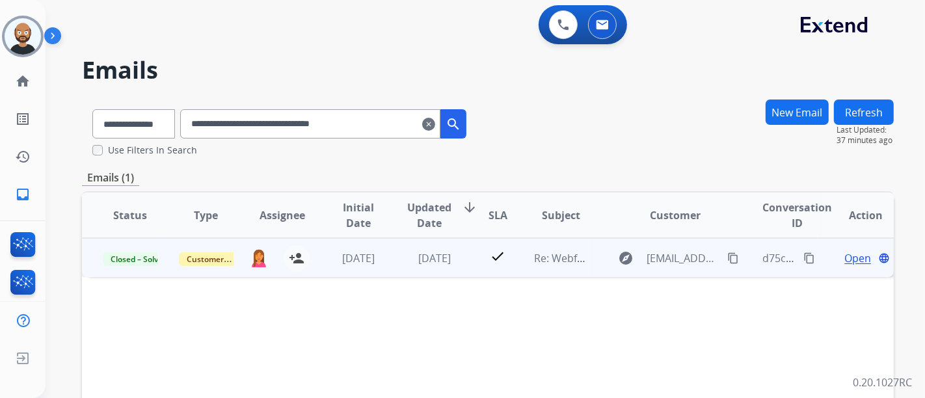
click at [850, 260] on span "Open" at bounding box center [858, 259] width 27 height 16
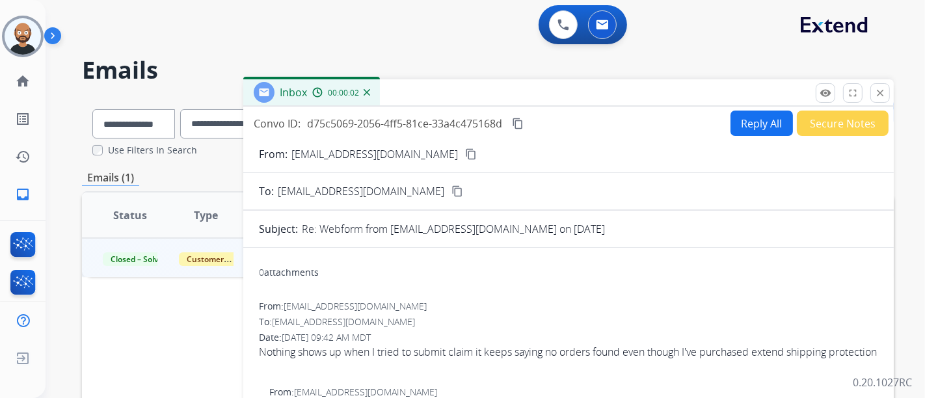
click at [463, 150] on button "content_copy" at bounding box center [471, 154] width 16 height 16
drag, startPoint x: 875, startPoint y: 92, endPoint x: 532, endPoint y: 148, distance: 347.0
click at [875, 92] on mat-icon "close" at bounding box center [881, 93] width 12 height 12
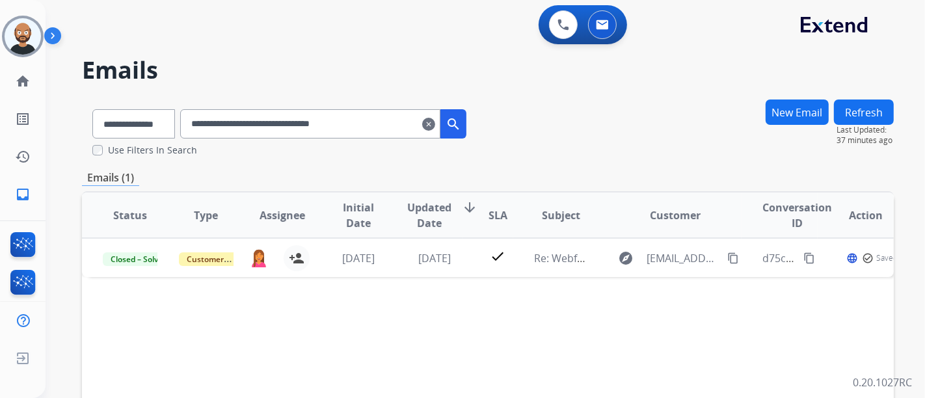
click at [360, 131] on input "**********" at bounding box center [310, 123] width 260 height 29
paste input "text"
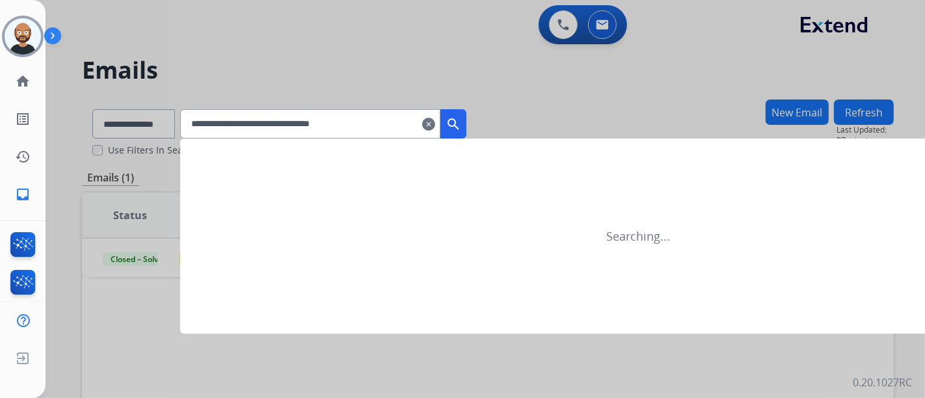
click at [461, 122] on mat-icon "search" at bounding box center [454, 124] width 16 height 16
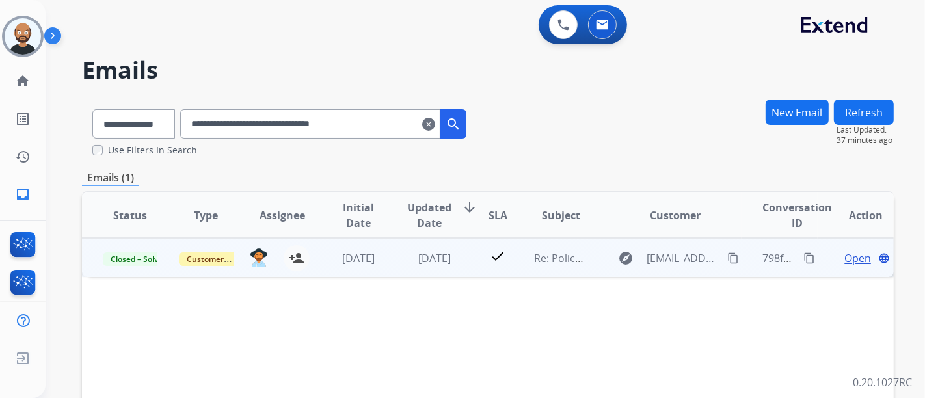
click at [851, 255] on span "Open" at bounding box center [858, 259] width 27 height 16
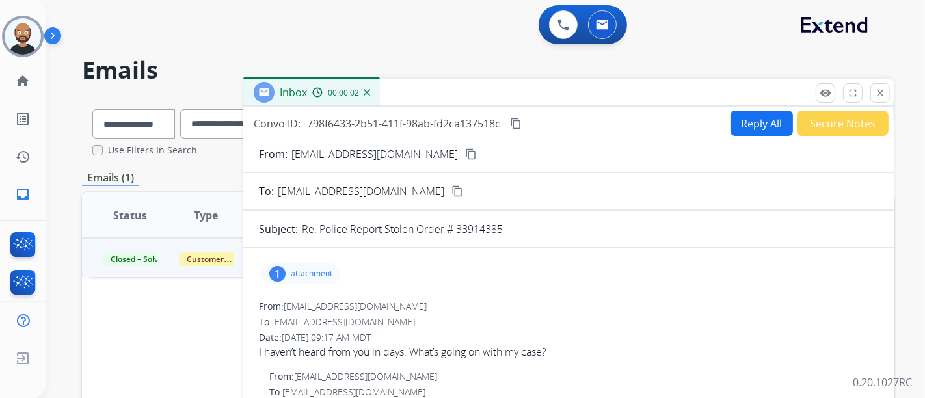
click at [465, 154] on mat-icon "content_copy" at bounding box center [471, 154] width 12 height 12
drag, startPoint x: 877, startPoint y: 97, endPoint x: 651, endPoint y: 144, distance: 230.6
click at [877, 97] on mat-icon "close" at bounding box center [881, 93] width 12 height 12
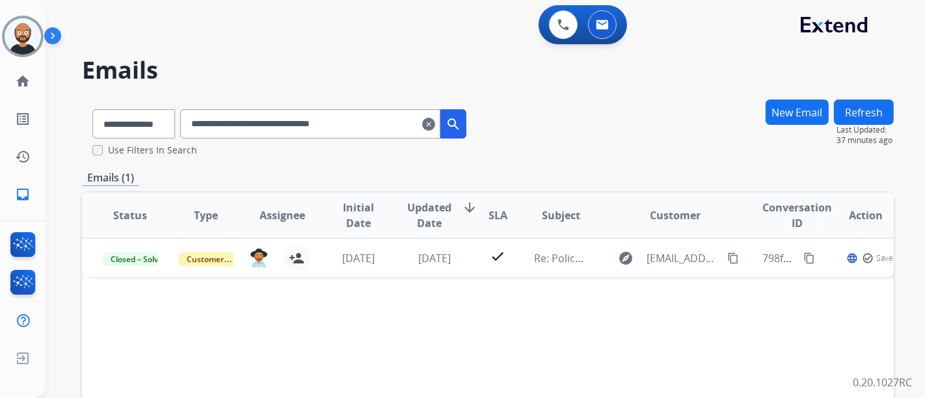
click at [329, 122] on input "**********" at bounding box center [310, 123] width 260 height 29
paste input "text"
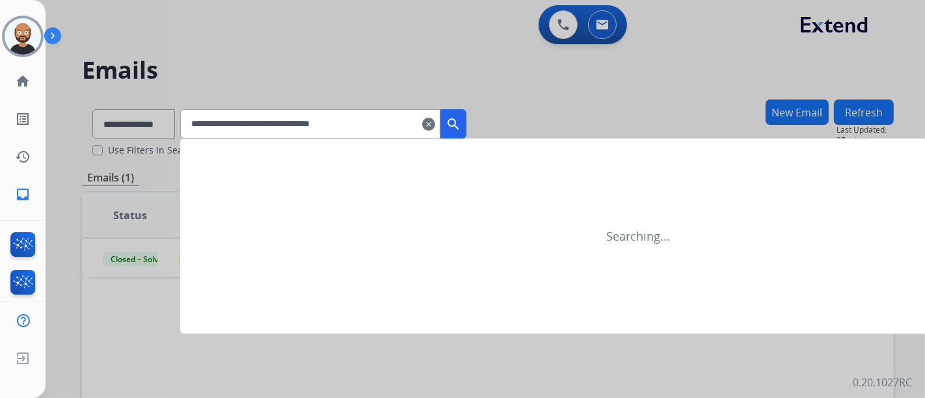
click at [467, 121] on button "search" at bounding box center [454, 123] width 26 height 29
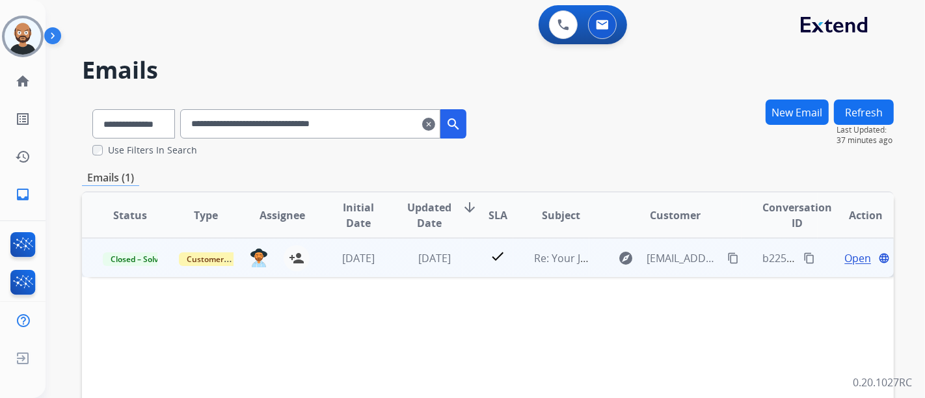
click at [845, 261] on span "Open" at bounding box center [858, 259] width 27 height 16
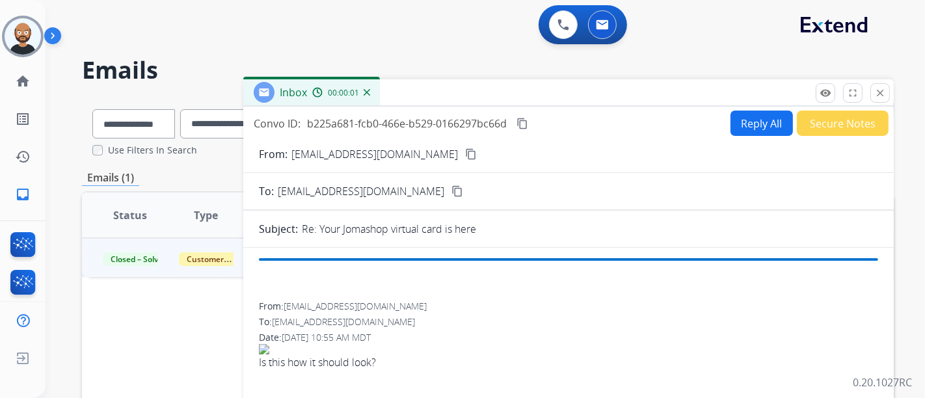
click at [465, 154] on mat-icon "content_copy" at bounding box center [471, 154] width 12 height 12
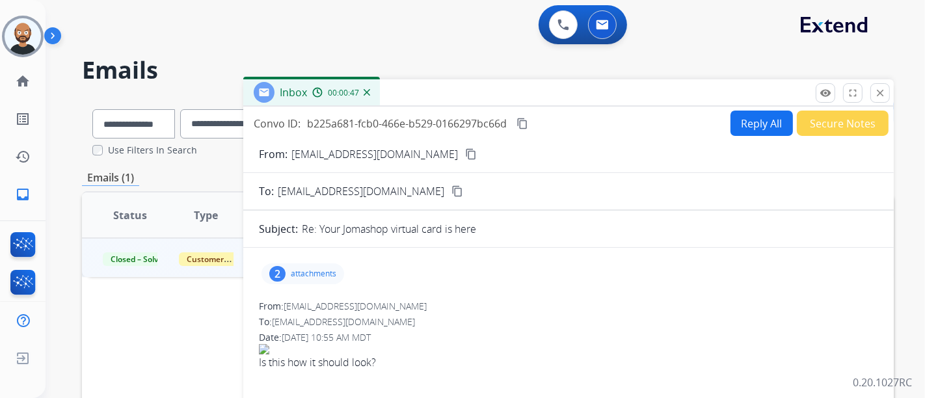
drag, startPoint x: 875, startPoint y: 93, endPoint x: 851, endPoint y: 101, distance: 24.7
click at [875, 93] on mat-icon "close" at bounding box center [881, 93] width 12 height 12
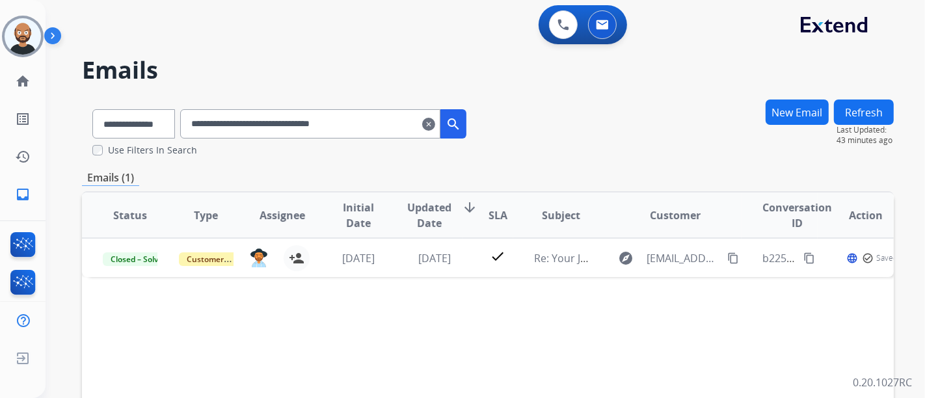
click at [314, 128] on input "**********" at bounding box center [310, 123] width 260 height 29
paste input "text"
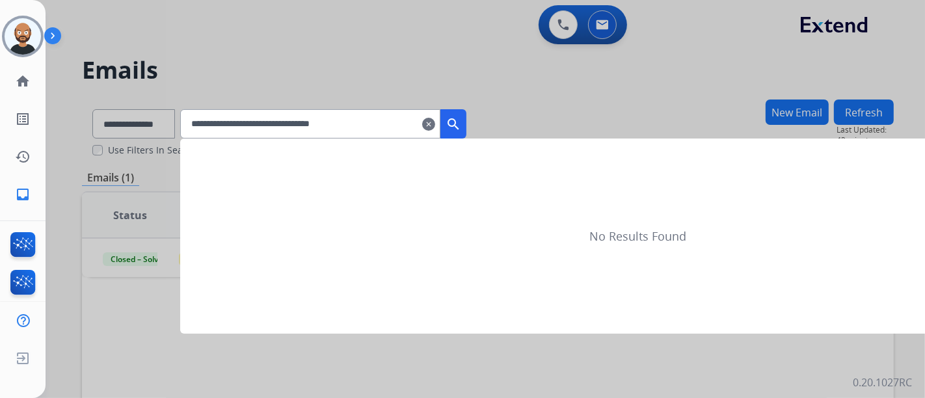
click at [461, 123] on mat-icon "search" at bounding box center [454, 124] width 16 height 16
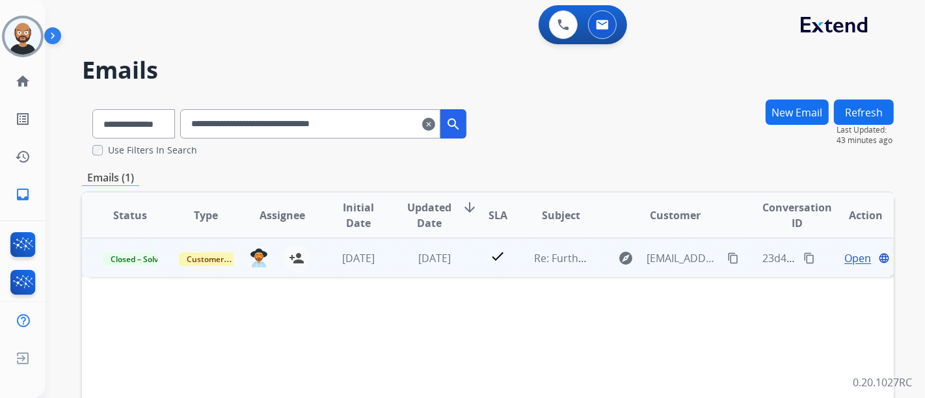
click at [848, 259] on span "Open" at bounding box center [858, 259] width 27 height 16
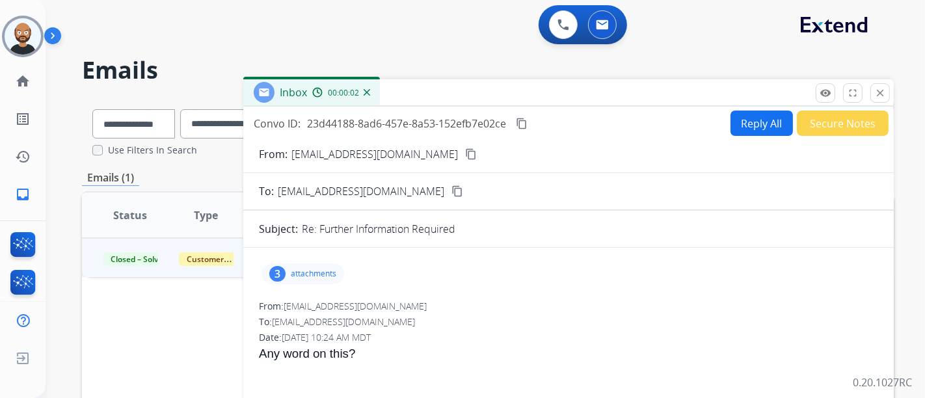
click at [465, 151] on mat-icon "content_copy" at bounding box center [471, 154] width 12 height 12
click at [874, 94] on button "close Close" at bounding box center [881, 93] width 20 height 20
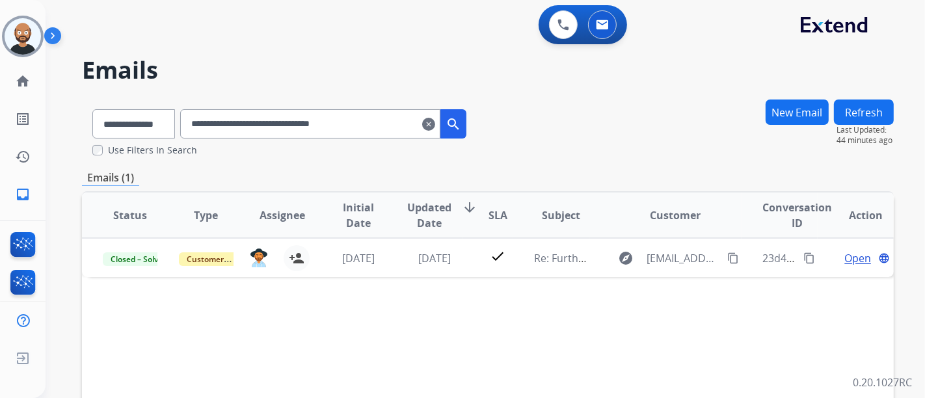
click at [339, 127] on input "**********" at bounding box center [310, 123] width 260 height 29
paste input "text"
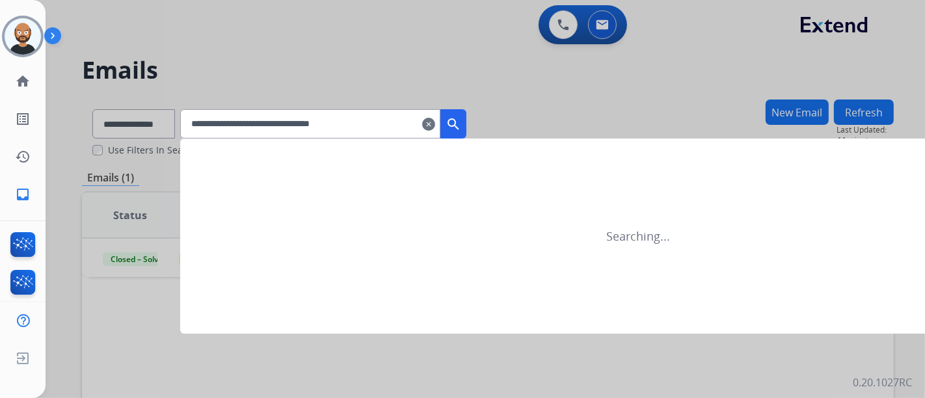
click at [461, 129] on mat-icon "search" at bounding box center [454, 124] width 16 height 16
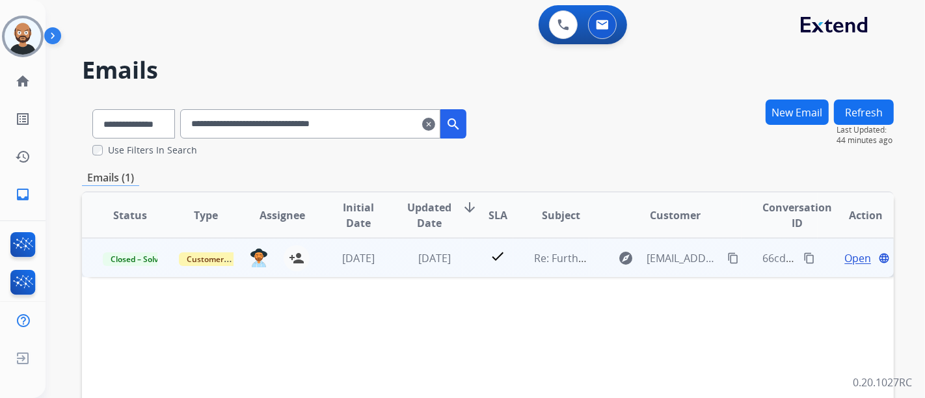
click at [849, 257] on span "Open" at bounding box center [858, 259] width 27 height 16
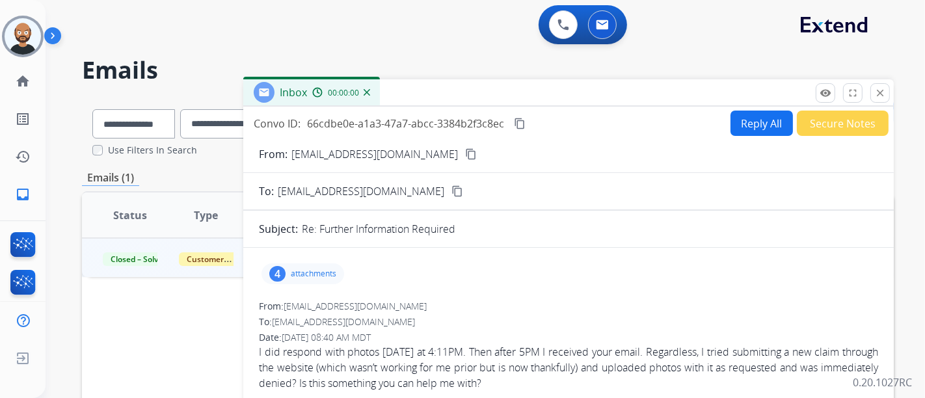
click at [465, 151] on mat-icon "content_copy" at bounding box center [471, 154] width 12 height 12
drag, startPoint x: 873, startPoint y: 89, endPoint x: 684, endPoint y: 138, distance: 195.6
click at [873, 89] on button "close Close" at bounding box center [881, 93] width 20 height 20
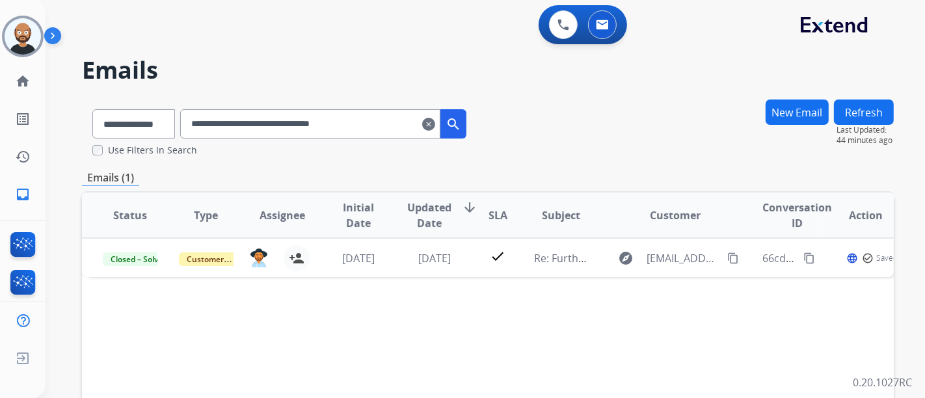
click at [364, 120] on input "**********" at bounding box center [310, 123] width 260 height 29
paste input "text"
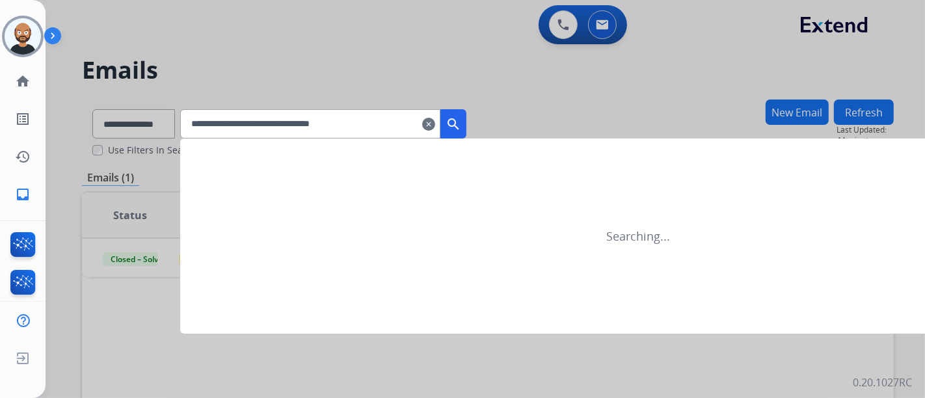
click at [467, 116] on button "search" at bounding box center [454, 123] width 26 height 29
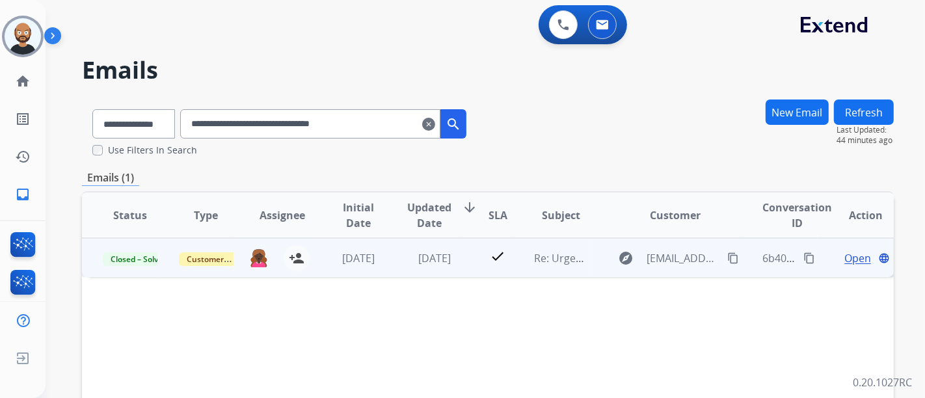
click at [847, 258] on span "Open" at bounding box center [858, 259] width 27 height 16
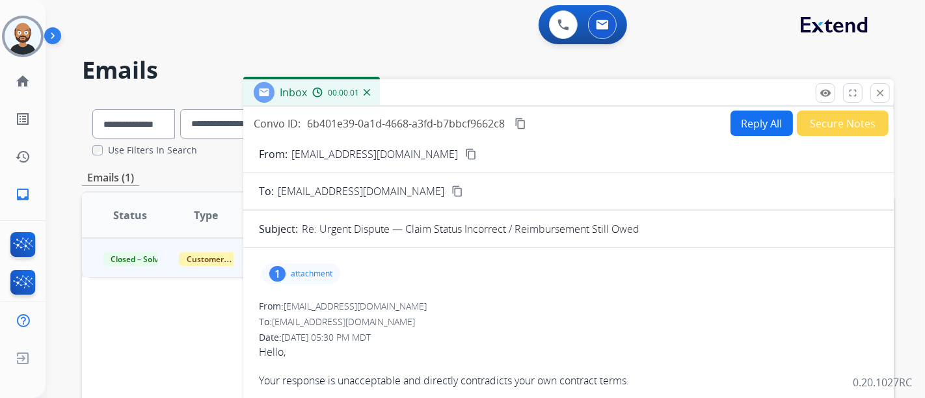
click at [465, 153] on mat-icon "content_copy" at bounding box center [471, 154] width 12 height 12
click at [828, 94] on mat-icon "remove_red_eye" at bounding box center [826, 93] width 12 height 12
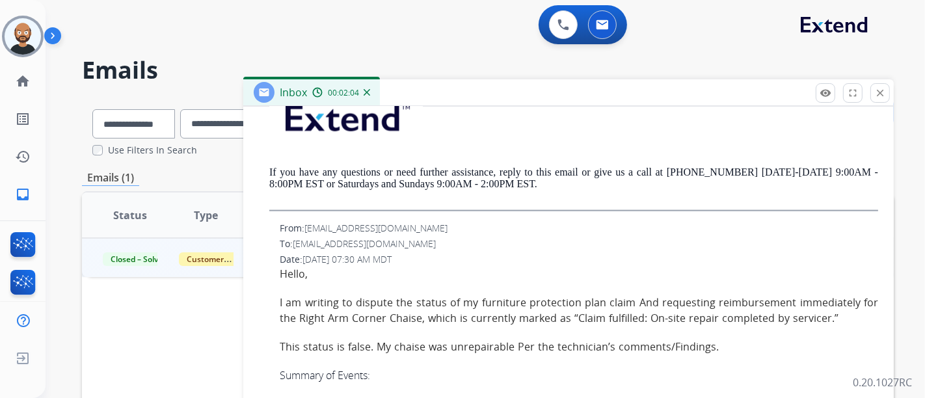
scroll to position [1518, 0]
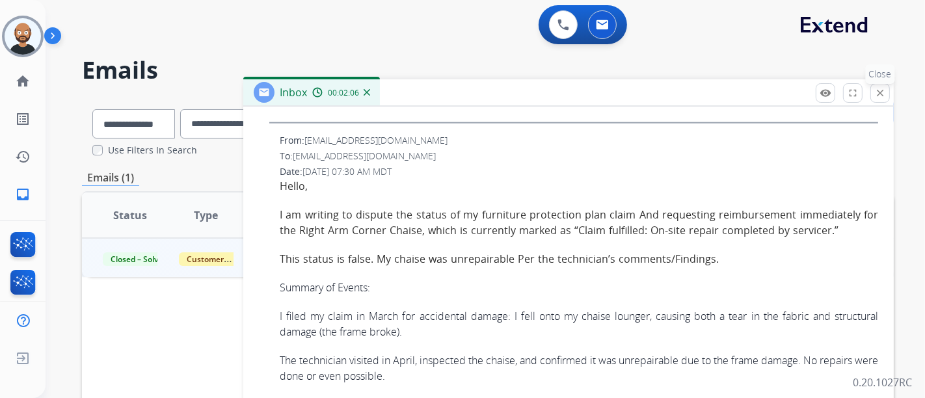
click at [879, 93] on mat-icon "close" at bounding box center [881, 93] width 12 height 12
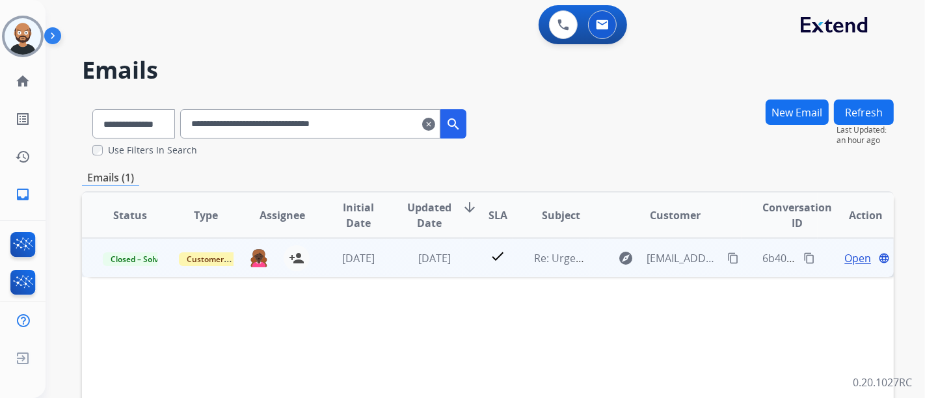
click at [847, 254] on span "Open" at bounding box center [858, 259] width 27 height 16
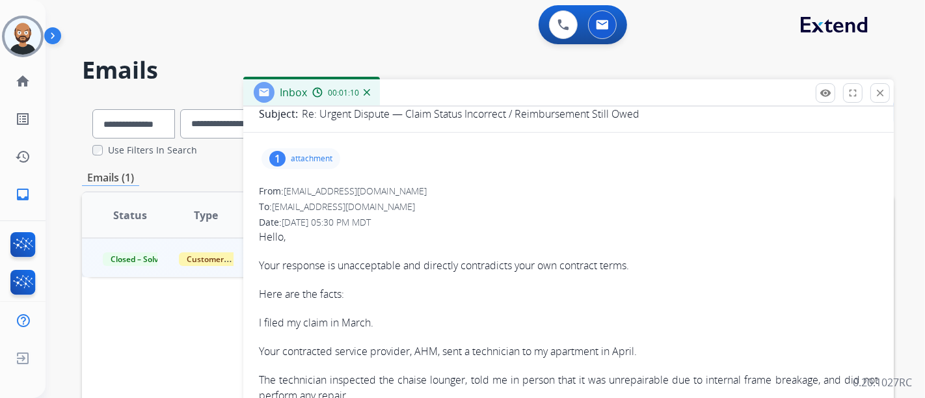
scroll to position [144, 0]
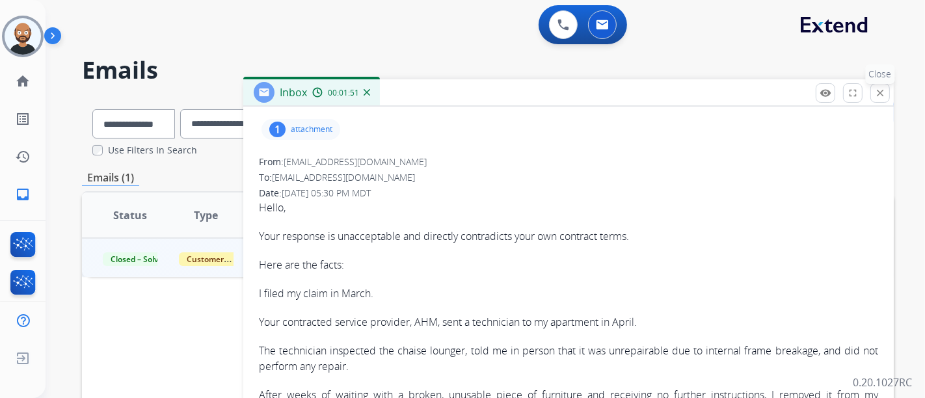
click at [881, 98] on mat-icon "close" at bounding box center [881, 93] width 12 height 12
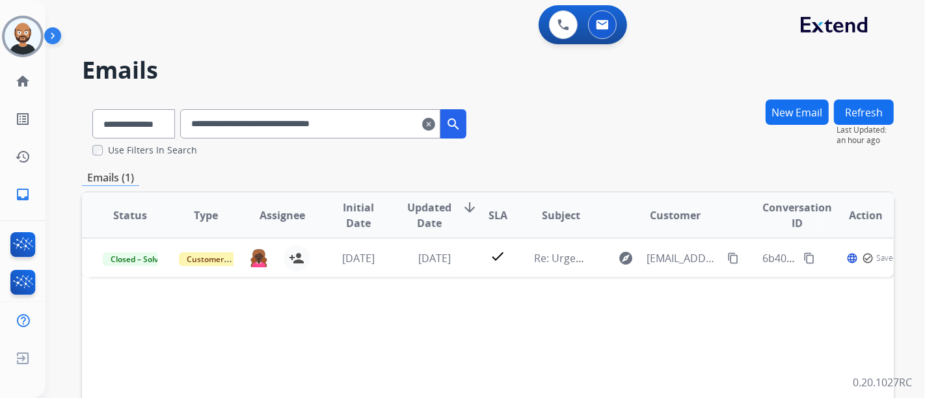
click at [299, 126] on input "**********" at bounding box center [310, 123] width 260 height 29
paste input "text"
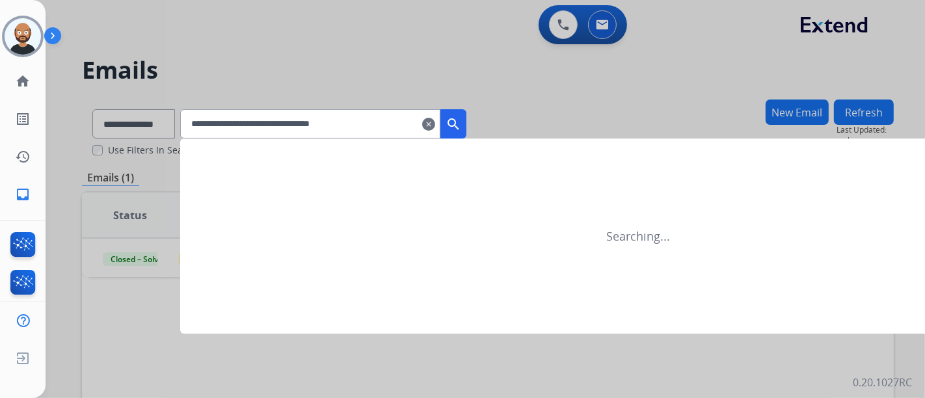
click at [461, 118] on mat-icon "search" at bounding box center [454, 124] width 16 height 16
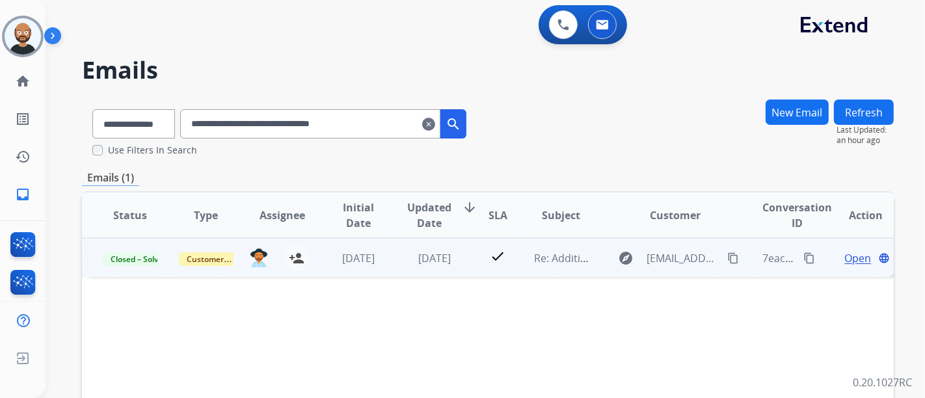
click at [853, 258] on span "Open" at bounding box center [858, 259] width 27 height 16
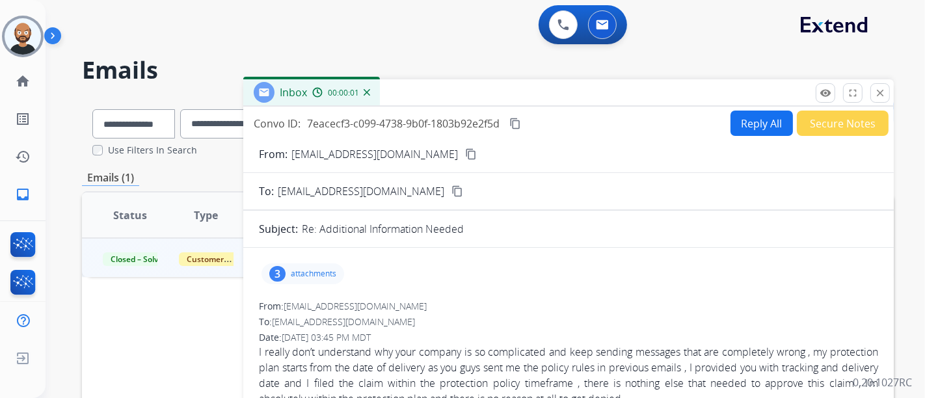
click at [465, 157] on mat-icon "content_copy" at bounding box center [471, 154] width 12 height 12
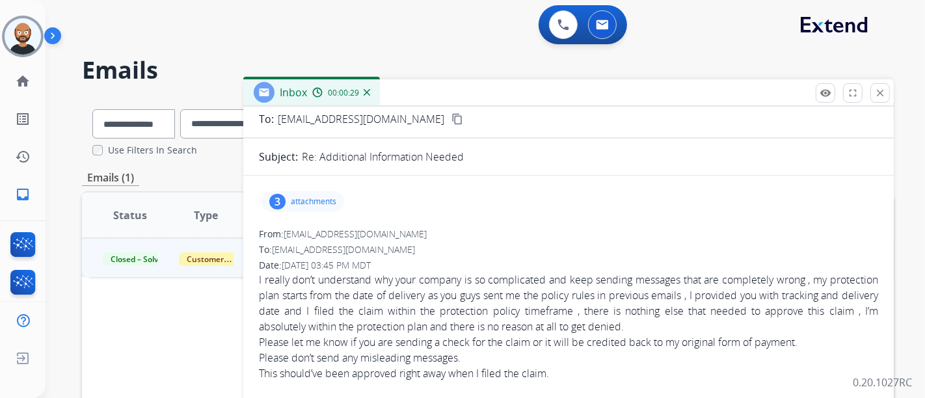
click at [877, 101] on button "close Close" at bounding box center [881, 93] width 20 height 20
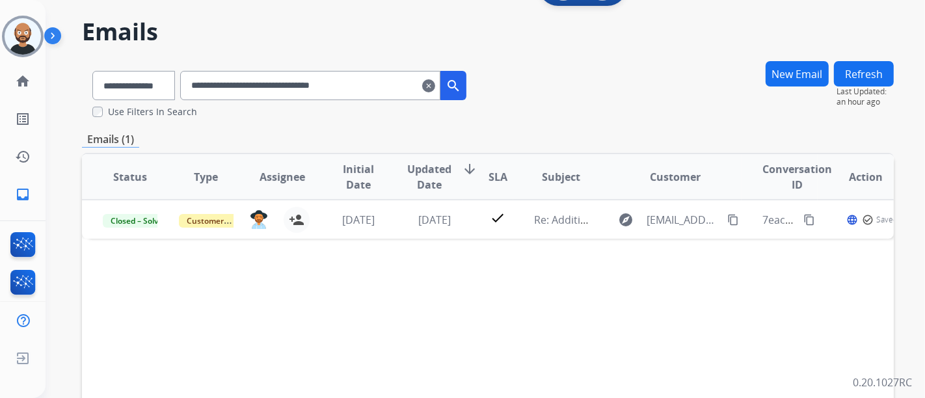
scroll to position [0, 0]
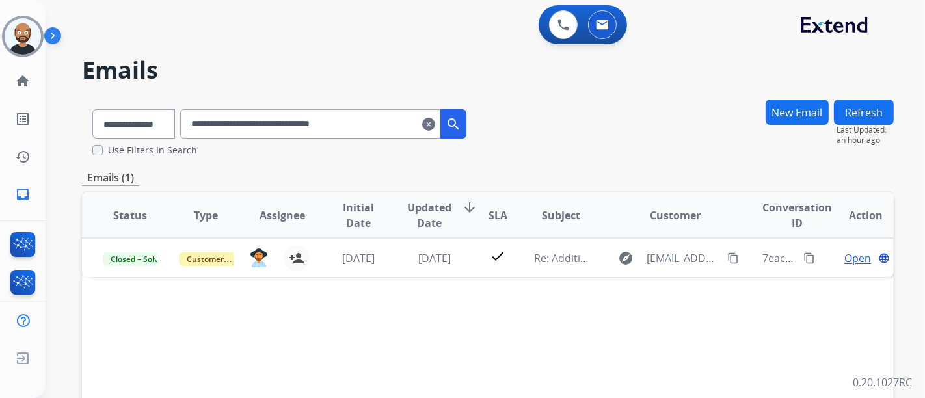
click at [342, 131] on input "**********" at bounding box center [310, 123] width 260 height 29
paste input "text"
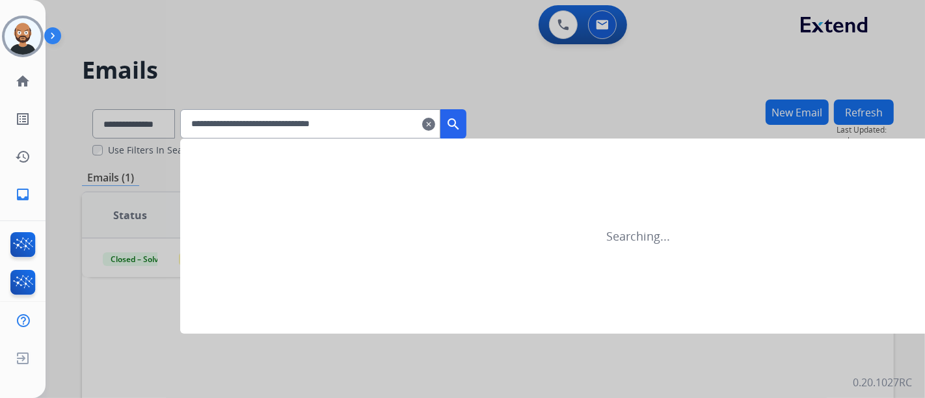
click at [461, 119] on mat-icon "search" at bounding box center [454, 124] width 16 height 16
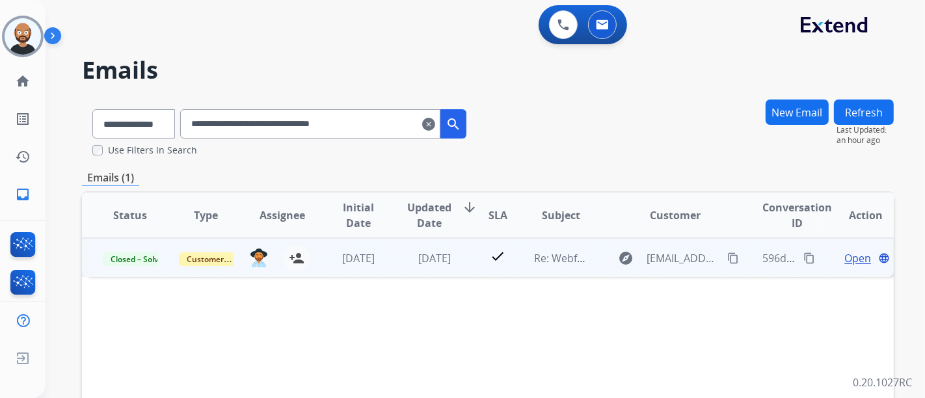
click at [845, 254] on span "Open" at bounding box center [858, 259] width 27 height 16
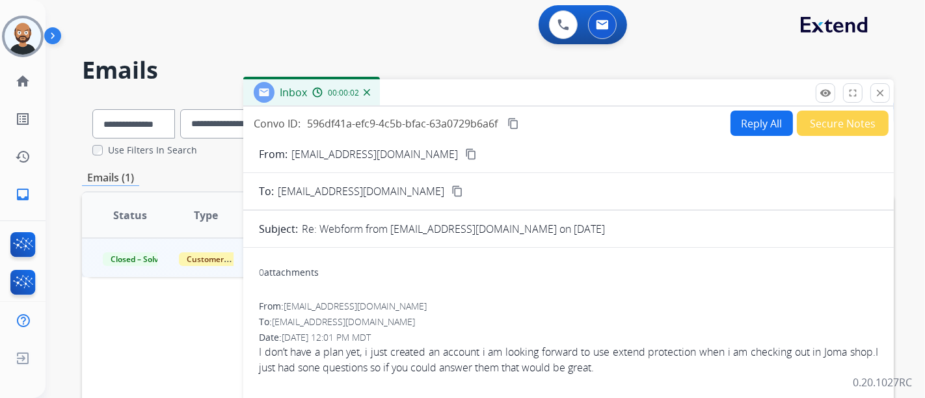
click at [465, 152] on mat-icon "content_copy" at bounding box center [471, 154] width 12 height 12
click at [875, 92] on button "close Close" at bounding box center [881, 93] width 20 height 20
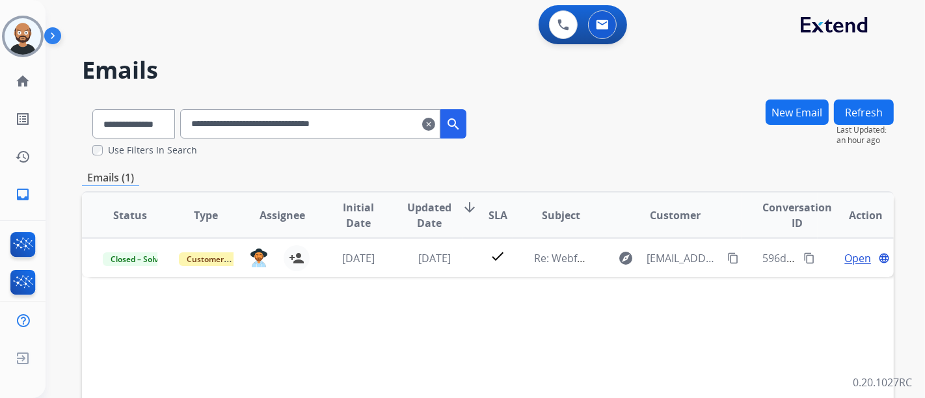
click at [328, 131] on input "**********" at bounding box center [310, 123] width 260 height 29
paste input "text"
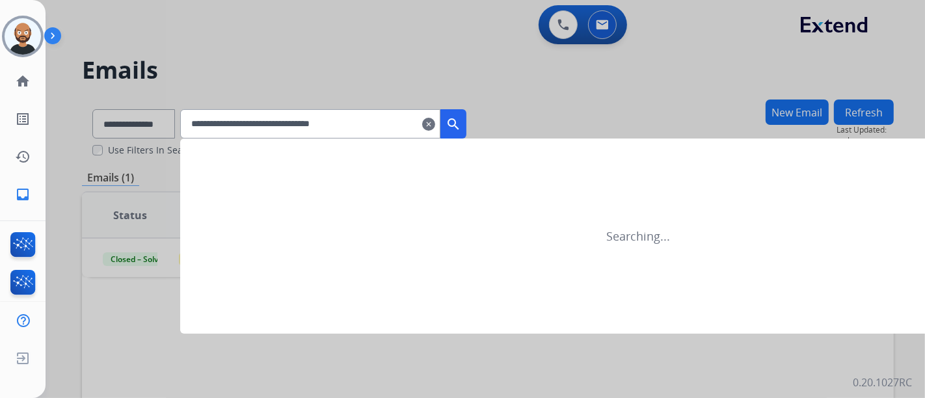
click at [461, 128] on mat-icon "search" at bounding box center [454, 124] width 16 height 16
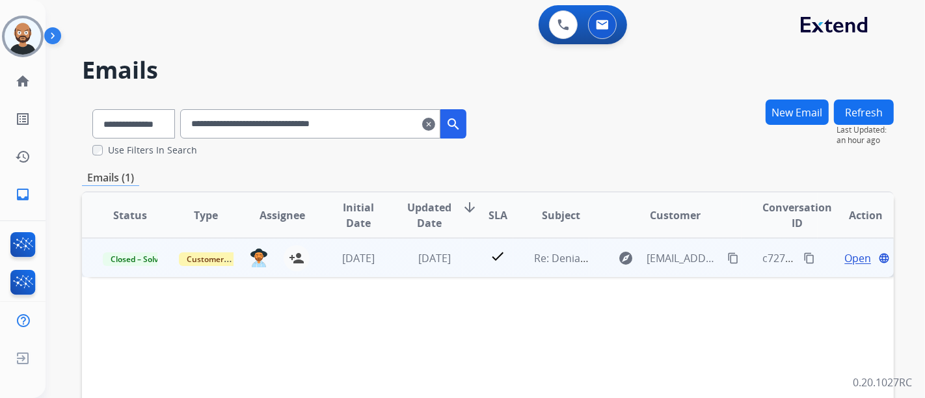
click at [848, 258] on span "Open" at bounding box center [858, 259] width 27 height 16
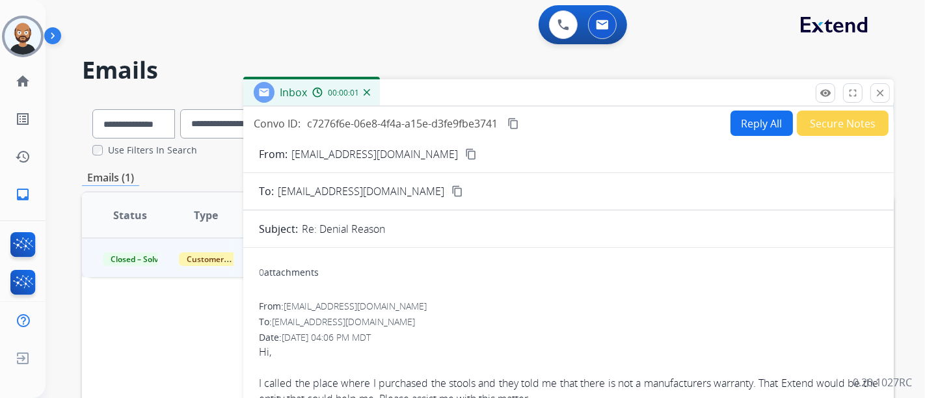
click at [465, 152] on mat-icon "content_copy" at bounding box center [471, 154] width 12 height 12
drag, startPoint x: 877, startPoint y: 83, endPoint x: 855, endPoint y: 97, distance: 26.0
click at [878, 83] on p "Close" at bounding box center [880, 74] width 29 height 20
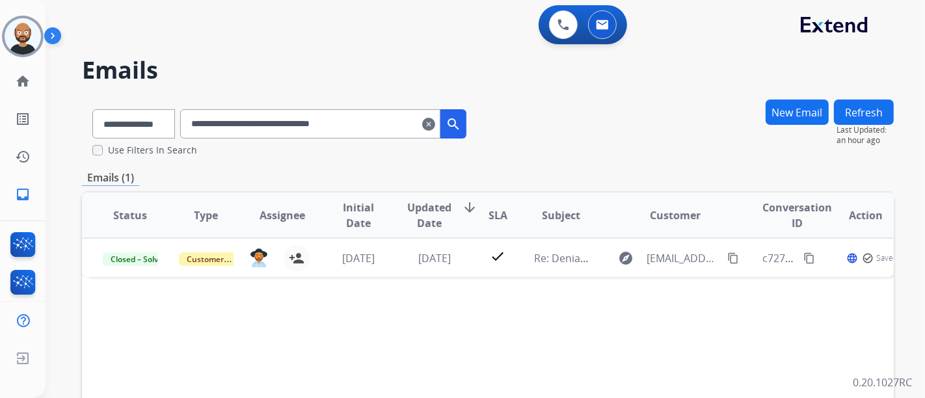
click at [275, 116] on input "**********" at bounding box center [310, 123] width 260 height 29
paste input "text"
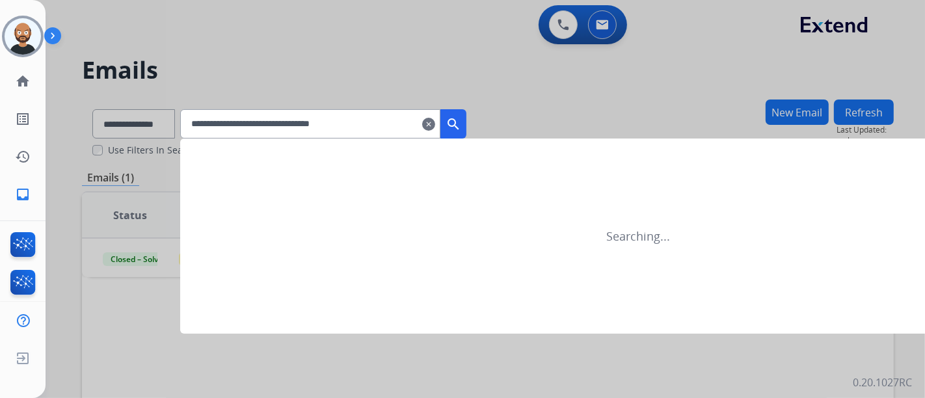
click at [461, 124] on mat-icon "search" at bounding box center [454, 124] width 16 height 16
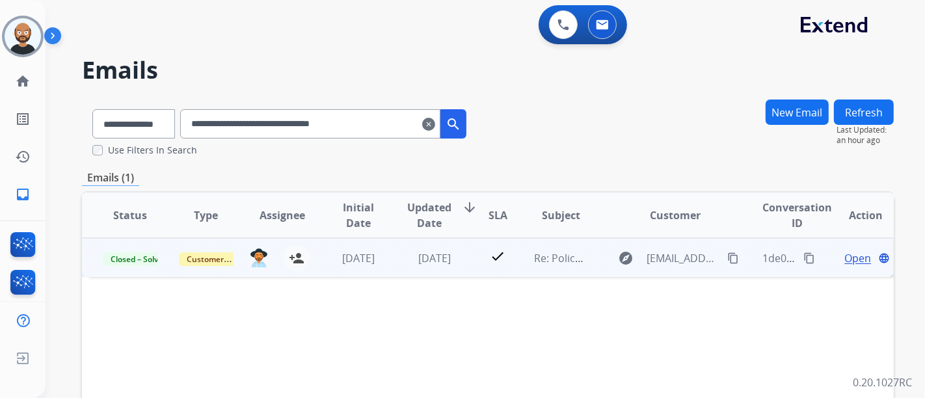
click at [845, 253] on span "Open" at bounding box center [858, 259] width 27 height 16
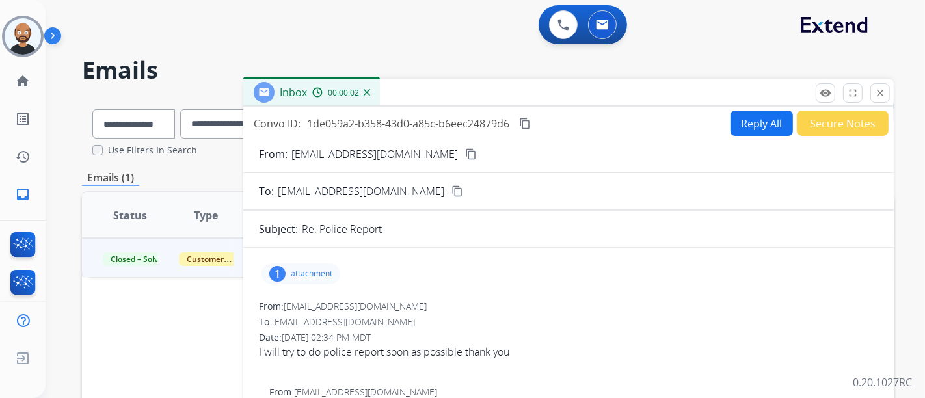
click at [465, 150] on mat-icon "content_copy" at bounding box center [471, 154] width 12 height 12
click at [873, 92] on button "close Close" at bounding box center [881, 93] width 20 height 20
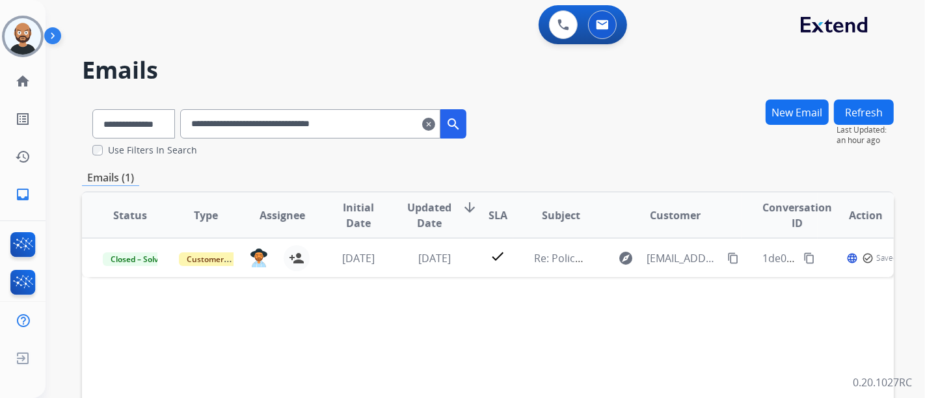
click at [363, 129] on input "**********" at bounding box center [310, 123] width 260 height 29
paste input "text"
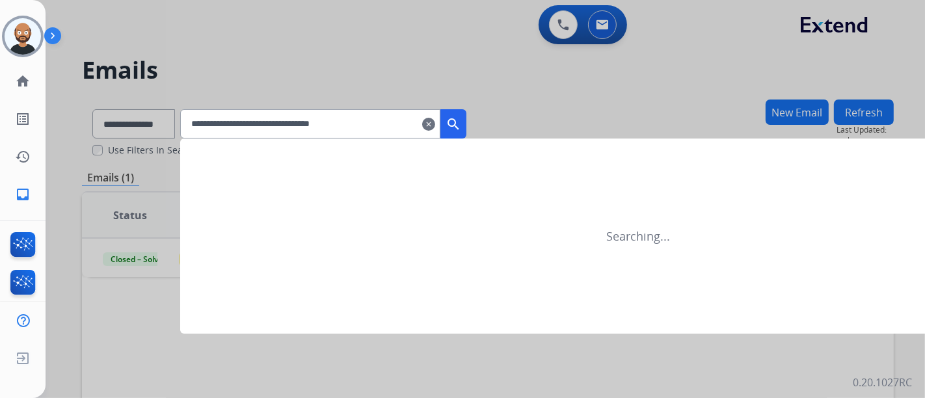
click at [461, 124] on mat-icon "search" at bounding box center [454, 124] width 16 height 16
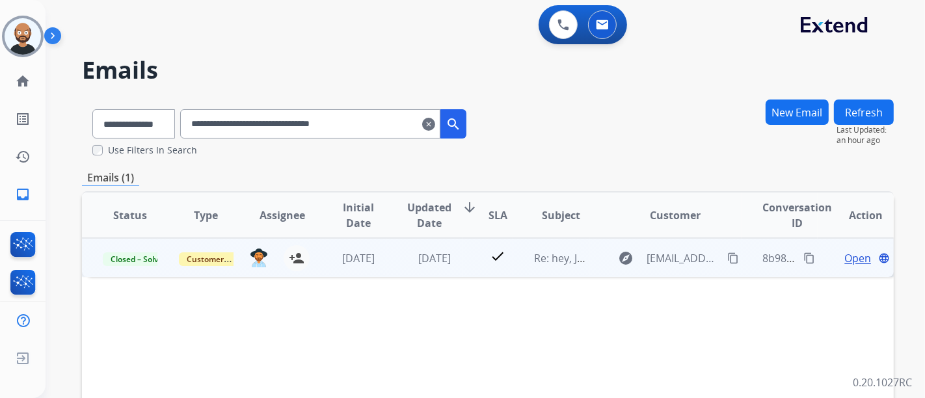
click at [847, 256] on span "Open" at bounding box center [858, 259] width 27 height 16
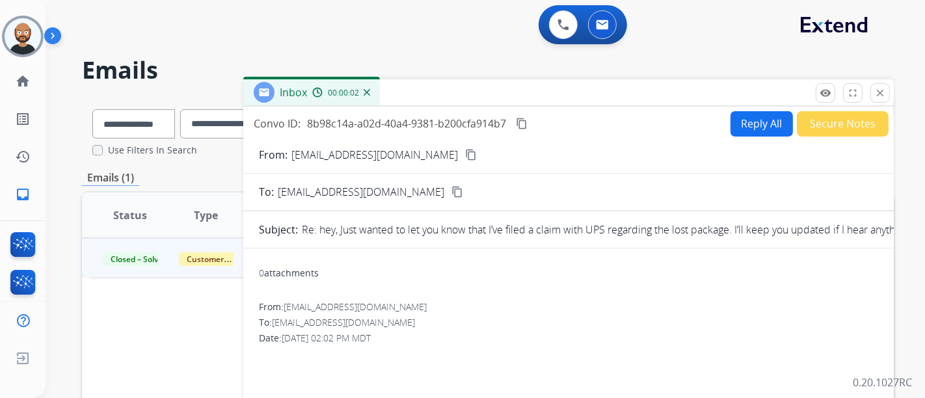
click at [465, 155] on mat-icon "content_copy" at bounding box center [471, 155] width 12 height 12
click at [487, 228] on p "Re: hey, Just wanted to let you know that I’ve filed a claim with UPS regarding…" at bounding box center [642, 230] width 681 height 16
click at [877, 94] on mat-icon "close" at bounding box center [881, 93] width 12 height 12
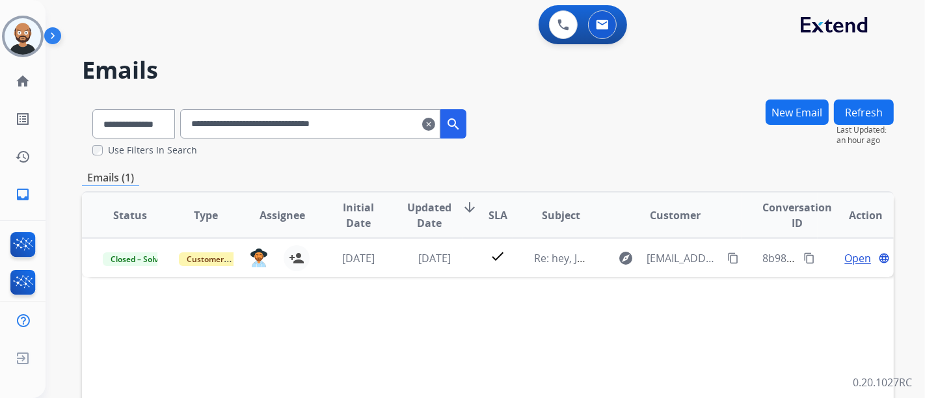
click at [267, 116] on input "**********" at bounding box center [310, 123] width 260 height 29
click at [267, 118] on input "**********" at bounding box center [310, 123] width 260 height 29
paste input "text"
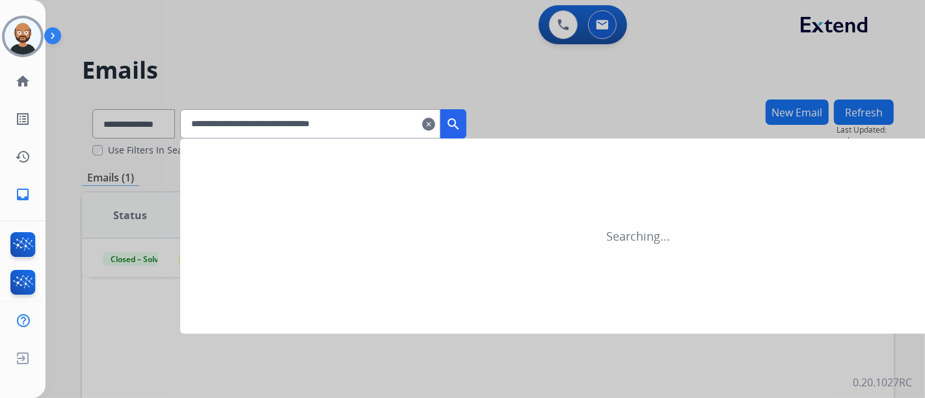
click at [461, 122] on mat-icon "search" at bounding box center [454, 124] width 16 height 16
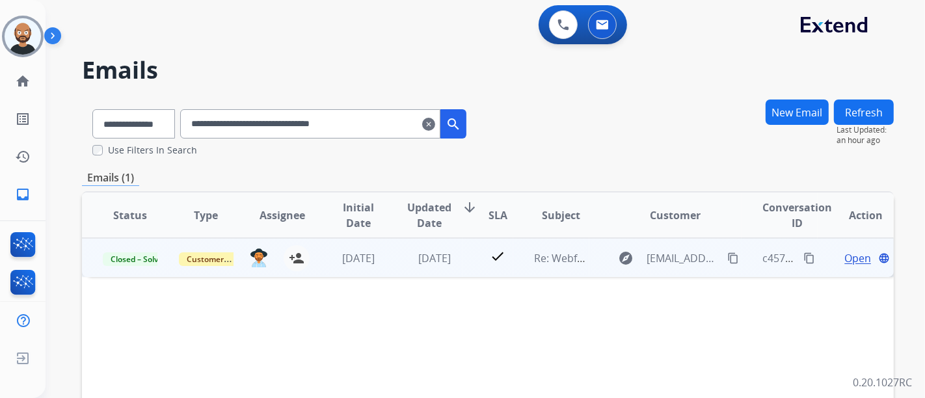
click at [847, 258] on span "Open" at bounding box center [858, 259] width 27 height 16
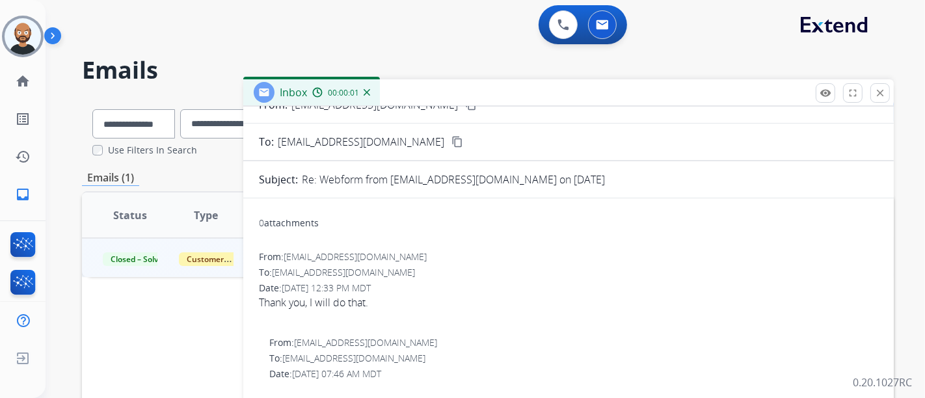
scroll to position [72, 0]
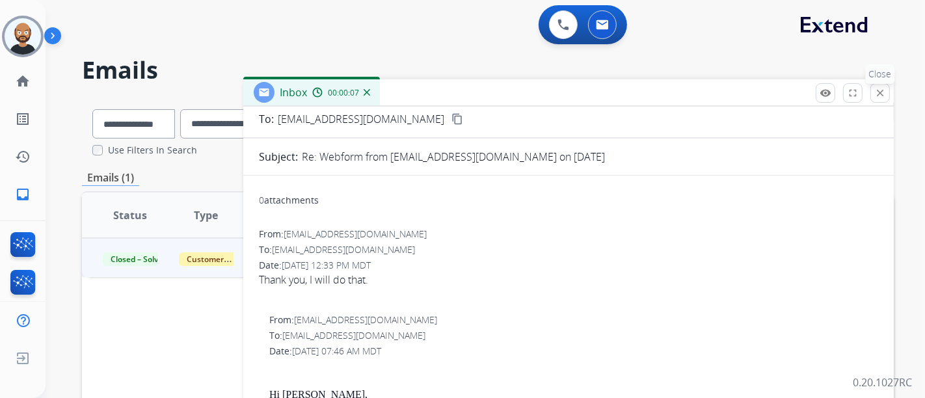
click at [873, 93] on button "close Close" at bounding box center [881, 93] width 20 height 20
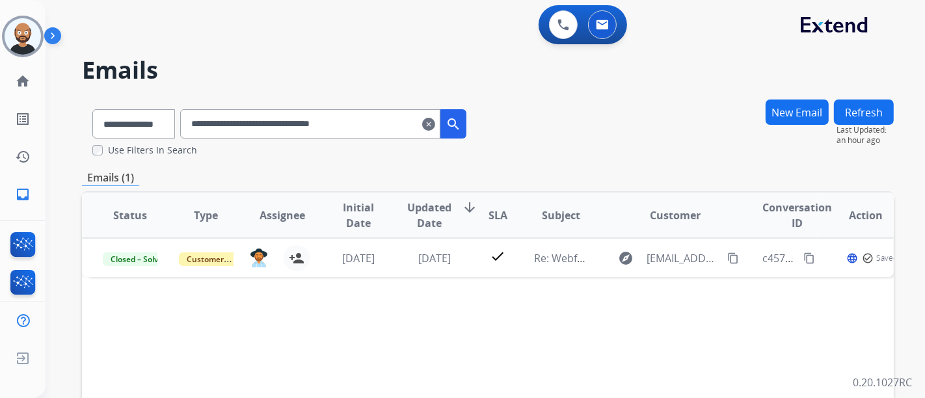
click at [361, 124] on input "**********" at bounding box center [310, 123] width 260 height 29
paste input "text"
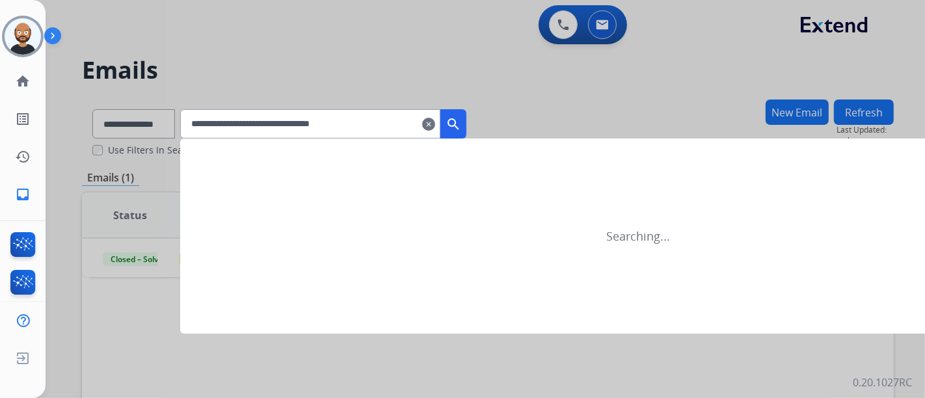
click at [461, 119] on mat-icon "search" at bounding box center [454, 124] width 16 height 16
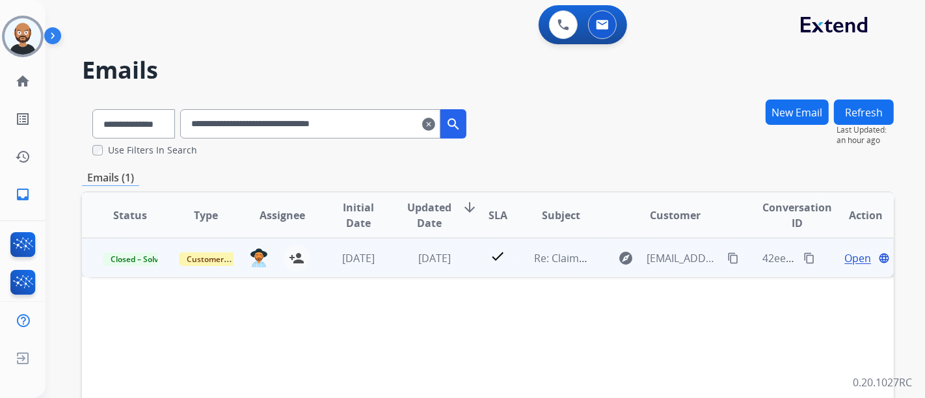
click at [851, 258] on span "Open" at bounding box center [858, 259] width 27 height 16
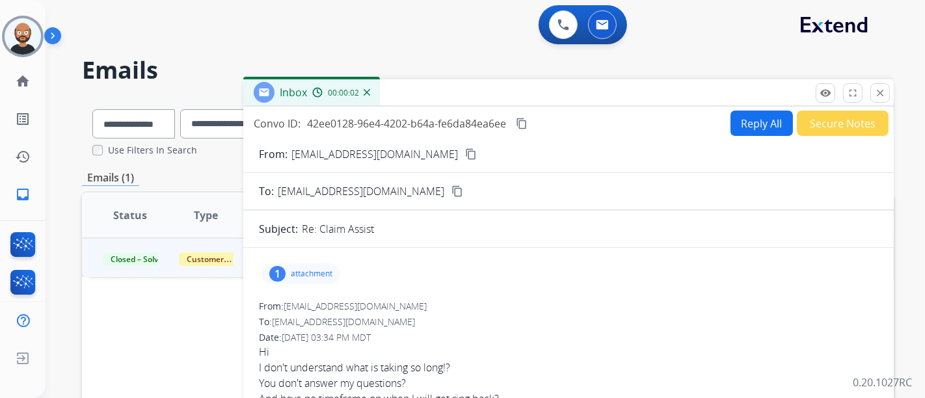
click at [463, 148] on button "content_copy" at bounding box center [471, 154] width 16 height 16
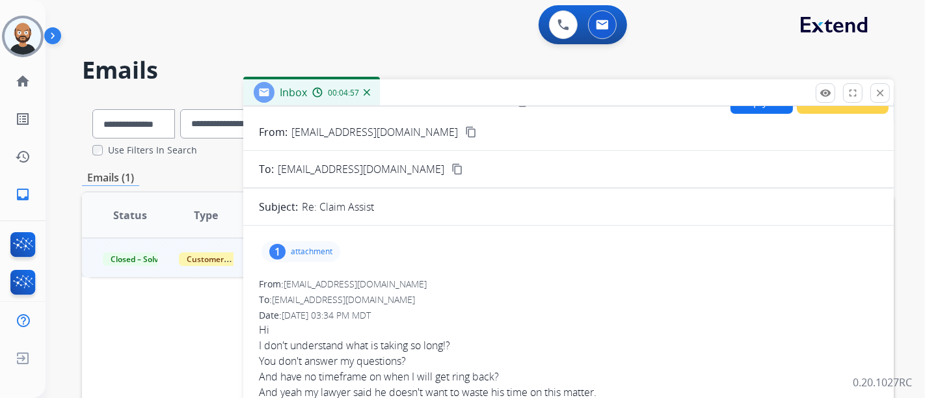
scroll to position [0, 0]
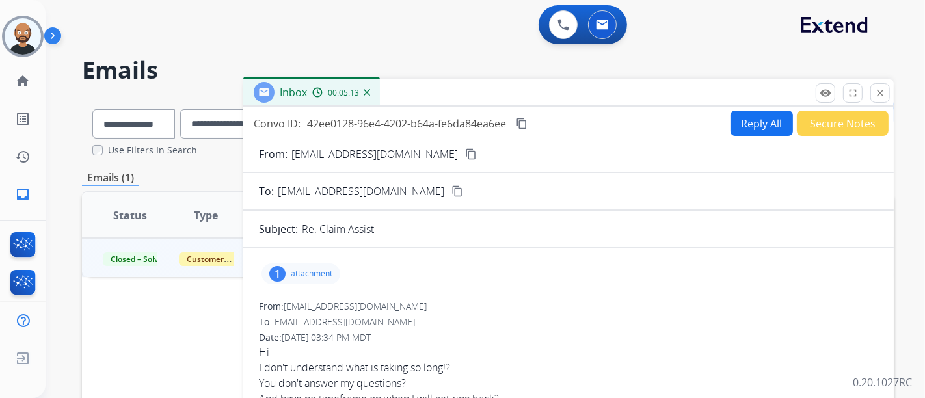
drag, startPoint x: 873, startPoint y: 95, endPoint x: 653, endPoint y: 156, distance: 229.0
click at [873, 94] on button "close Close" at bounding box center [881, 93] width 20 height 20
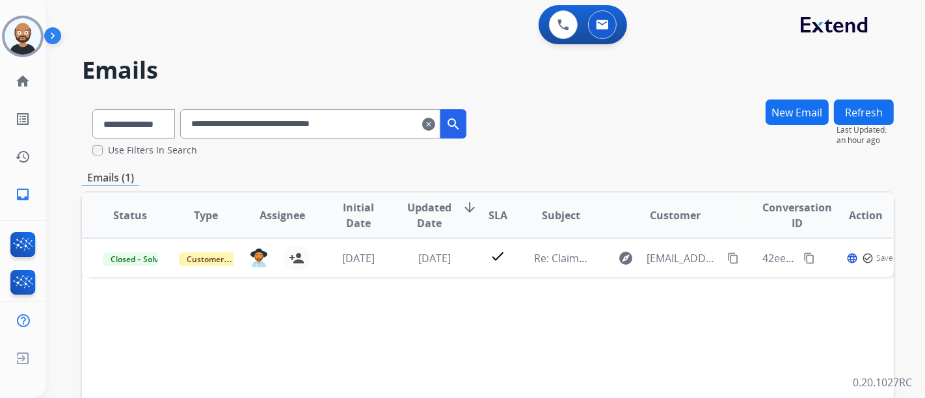
click at [344, 120] on input "**********" at bounding box center [310, 123] width 260 height 29
paste input "text"
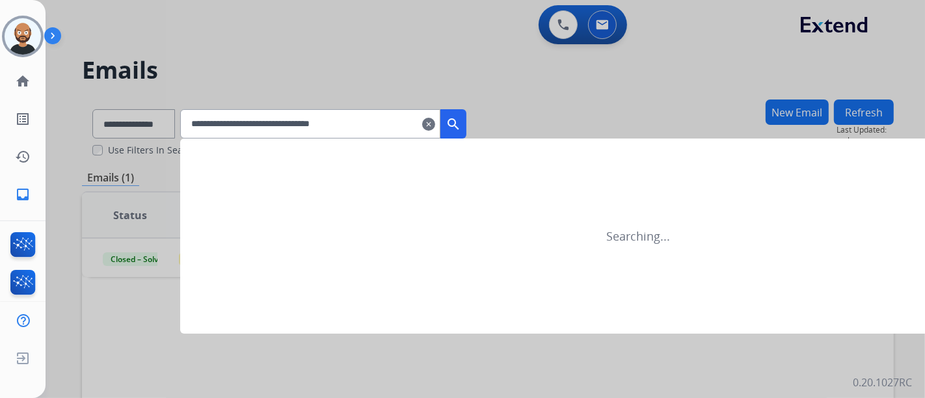
type input "**********"
click at [461, 122] on mat-icon "search" at bounding box center [454, 124] width 16 height 16
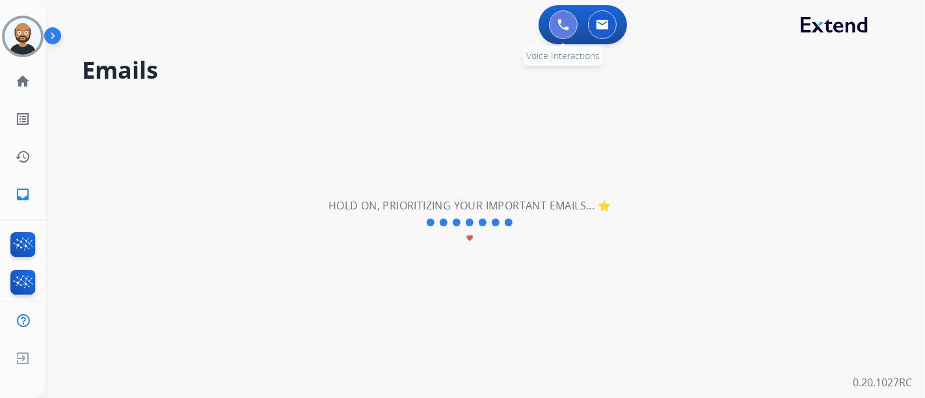
click at [553, 24] on button at bounding box center [563, 24] width 29 height 29
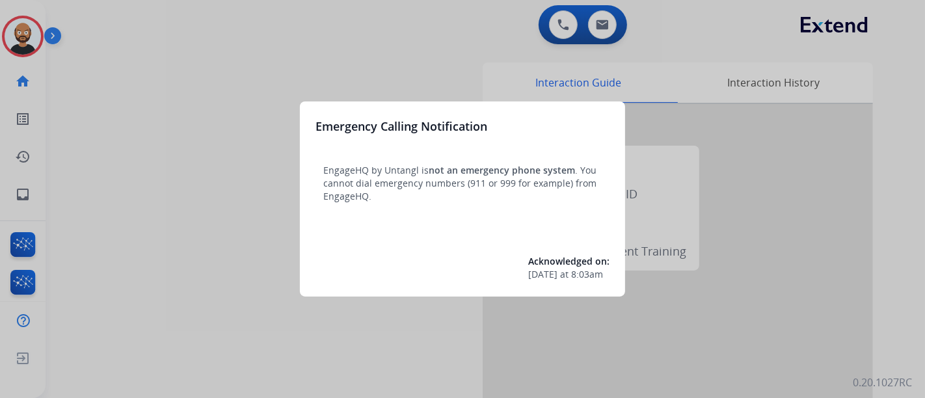
click at [165, 124] on div at bounding box center [462, 199] width 925 height 398
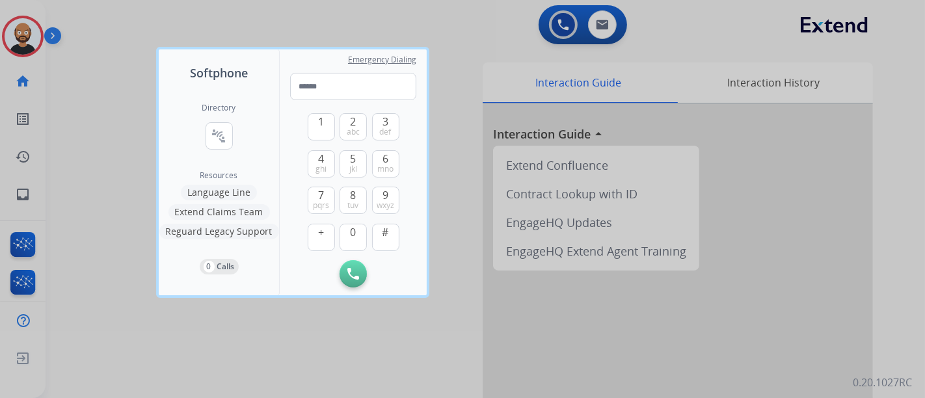
drag, startPoint x: 103, startPoint y: 46, endPoint x: 102, endPoint y: 3, distance: 43.0
click at [103, 46] on div at bounding box center [462, 199] width 925 height 398
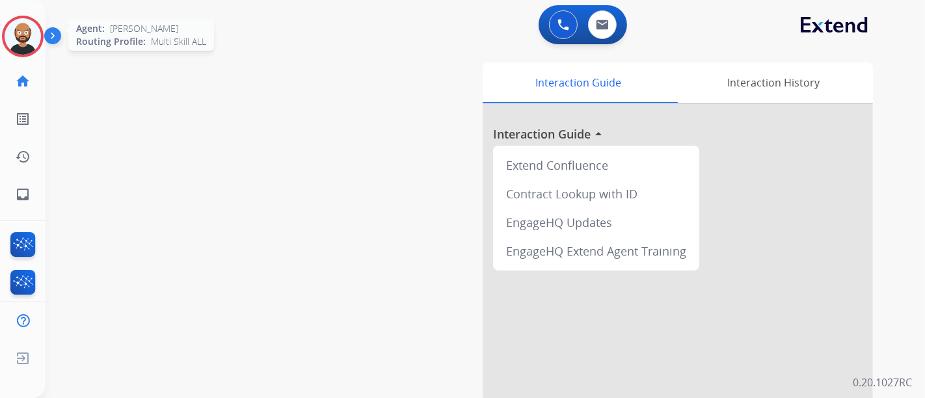
click at [7, 40] on img at bounding box center [23, 36] width 36 height 36
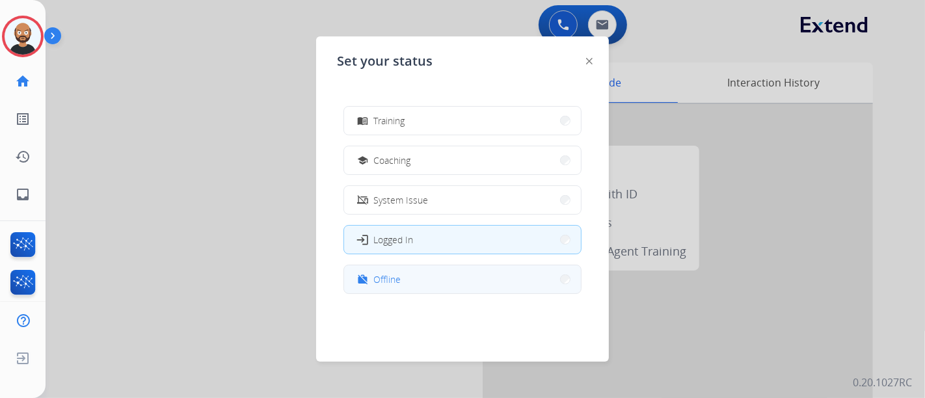
scroll to position [245, 0]
click at [439, 279] on button "work_off Offline" at bounding box center [462, 279] width 237 height 28
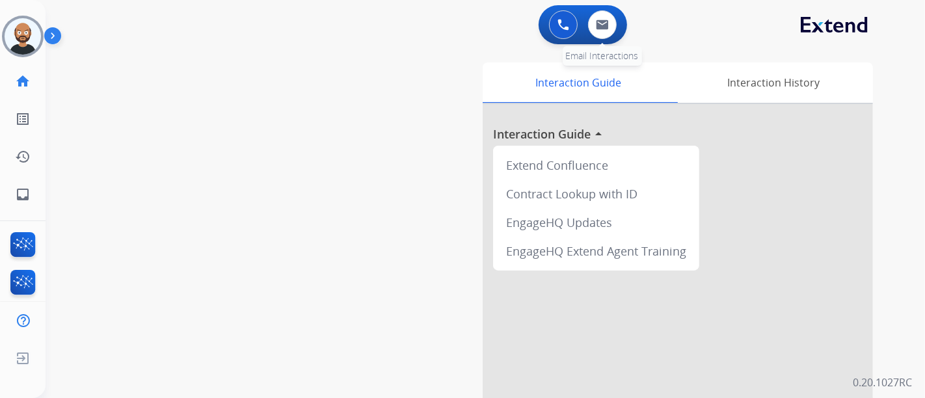
click at [612, 38] on div "0 Email Interactions" at bounding box center [602, 24] width 39 height 29
click at [607, 34] on button at bounding box center [602, 24] width 29 height 29
select select "**********"
